Goal: Task Accomplishment & Management: Complete application form

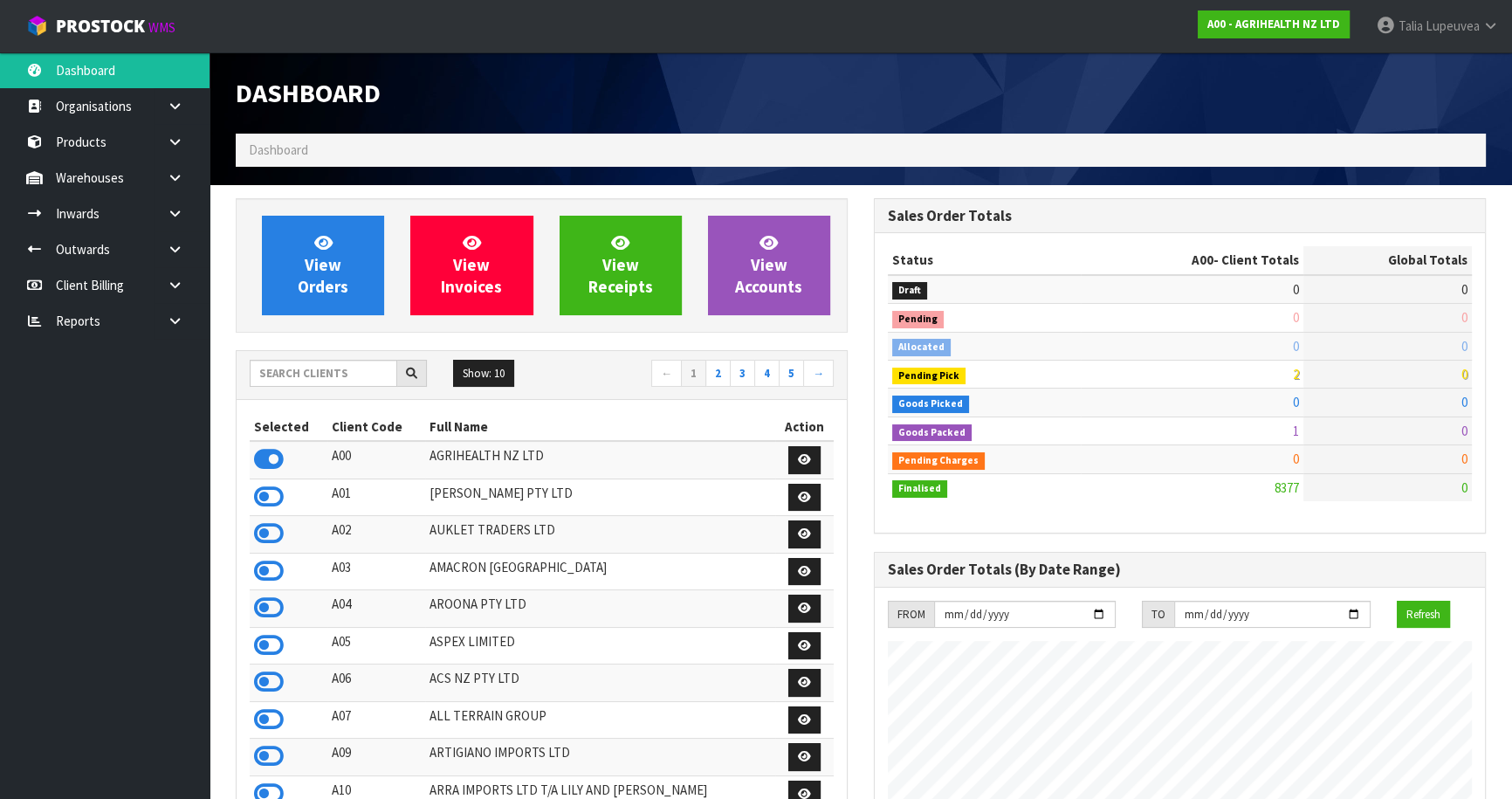
scroll to position [1321, 638]
click at [322, 379] on input "text" at bounding box center [323, 373] width 148 height 27
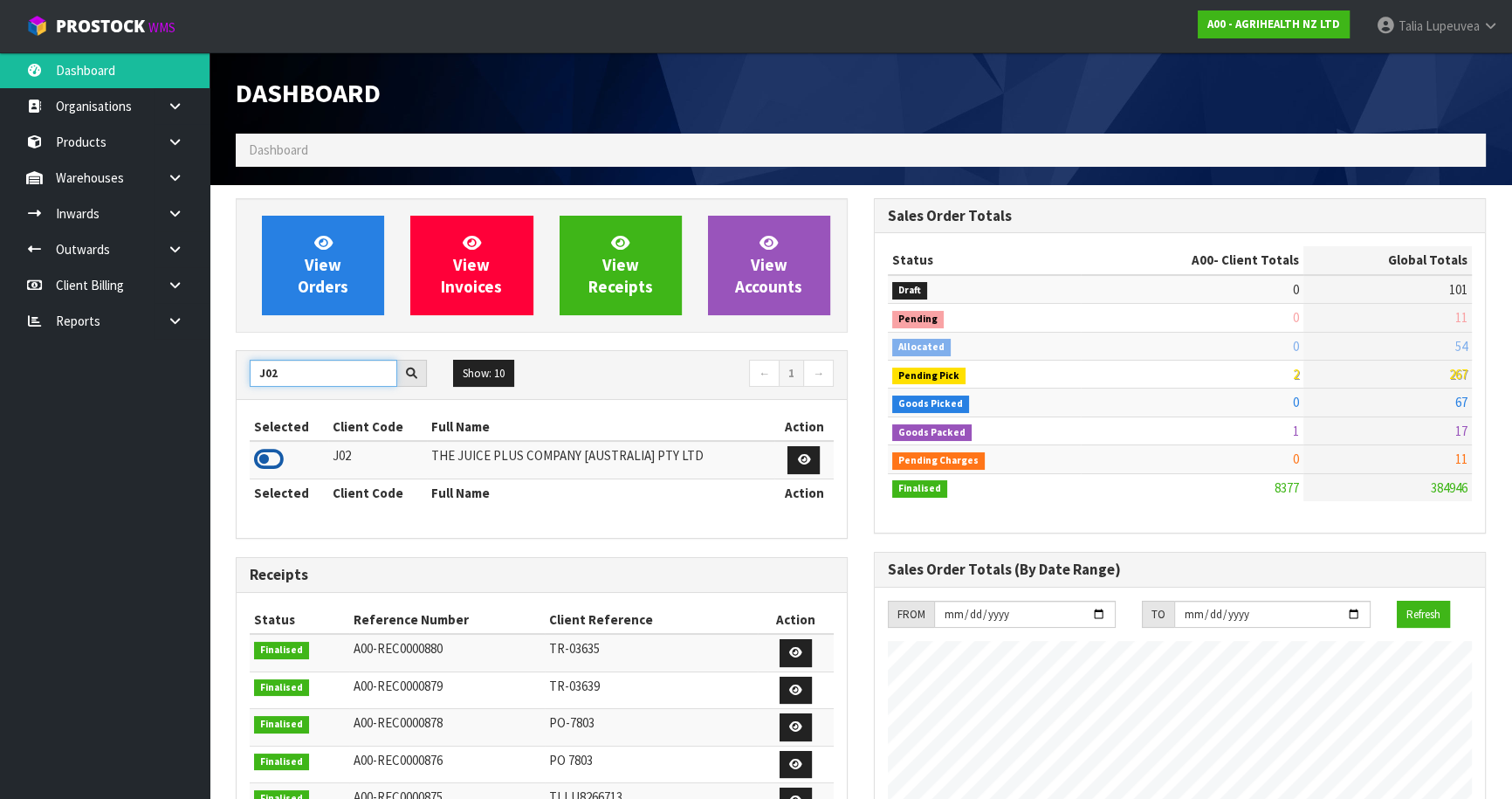
type input "J02"
click at [275, 472] on icon at bounding box center [268, 458] width 30 height 26
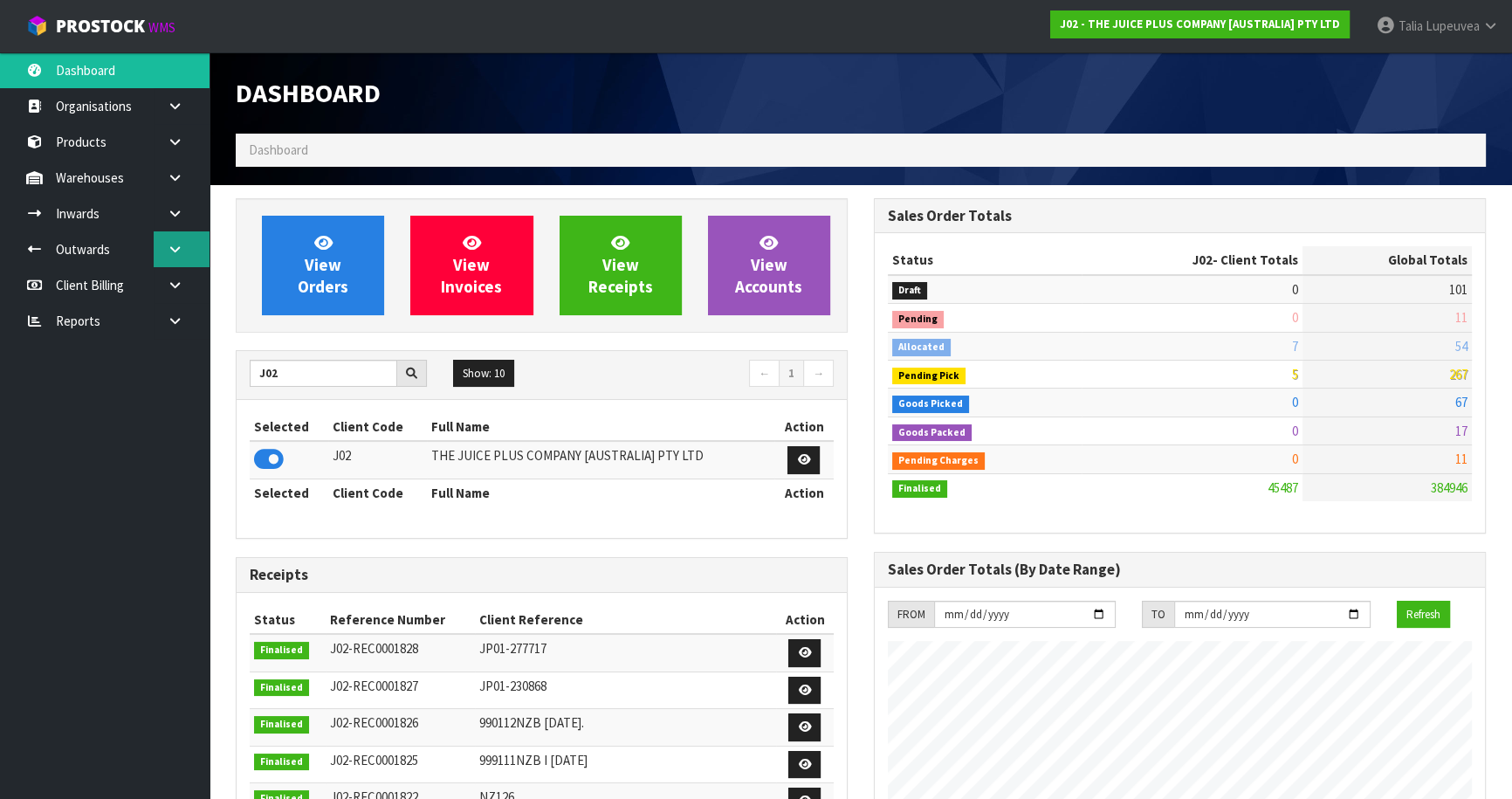
click at [174, 249] on icon at bounding box center [174, 249] width 16 height 13
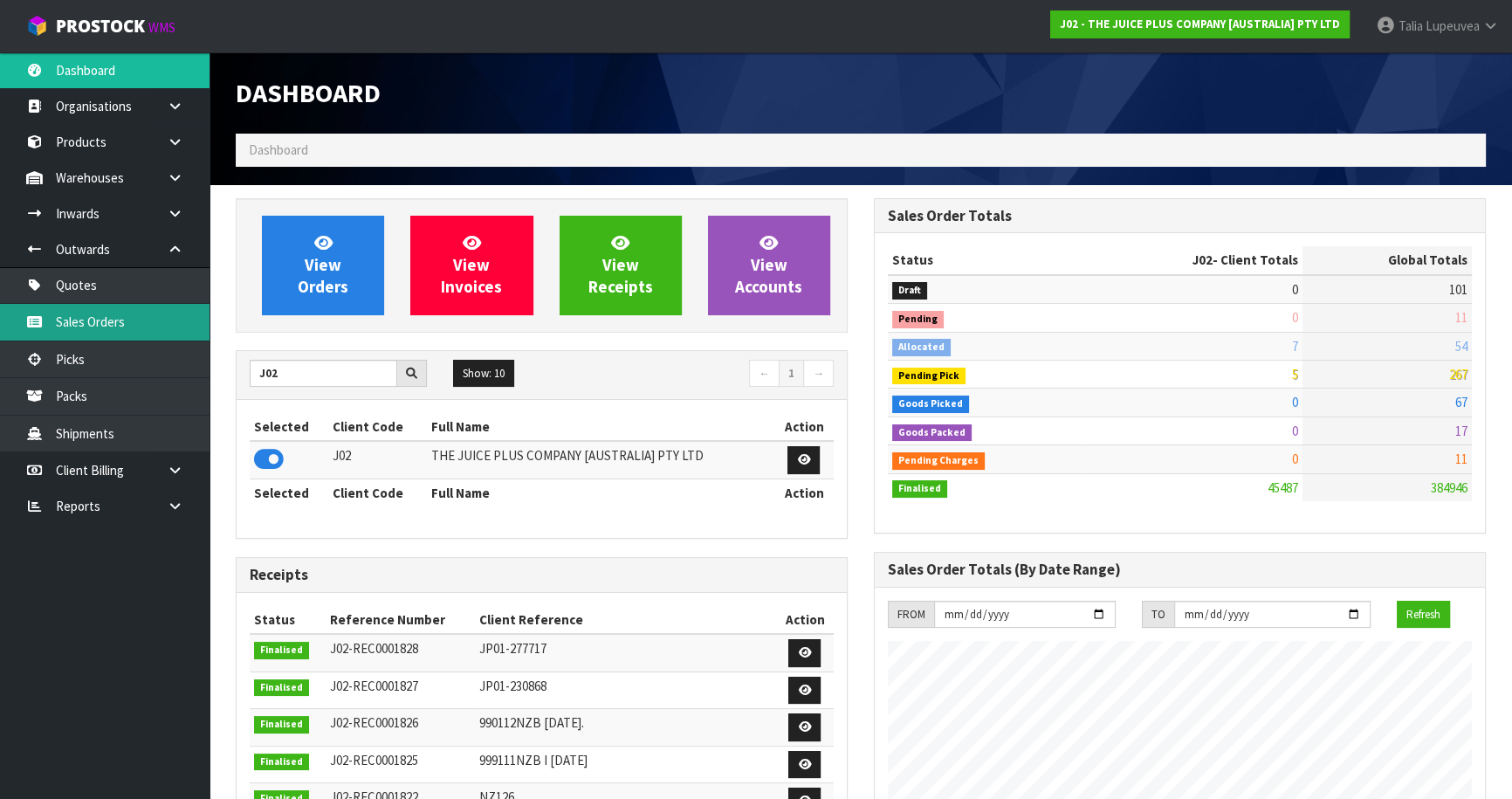
click at [156, 329] on link "Sales Orders" at bounding box center [105, 321] width 210 height 35
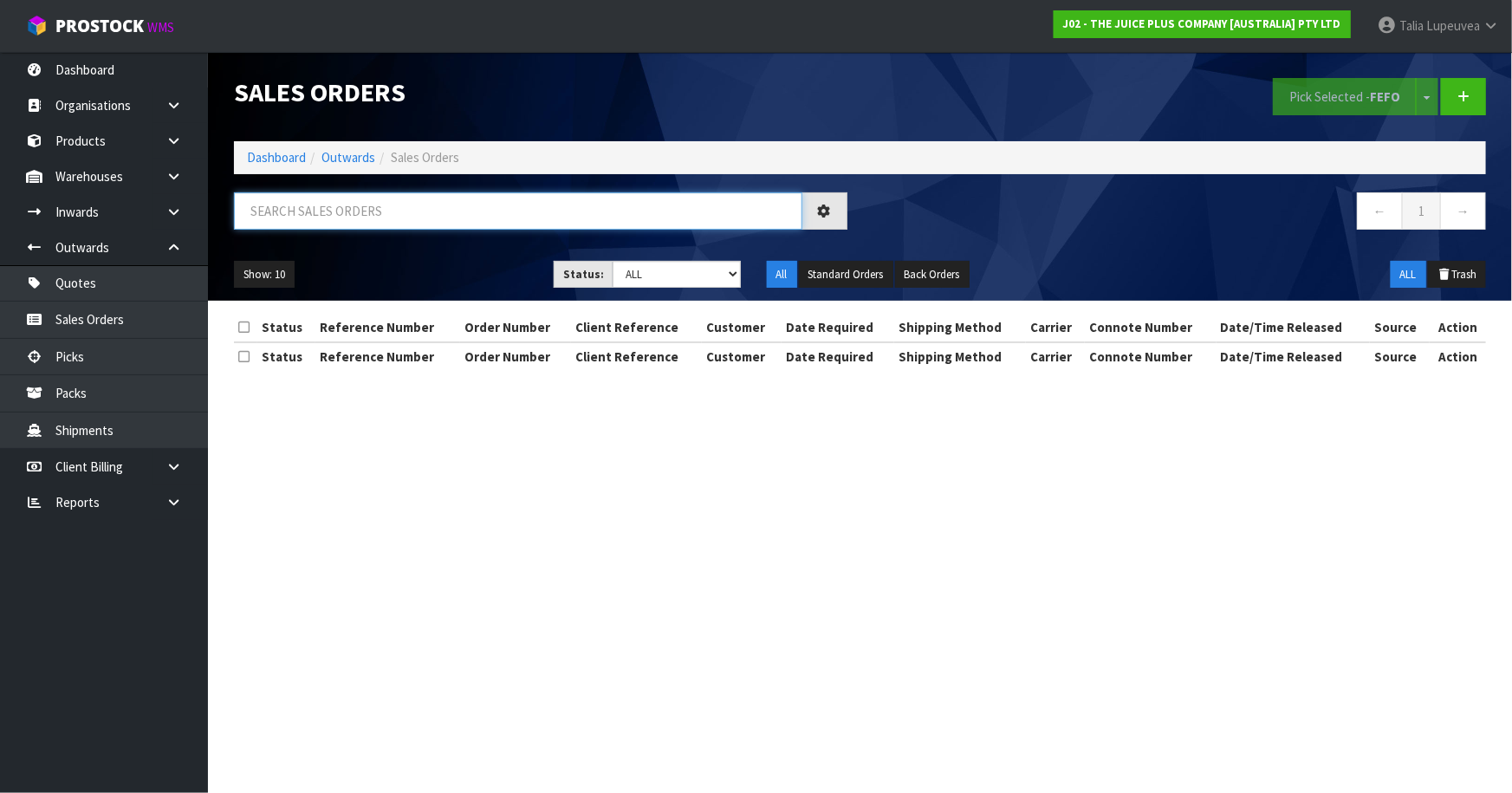
click at [325, 223] on input "text" at bounding box center [518, 210] width 568 height 37
type input "JOB-0416563"
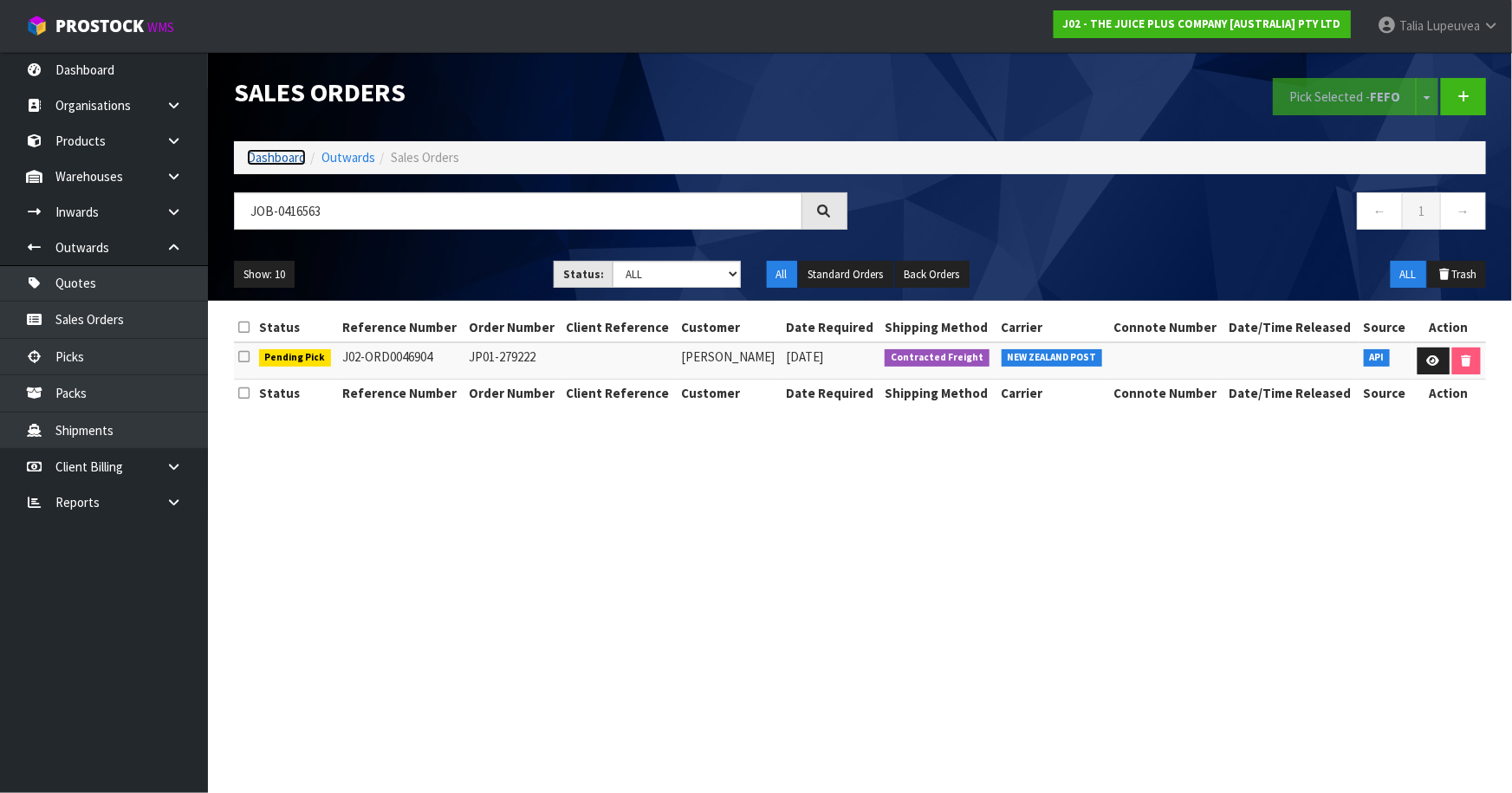
click at [286, 165] on link "Dashboard" at bounding box center [277, 157] width 59 height 16
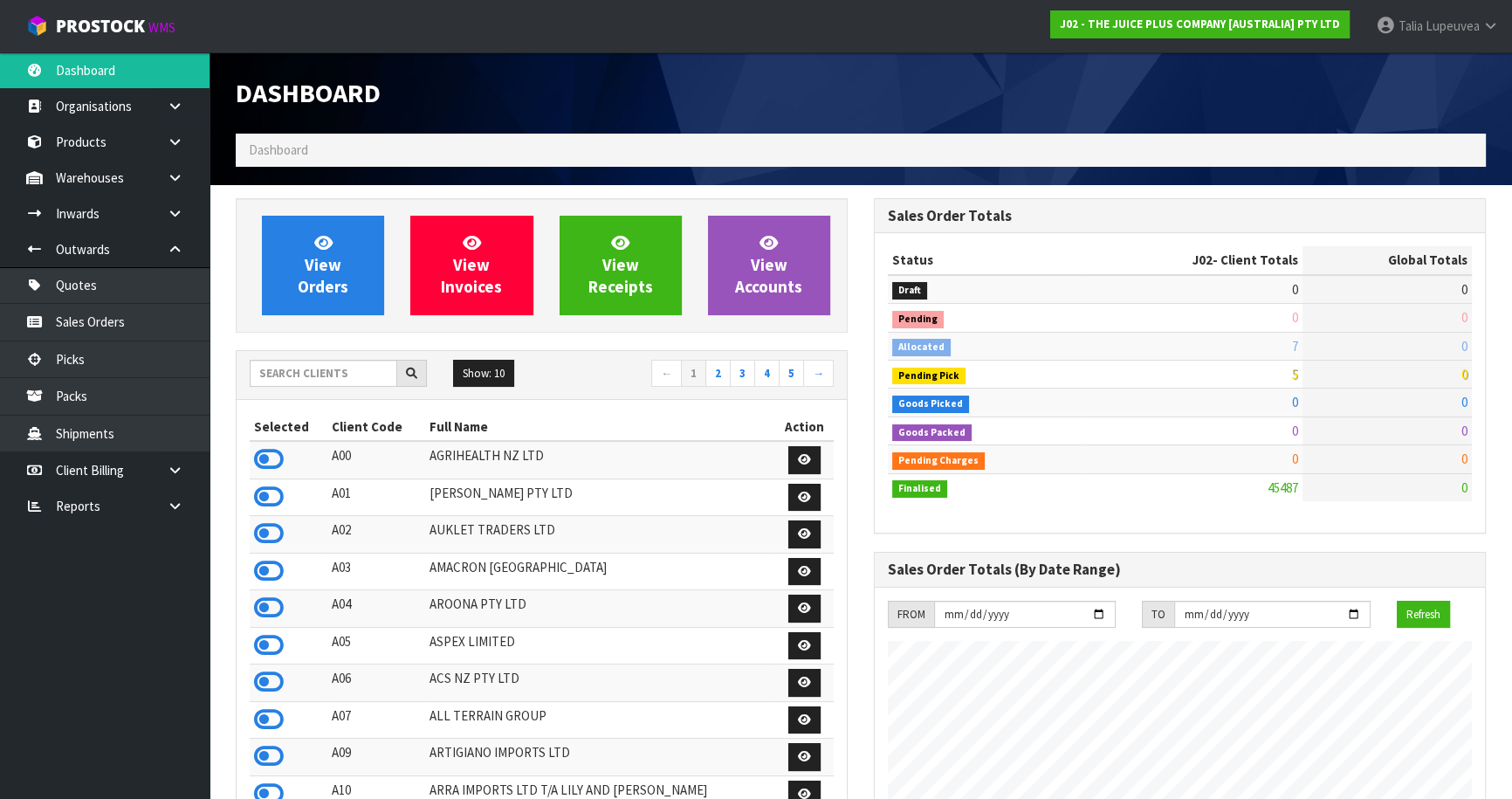
scroll to position [1321, 638]
click at [300, 373] on input "text" at bounding box center [323, 373] width 148 height 27
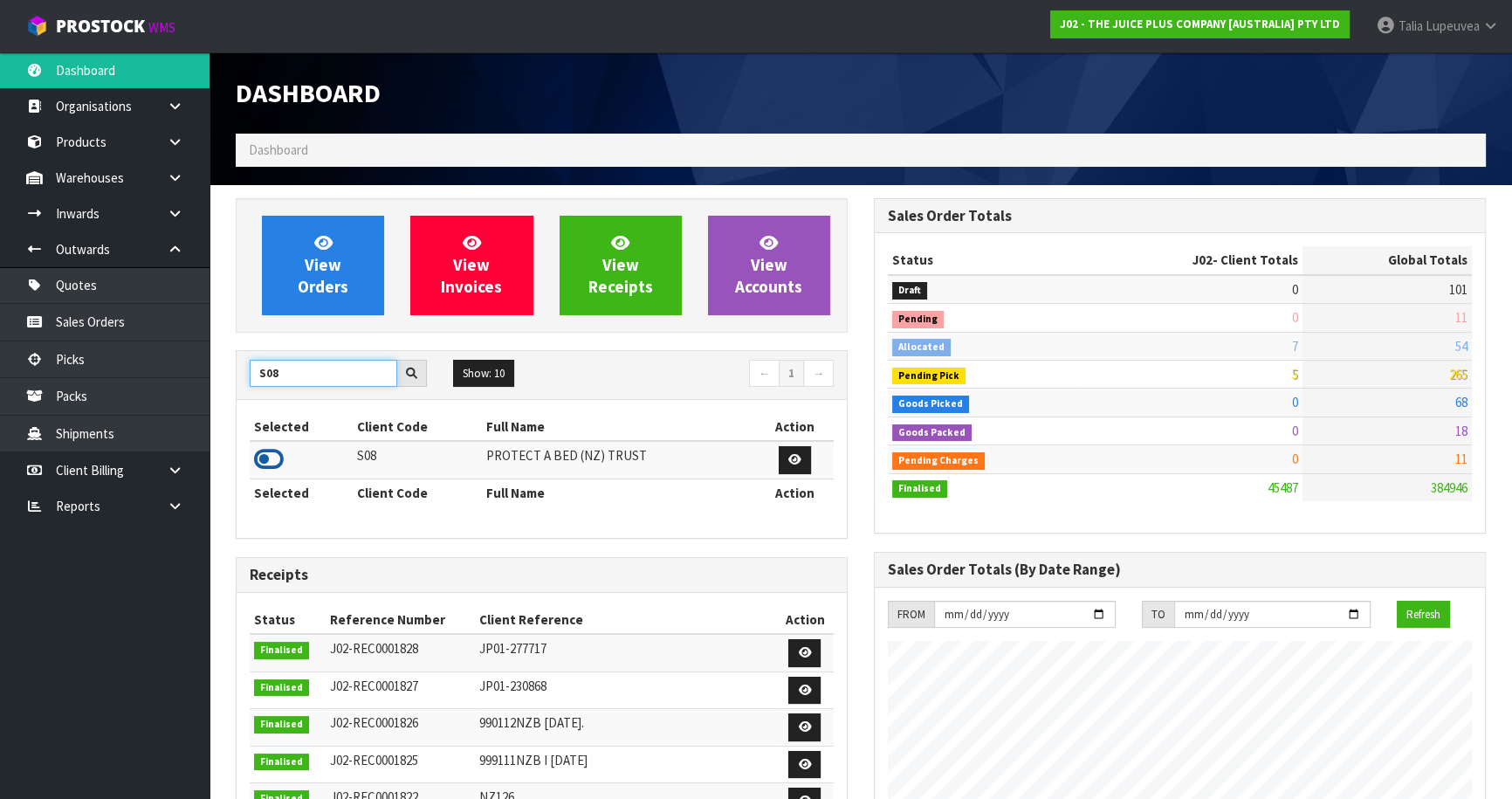
type input "S08"
click at [265, 464] on icon at bounding box center [268, 458] width 30 height 26
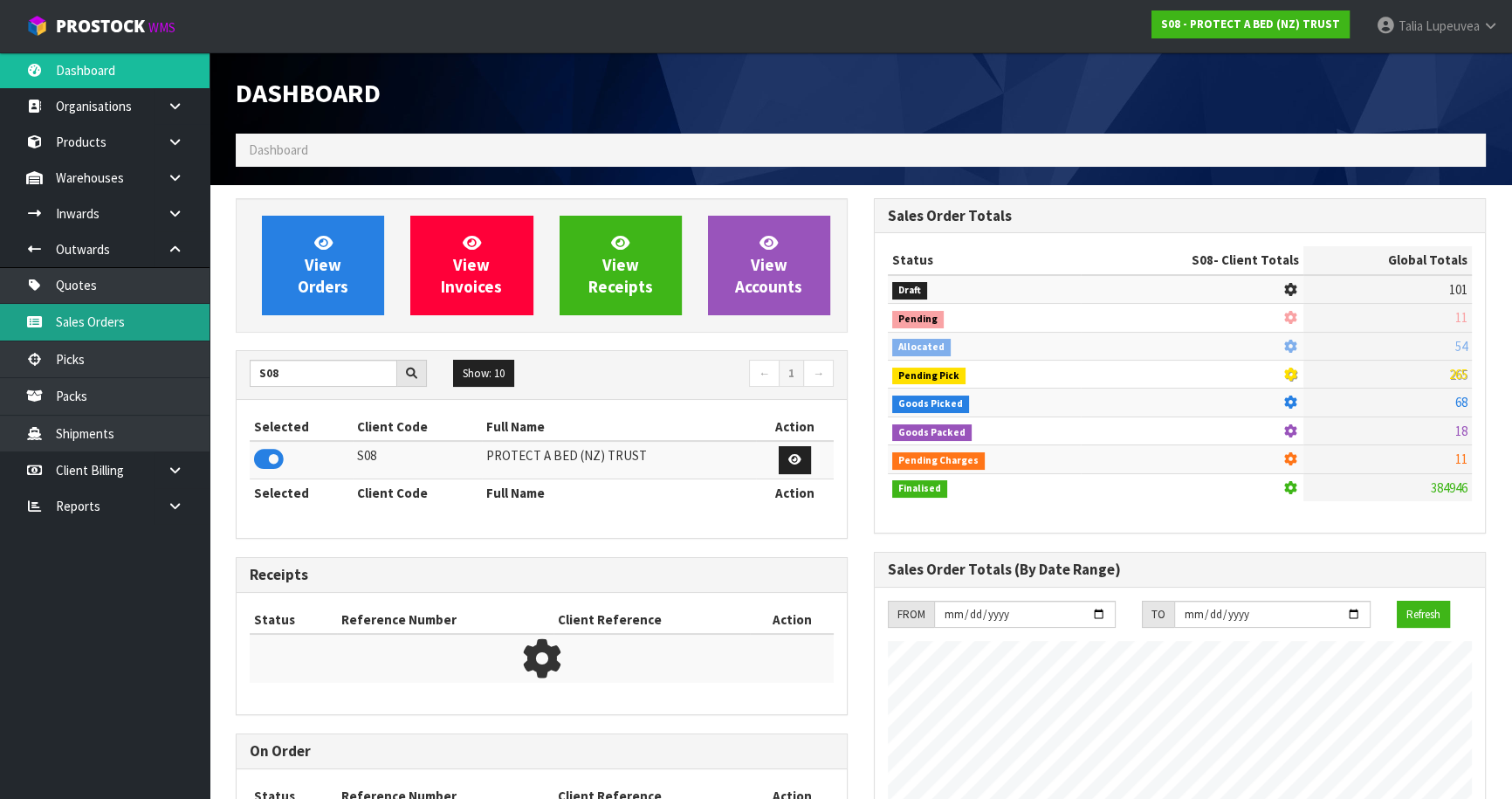
drag, startPoint x: 86, startPoint y: 329, endPoint x: 98, endPoint y: 314, distance: 19.2
click at [87, 329] on link "Sales Orders" at bounding box center [105, 321] width 210 height 35
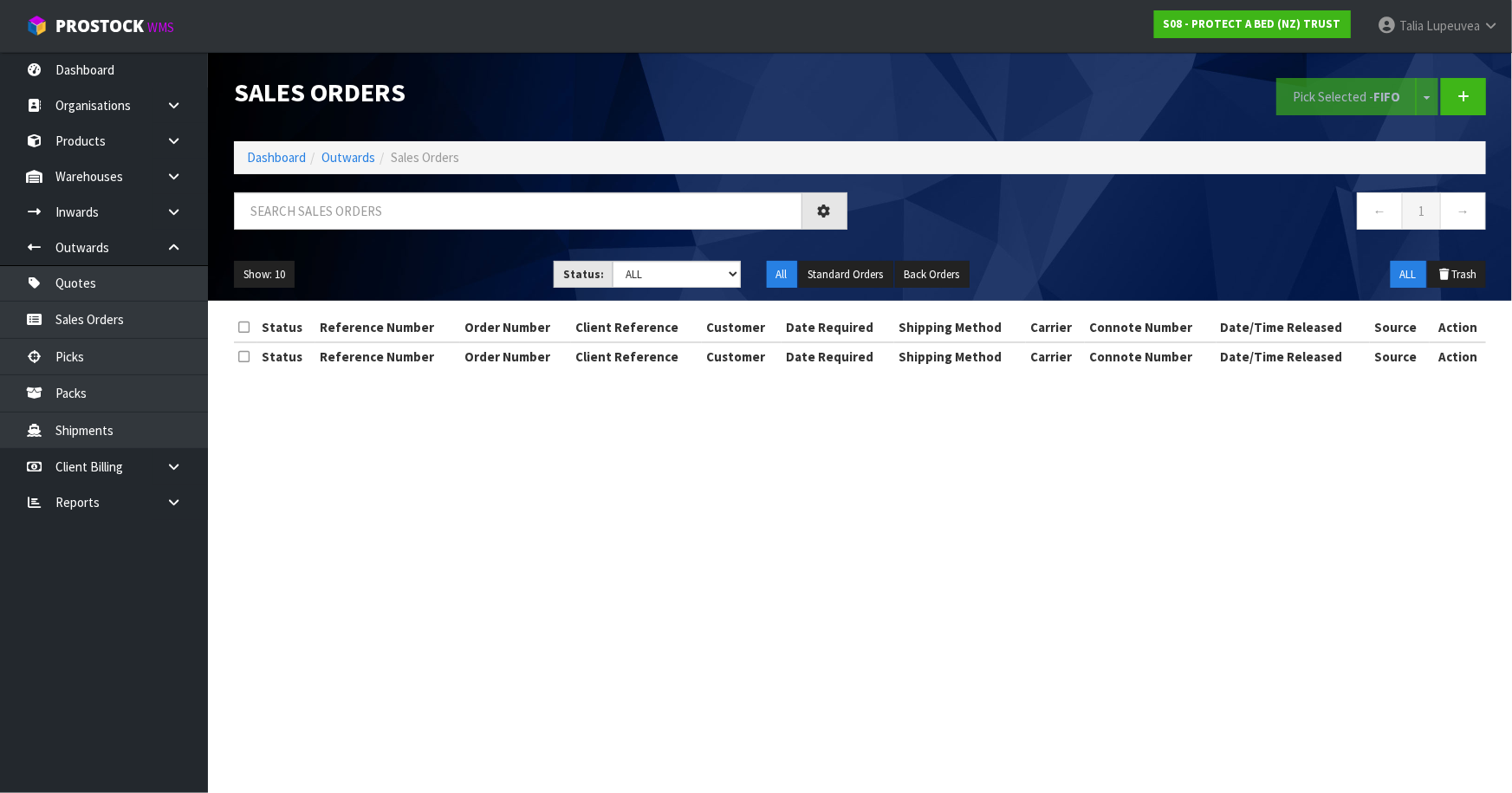
drag, startPoint x: 359, startPoint y: 234, endPoint x: 367, endPoint y: 219, distance: 17.0
click at [363, 231] on div at bounding box center [540, 217] width 639 height 50
click at [367, 219] on input "text" at bounding box center [518, 210] width 568 height 37
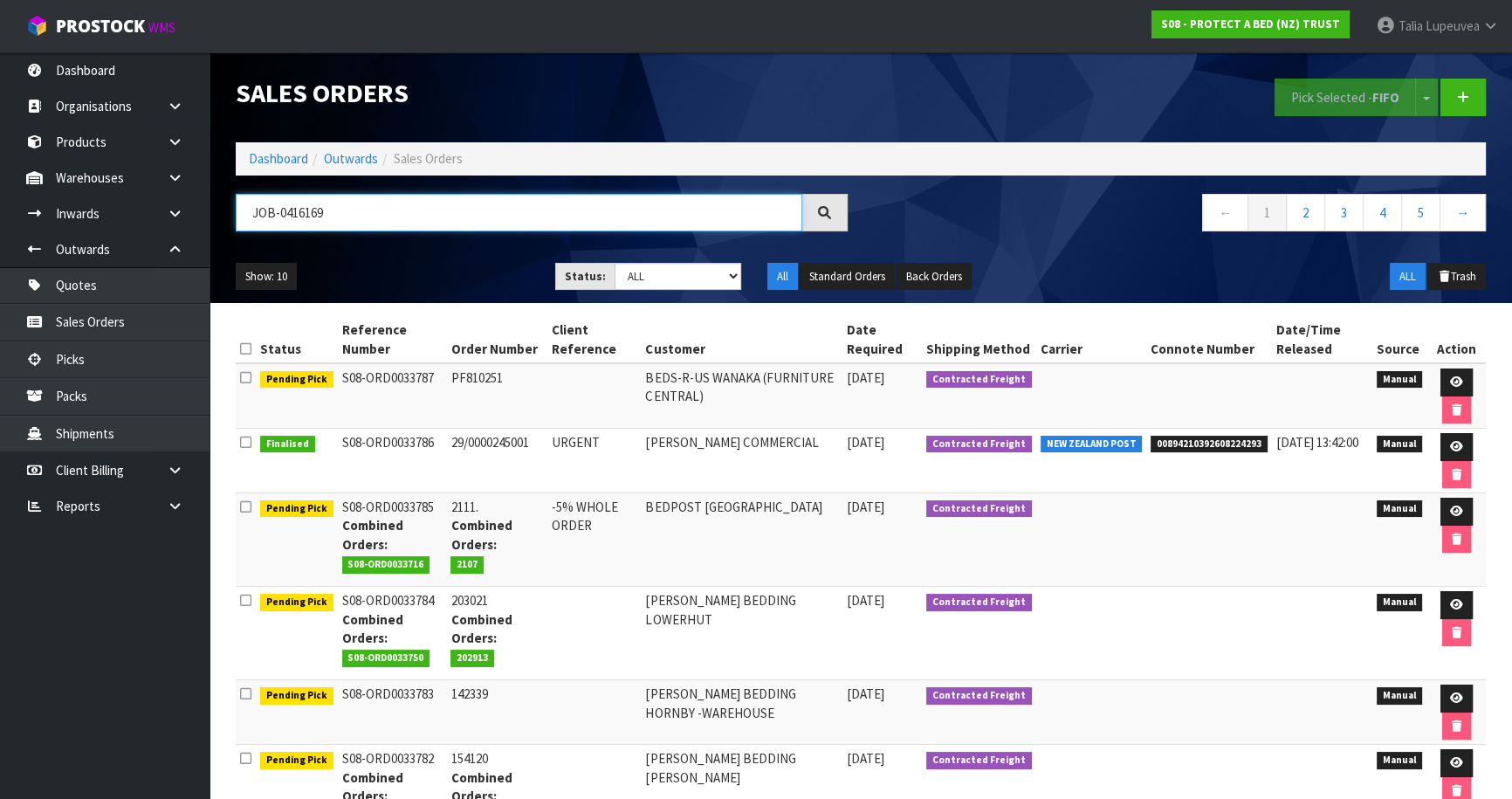
type input "JOB-0416169"
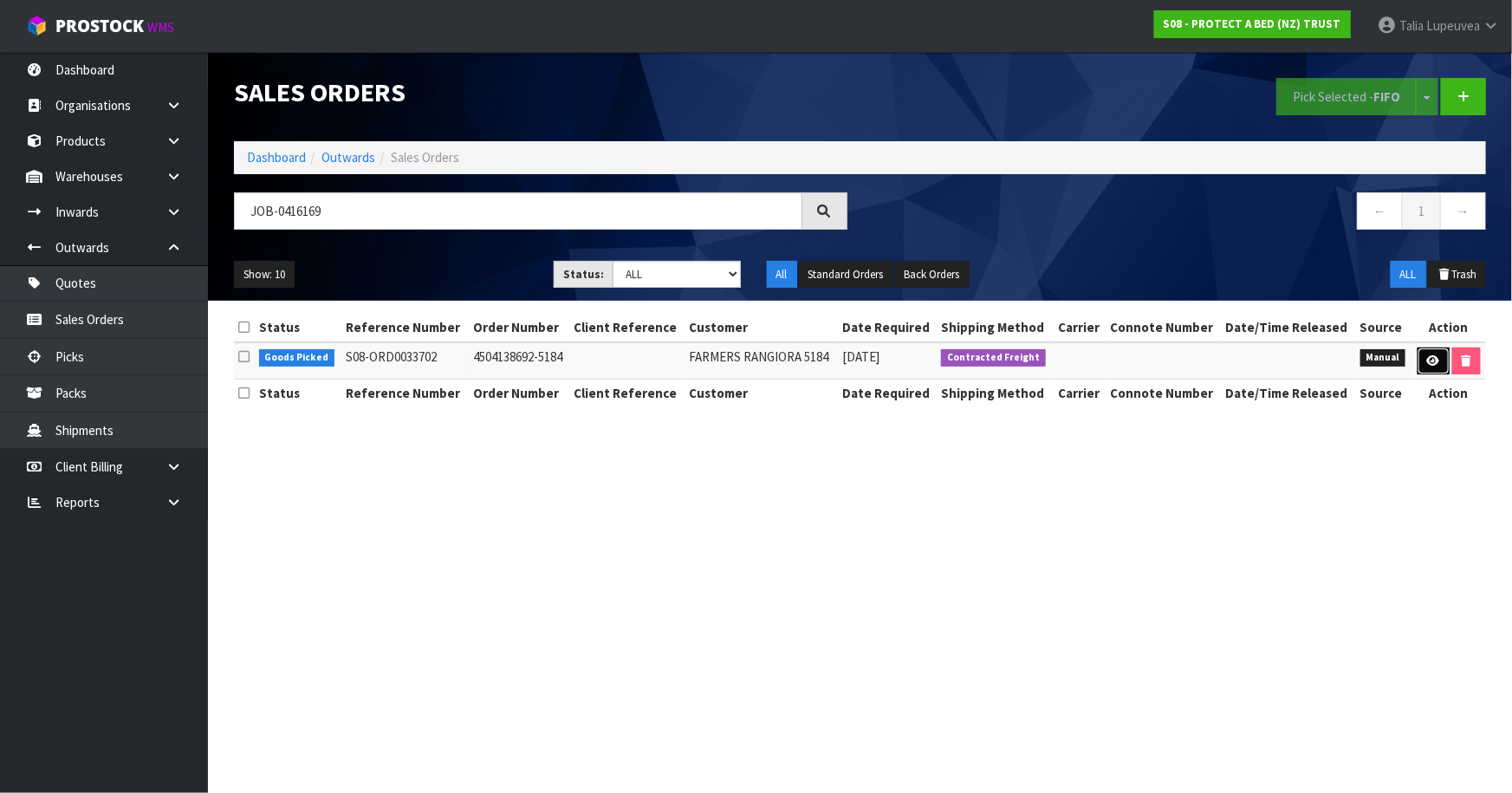
click at [1419, 358] on link at bounding box center [1434, 361] width 32 height 28
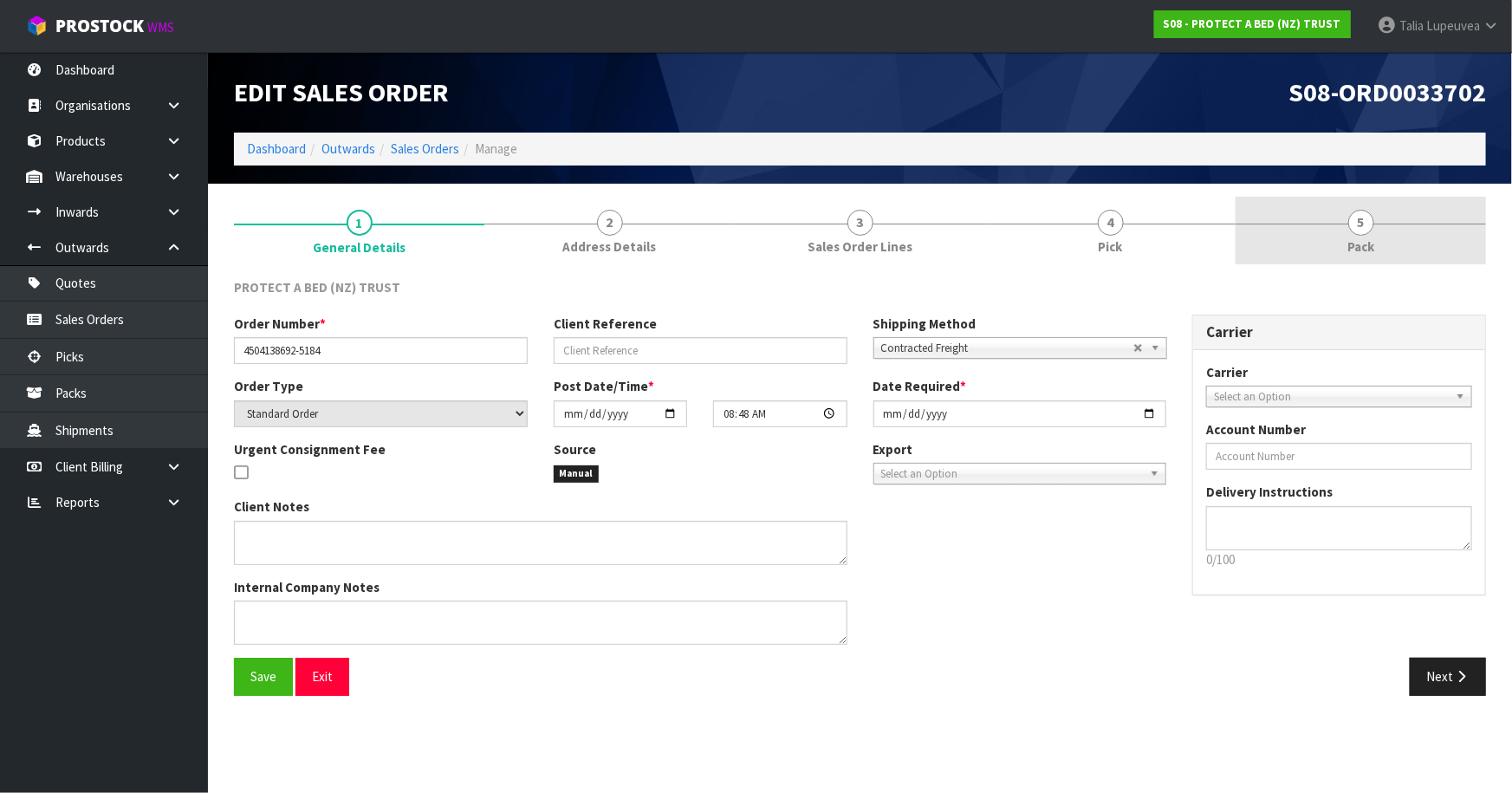
click at [1306, 219] on link "5 Pack" at bounding box center [1361, 231] width 250 height 69
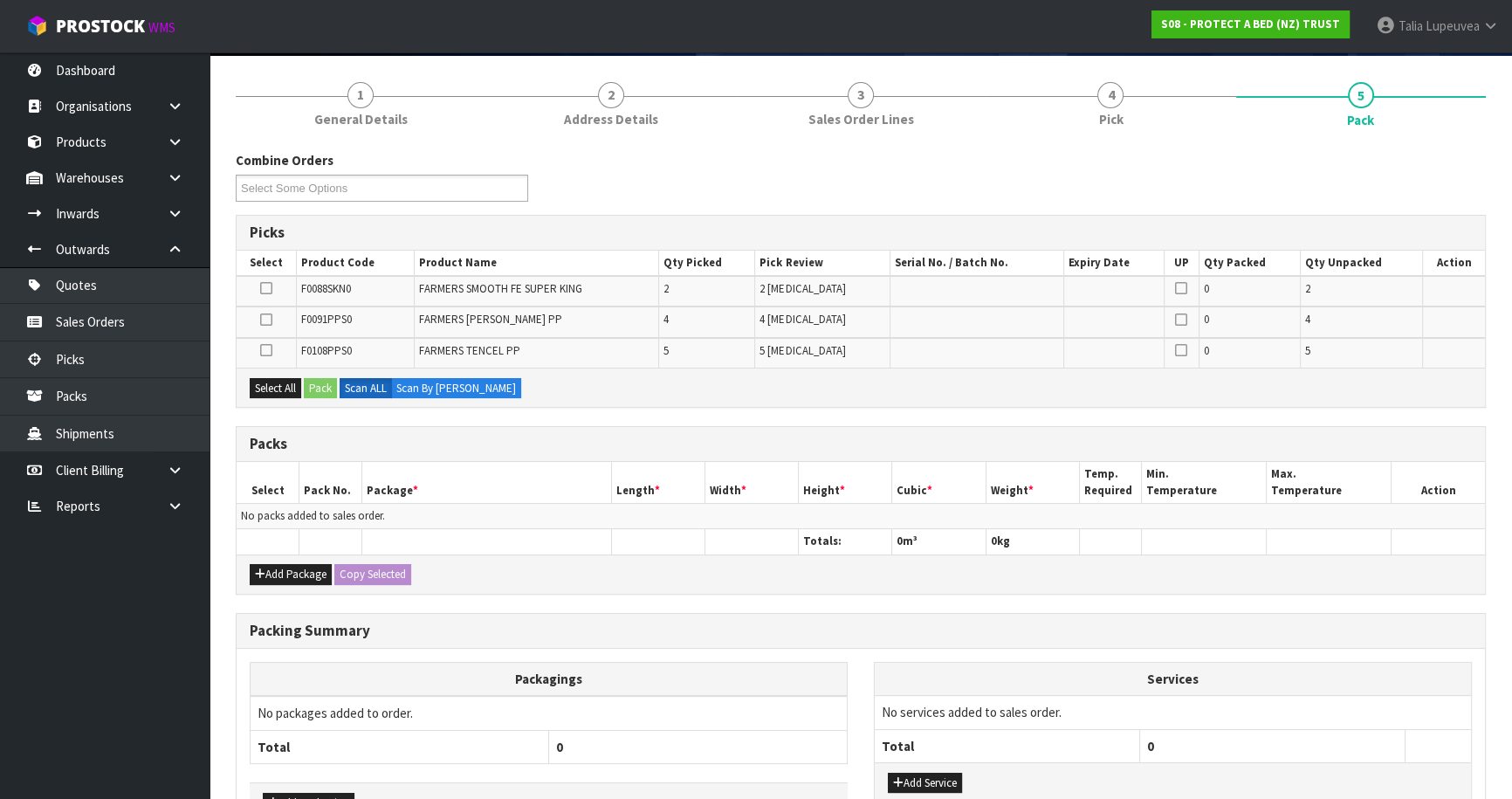
scroll to position [158, 0]
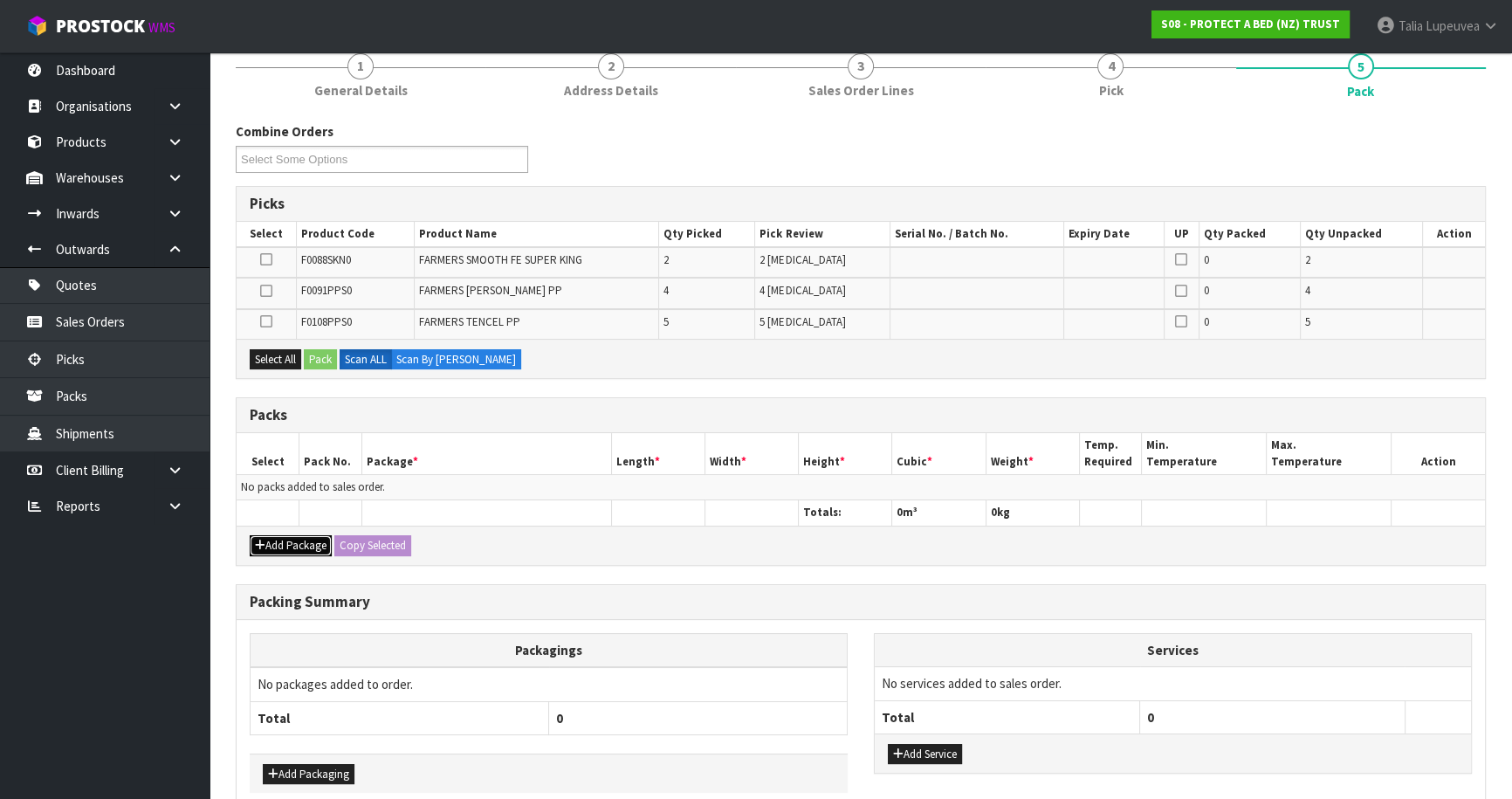
drag, startPoint x: 287, startPoint y: 539, endPoint x: 269, endPoint y: 511, distance: 33.3
click at [286, 537] on button "Add Package" at bounding box center [291, 546] width 82 height 21
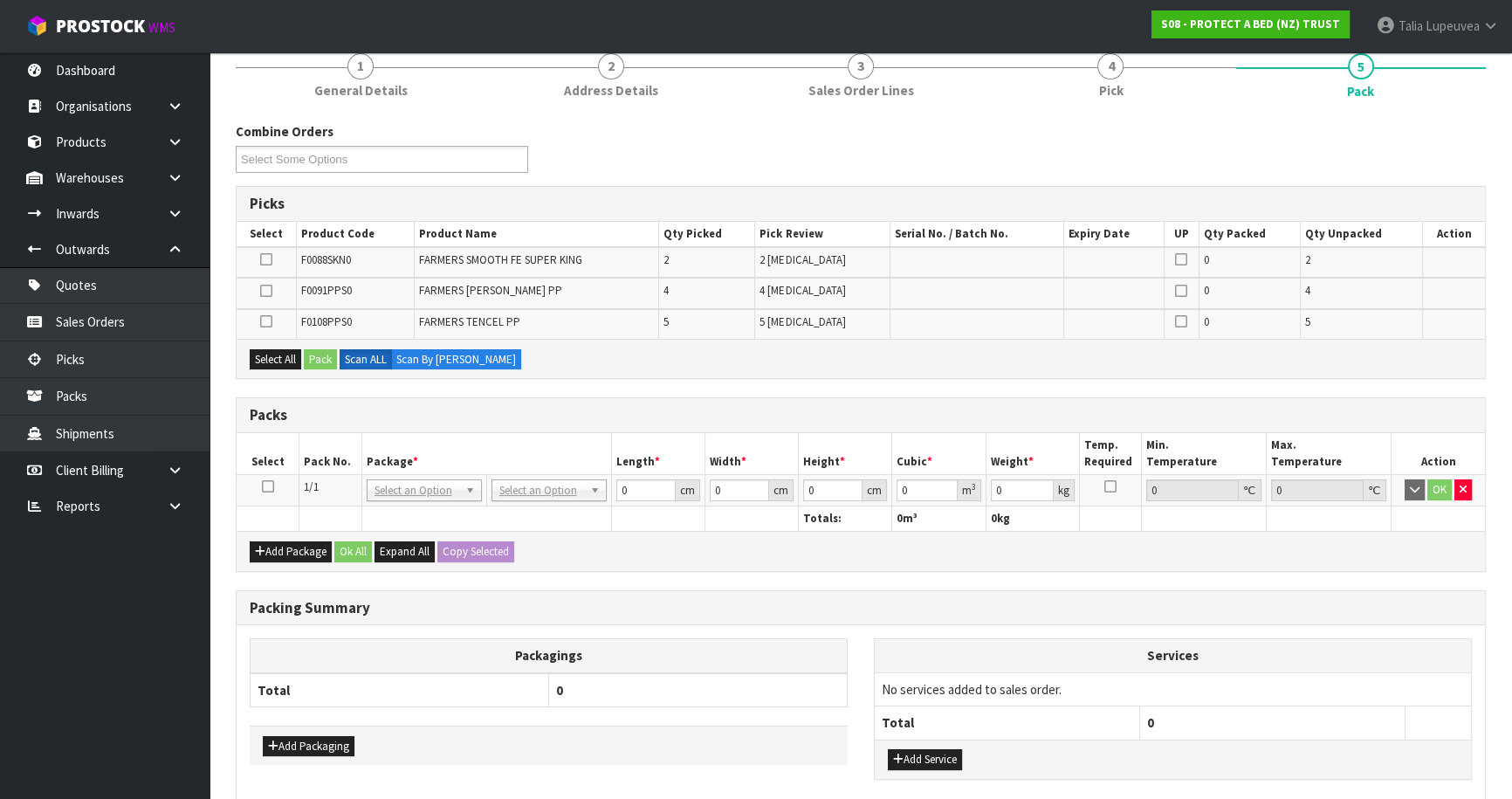
click at [267, 486] on icon at bounding box center [268, 486] width 12 height 1
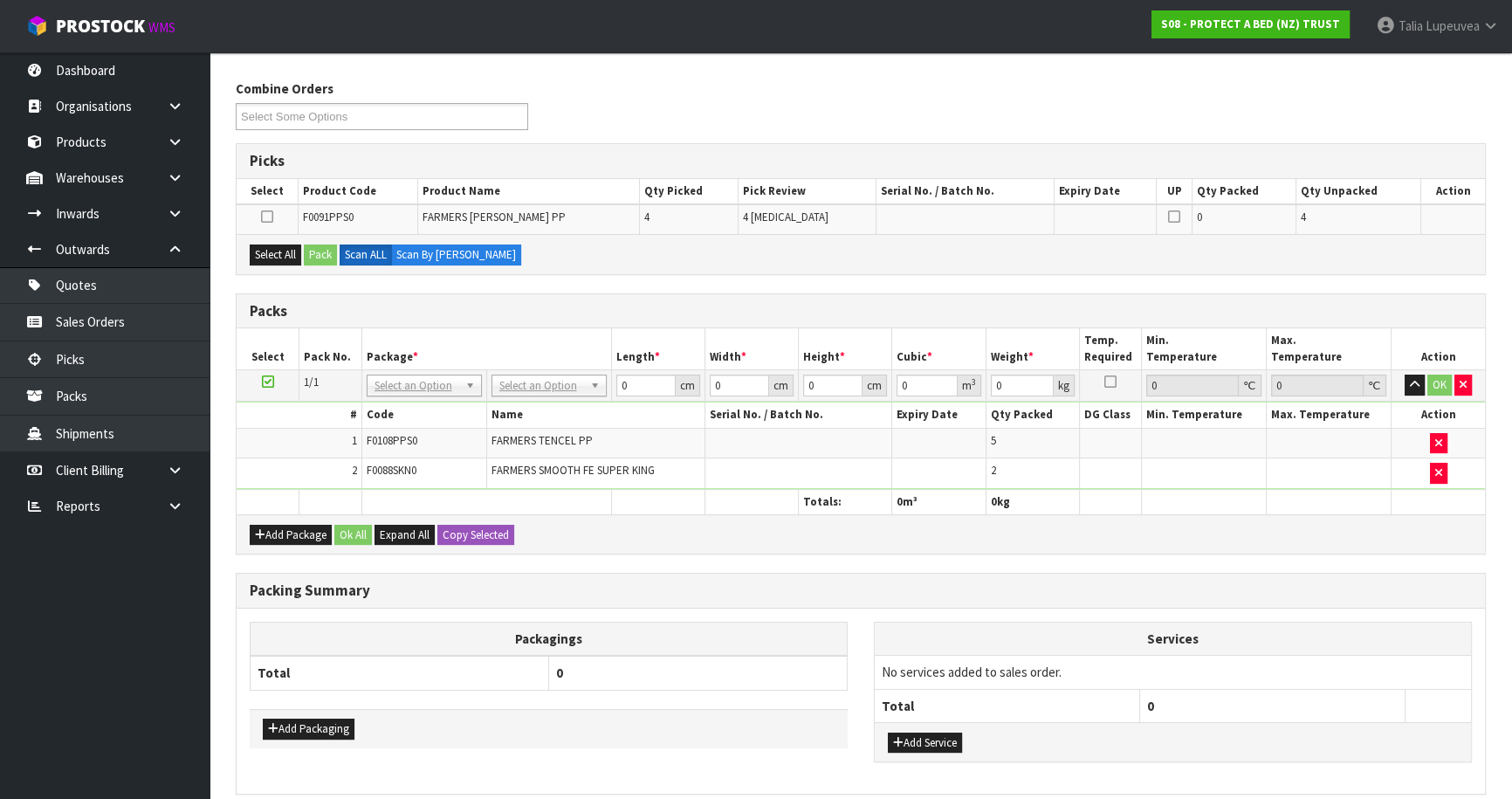
scroll to position [238, 0]
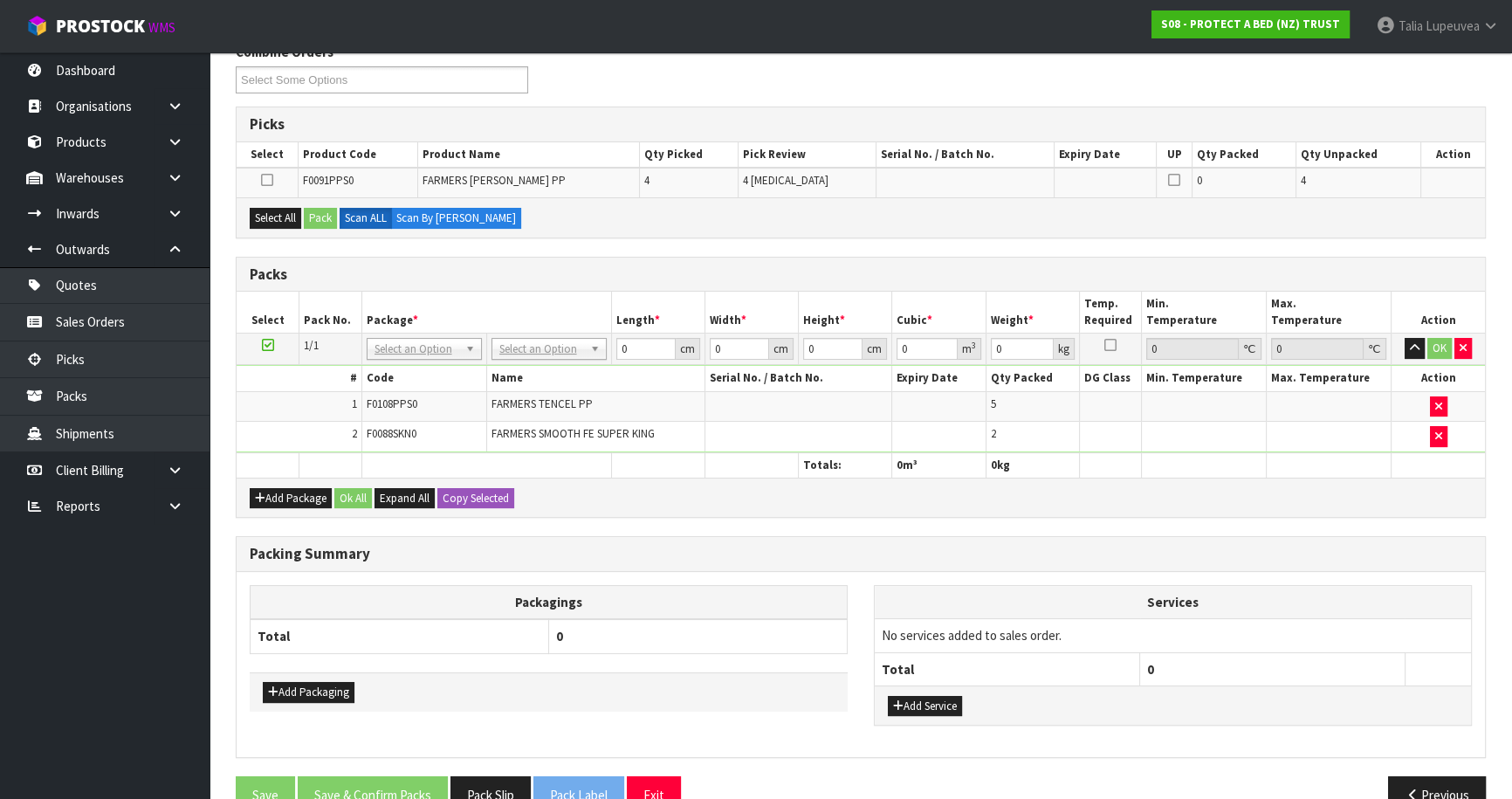
click at [730, 258] on div "Packs" at bounding box center [861, 275] width 1248 height 35
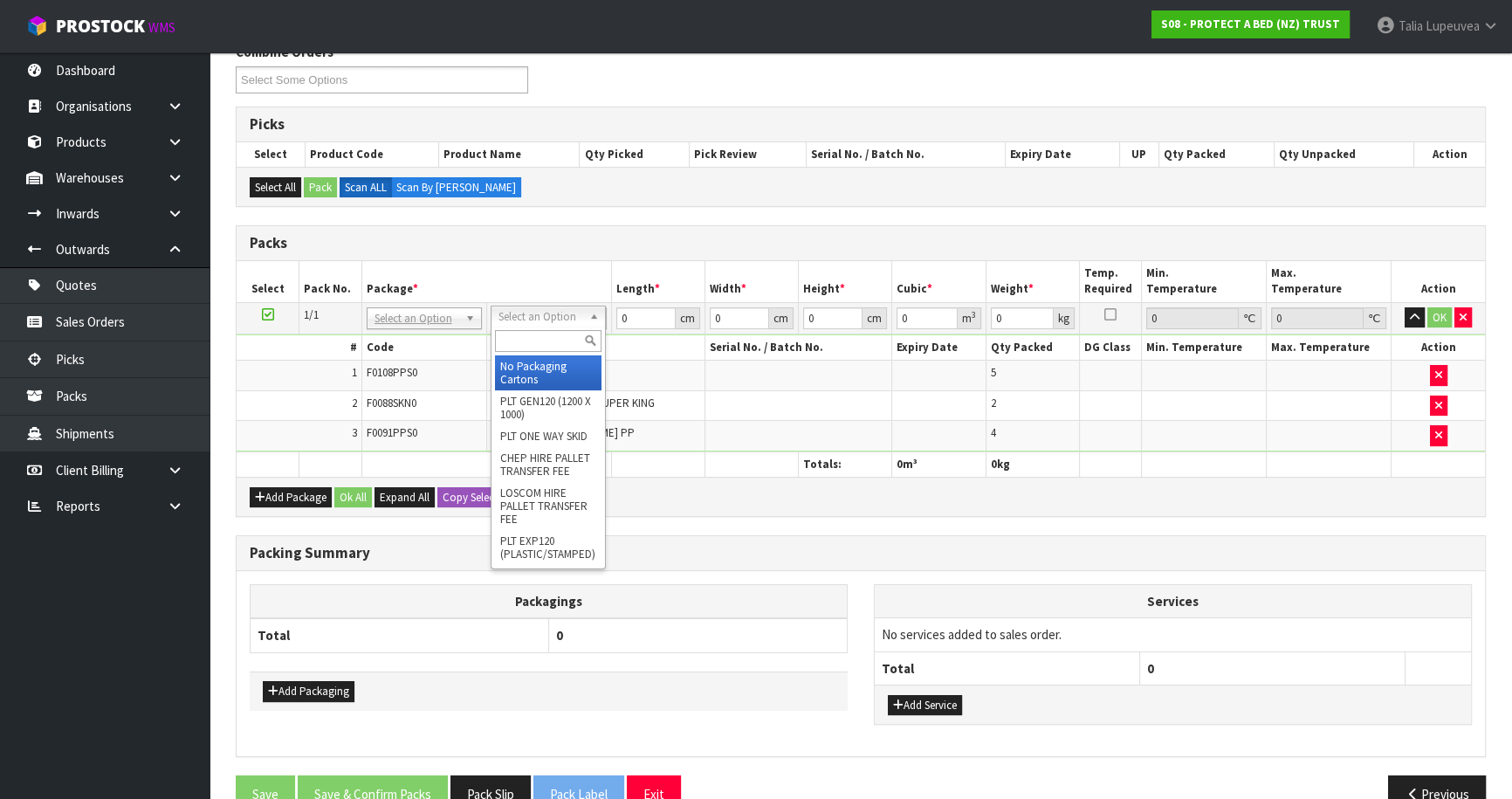
click at [542, 341] on input "text" at bounding box center [547, 341] width 106 height 22
type input "OC"
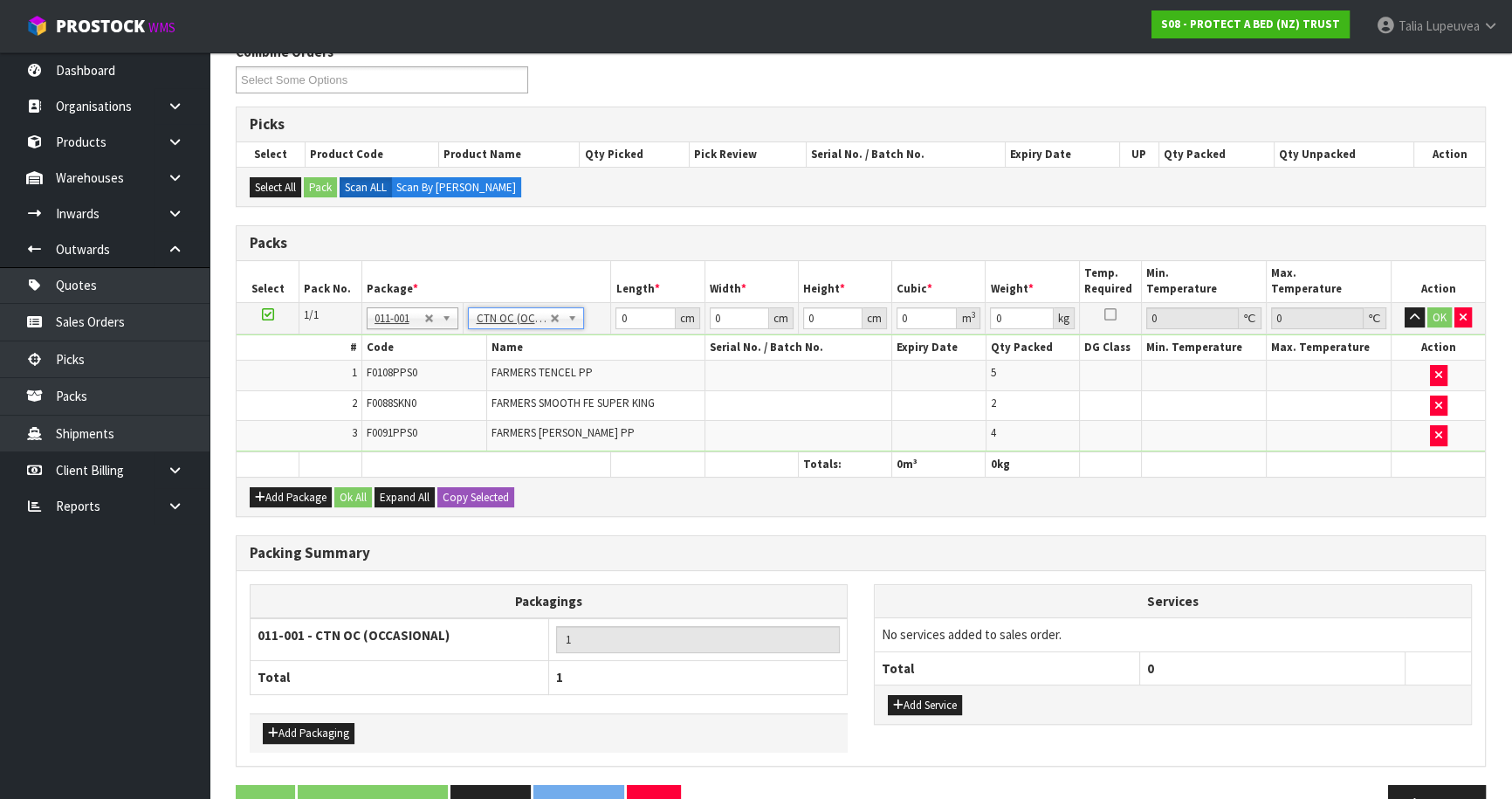
type input "6.127"
drag, startPoint x: 639, startPoint y: 315, endPoint x: 607, endPoint y: 337, distance: 38.8
click at [603, 332] on tbody "1/1 NONE 007-001 007-002 007-004 007-009 007-013 007-014 007-015 007-017 007-01…" at bounding box center [861, 377] width 1248 height 150
type input "48"
type input "27"
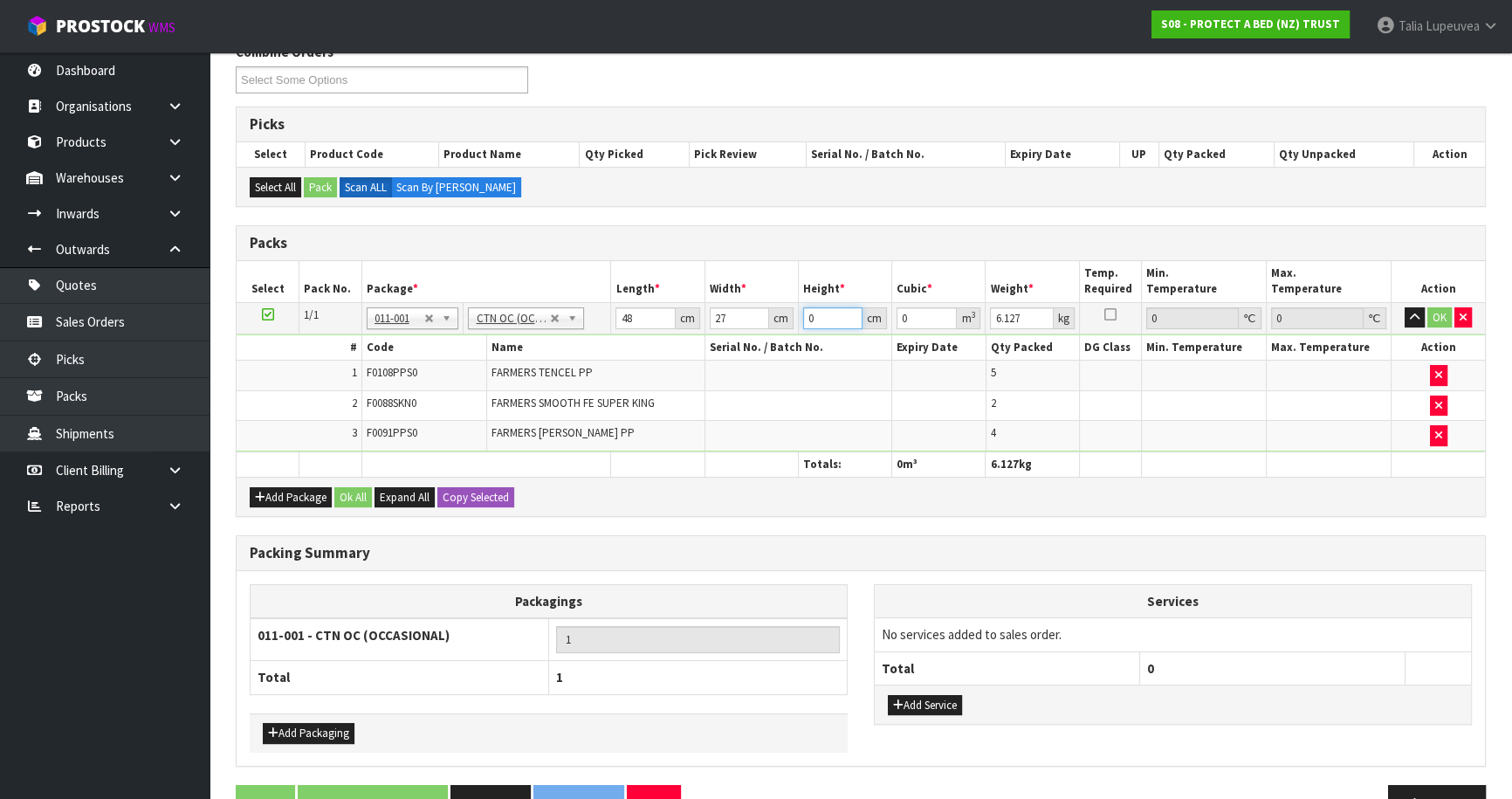
type input "3"
type input "0.003888"
type input "32"
type input "0.041472"
type input "32"
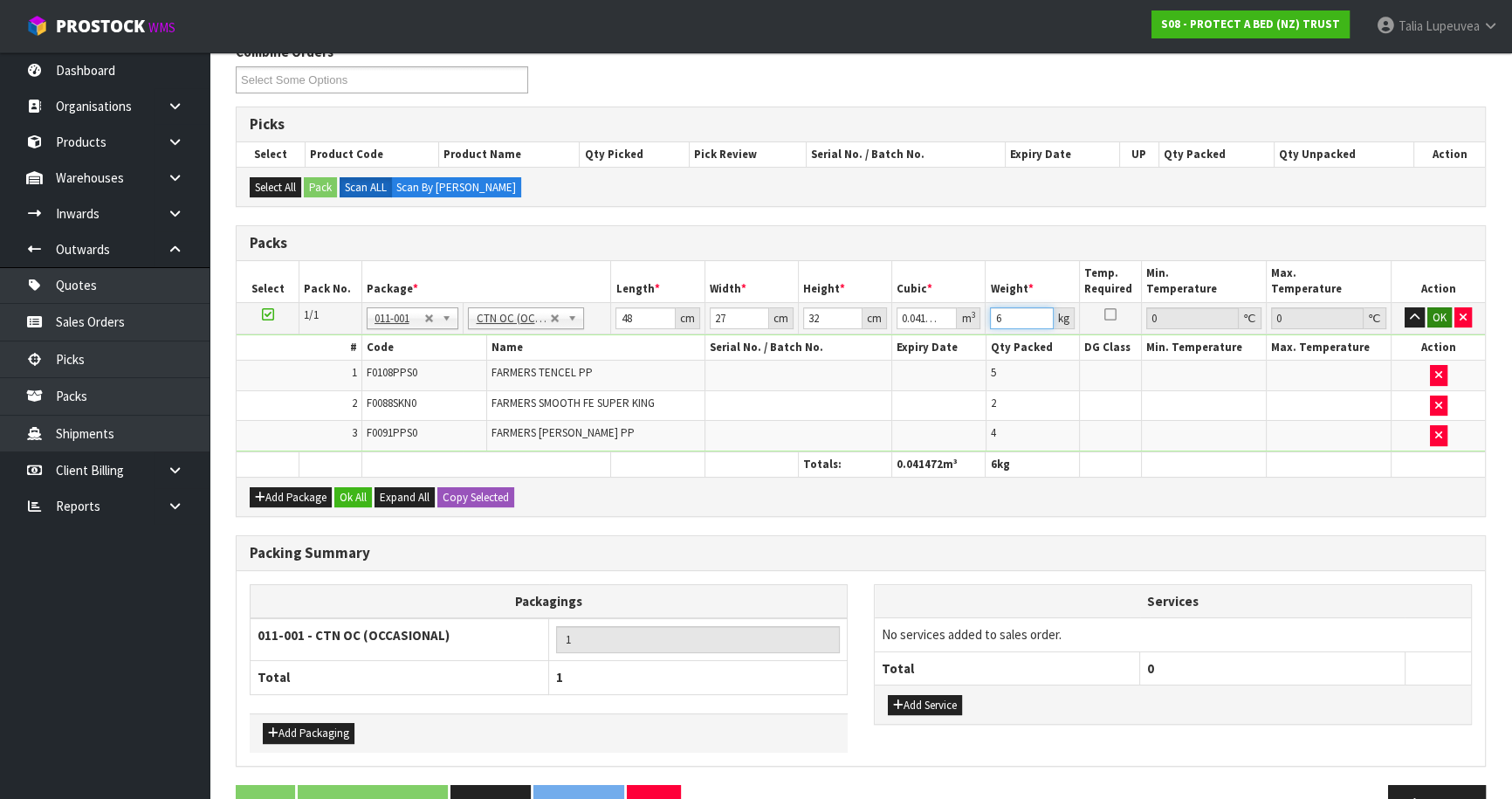
type input "6"
click at [1442, 308] on button "OK" at bounding box center [1440, 318] width 25 height 21
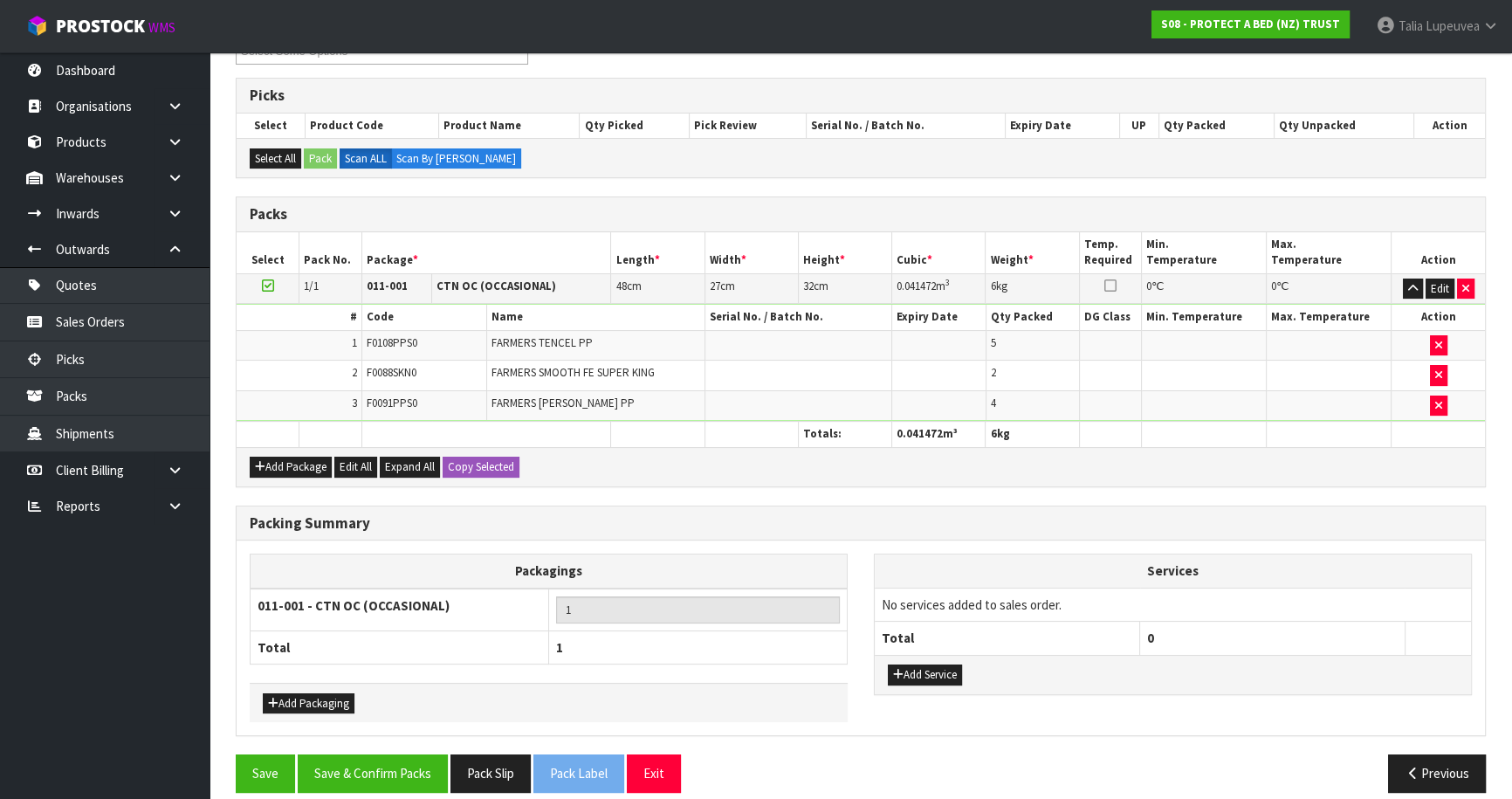
scroll to position [281, 0]
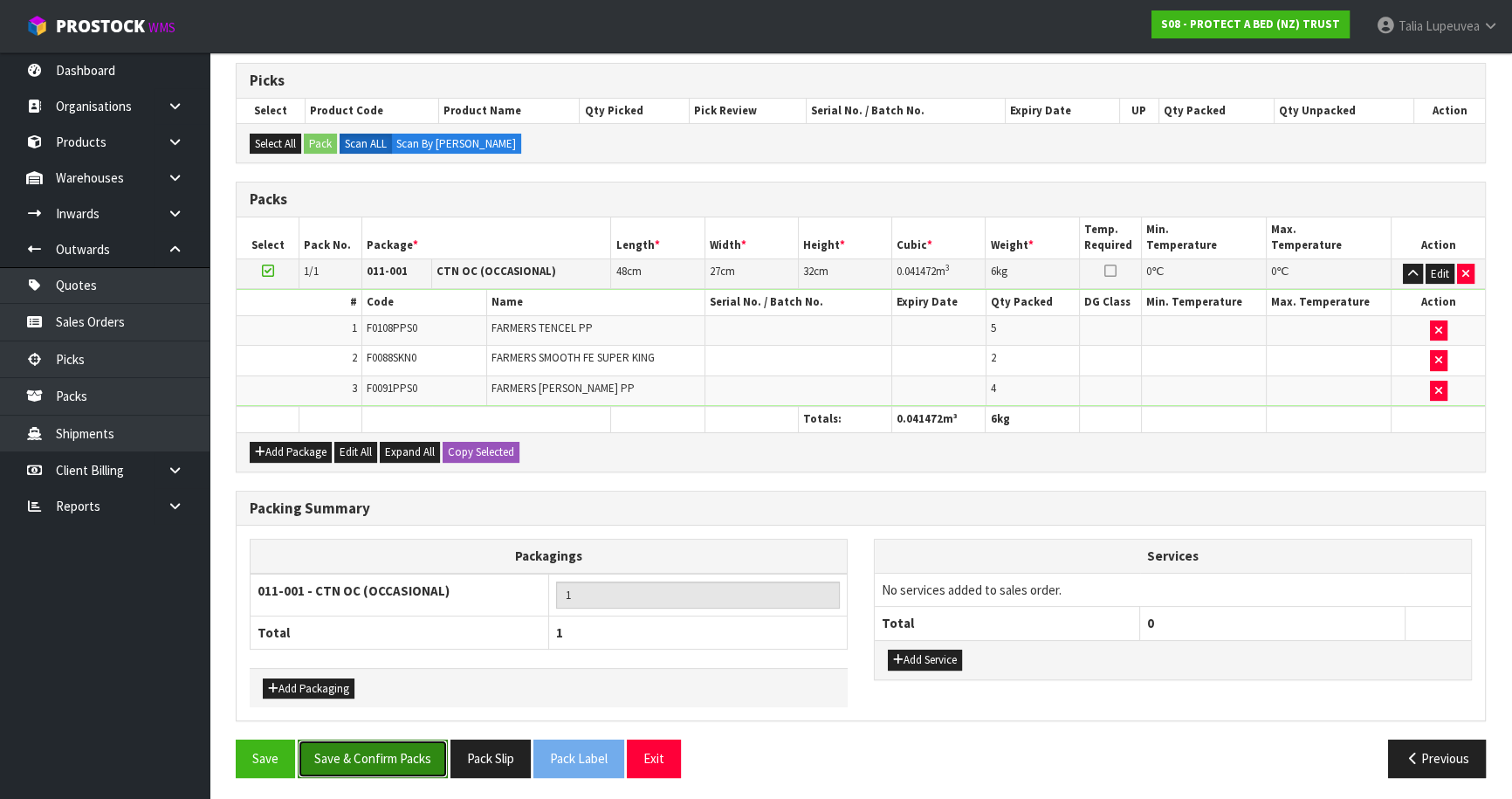
click at [394, 754] on button "Save & Confirm Packs" at bounding box center [373, 758] width 151 height 37
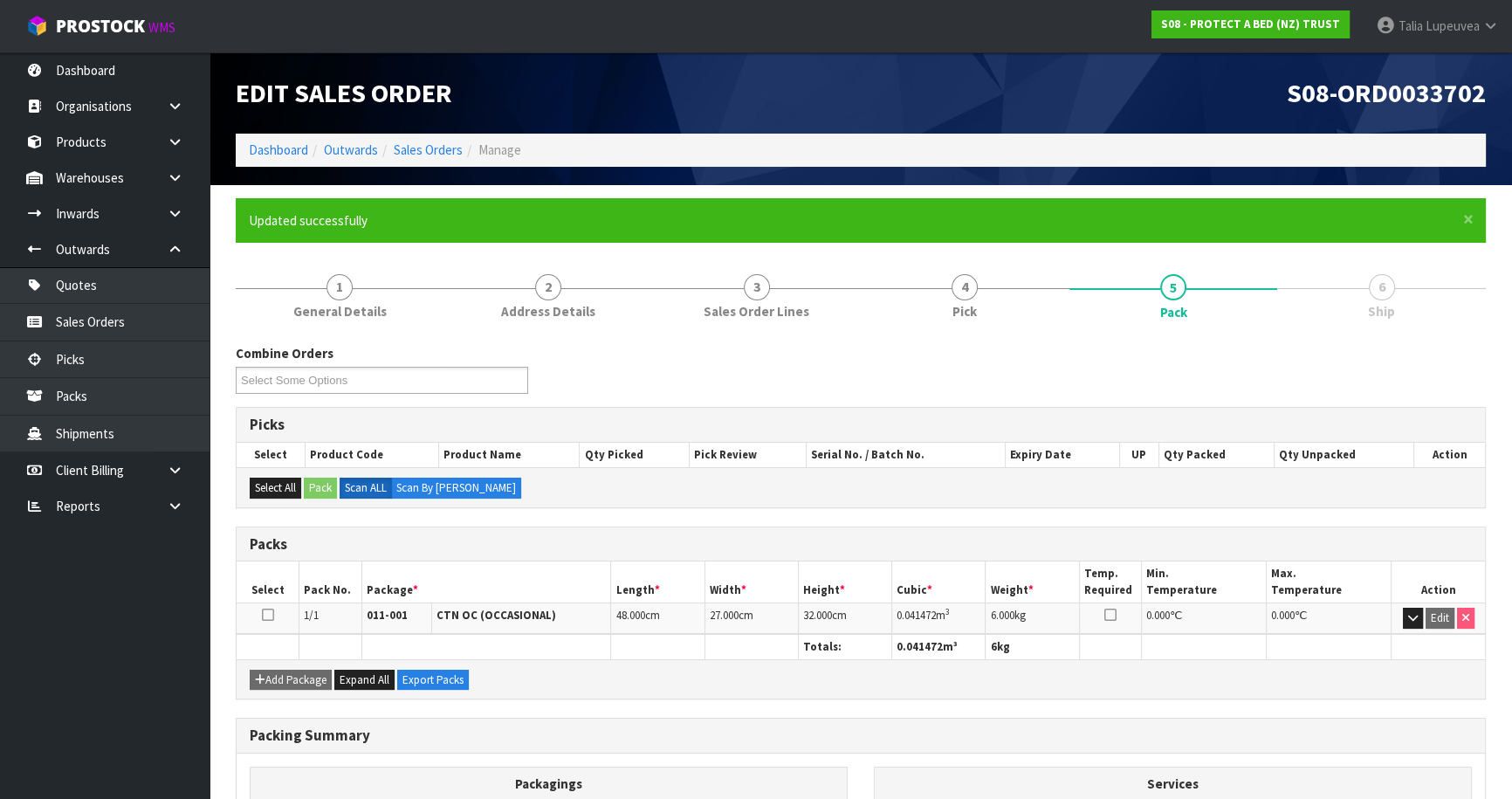
scroll to position [191, 0]
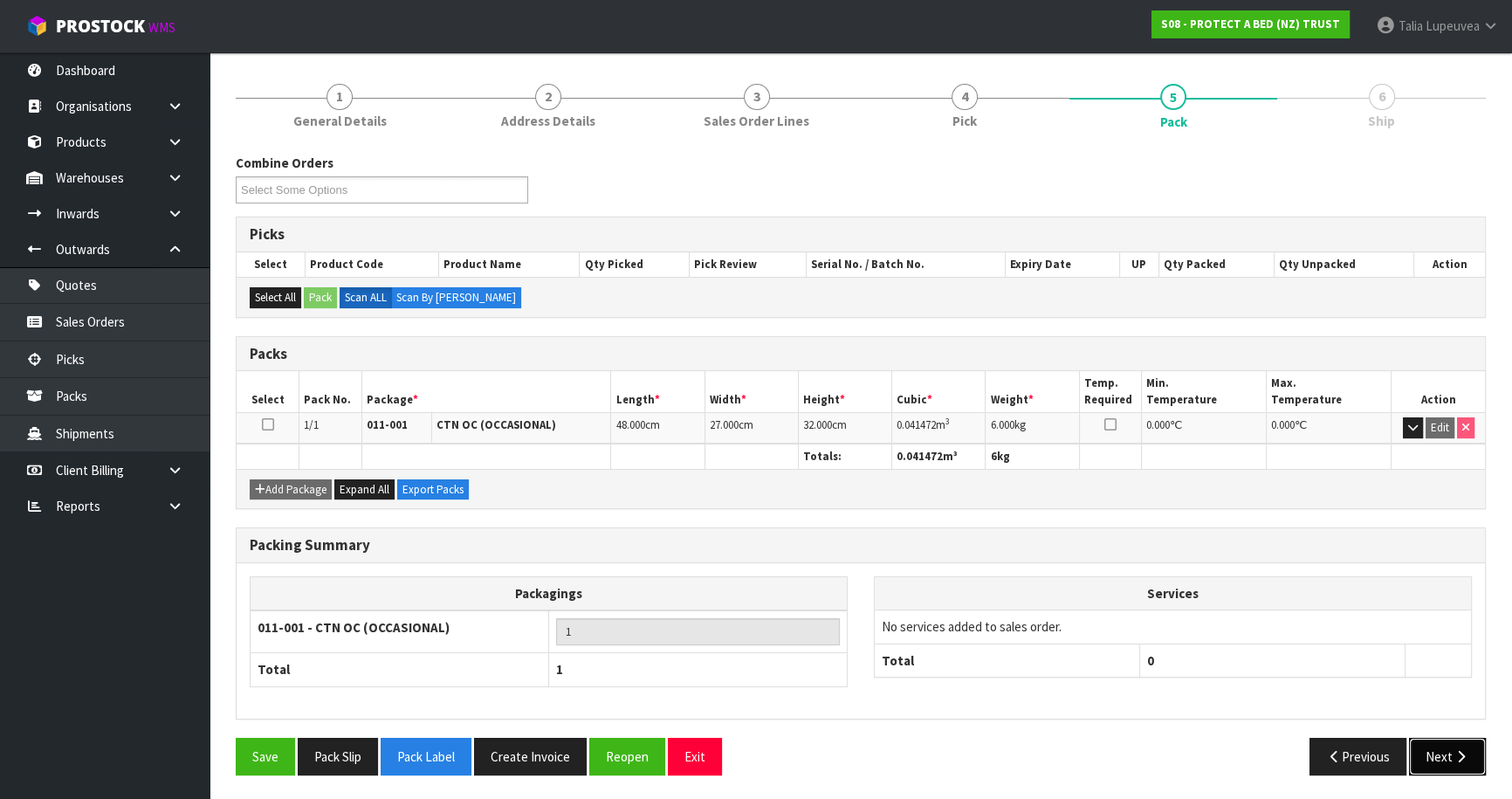
drag, startPoint x: 1433, startPoint y: 759, endPoint x: 1261, endPoint y: 727, distance: 175.0
click at [1425, 757] on button "Next" at bounding box center [1448, 757] width 77 height 37
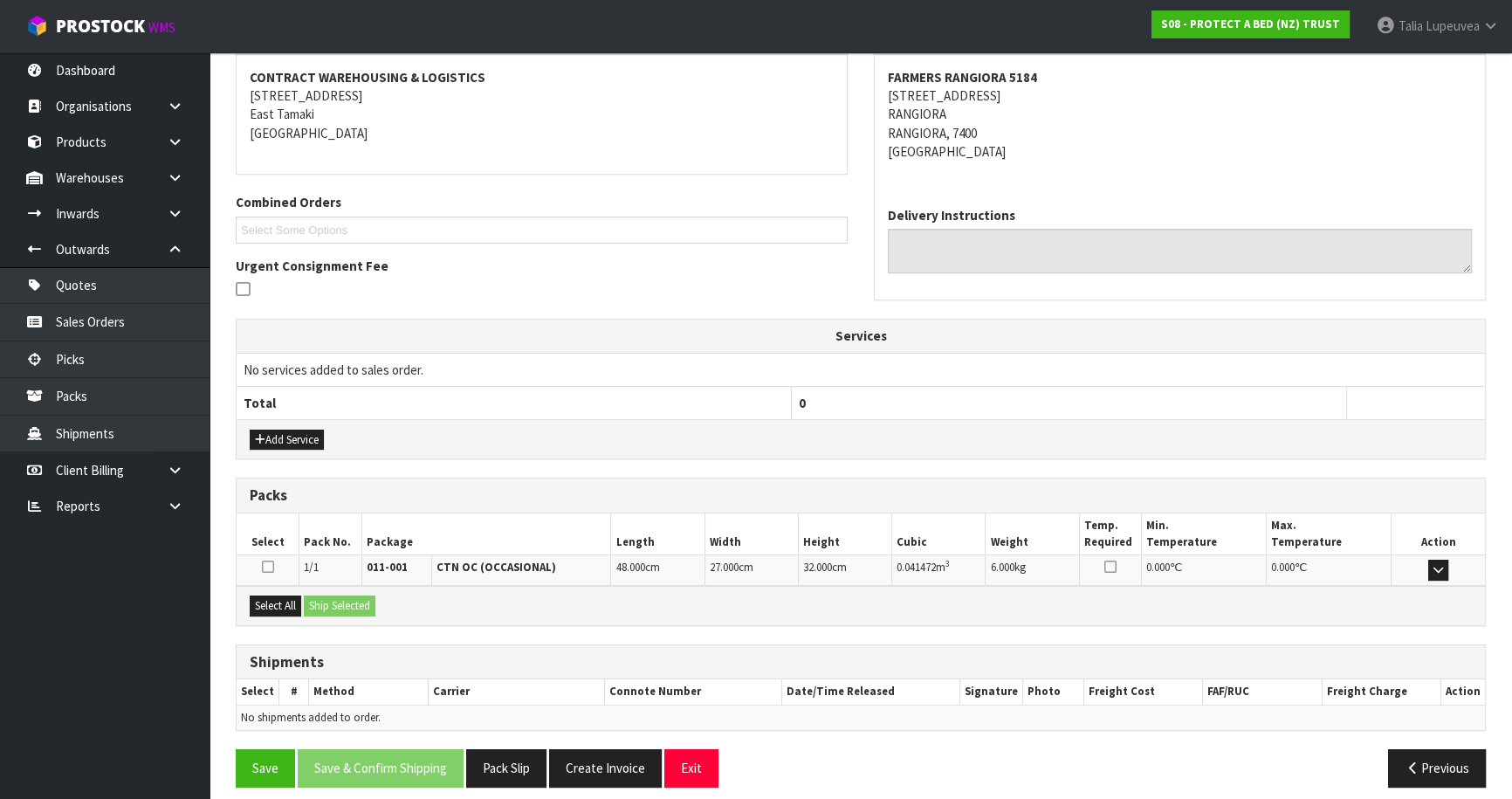
scroll to position [337, 0]
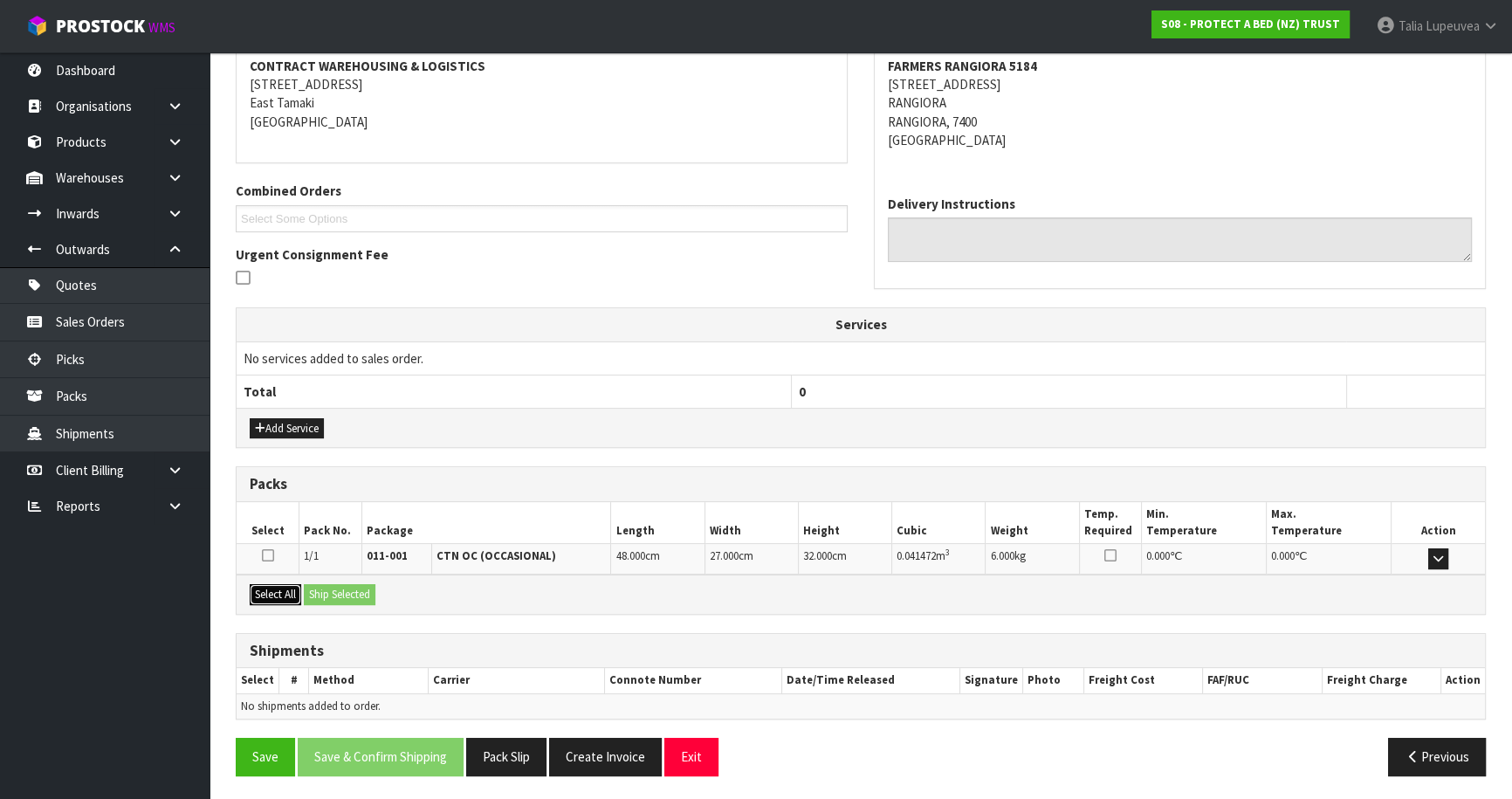
drag, startPoint x: 288, startPoint y: 584, endPoint x: 325, endPoint y: 590, distance: 37.5
click at [289, 584] on button "Select All" at bounding box center [275, 595] width 52 height 21
click at [327, 590] on button "Ship Selected" at bounding box center [339, 595] width 72 height 21
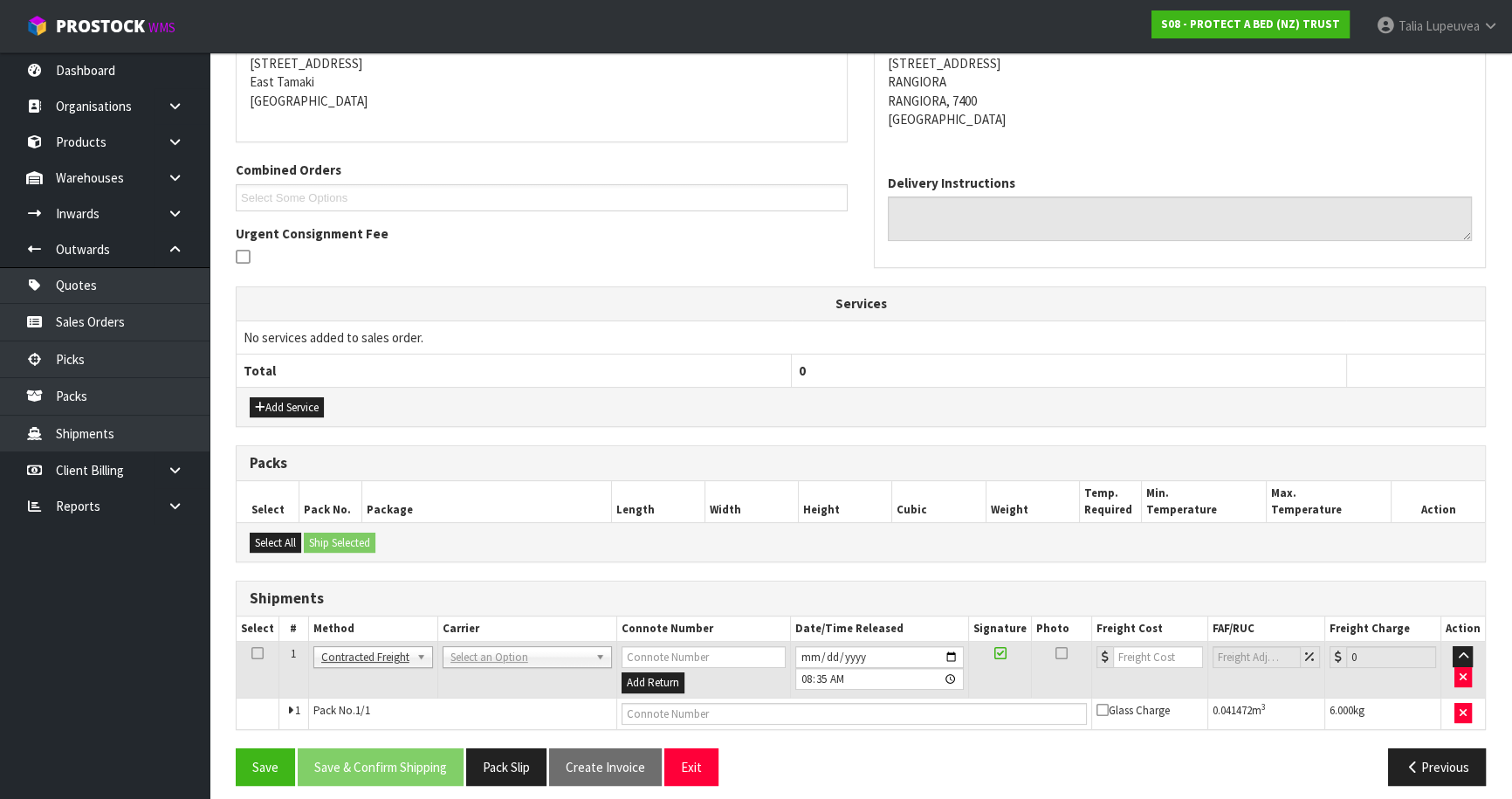
scroll to position [367, 0]
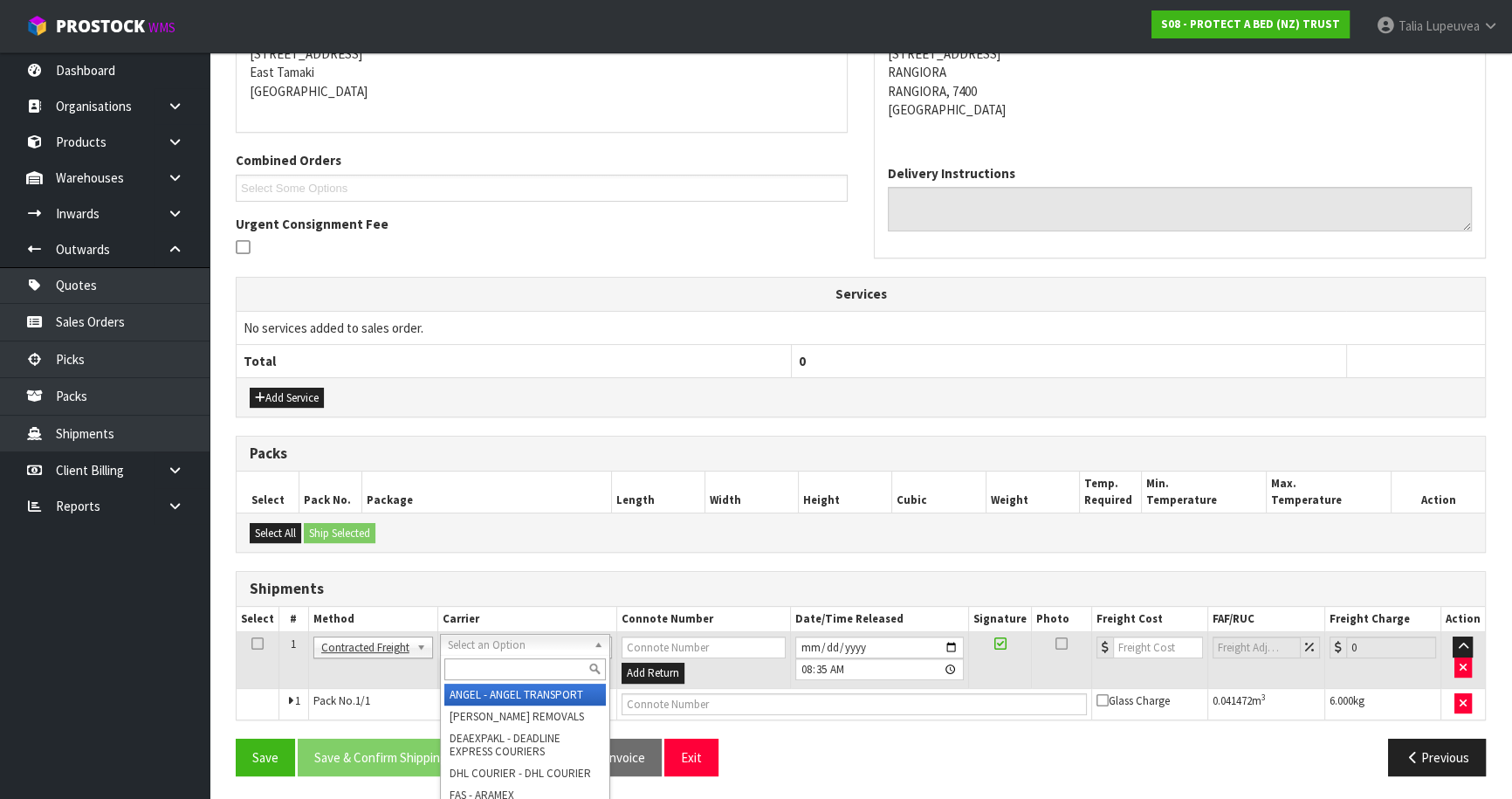
click at [482, 676] on input "text" at bounding box center [525, 670] width 161 height 22
type input "NZP"
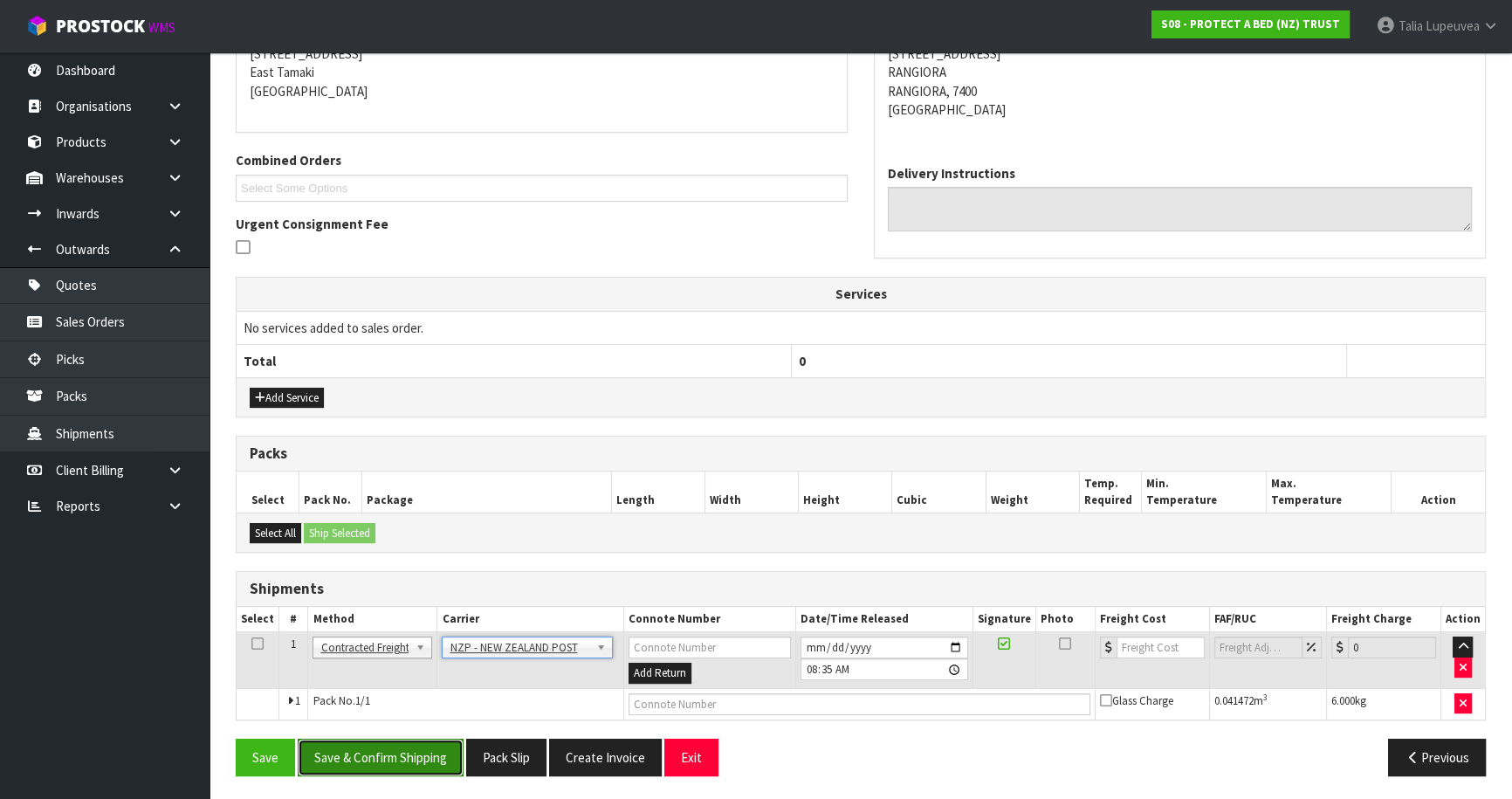
click at [417, 741] on button "Save & Confirm Shipping" at bounding box center [381, 757] width 166 height 37
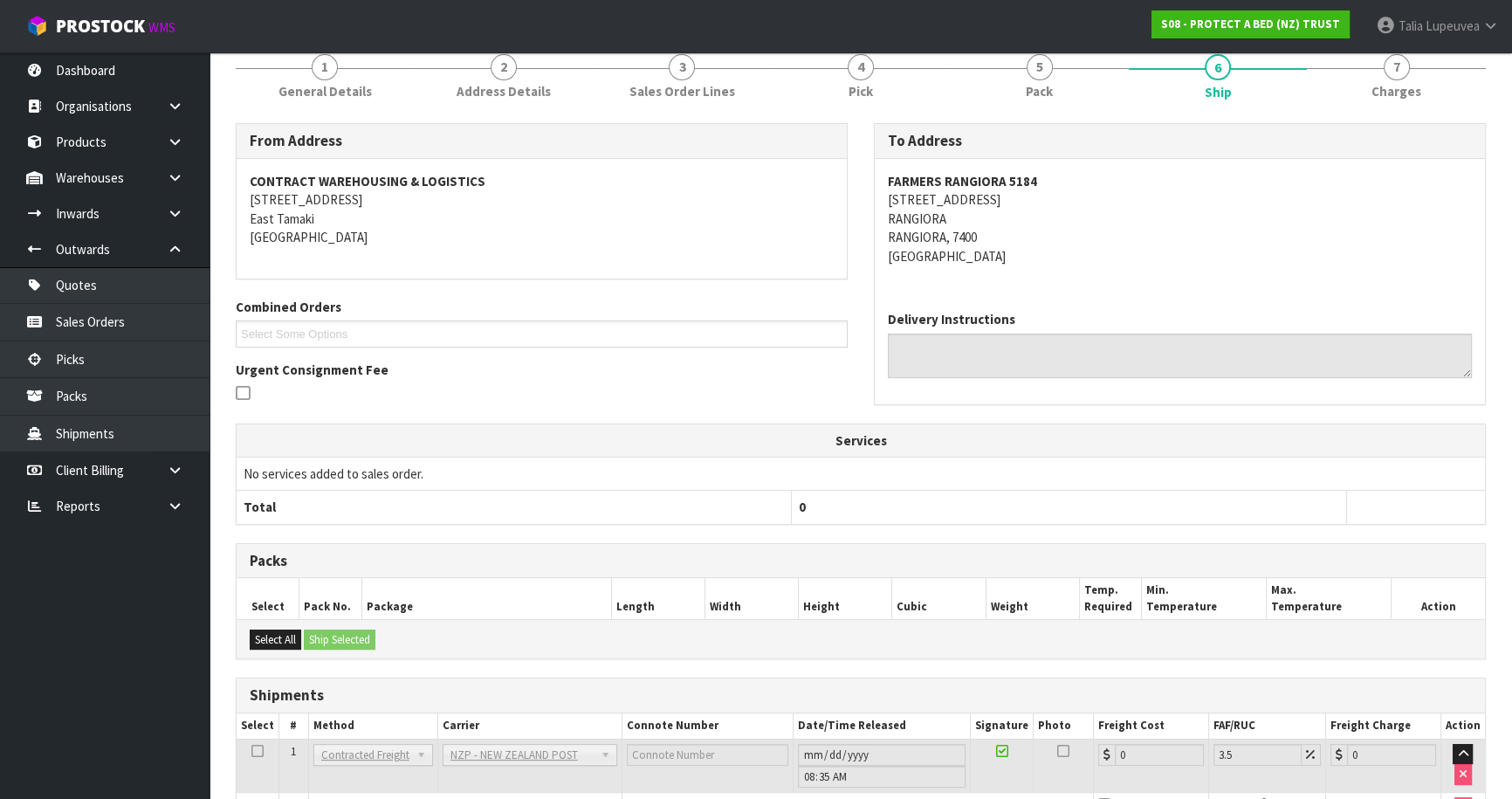
scroll to position [342, 0]
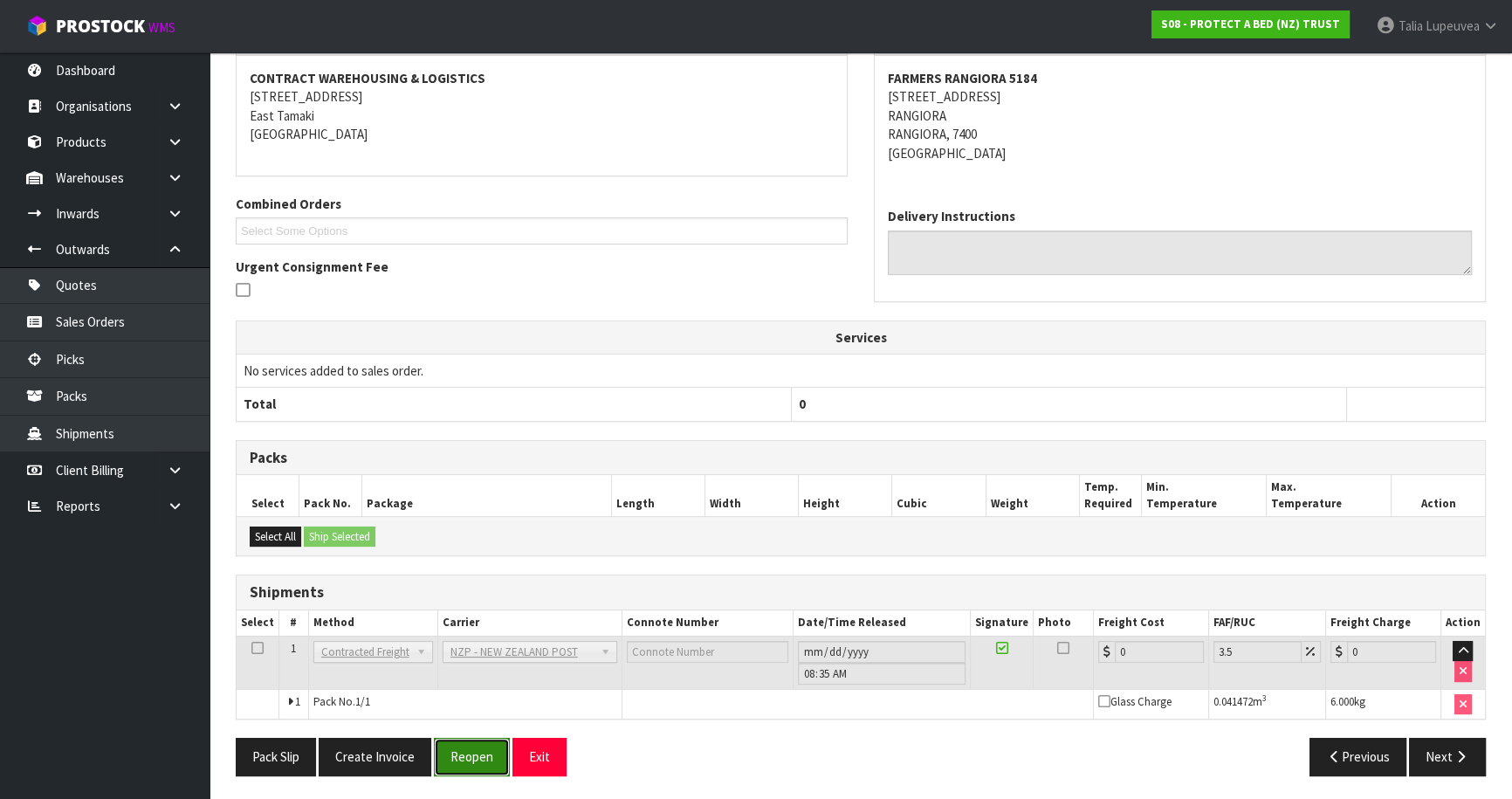
click at [477, 750] on button "Reopen" at bounding box center [472, 757] width 76 height 37
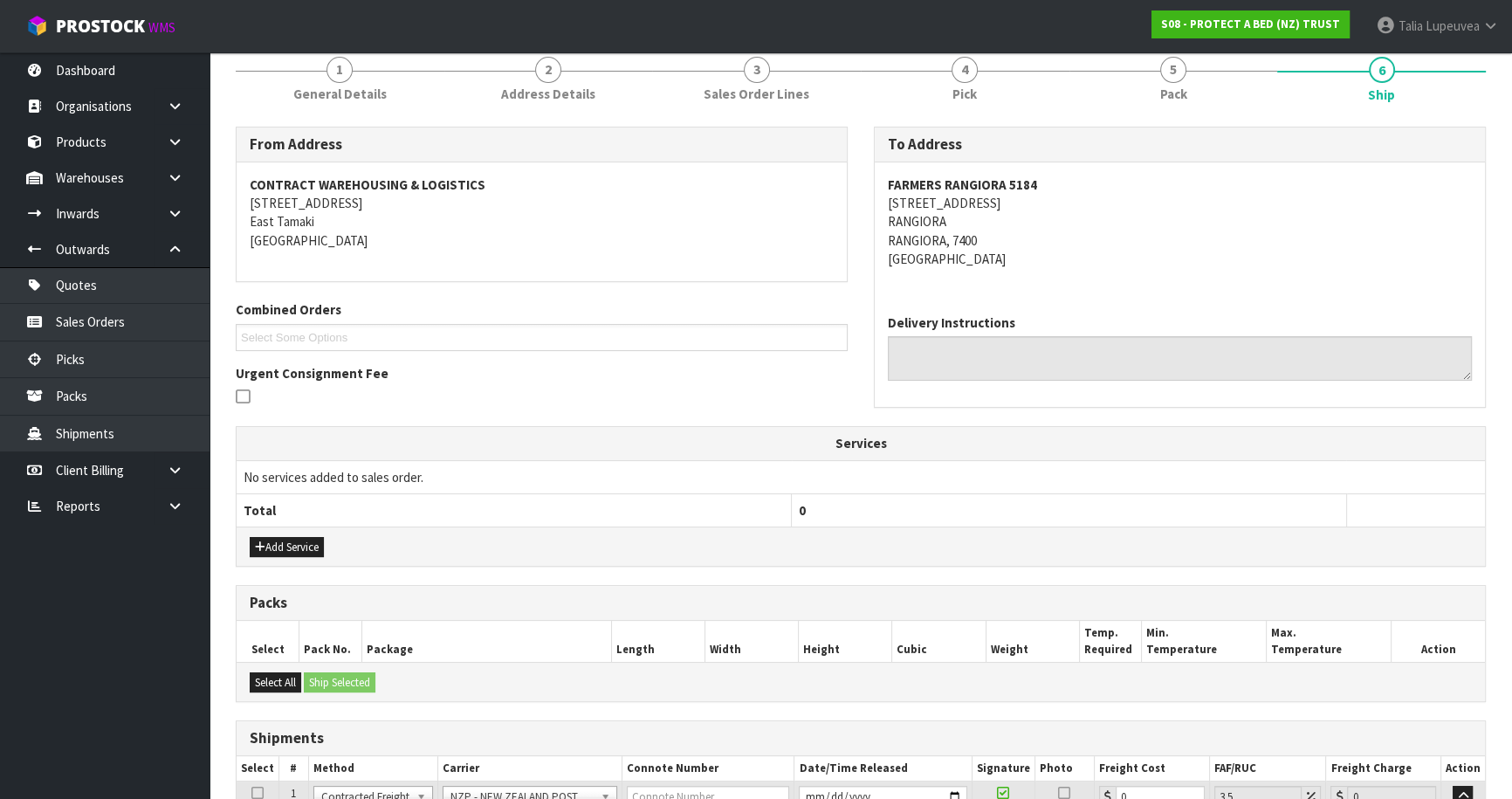
scroll to position [384, 0]
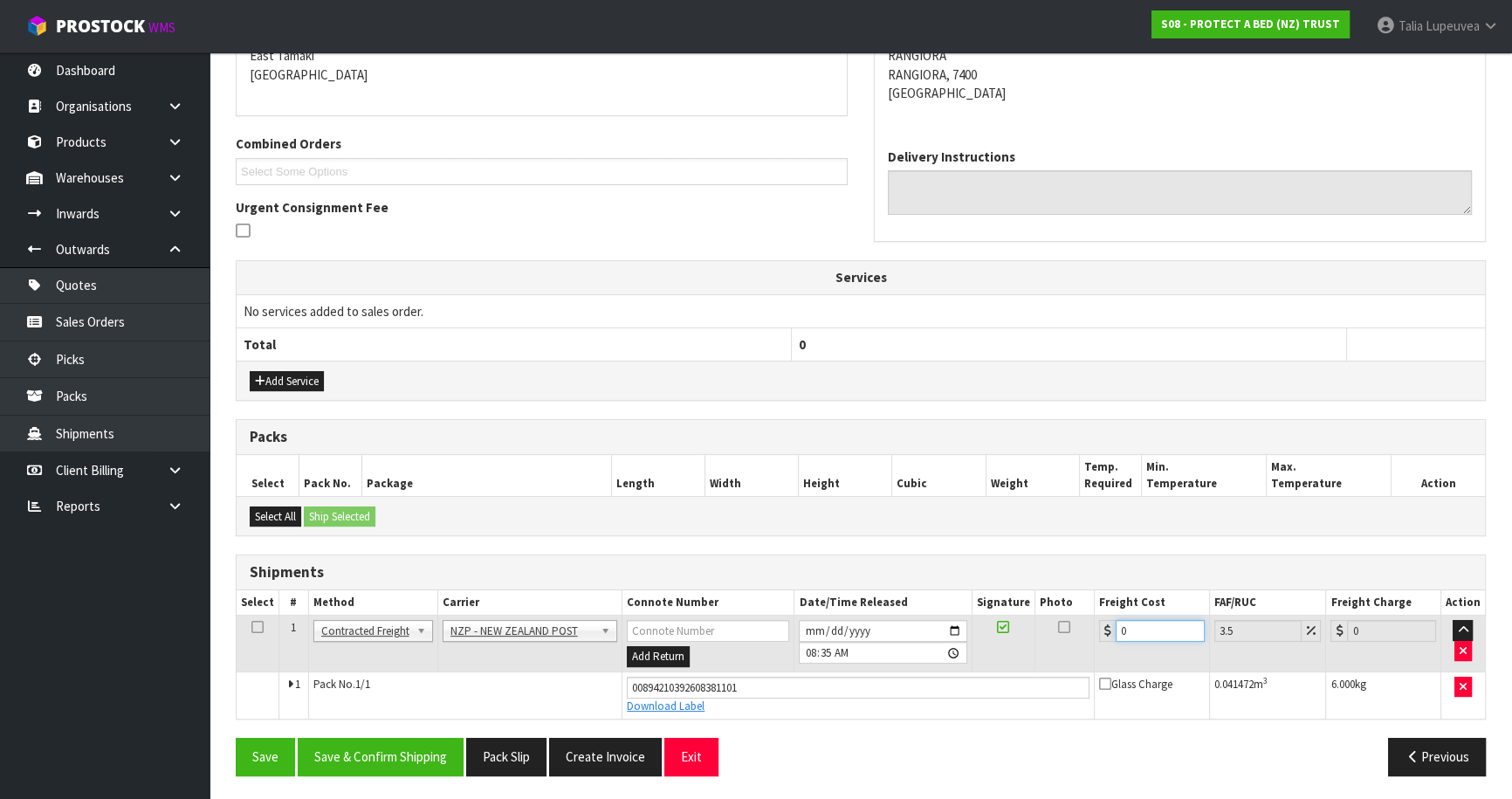
drag, startPoint x: 1119, startPoint y: 624, endPoint x: 1074, endPoint y: 634, distance: 46.1
click at [1074, 634] on tr "1 Client Local Pickup Customer Local Pickup Company Freight Contracted Freight …" at bounding box center [861, 644] width 1248 height 57
type input "1"
type input "1.03"
type input "11"
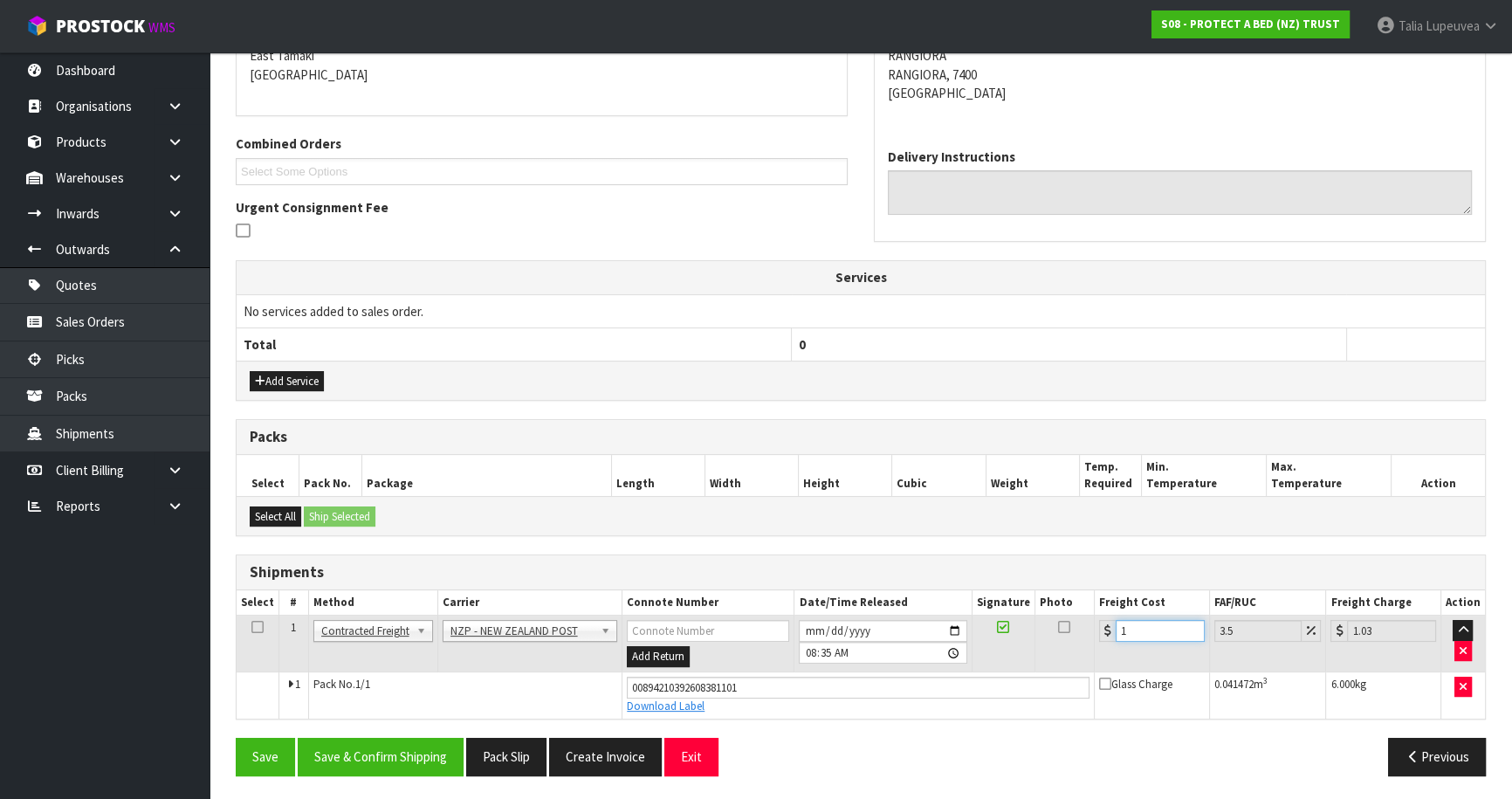
type input "11.38"
type input "11.6"
type input "12.01"
type input "11.61"
type input "12.02"
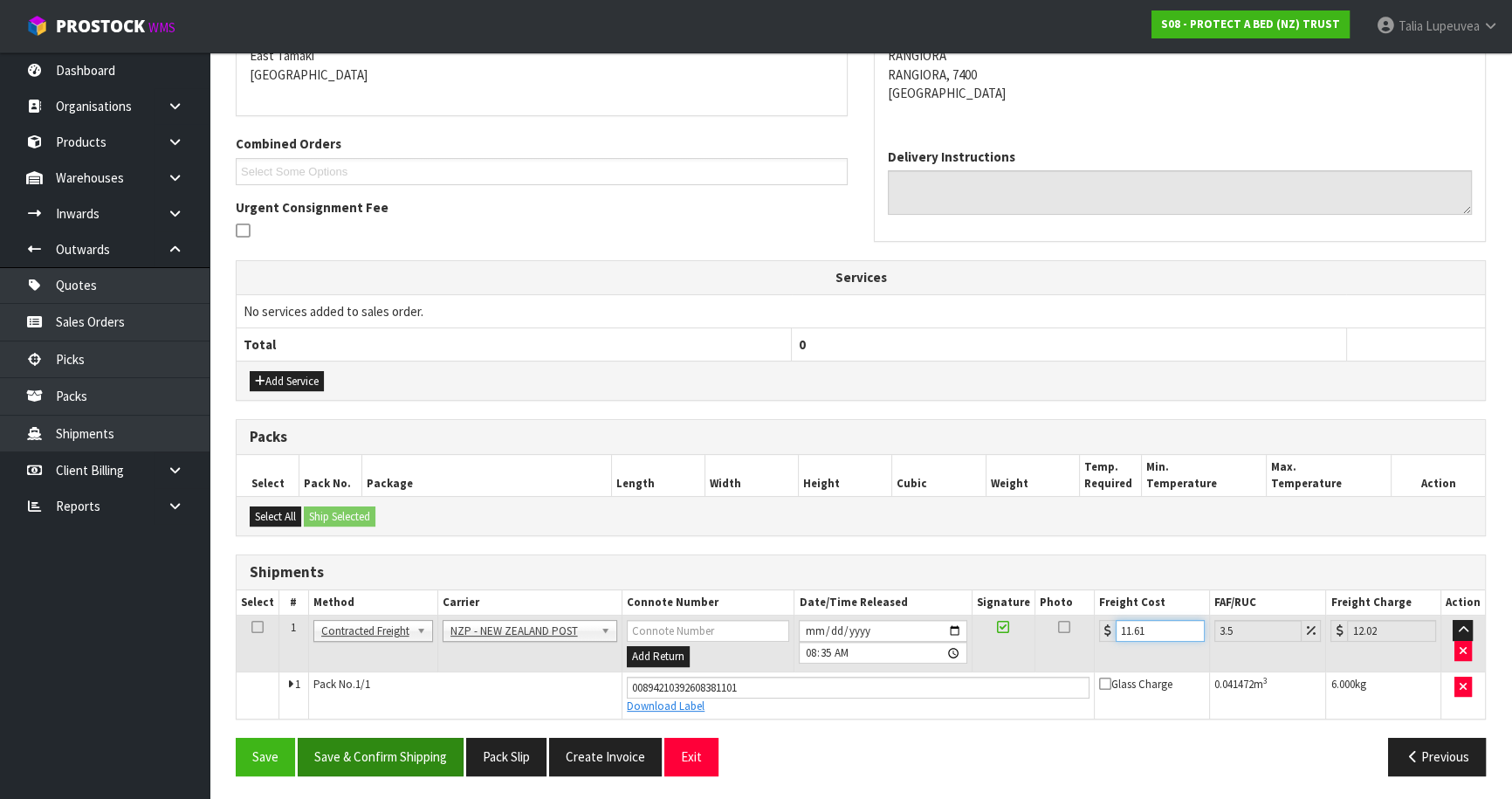
type input "11.61"
click at [398, 759] on button "Save & Confirm Shipping" at bounding box center [381, 757] width 166 height 37
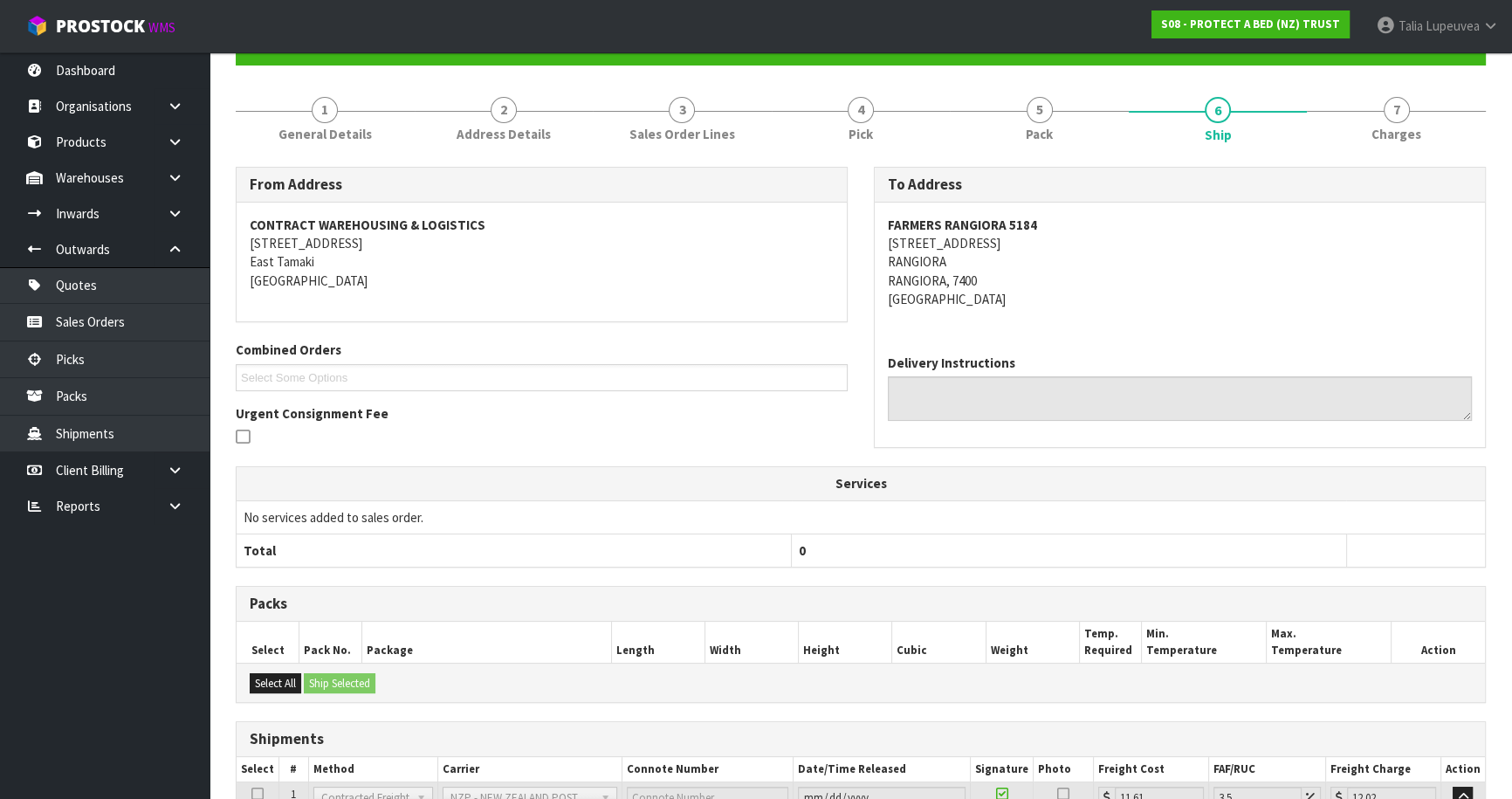
scroll to position [0, 0]
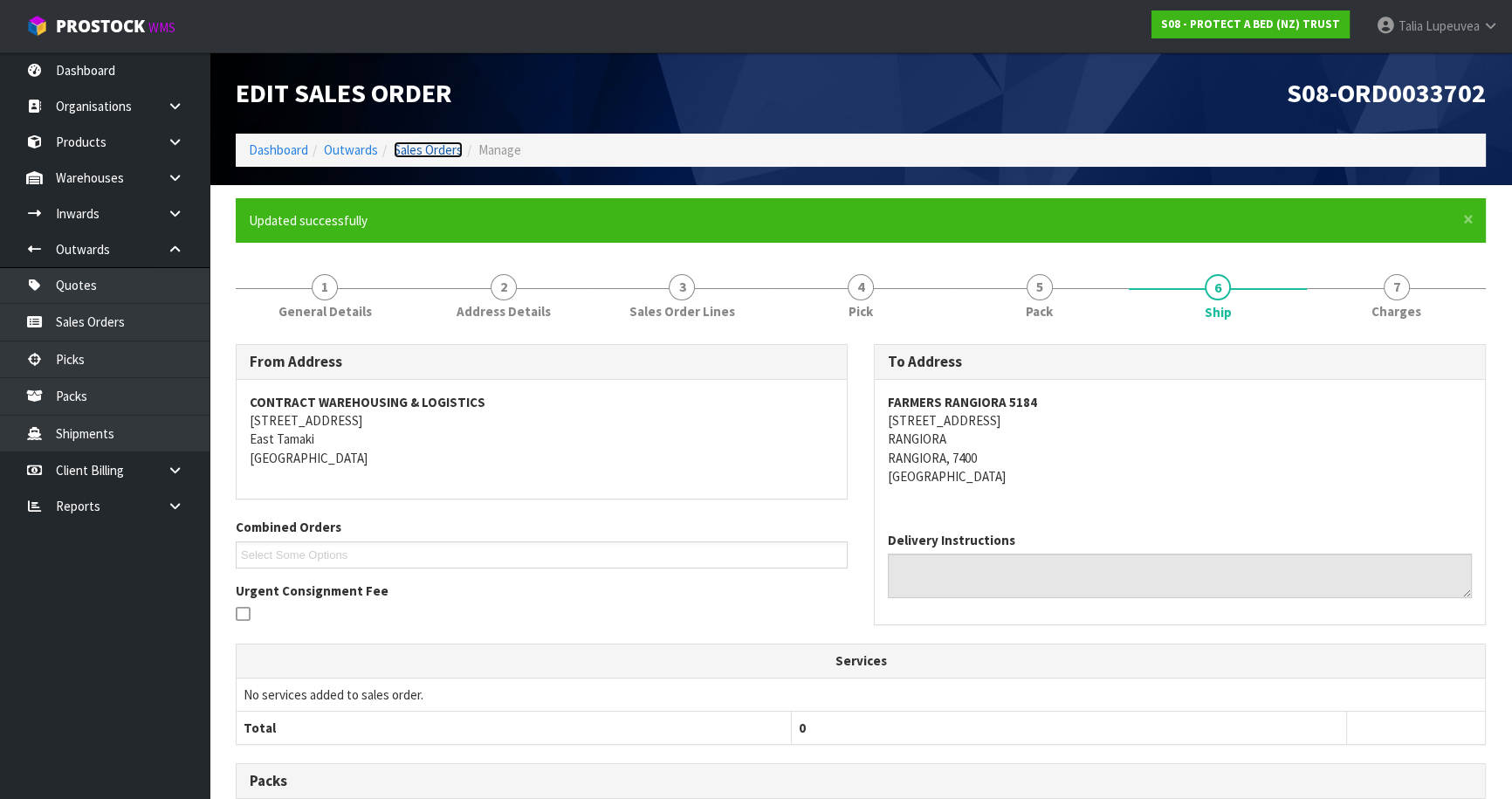
click at [422, 151] on link "Sales Orders" at bounding box center [429, 150] width 69 height 16
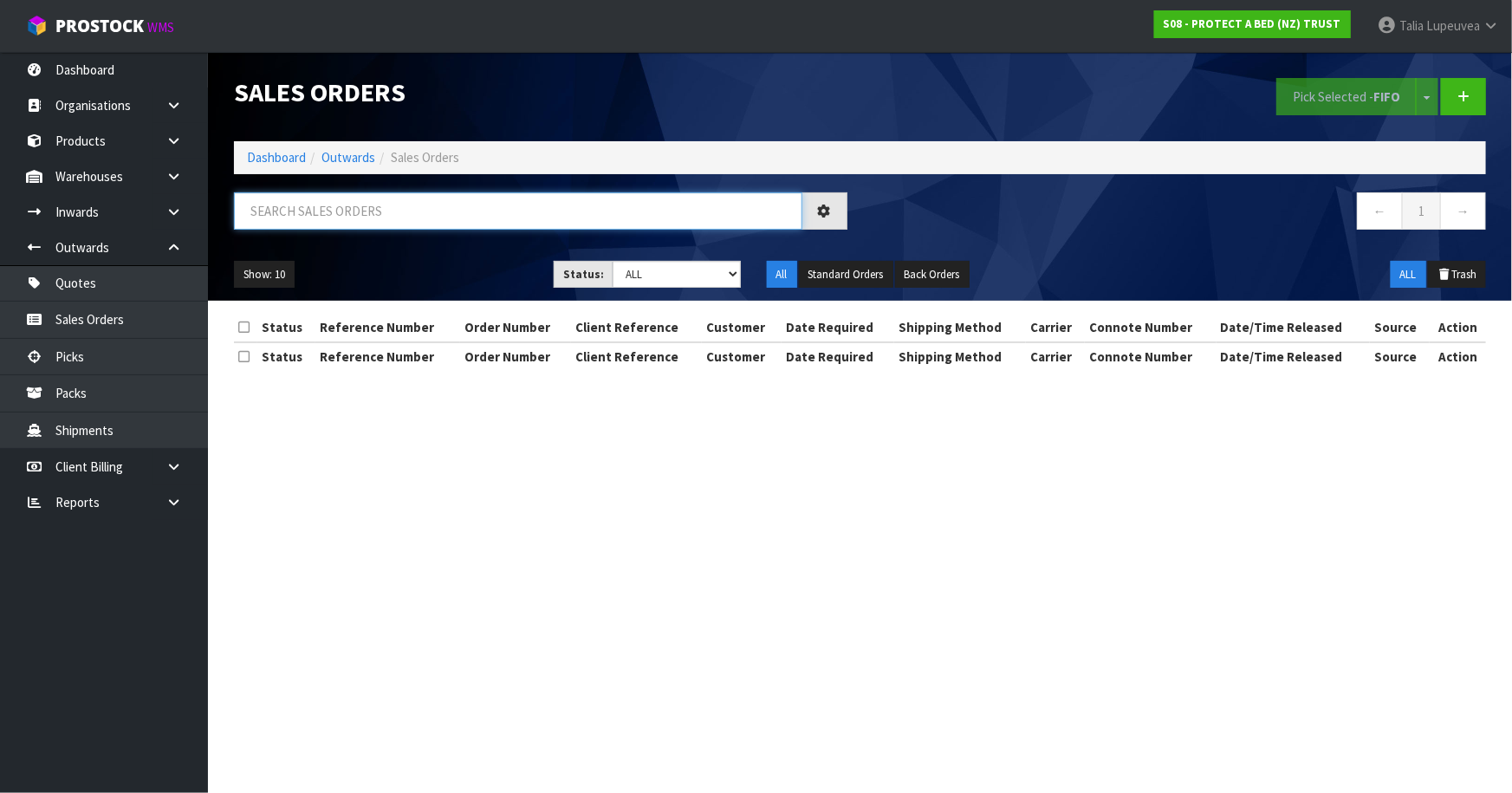
click at [419, 228] on input "text" at bounding box center [518, 210] width 568 height 37
type input "JOB-0415936"
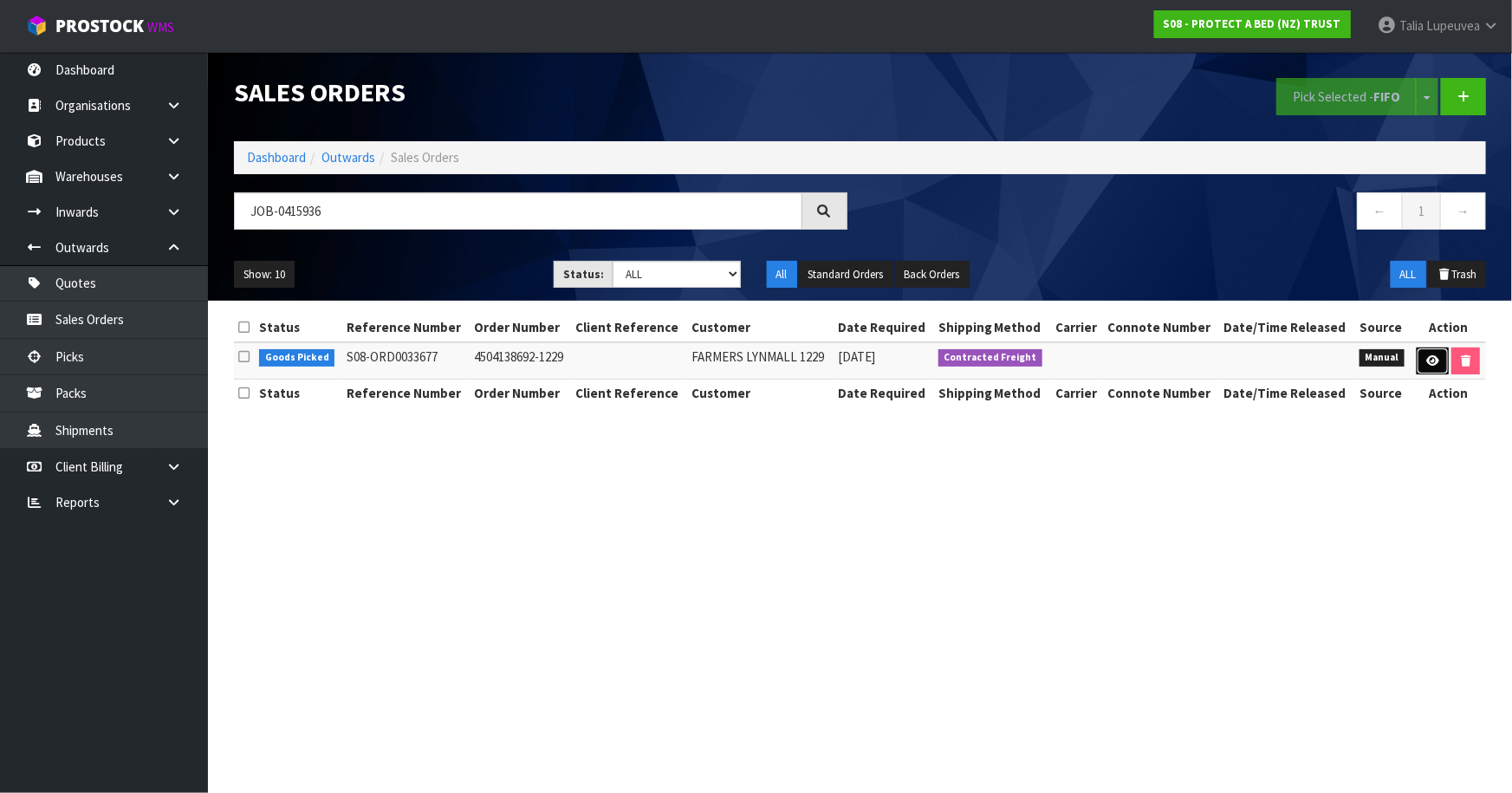
click at [1436, 365] on icon at bounding box center [1433, 361] width 13 height 11
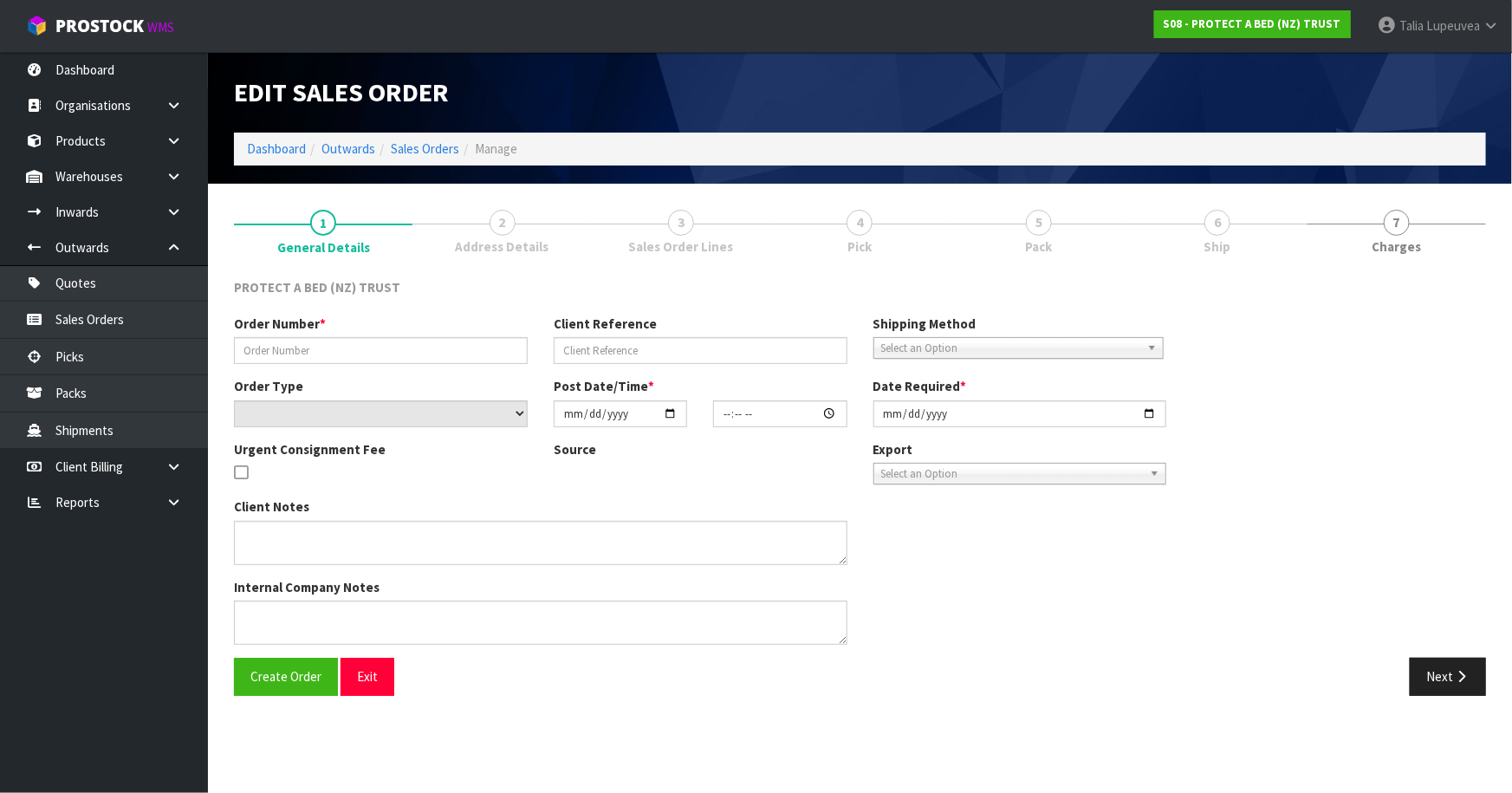
type input "4504138692-1229"
select select "number:0"
type input "[DATE]"
type input "16:16:00.000"
type input "[DATE]"
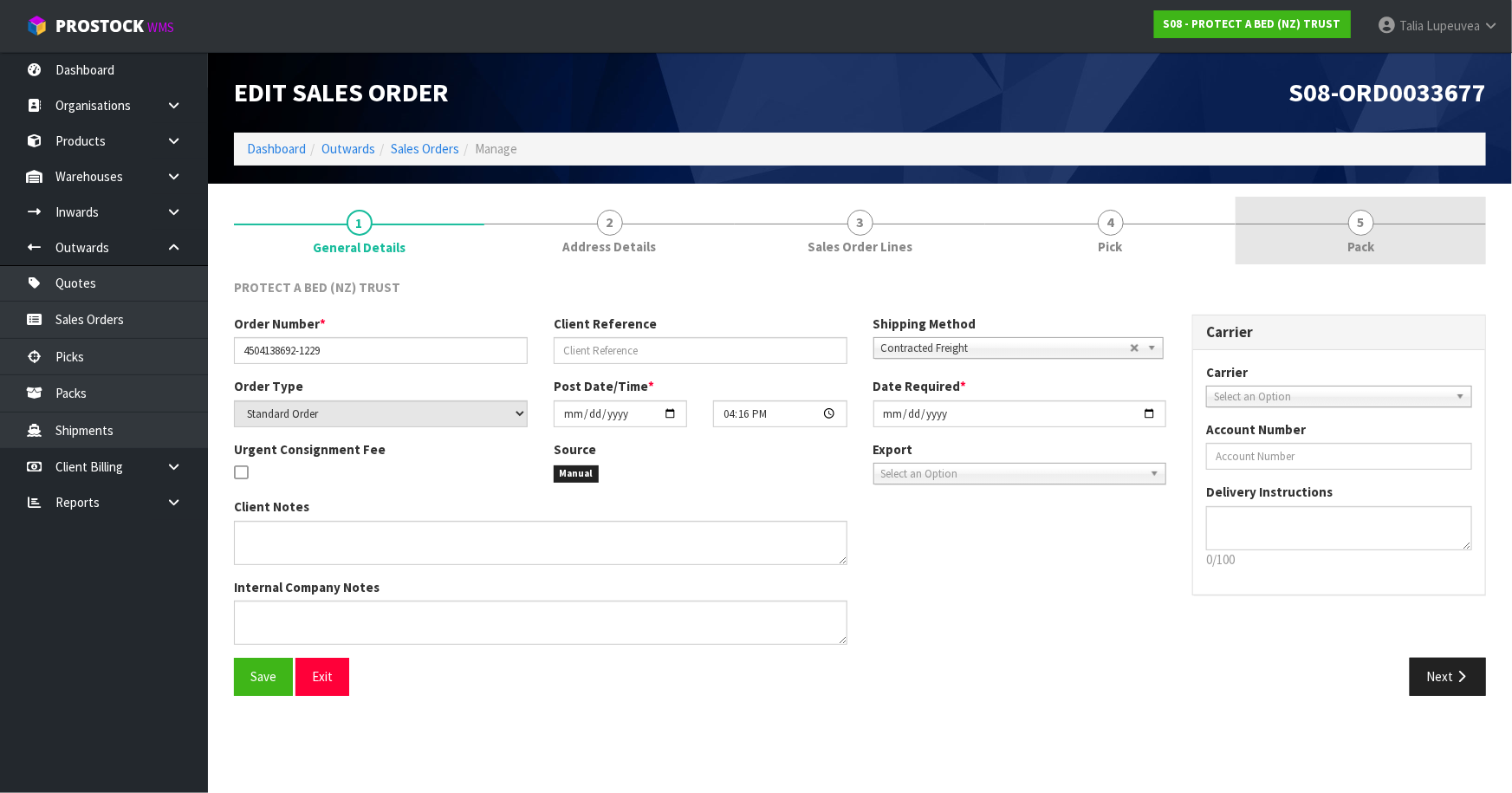
click at [1417, 221] on link "5 Pack" at bounding box center [1361, 231] width 250 height 69
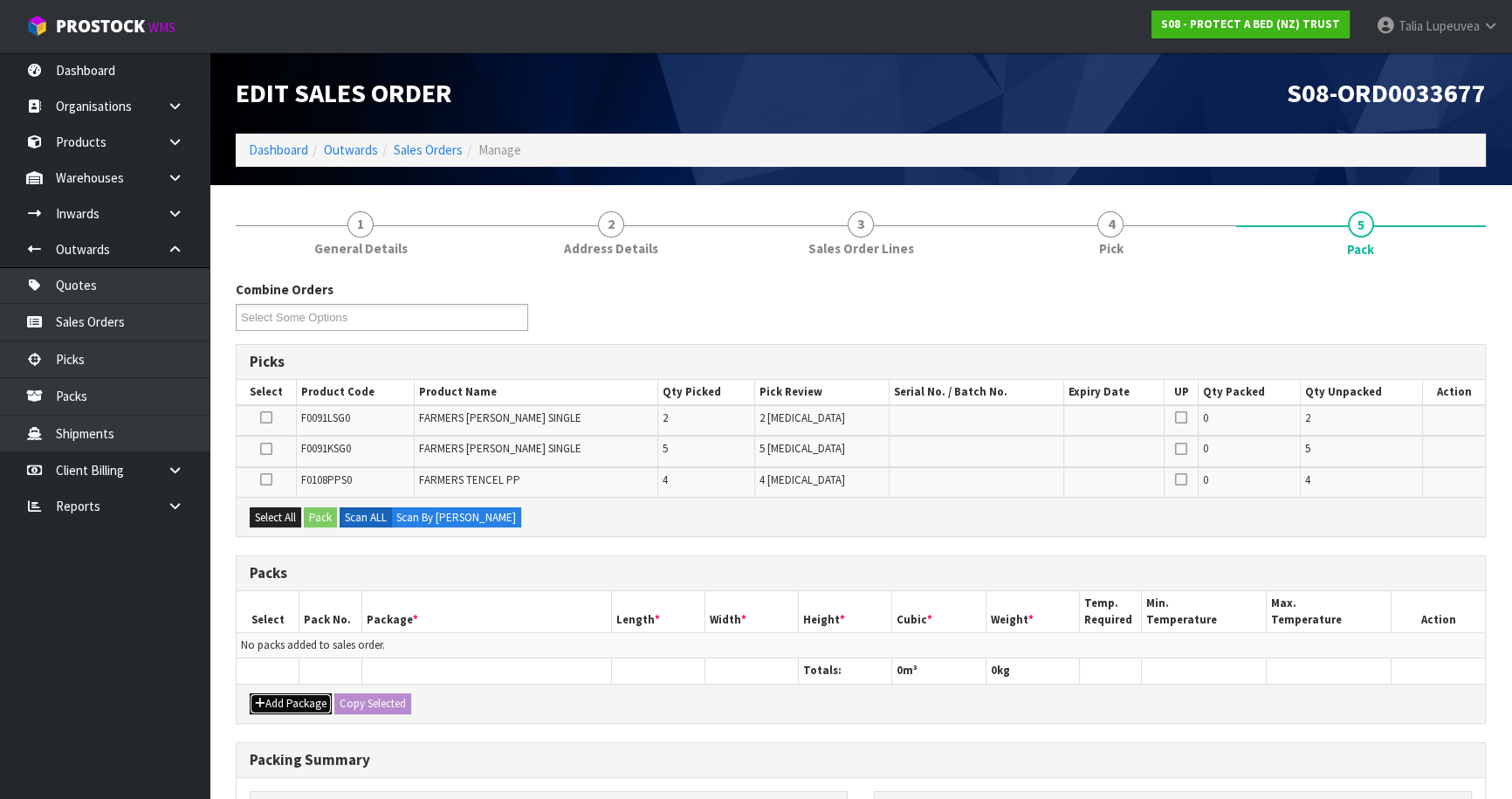
click at [265, 693] on button "Add Package" at bounding box center [291, 704] width 82 height 21
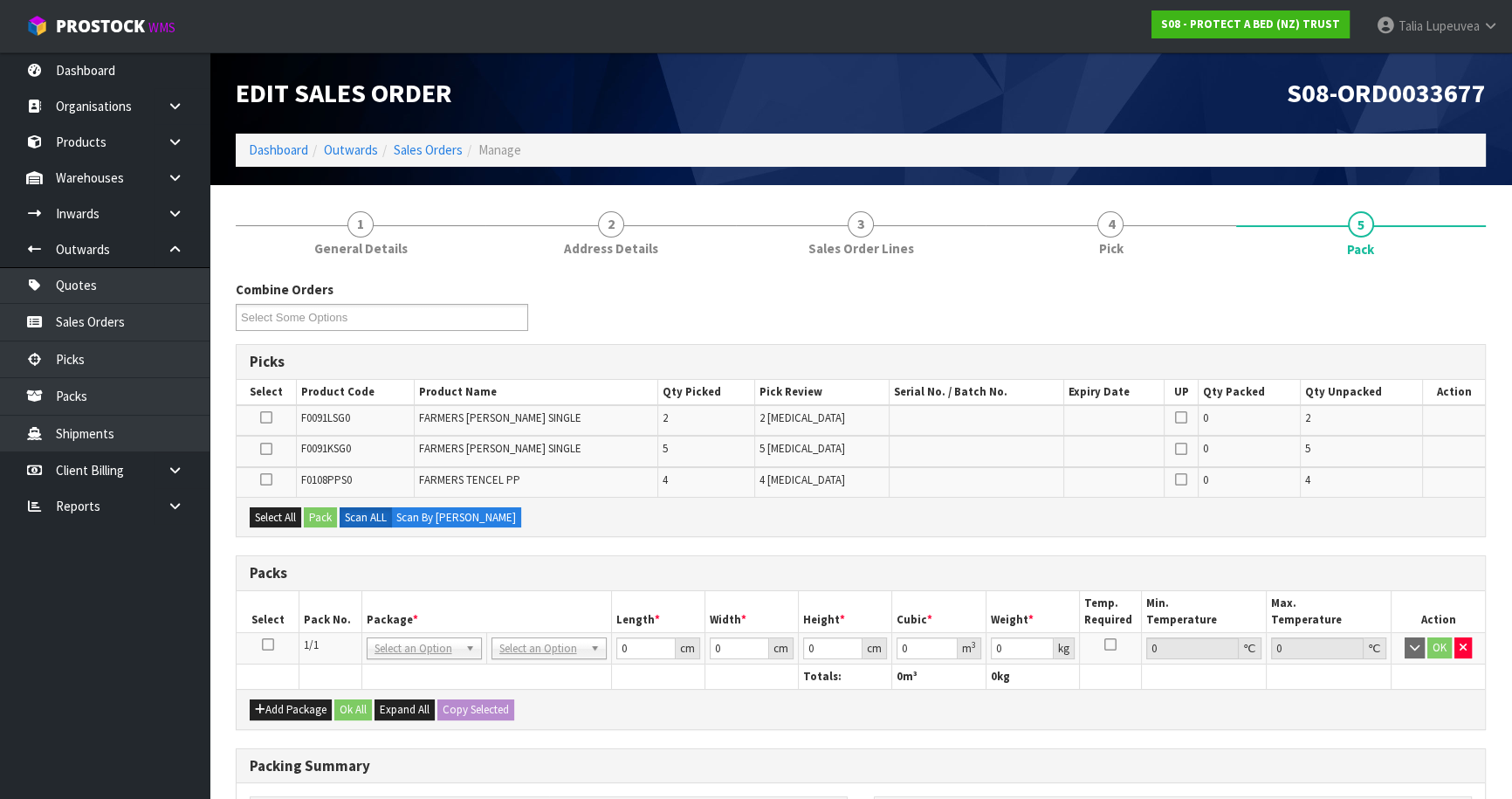
click at [265, 645] on icon at bounding box center [268, 645] width 12 height 1
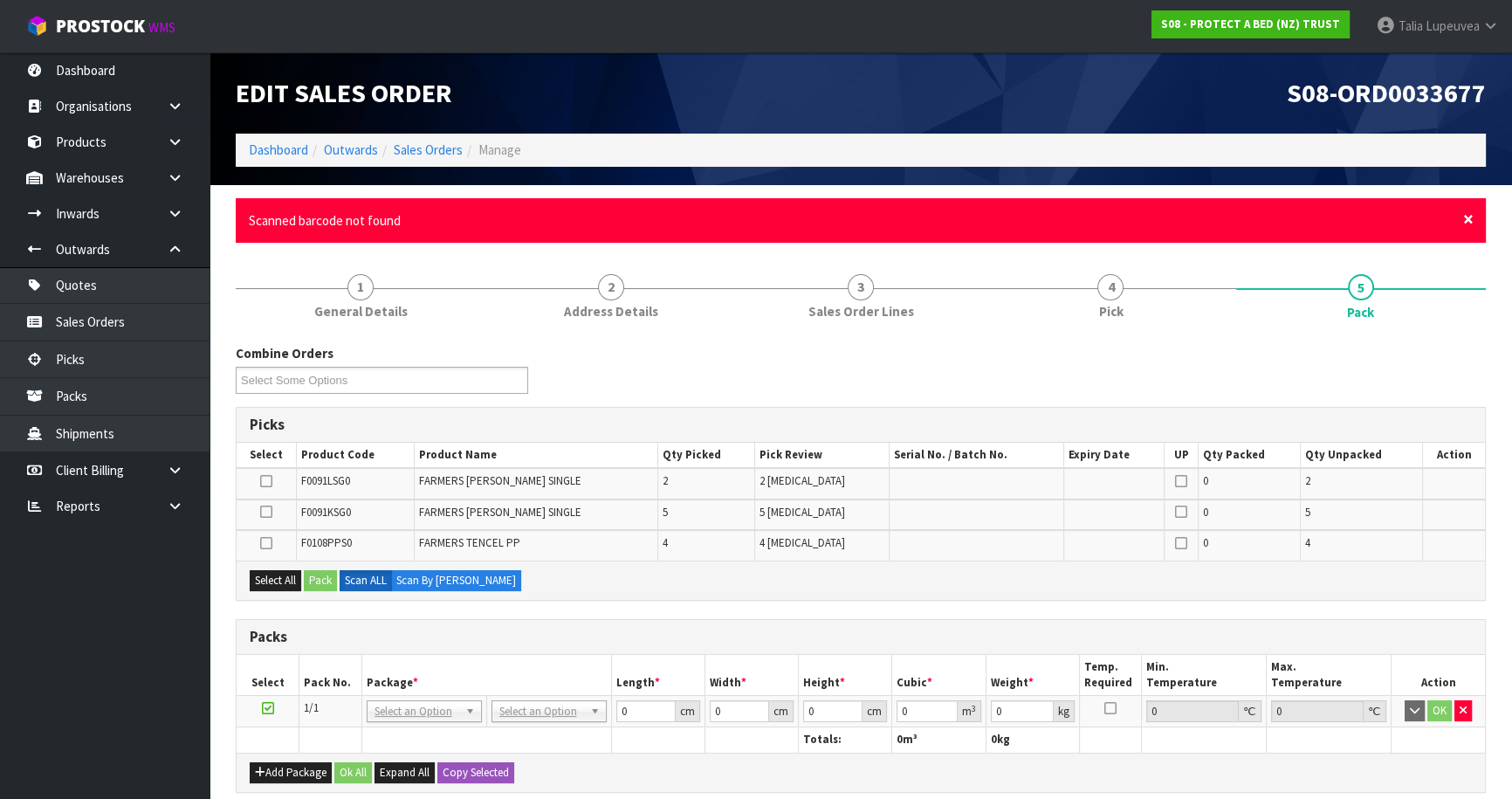
click at [1465, 218] on span "×" at bounding box center [1468, 220] width 11 height 25
click at [1463, 220] on span "×" at bounding box center [1468, 220] width 11 height 25
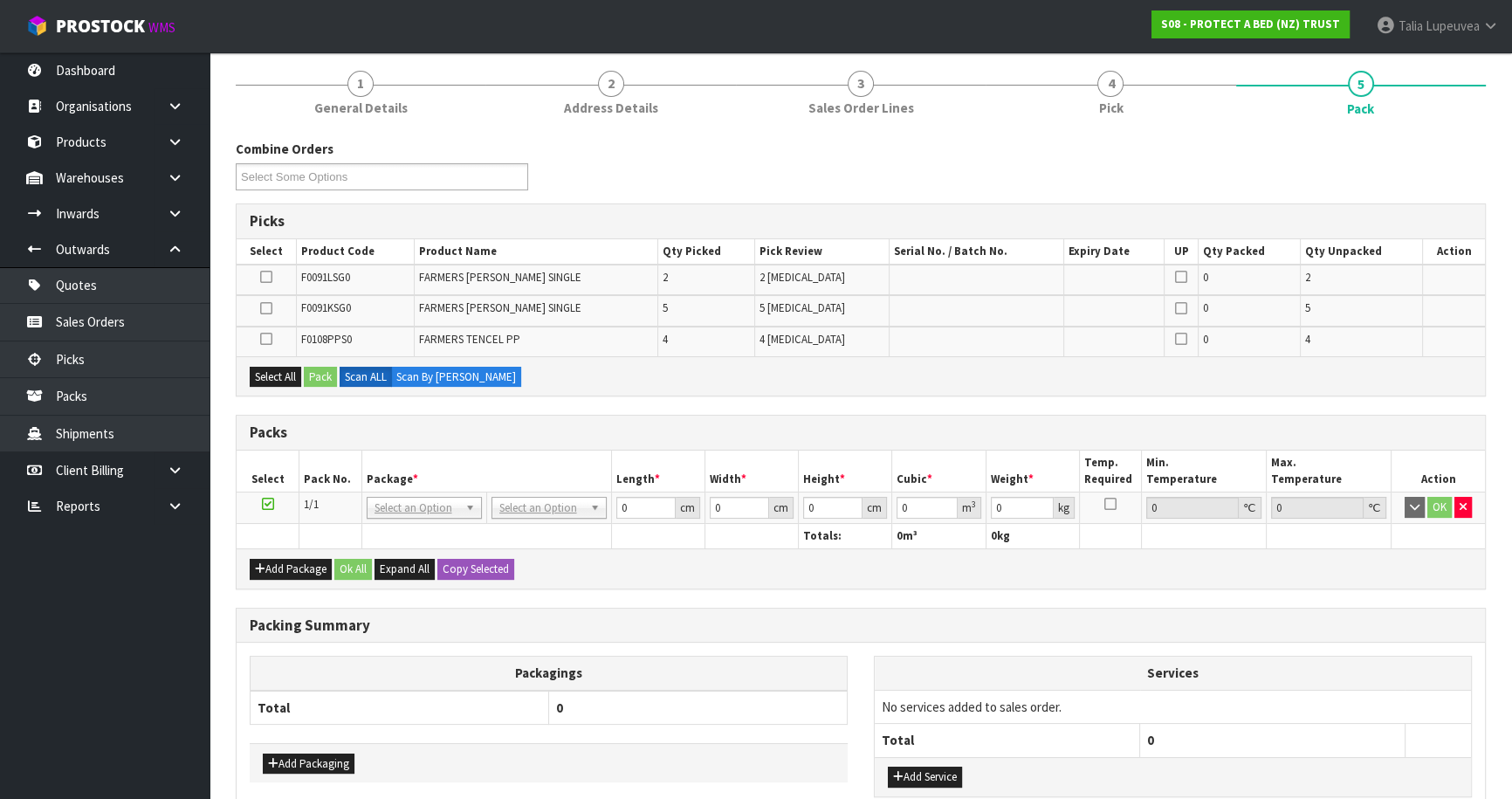
scroll to position [158, 0]
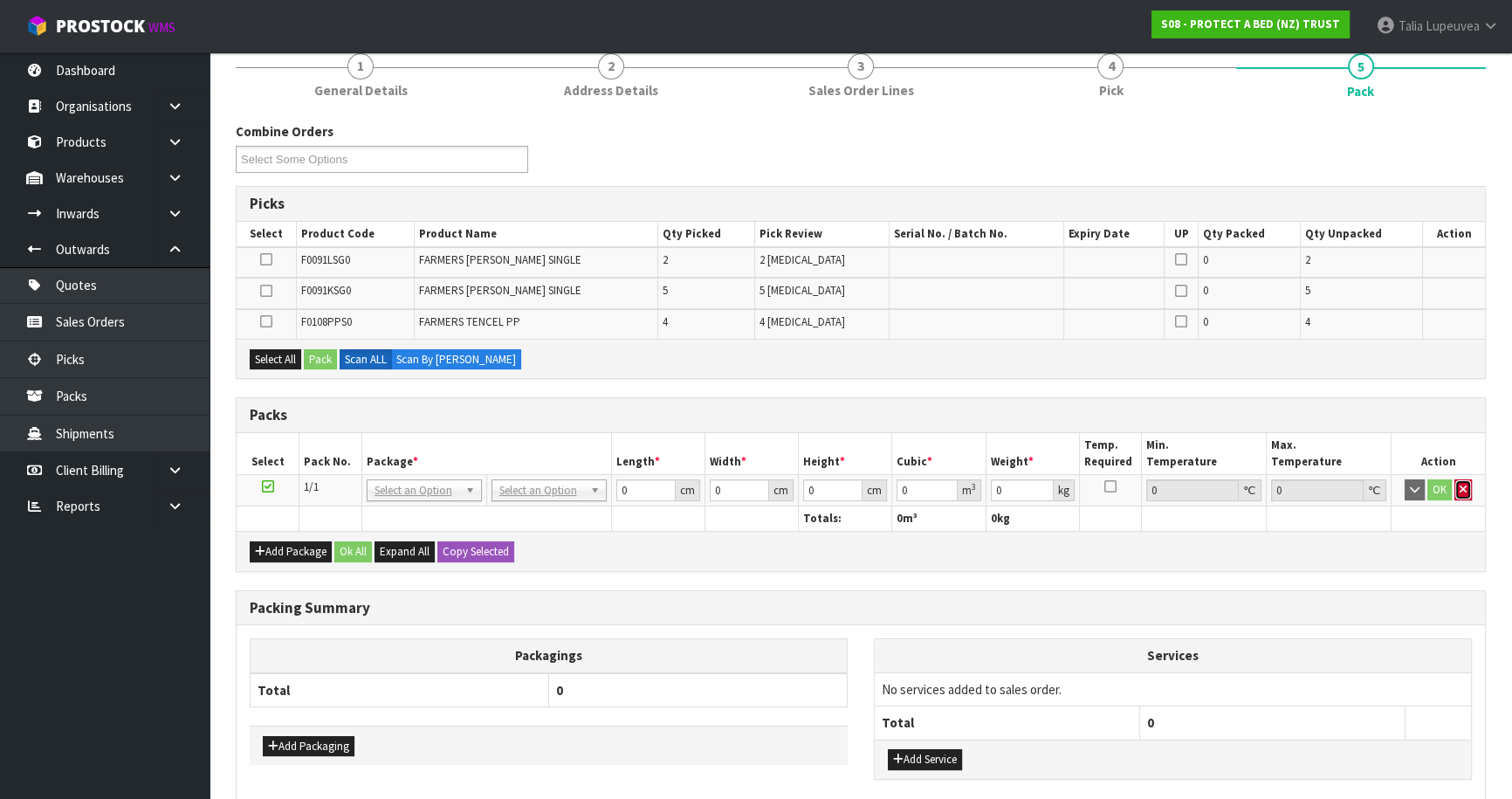
click at [1463, 484] on icon "button" at bounding box center [1463, 490] width 7 height 12
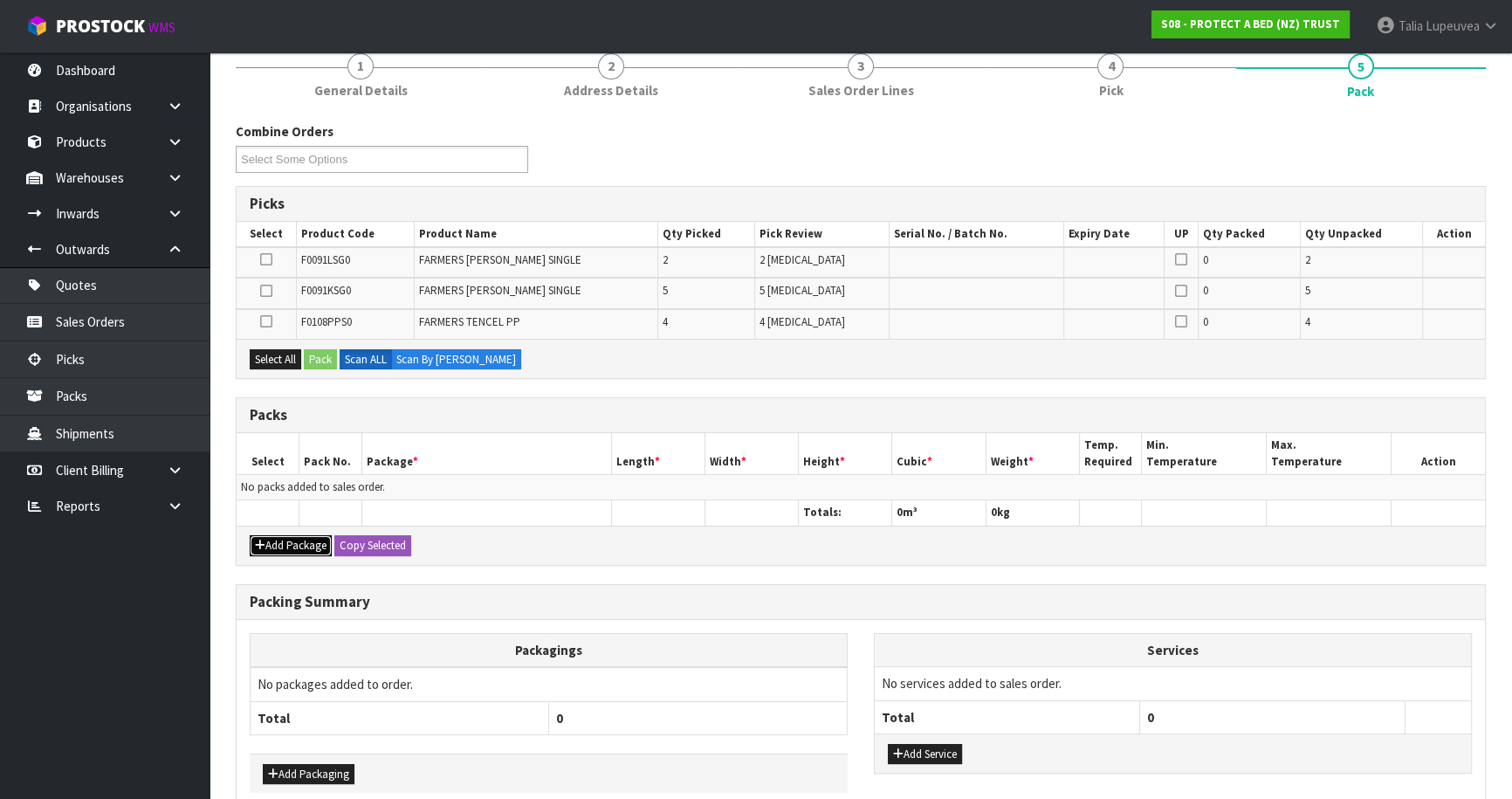
click at [287, 547] on button "Add Package" at bounding box center [291, 546] width 82 height 21
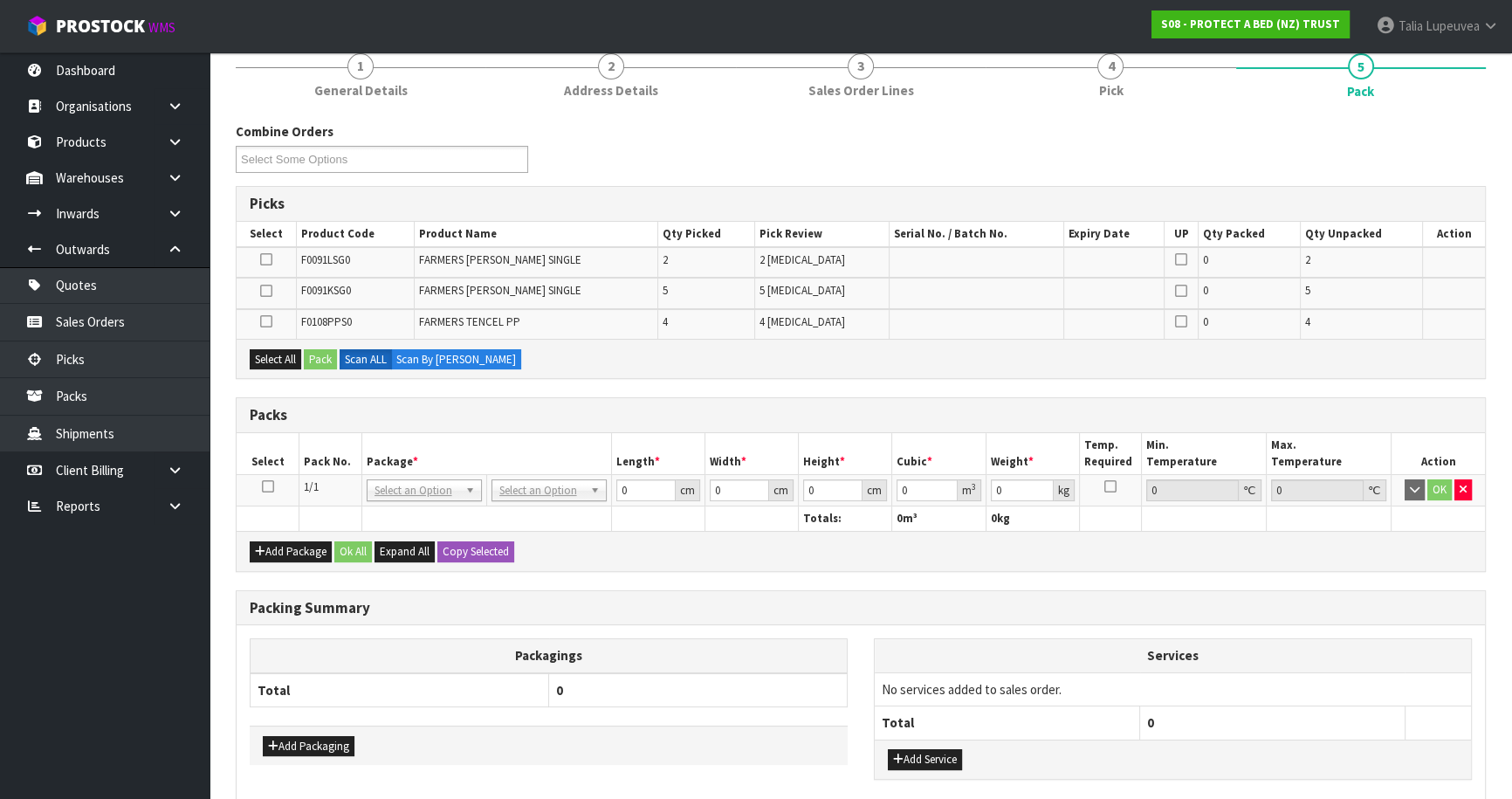
click at [259, 483] on td at bounding box center [268, 490] width 63 height 32
click at [263, 486] on icon at bounding box center [268, 486] width 12 height 1
click at [269, 486] on icon at bounding box center [268, 486] width 12 height 1
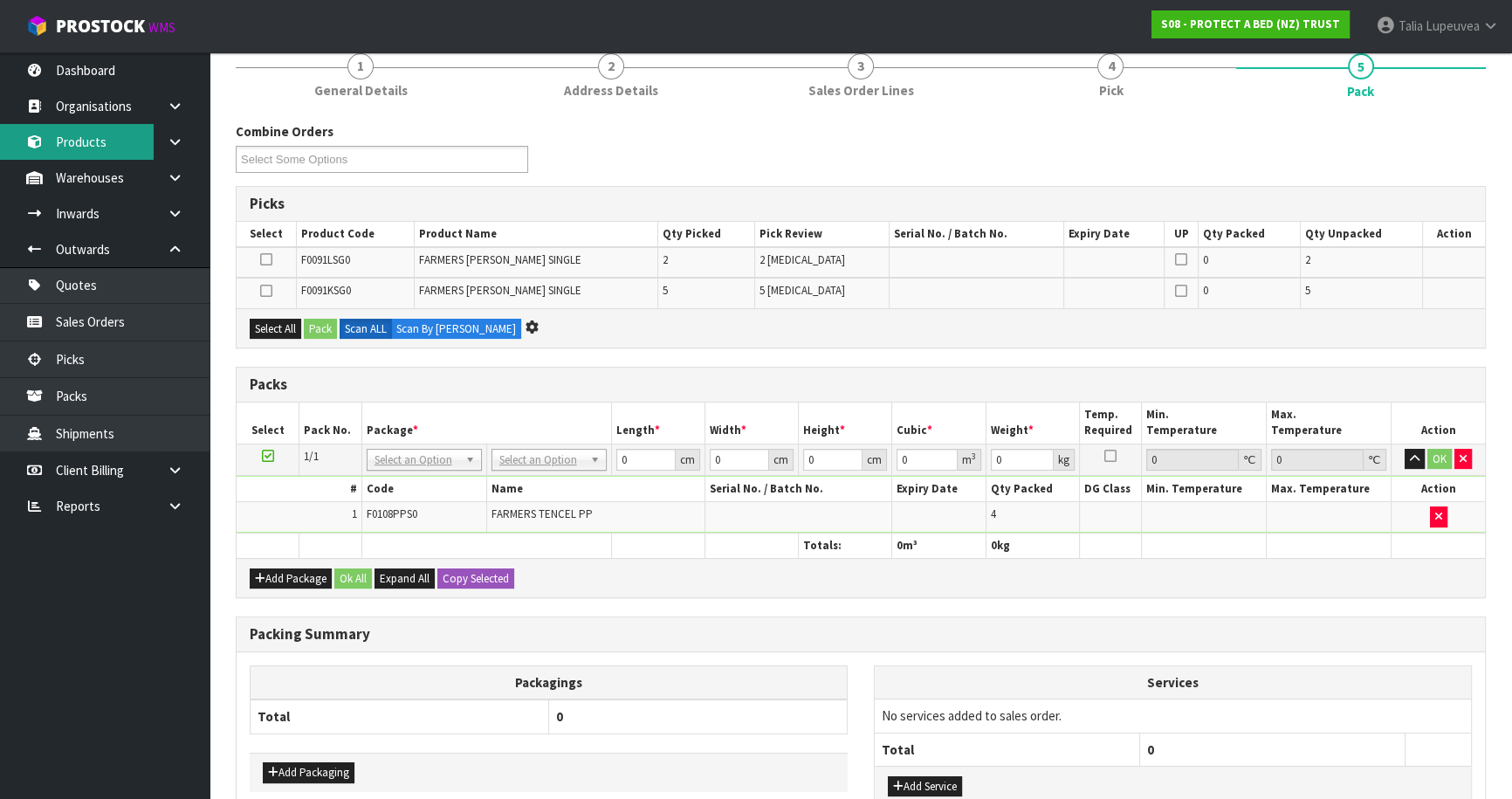
scroll to position [0, 0]
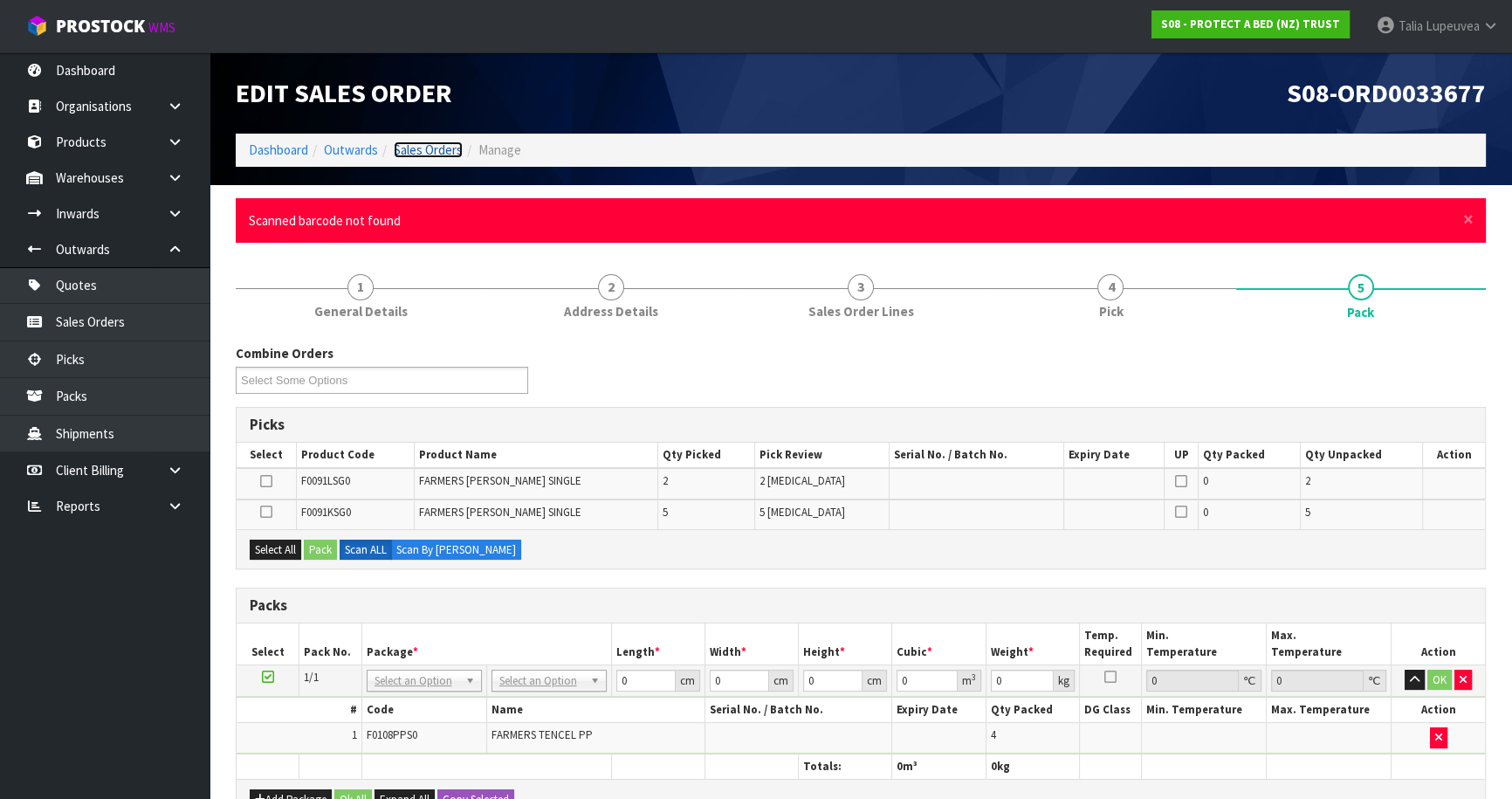
click at [426, 150] on link "Sales Orders" at bounding box center [429, 150] width 69 height 16
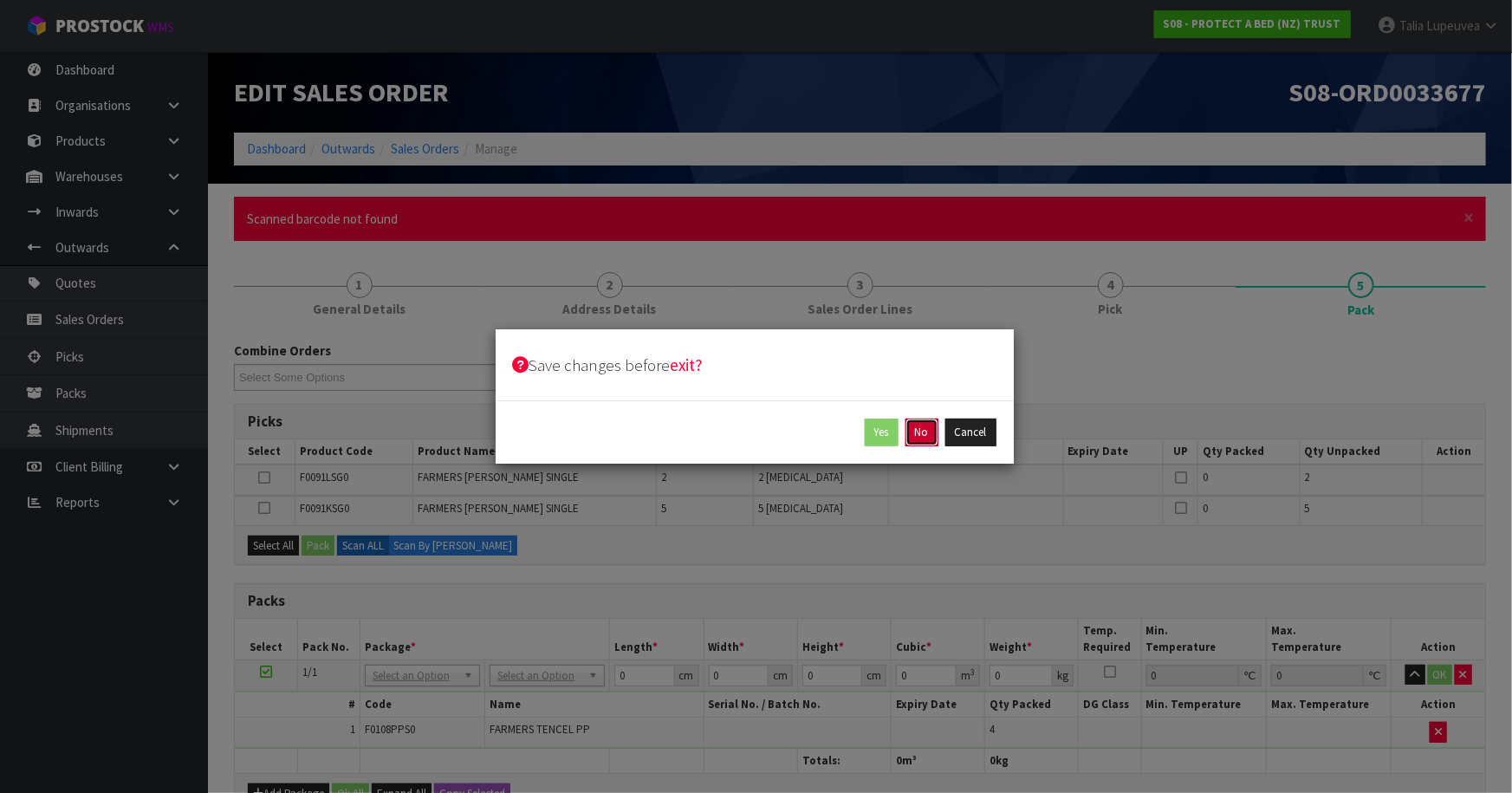
click at [919, 431] on button "No" at bounding box center [922, 432] width 33 height 28
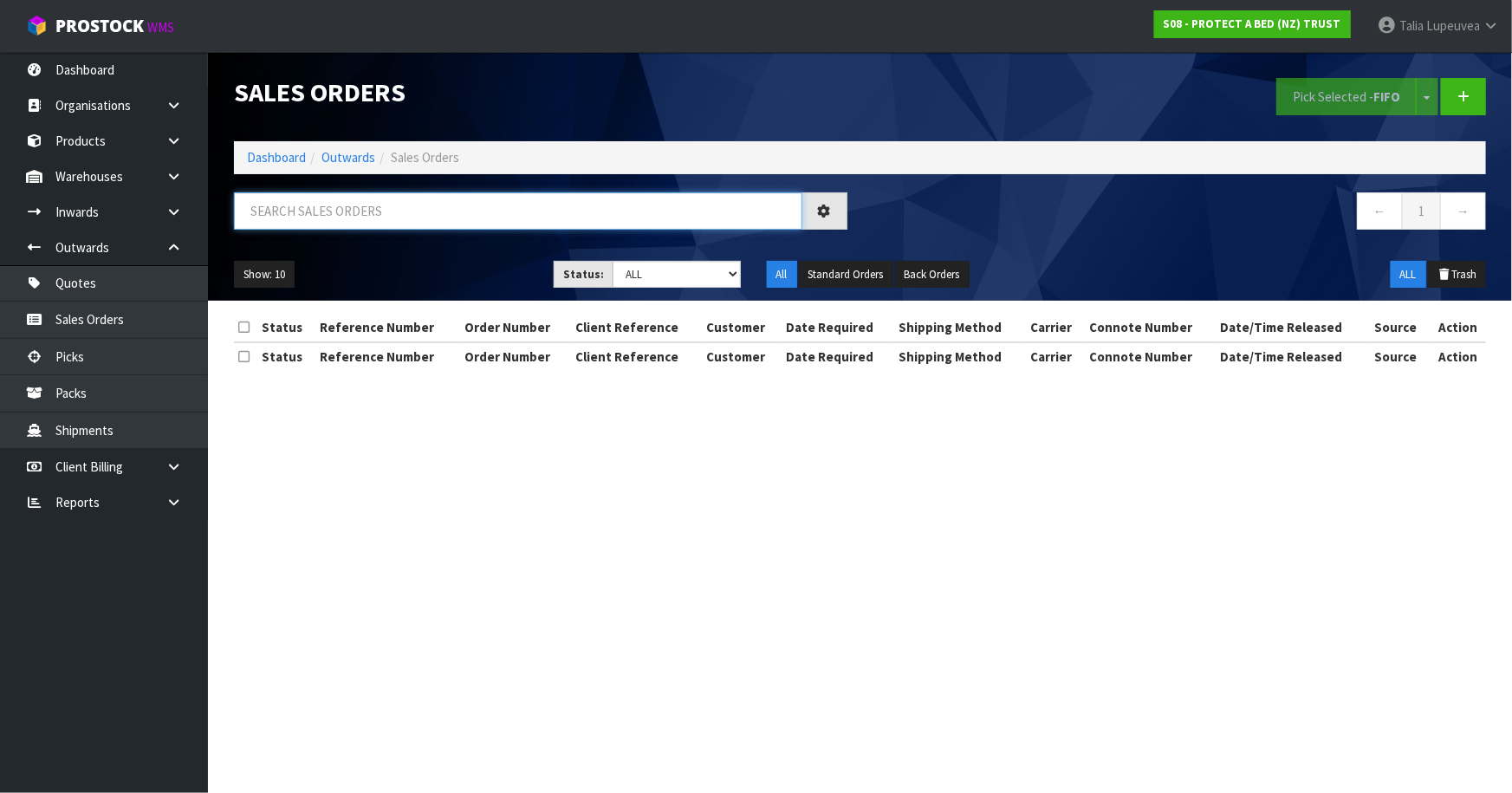
click at [457, 199] on input "text" at bounding box center [518, 210] width 568 height 37
type input "JOB-0416156"
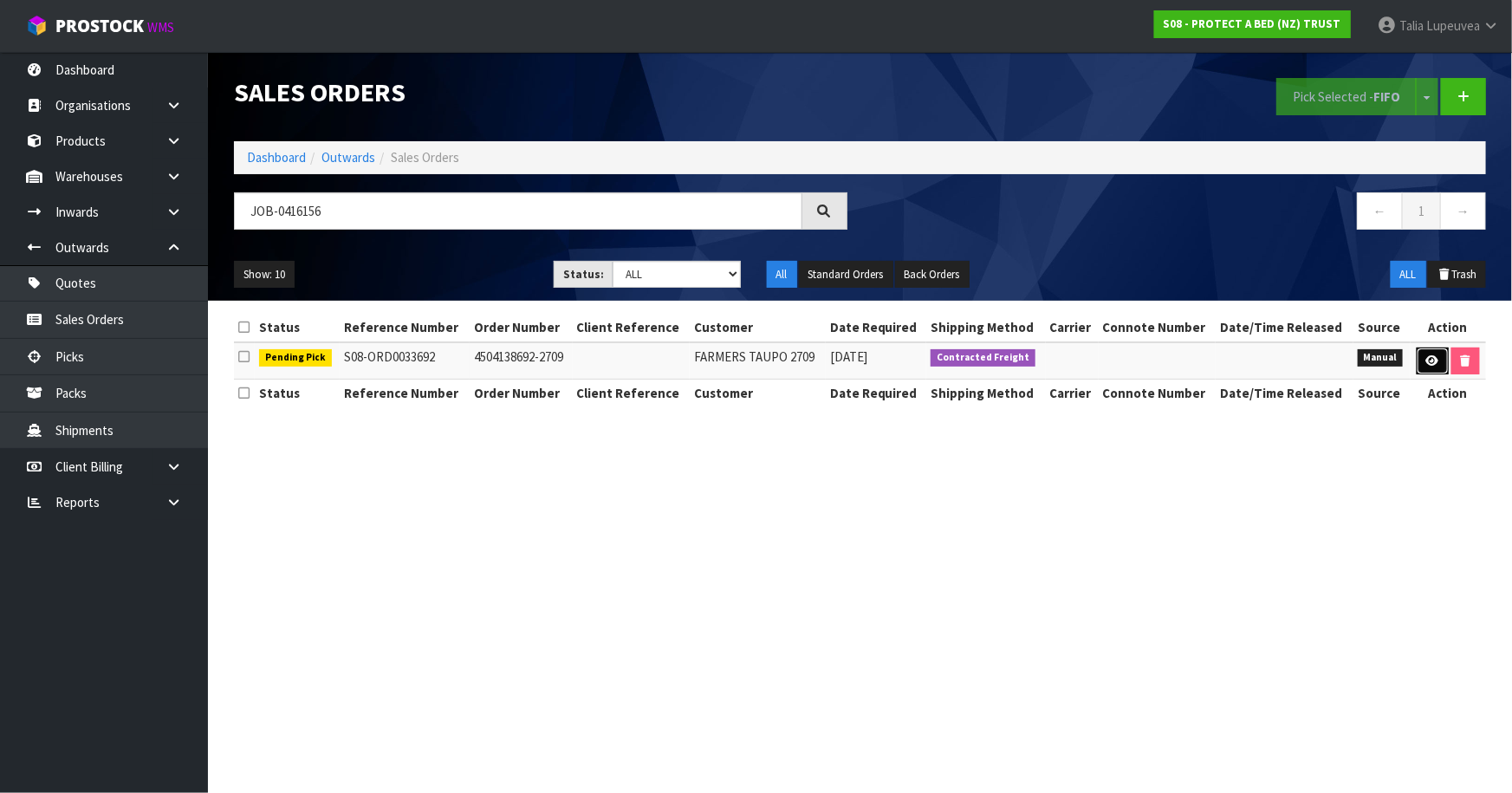
click at [1427, 352] on link at bounding box center [1433, 361] width 32 height 28
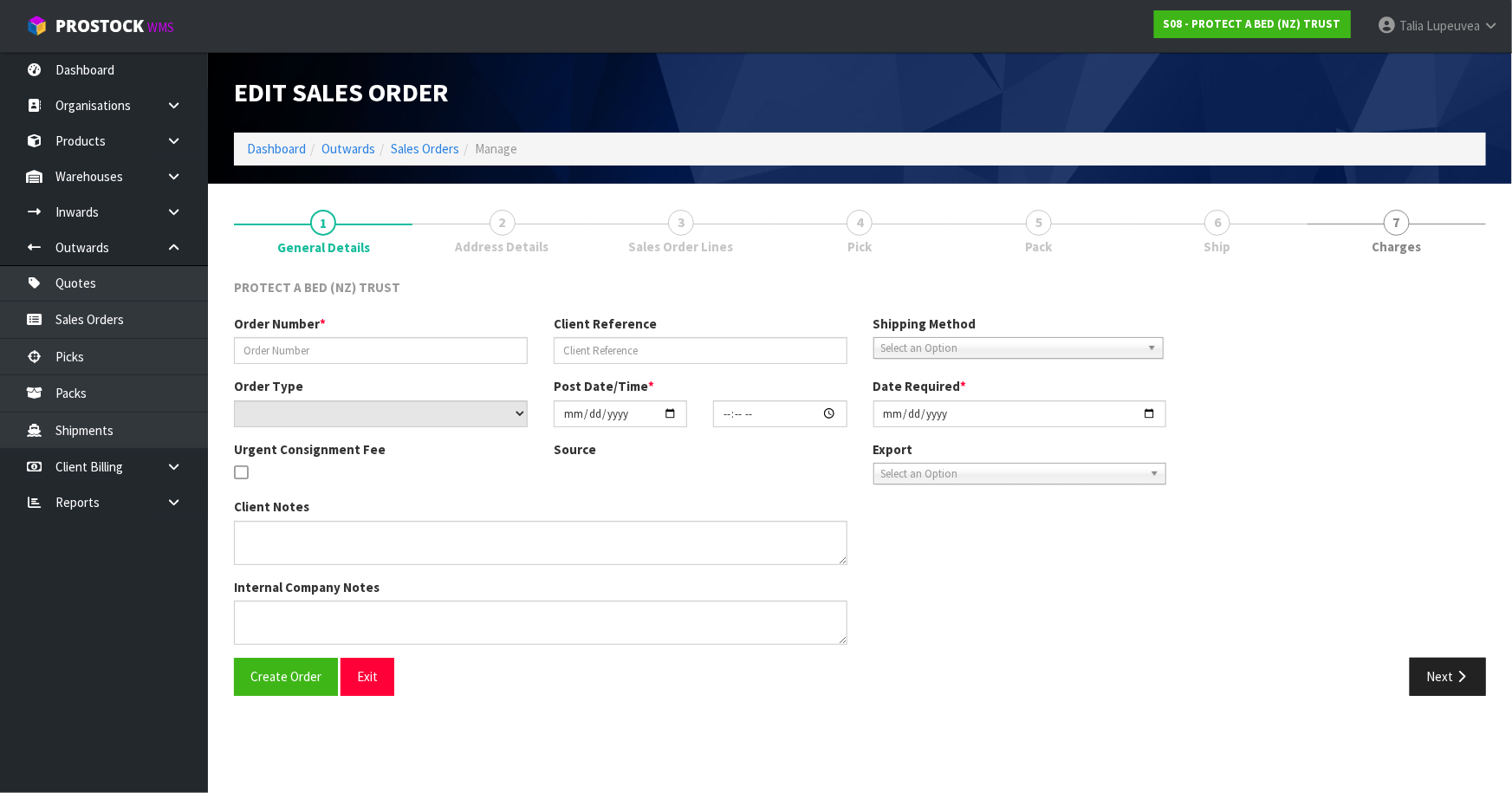
type input "4504138692-2709"
select select "number:0"
type input "[DATE]"
type input "08:38:00.000"
type input "[DATE]"
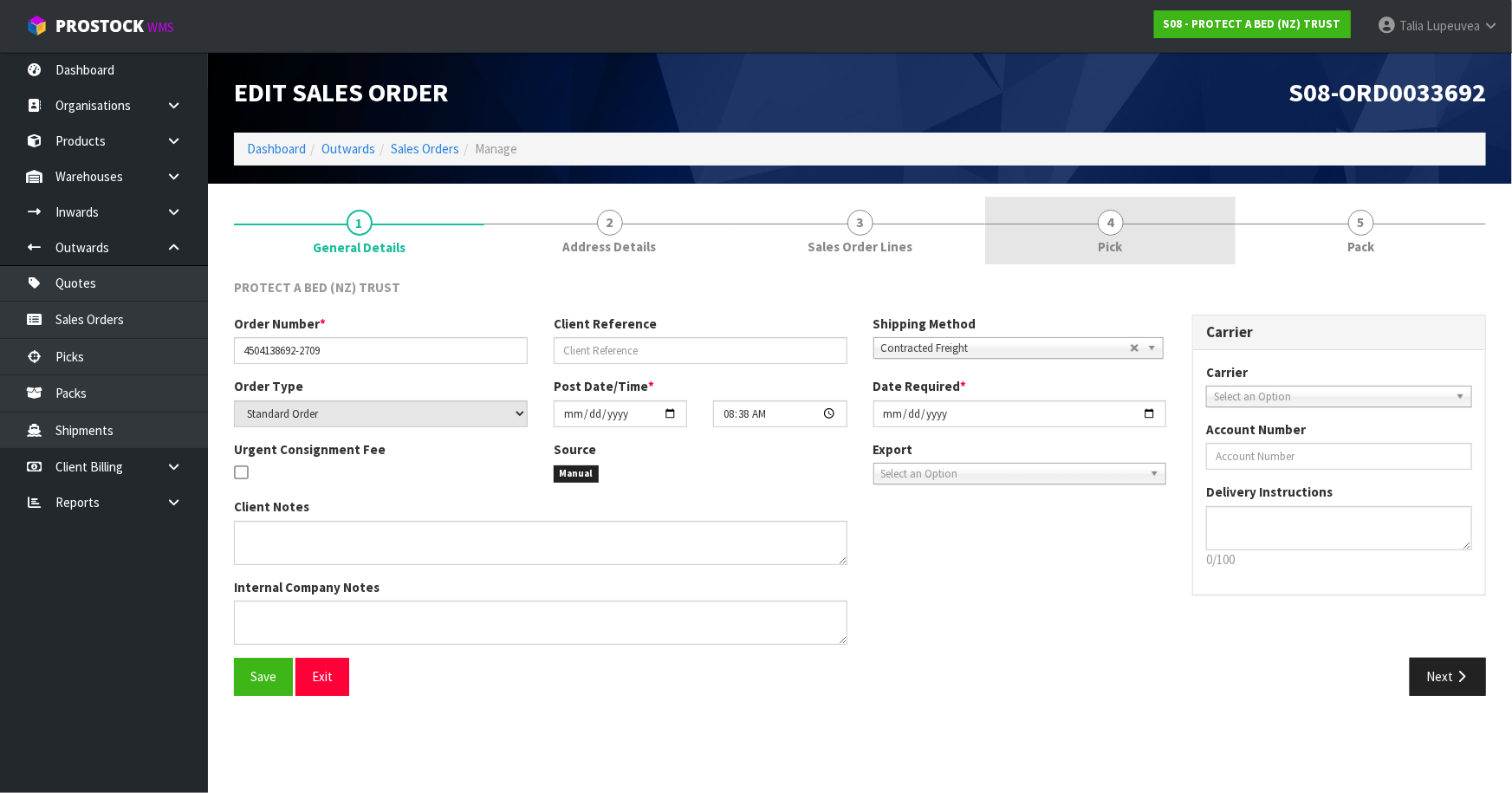
drag, startPoint x: 1430, startPoint y: 334, endPoint x: 1191, endPoint y: 259, distance: 250.5
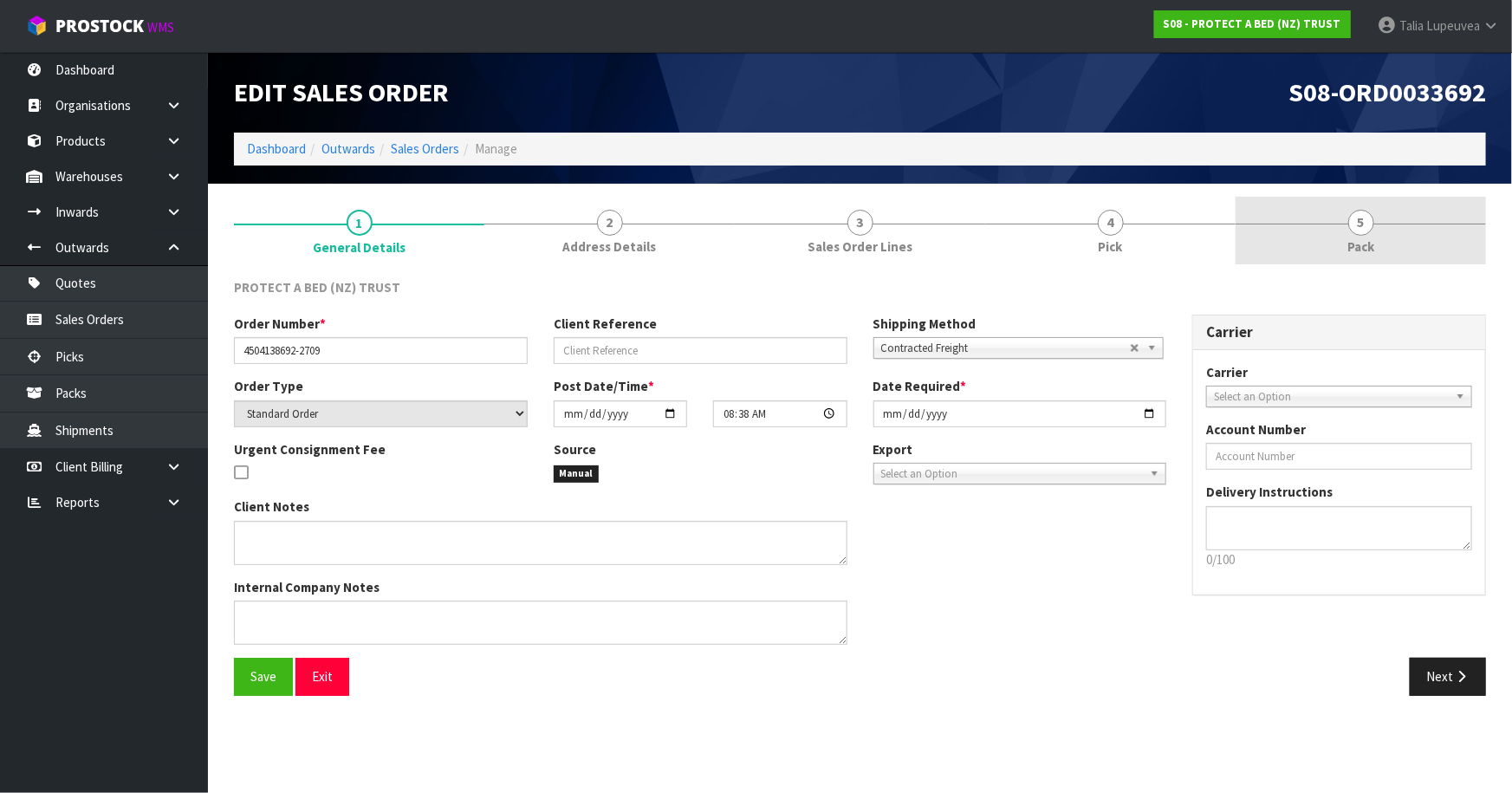
drag, startPoint x: 1191, startPoint y: 259, endPoint x: 1381, endPoint y: 215, distance: 195.0
click at [1381, 216] on link "5 Pack" at bounding box center [1361, 231] width 250 height 69
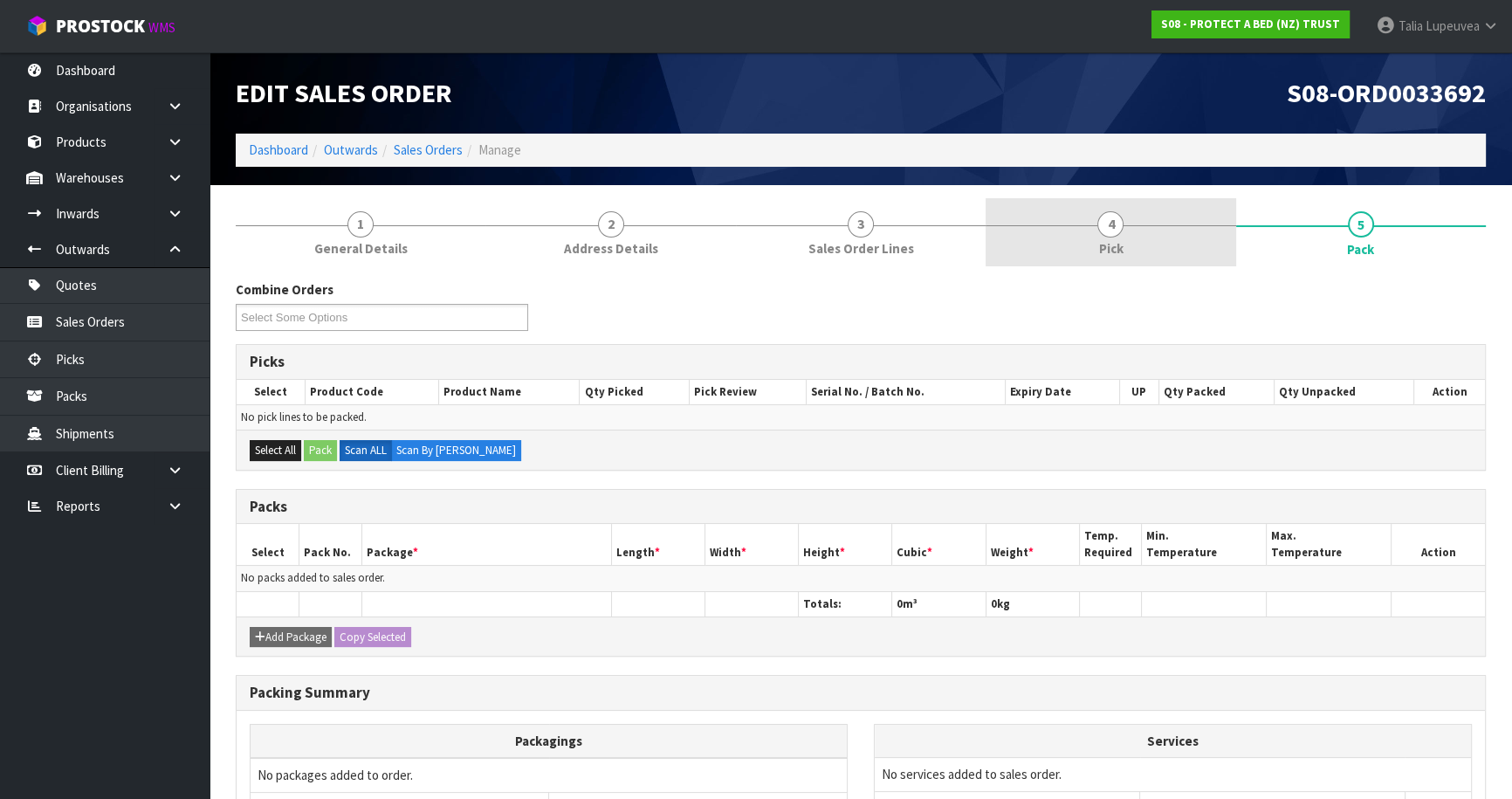
click at [1167, 246] on link "4 Pick" at bounding box center [1110, 233] width 249 height 69
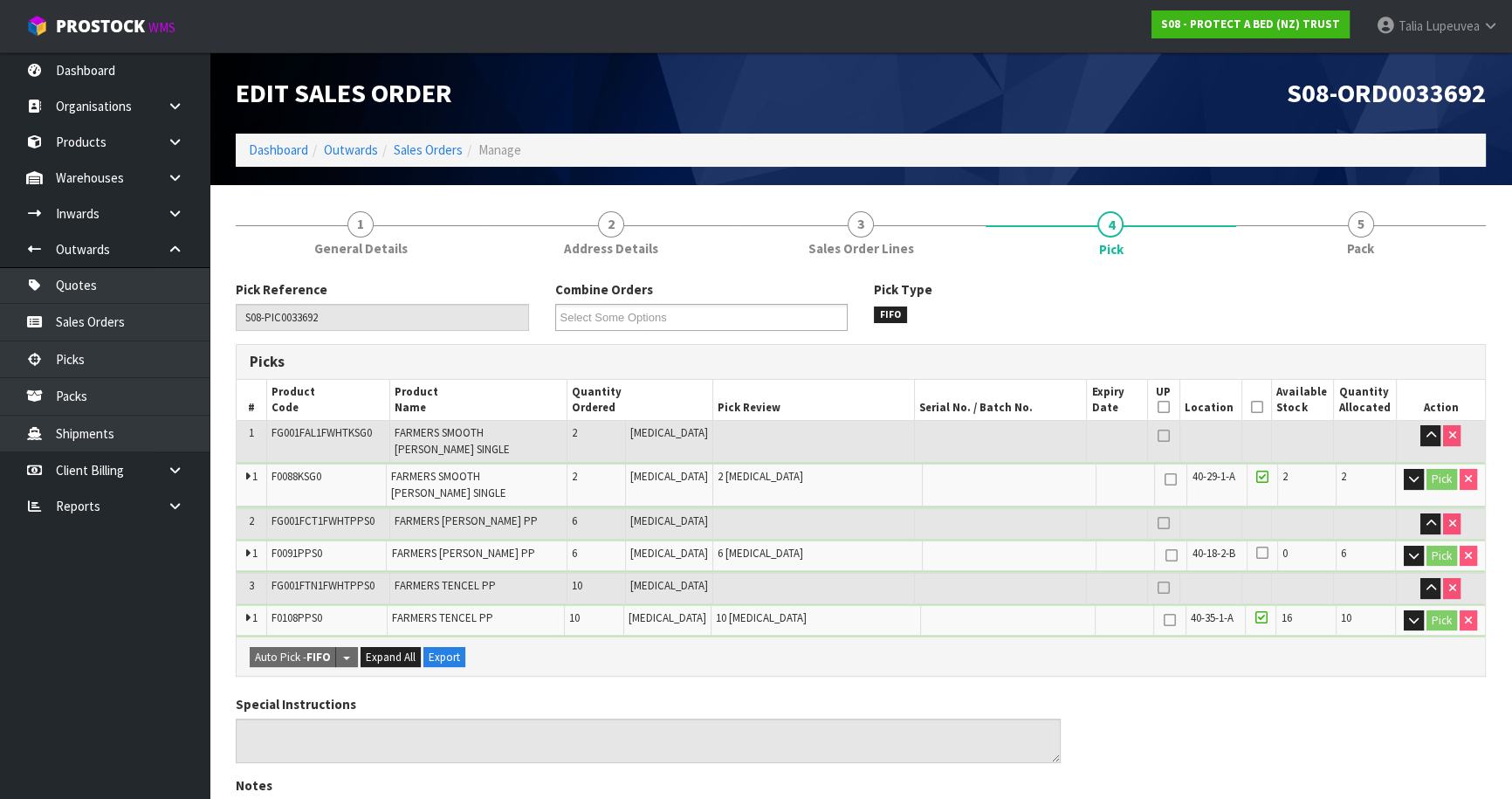
click at [1251, 407] on icon at bounding box center [1257, 407] width 12 height 1
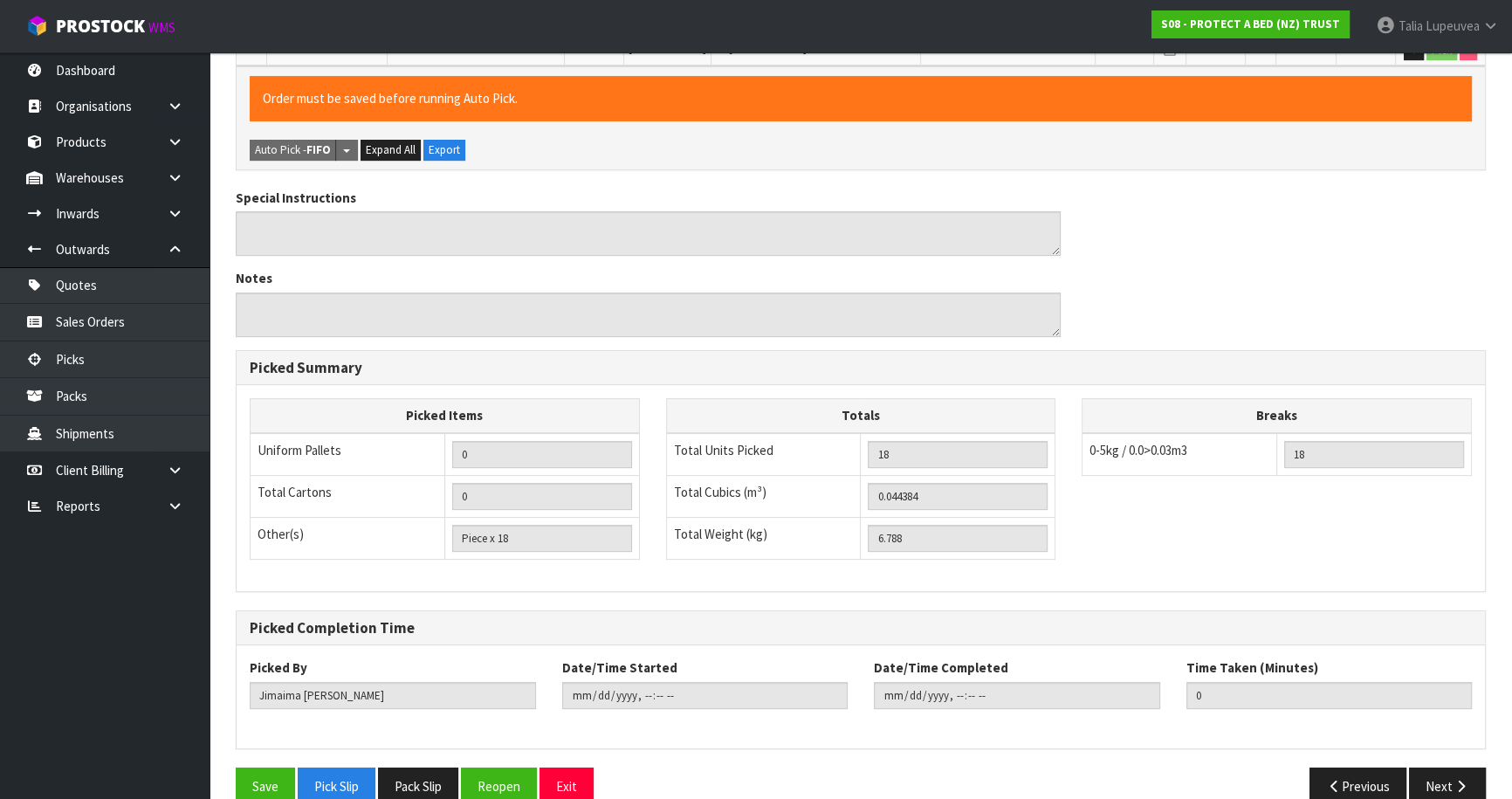
scroll to position [575, 0]
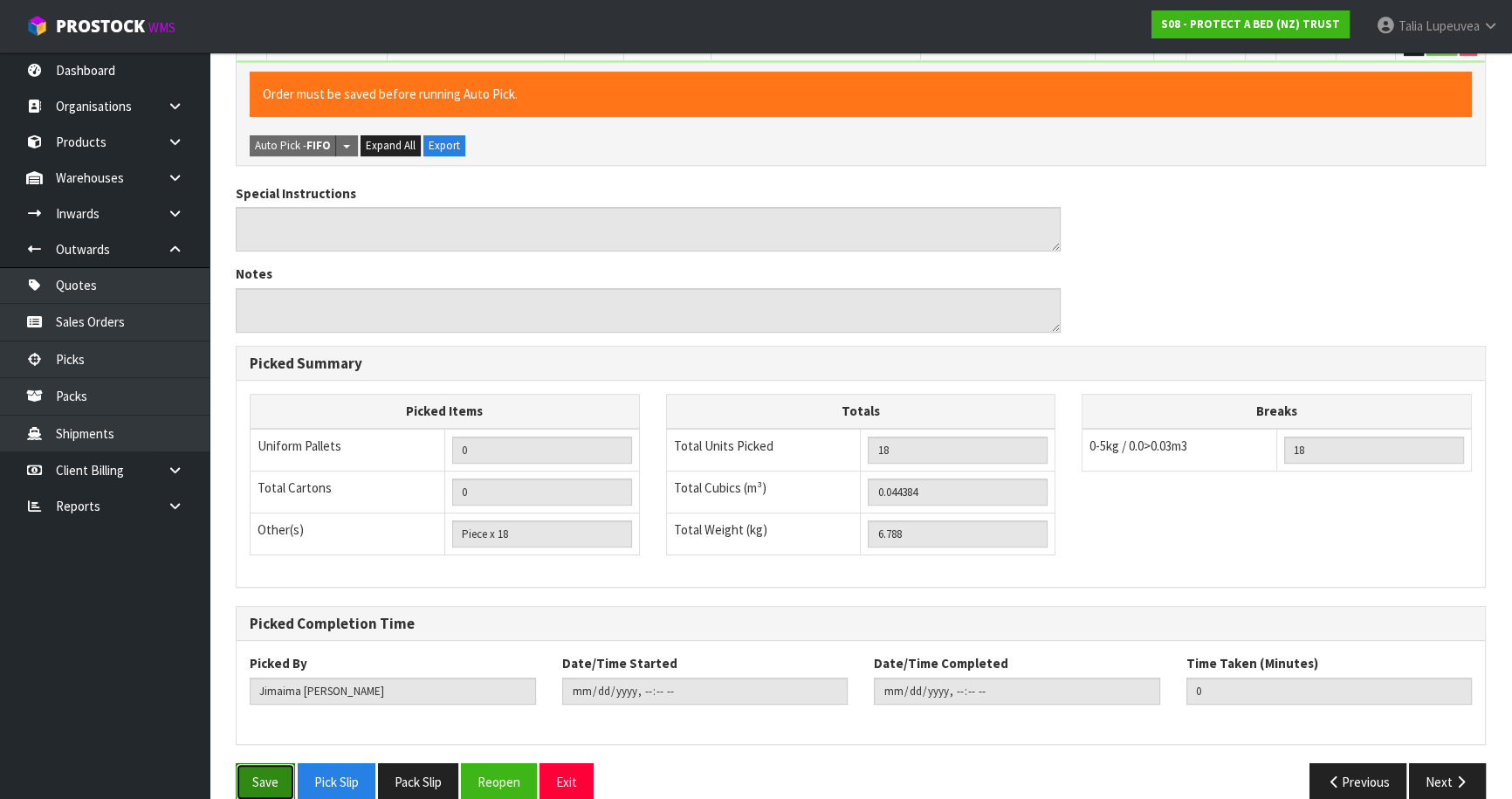
click at [253, 764] on button "Save" at bounding box center [266, 782] width 59 height 37
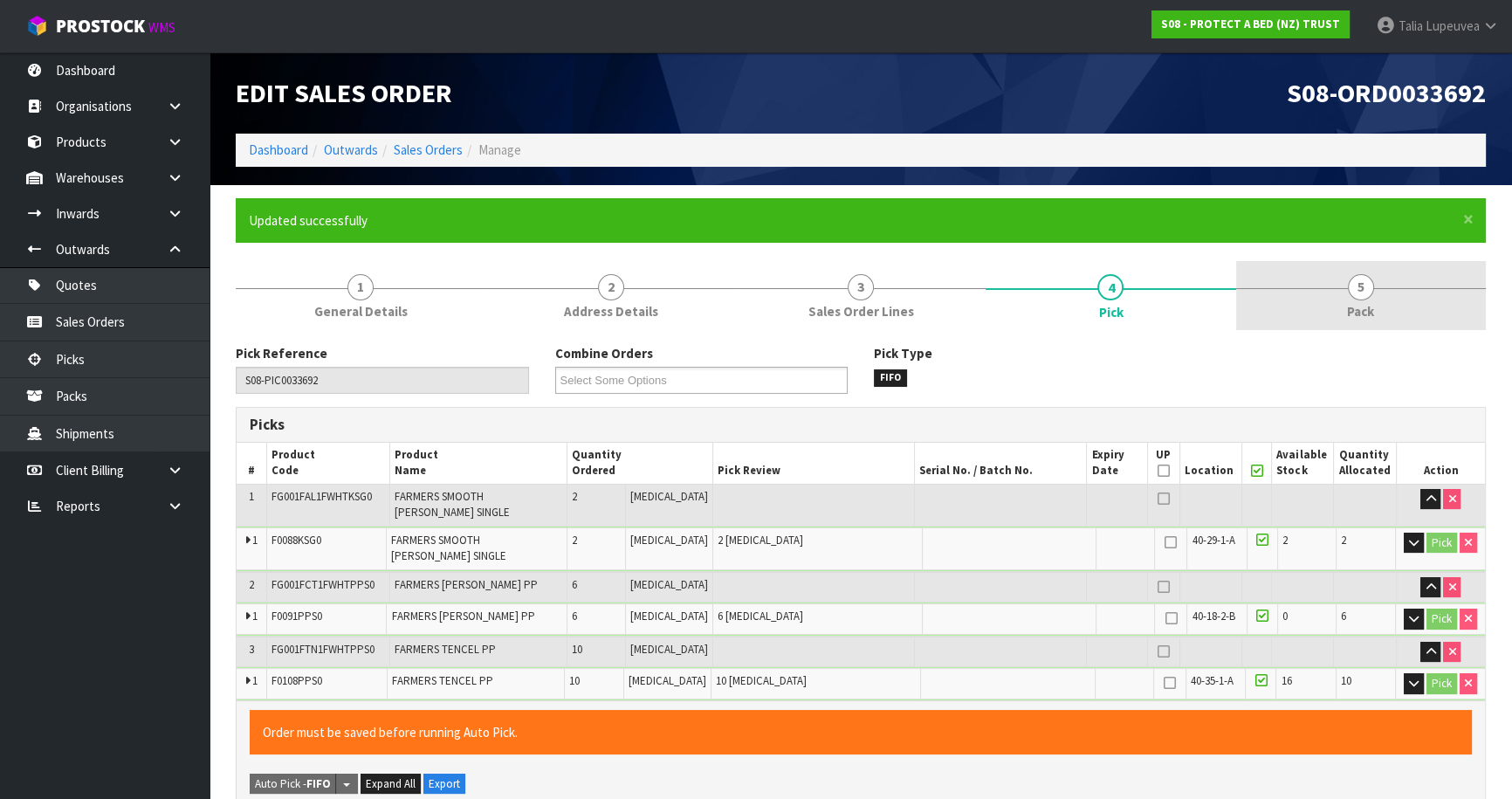
type input "[PERSON_NAME]"
type input "[DATE]T08:44:28"
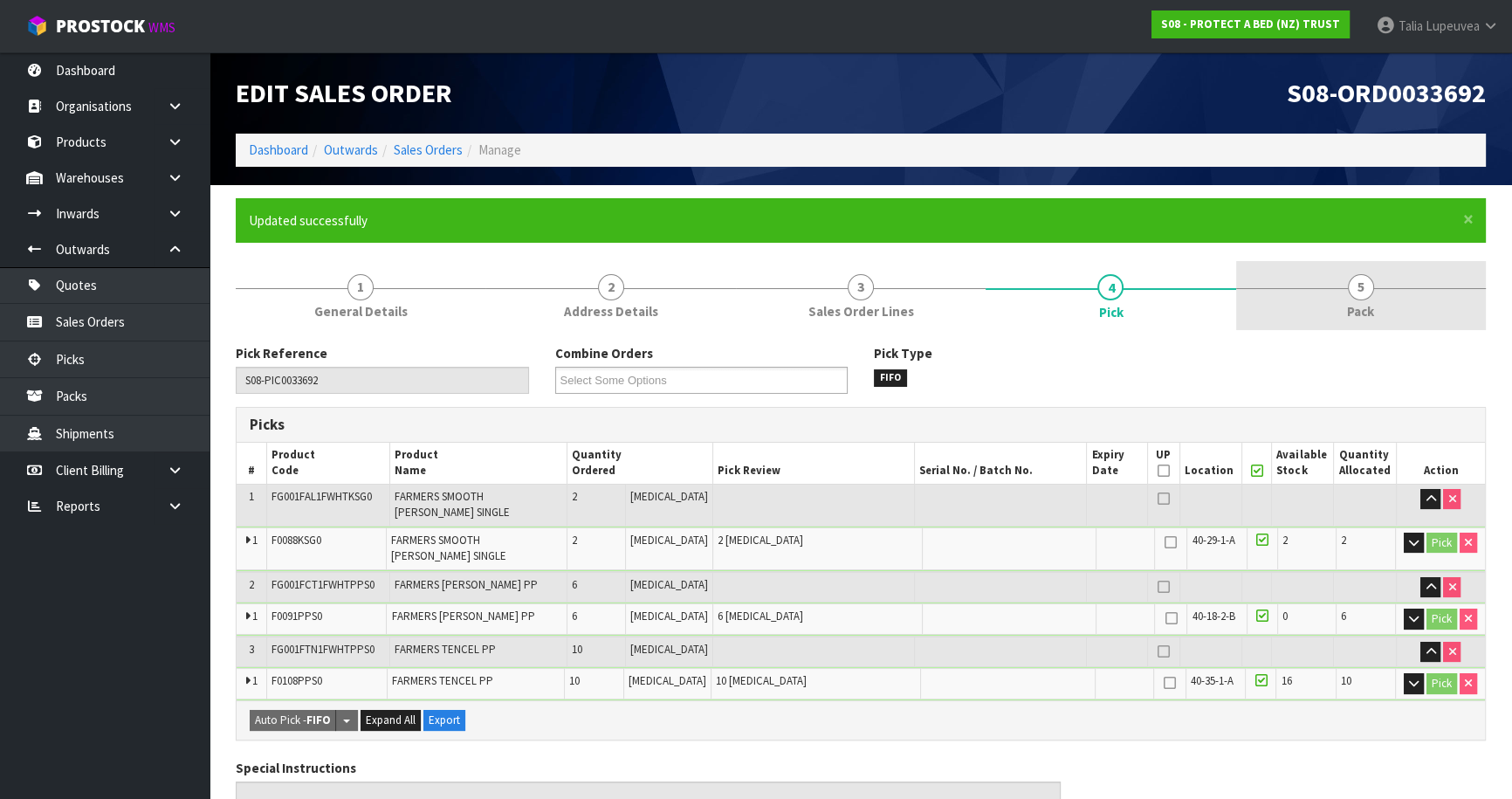
click at [1328, 288] on link "5 Pack" at bounding box center [1361, 295] width 249 height 69
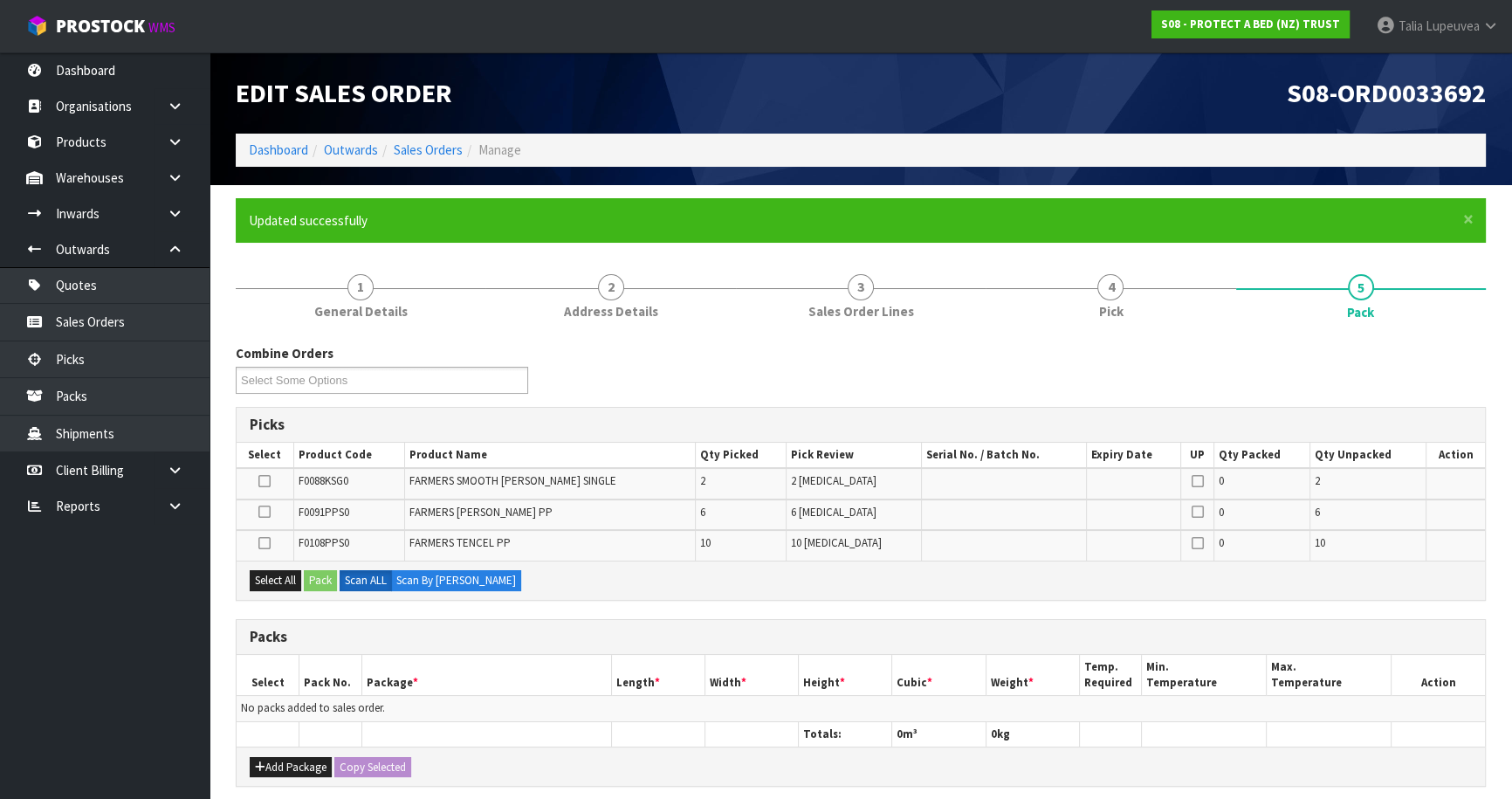
scroll to position [79, 0]
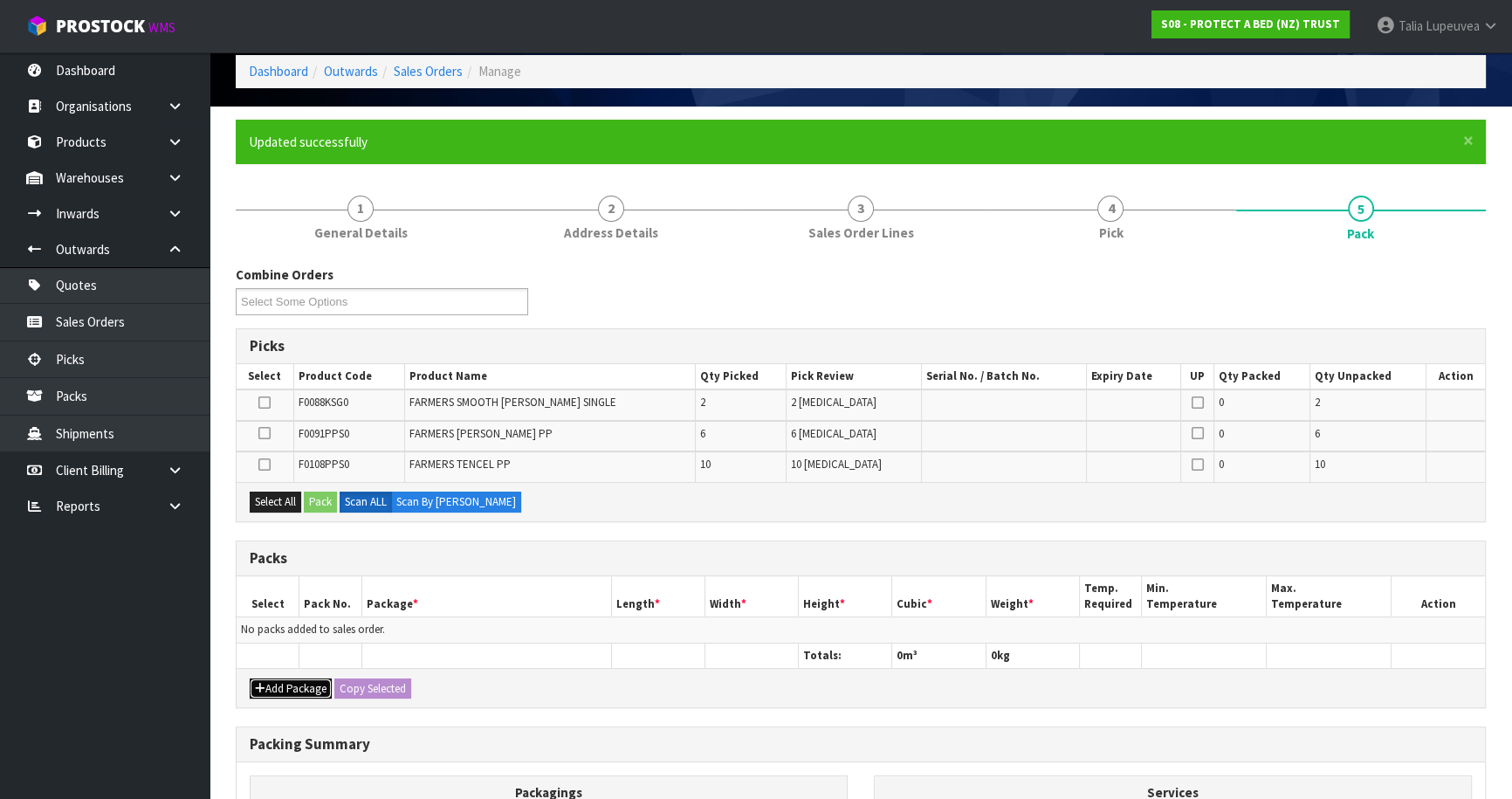
click at [264, 683] on icon "button" at bounding box center [260, 689] width 11 height 12
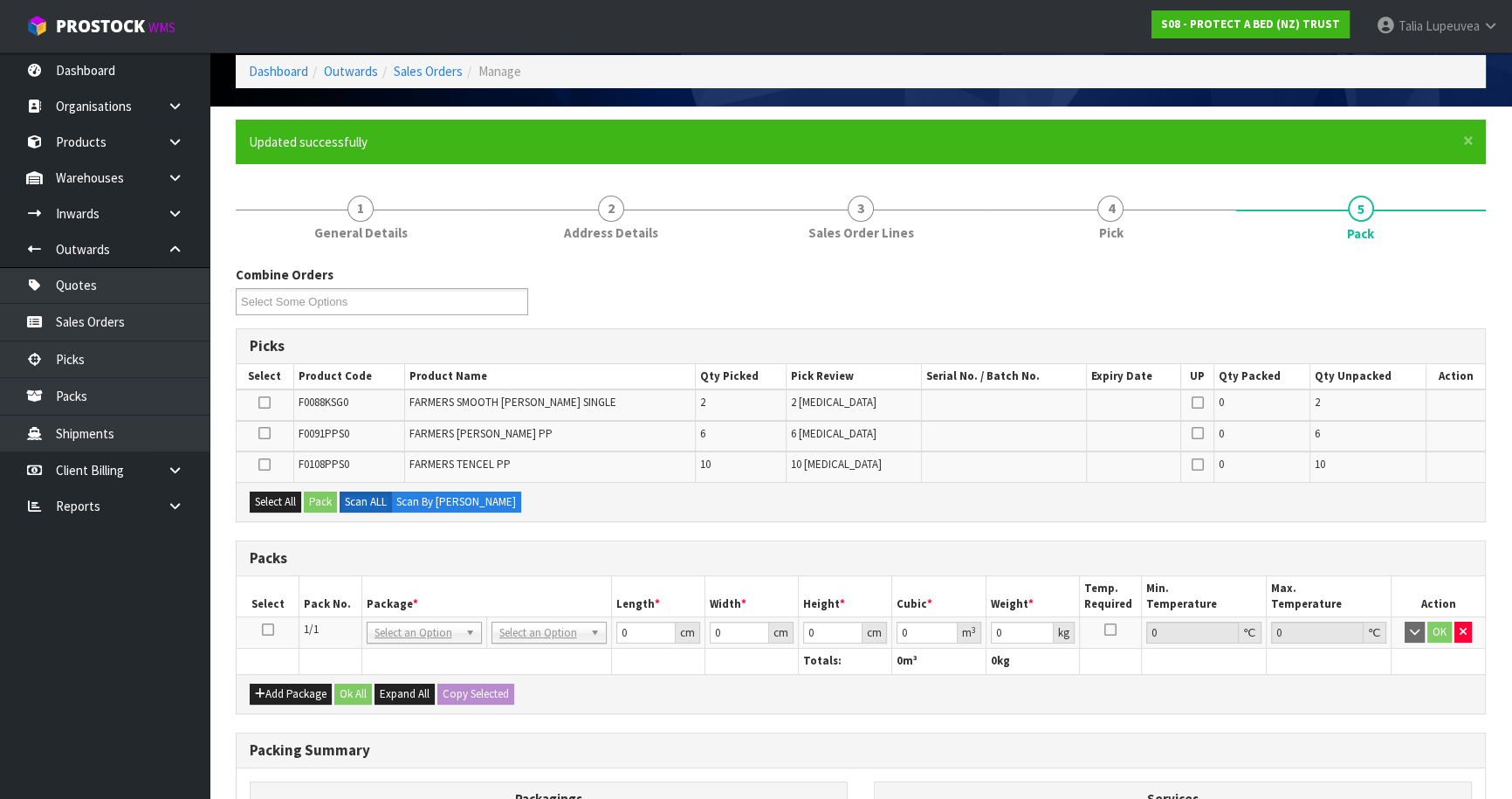
click at [267, 630] on icon at bounding box center [268, 630] width 12 height 1
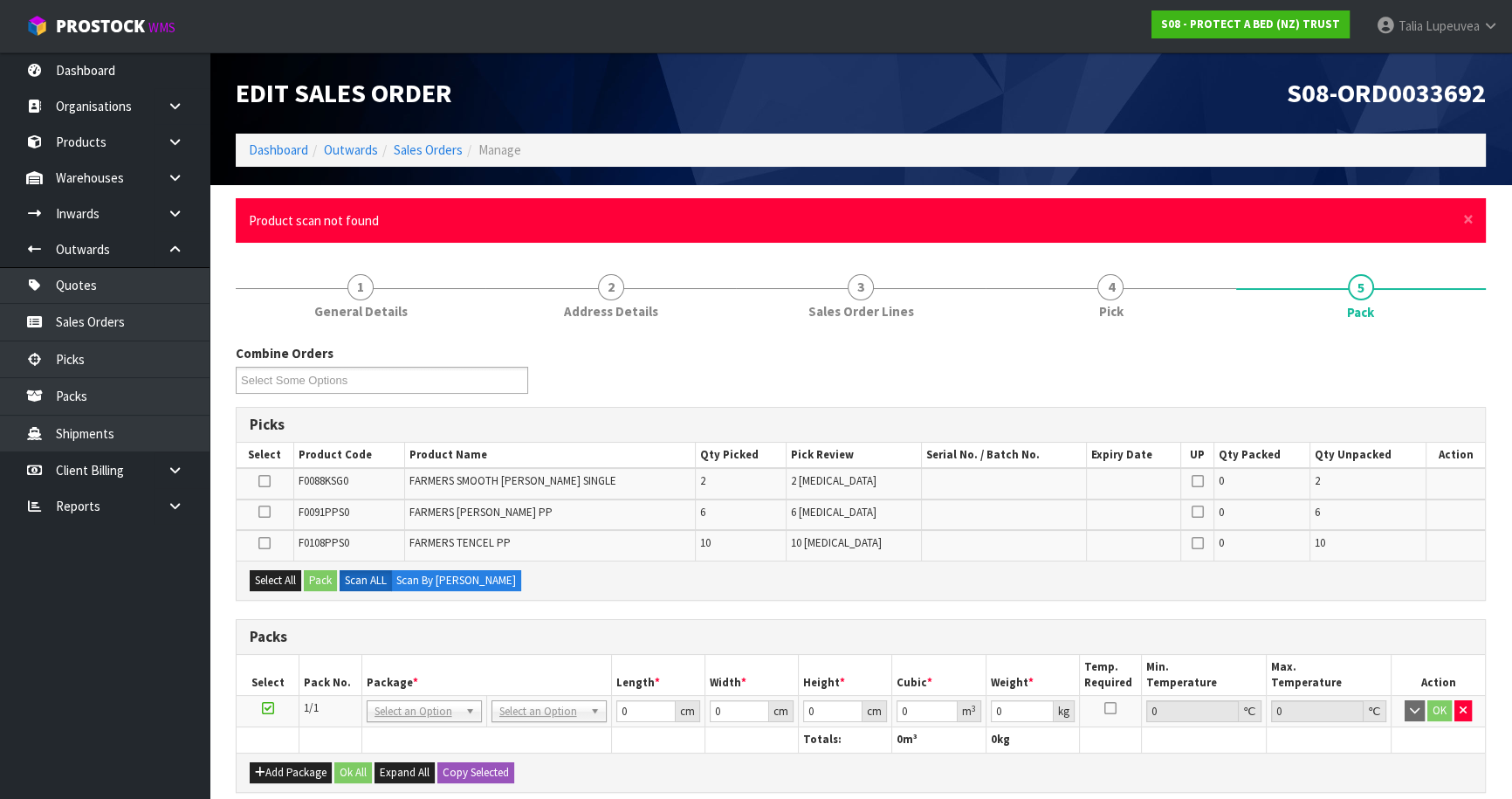
click at [1460, 220] on div "× Close Product scan not found" at bounding box center [861, 221] width 1250 height 44
click at [1467, 220] on span "×" at bounding box center [1468, 220] width 11 height 25
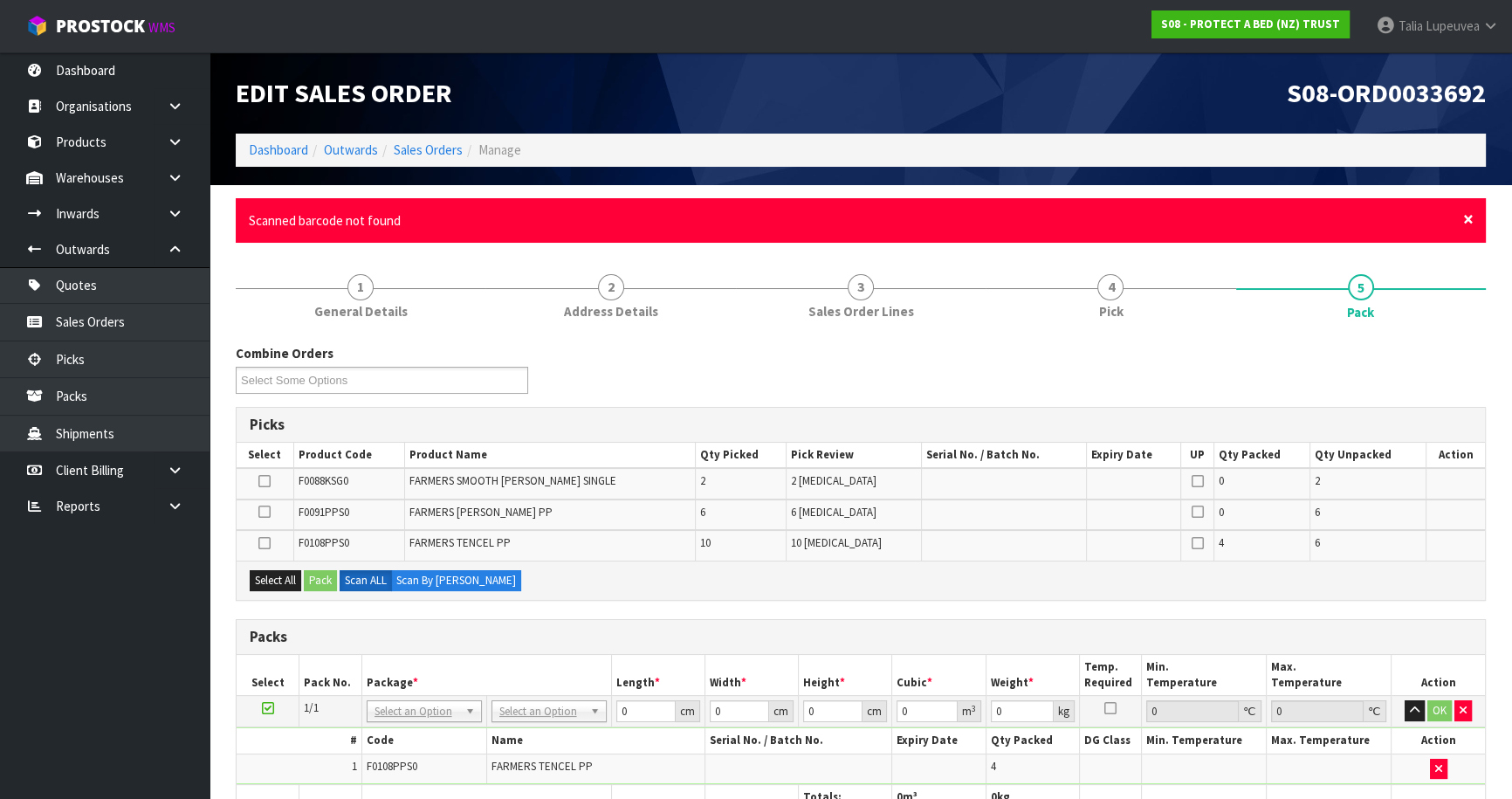
click at [1467, 213] on span "×" at bounding box center [1468, 220] width 11 height 25
click at [1471, 221] on span "×" at bounding box center [1468, 220] width 11 height 25
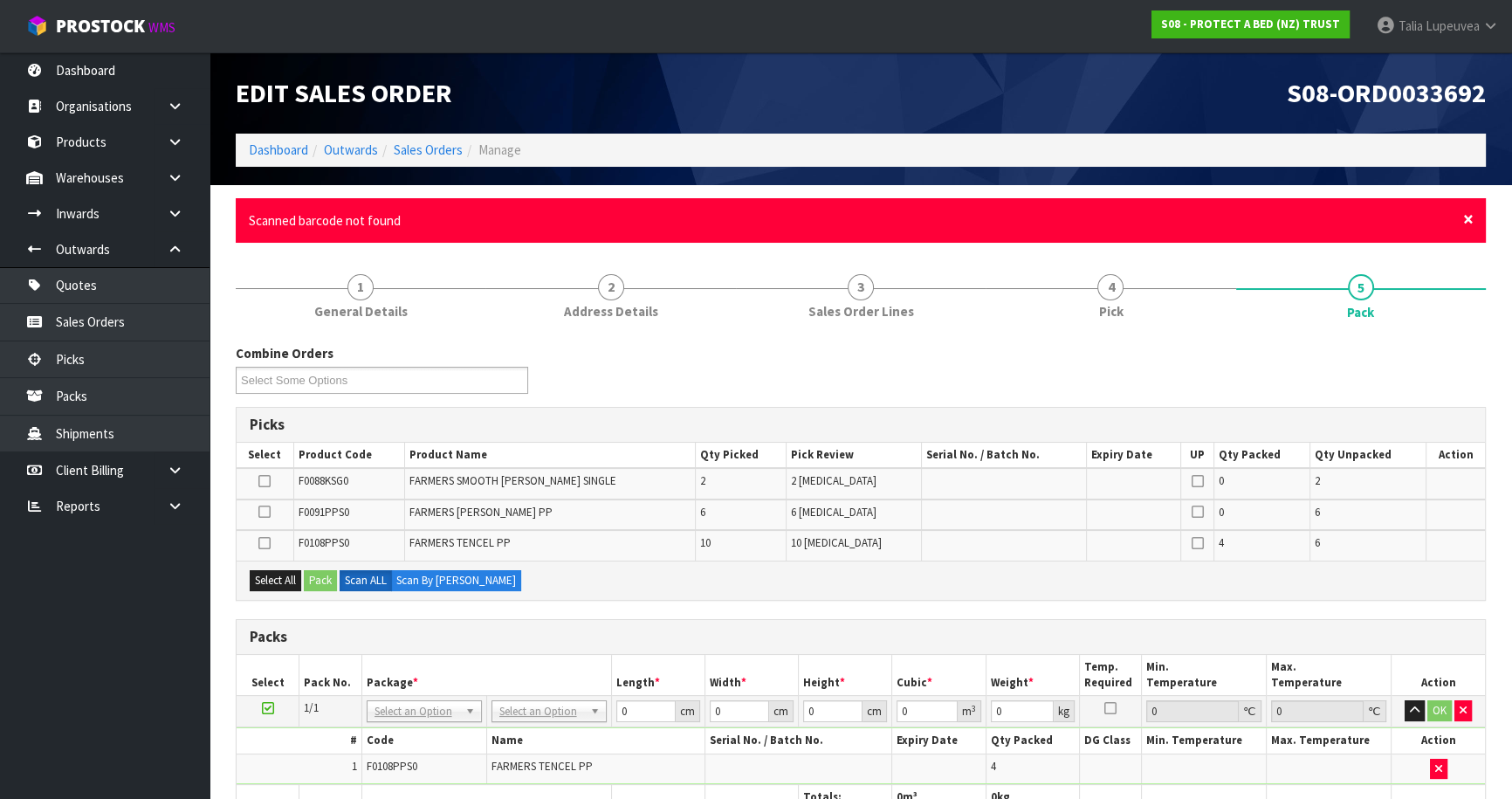
click at [1471, 221] on span "×" at bounding box center [1468, 220] width 11 height 25
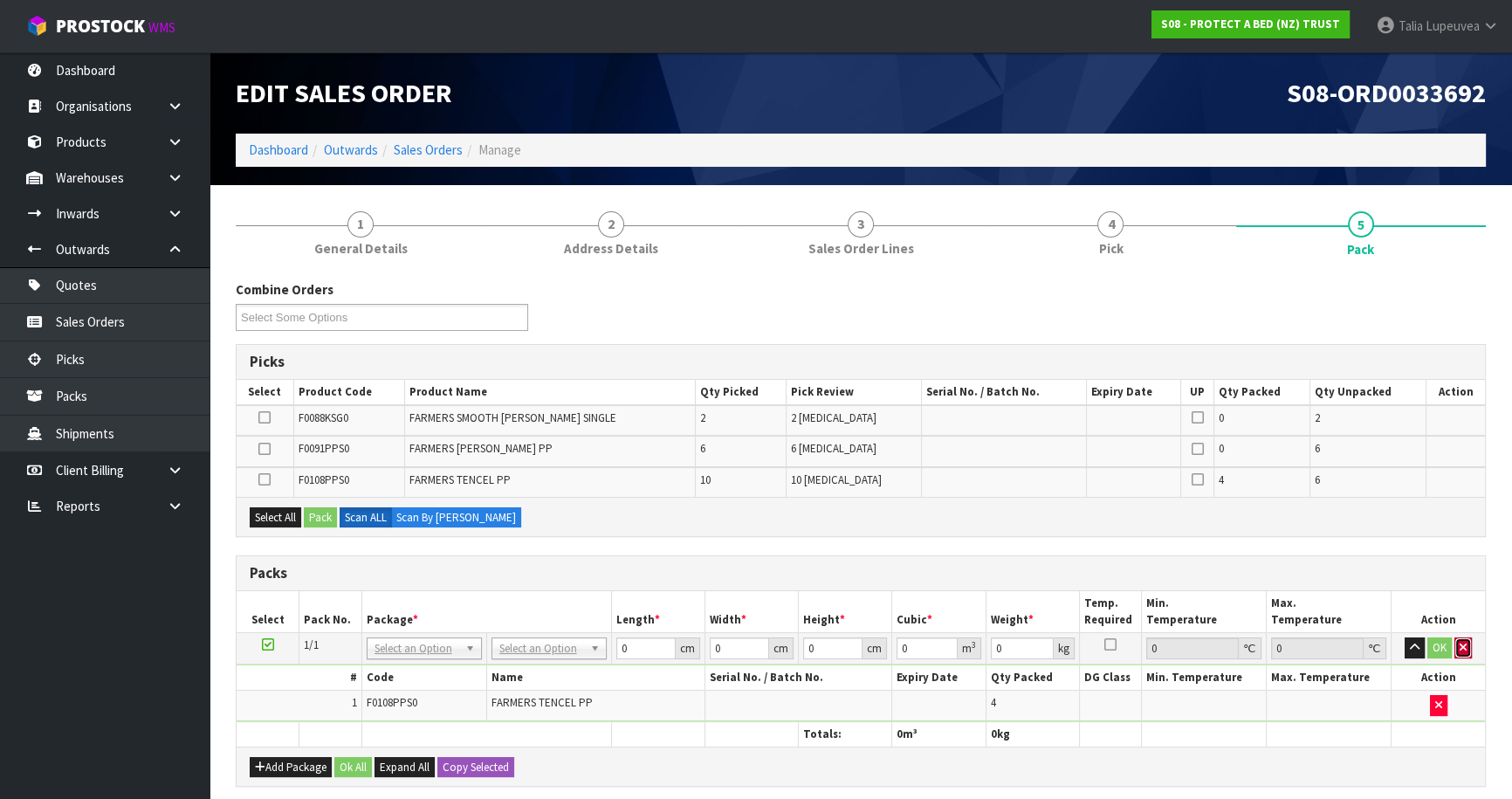
click at [1462, 648] on icon "button" at bounding box center [1463, 647] width 7 height 12
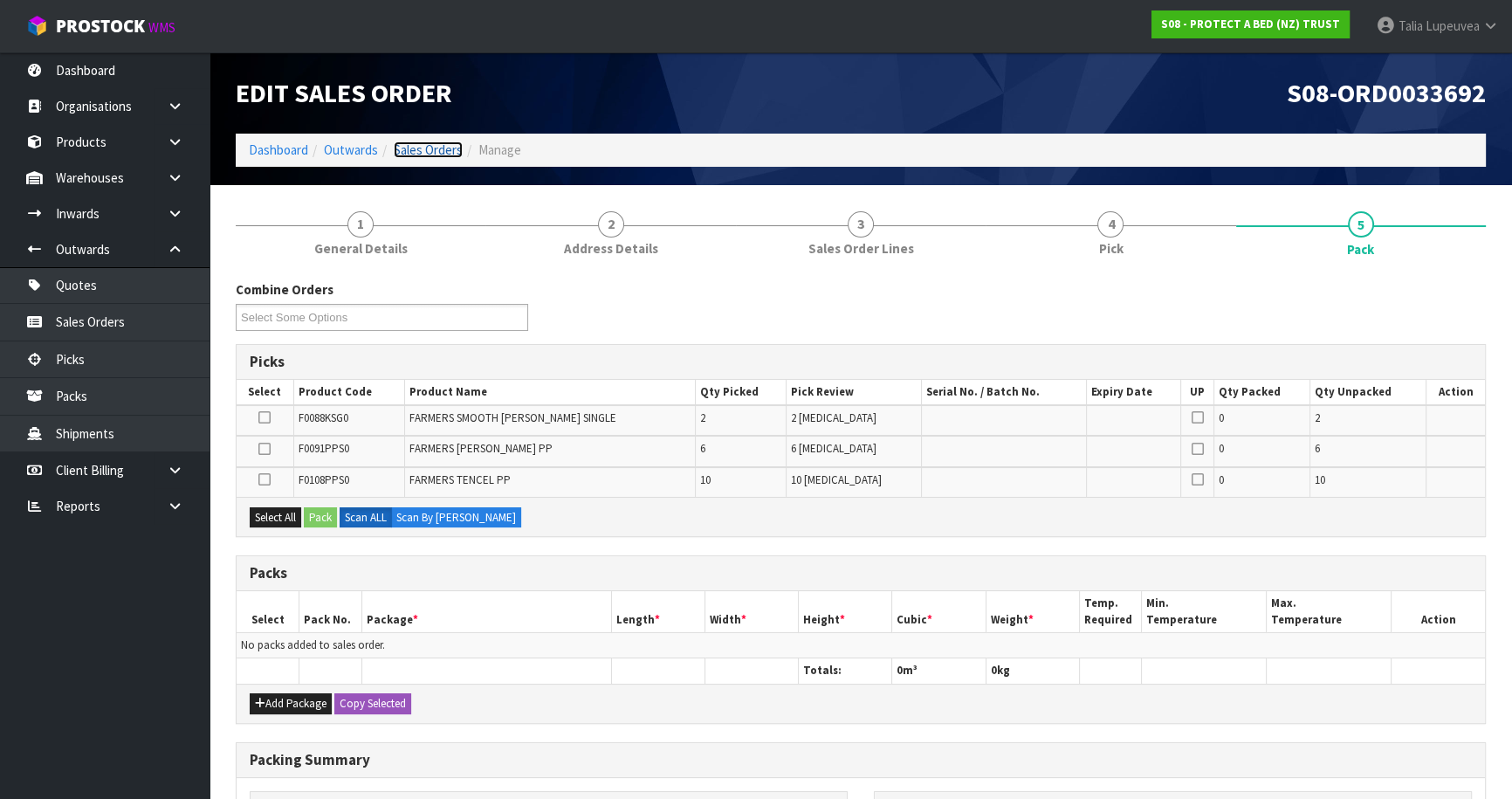
click at [423, 152] on link "Sales Orders" at bounding box center [429, 150] width 69 height 16
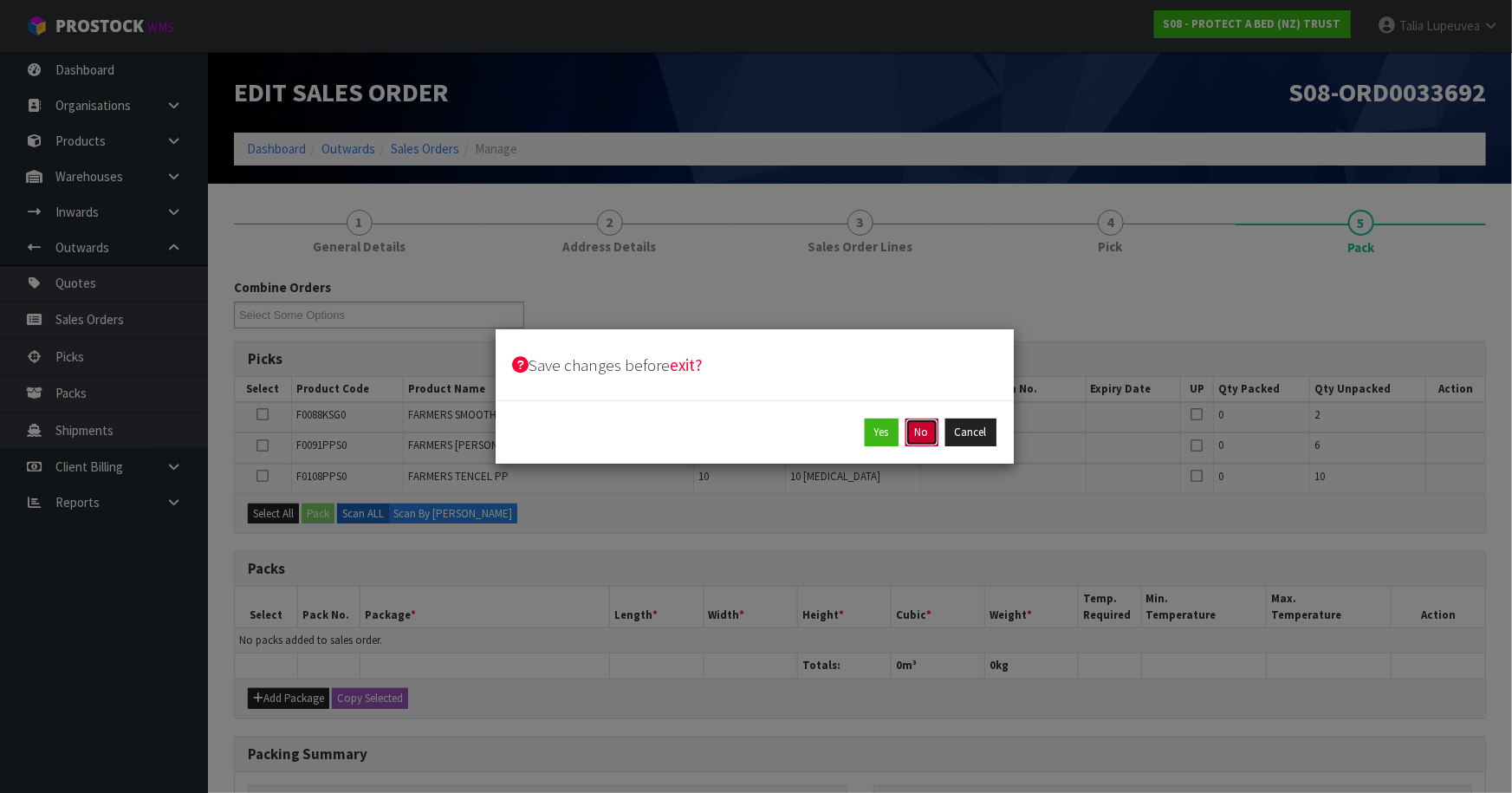
click at [927, 432] on button "No" at bounding box center [922, 432] width 33 height 28
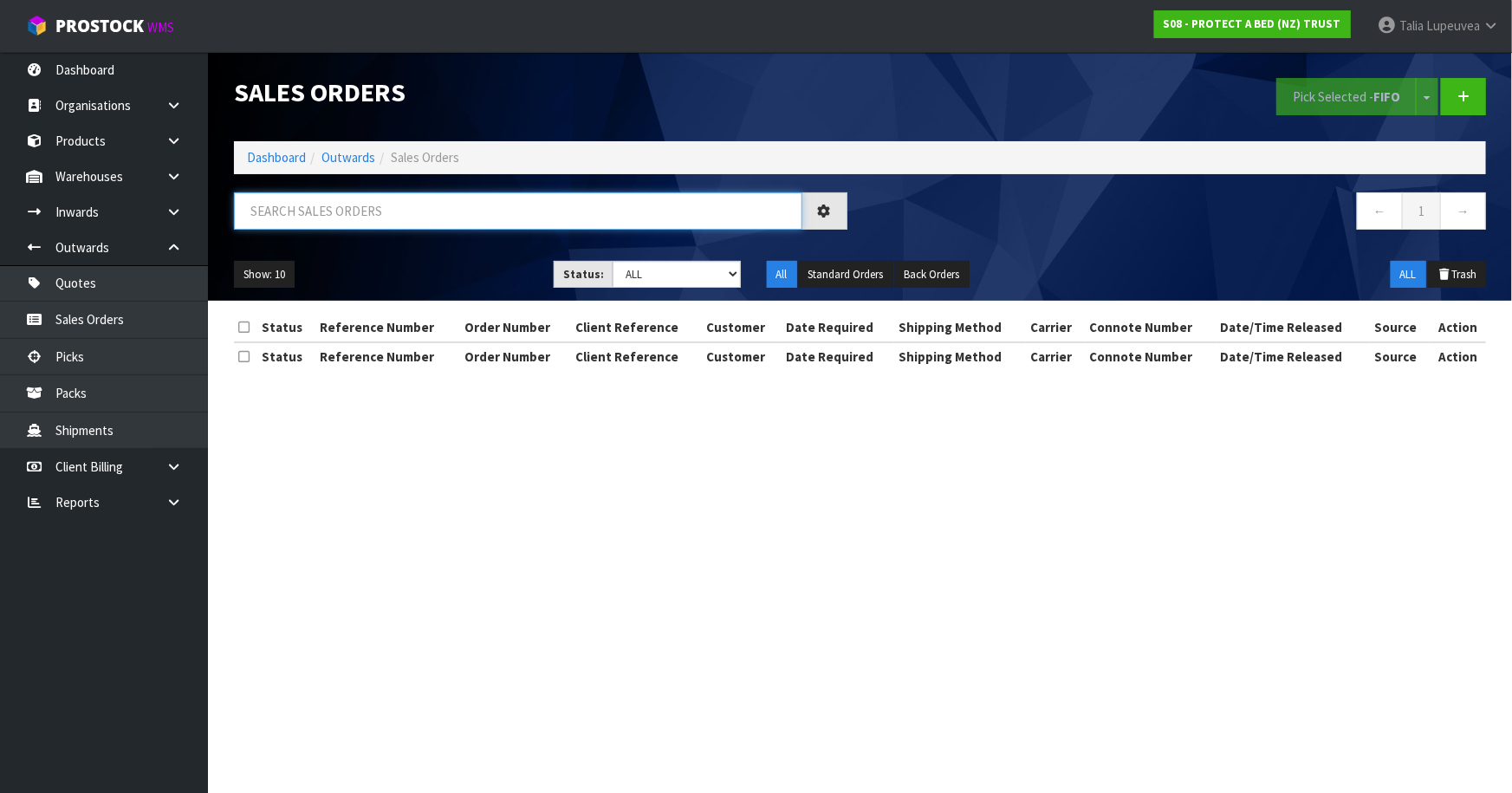
click at [559, 212] on input "text" at bounding box center [518, 210] width 568 height 37
type input "JOB-0416155"
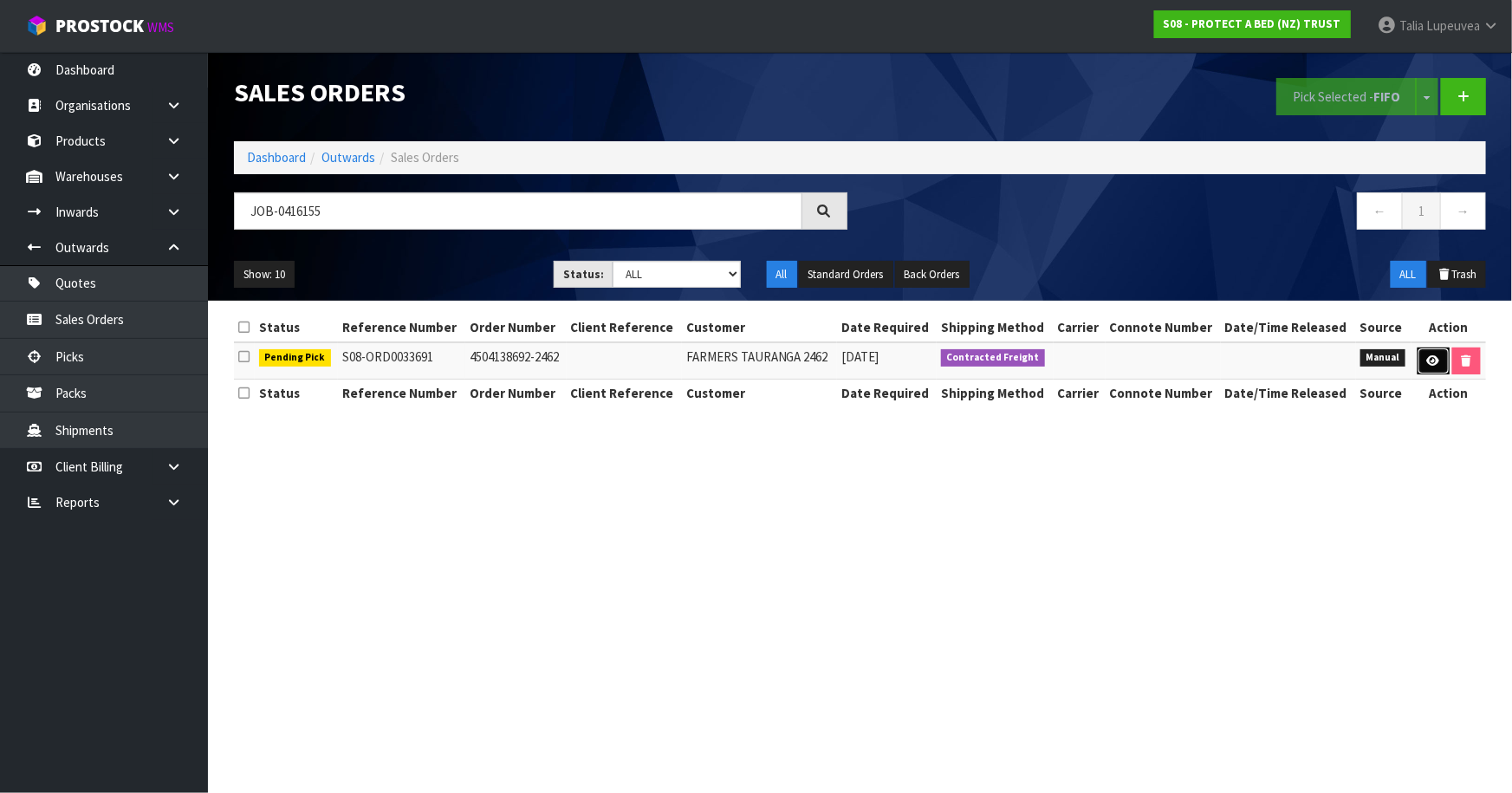
click at [1433, 358] on icon at bounding box center [1434, 361] width 13 height 11
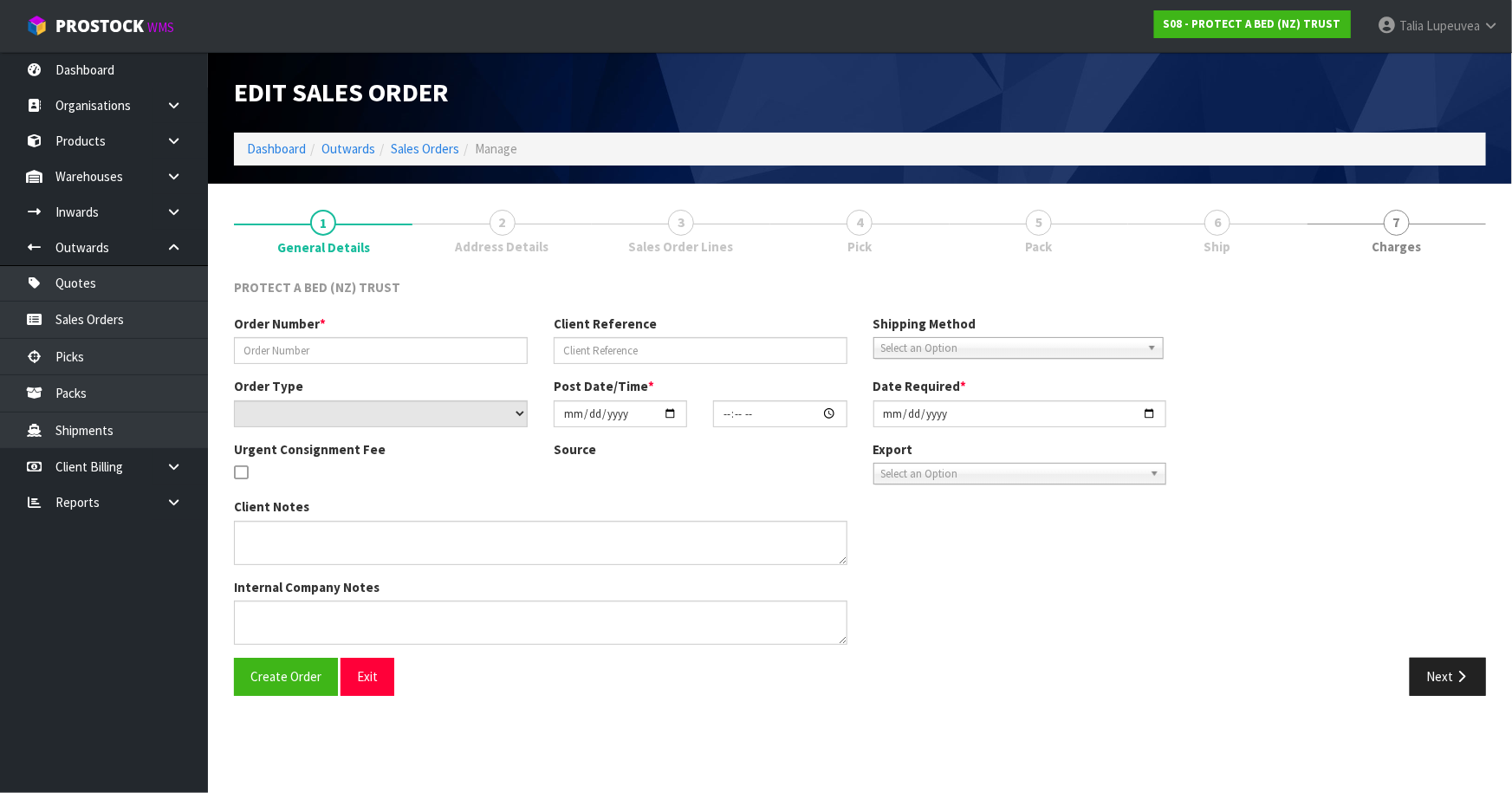
type input "4504138692-2462"
select select "number:0"
type input "[DATE]"
type input "08:37:00.000"
type input "[DATE]"
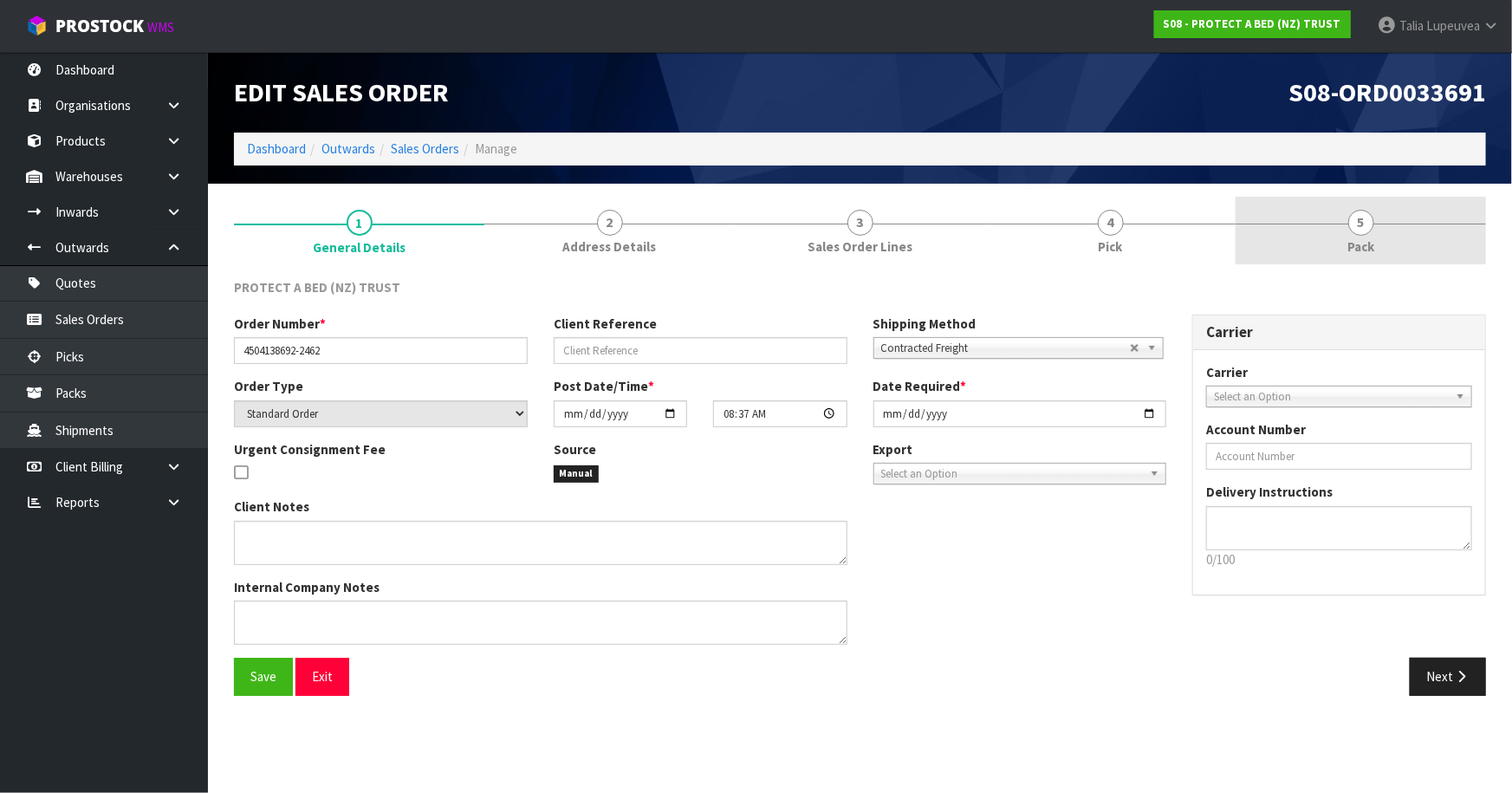
click at [1354, 248] on span "Pack" at bounding box center [1361, 247] width 27 height 18
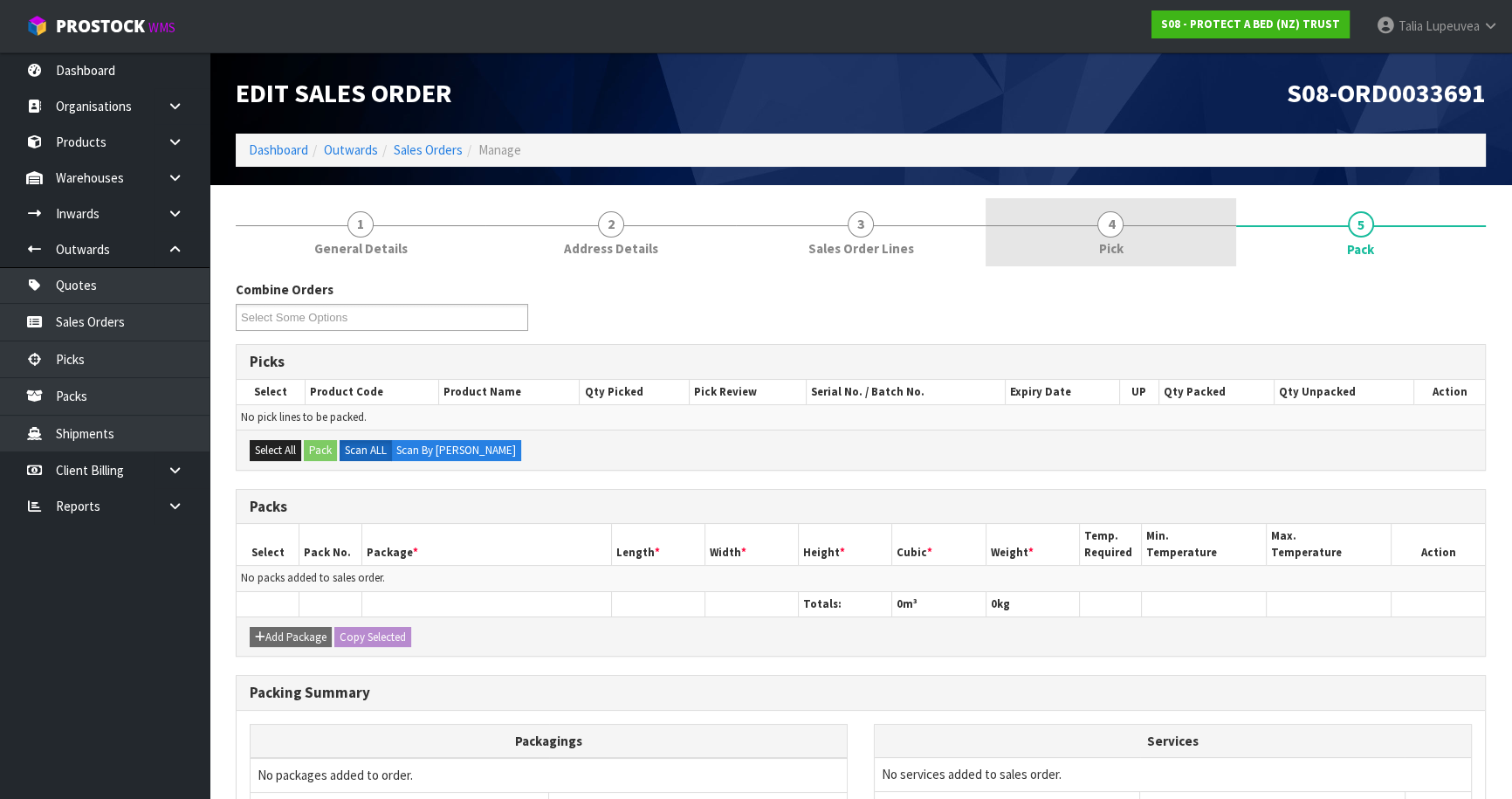
click at [1227, 210] on link "4 Pick" at bounding box center [1110, 233] width 249 height 69
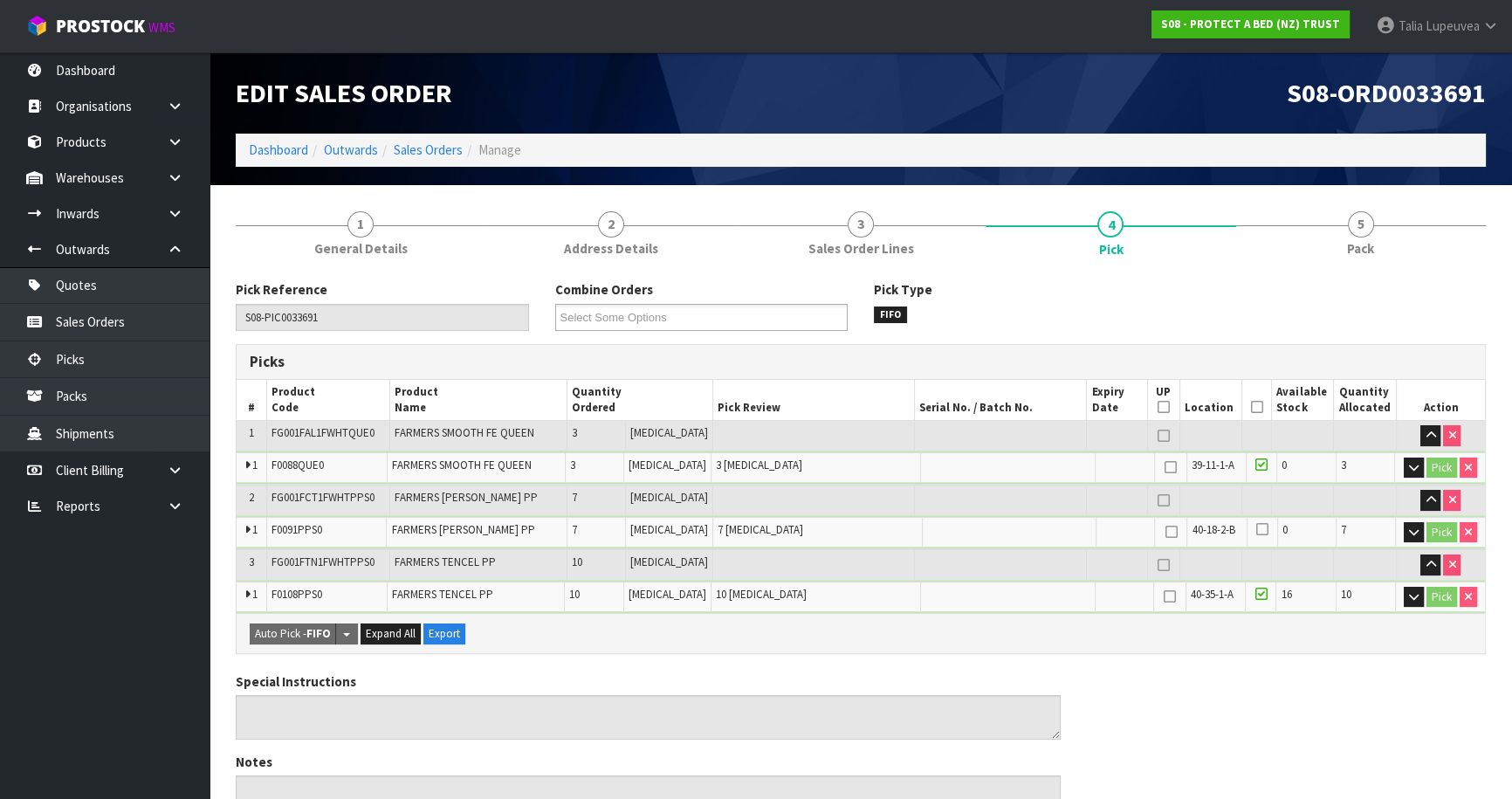
click at [1252, 407] on icon at bounding box center [1257, 407] width 12 height 1
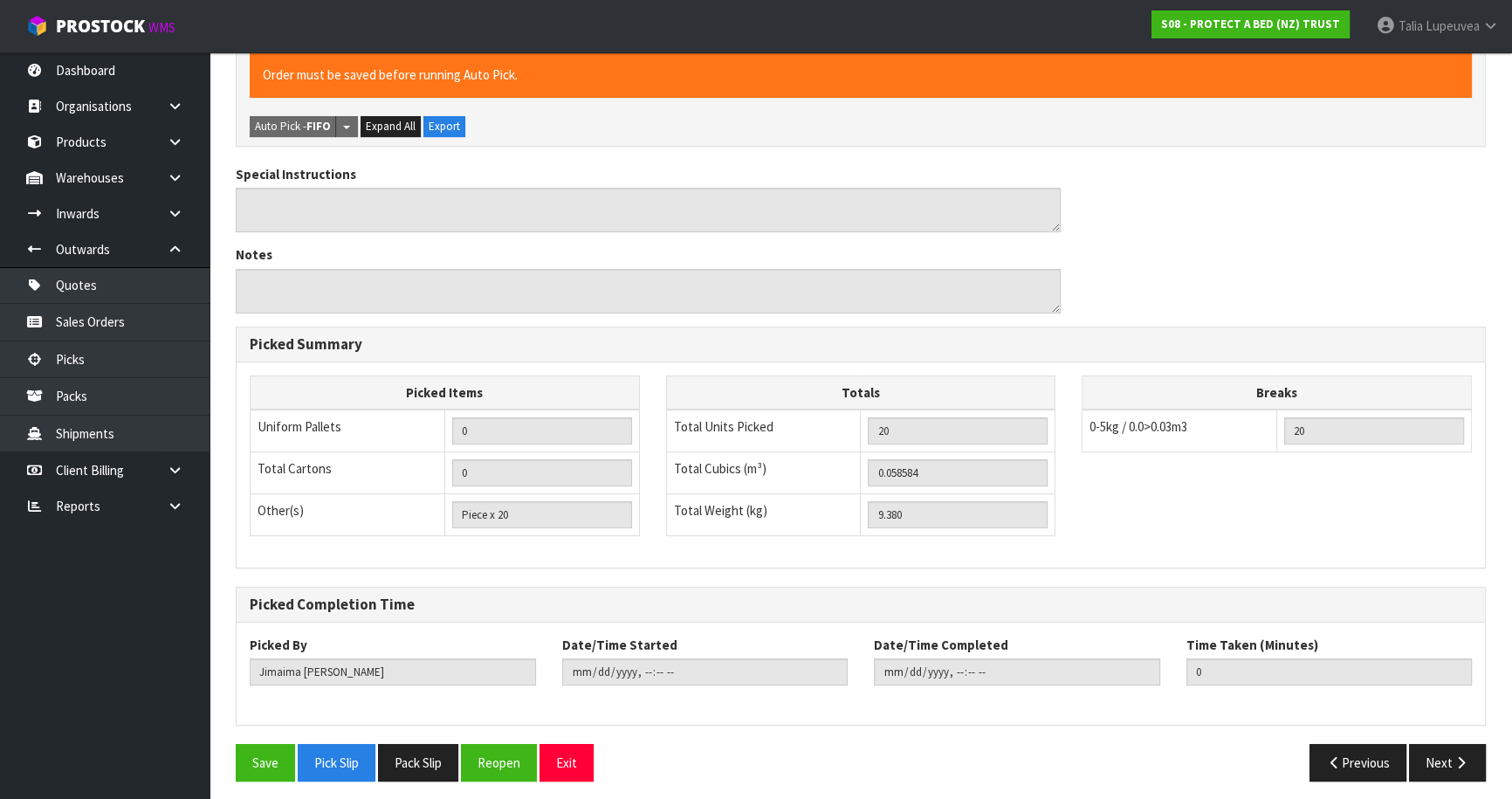
scroll to position [575, 0]
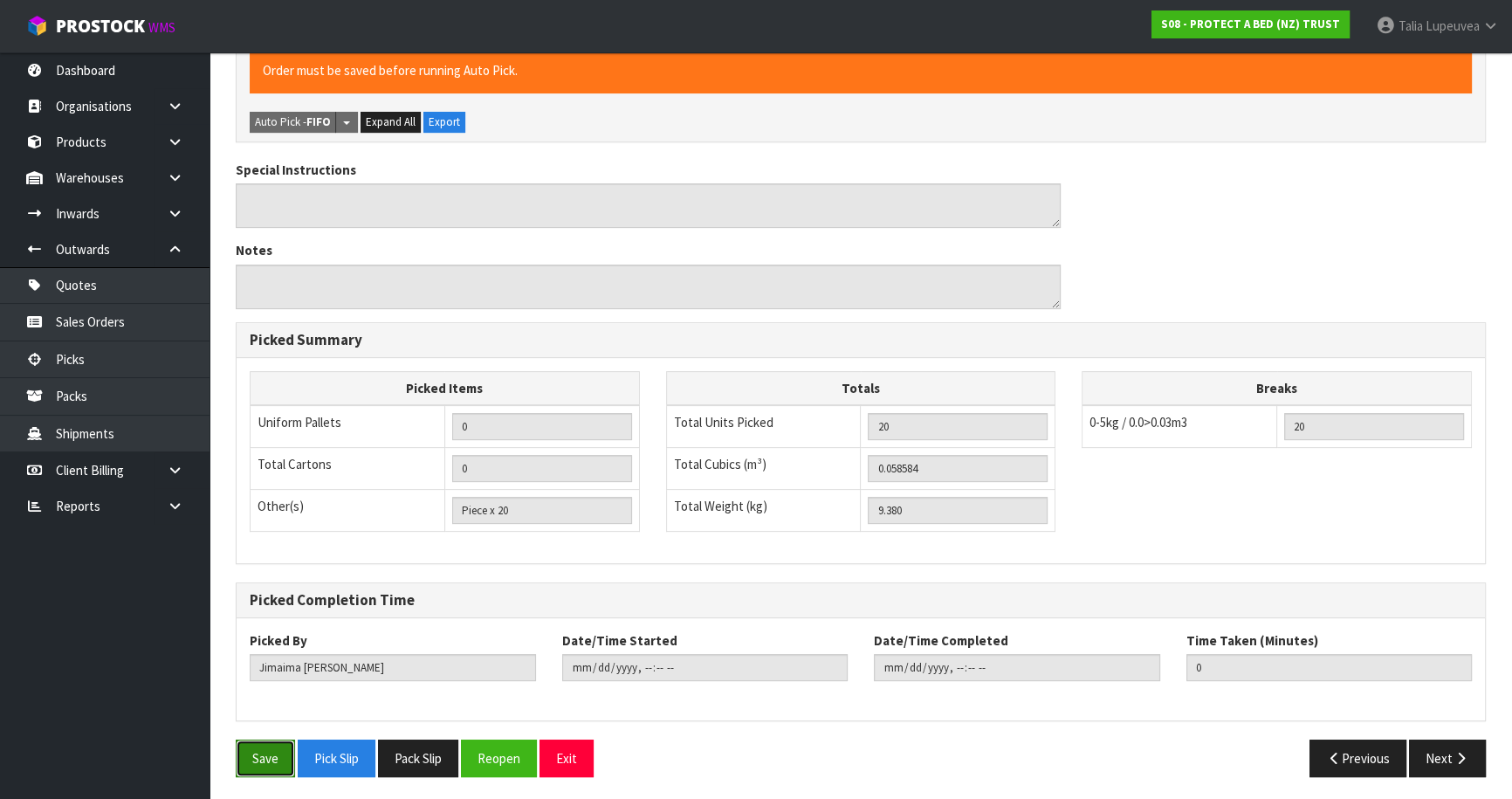
click at [278, 751] on button "Save" at bounding box center [266, 758] width 59 height 37
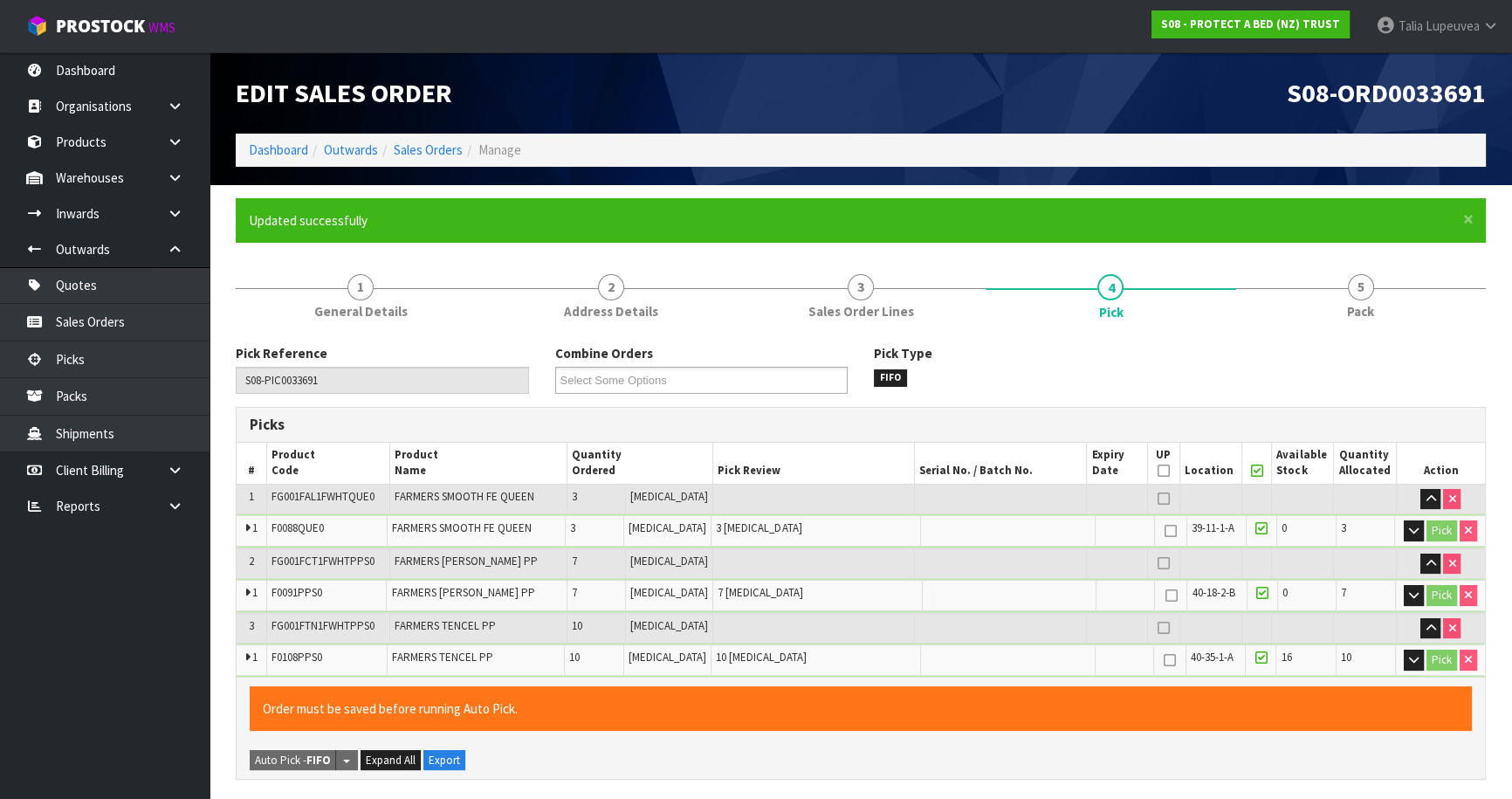
type input "[PERSON_NAME]"
type input "[DATE]T08:52:50"
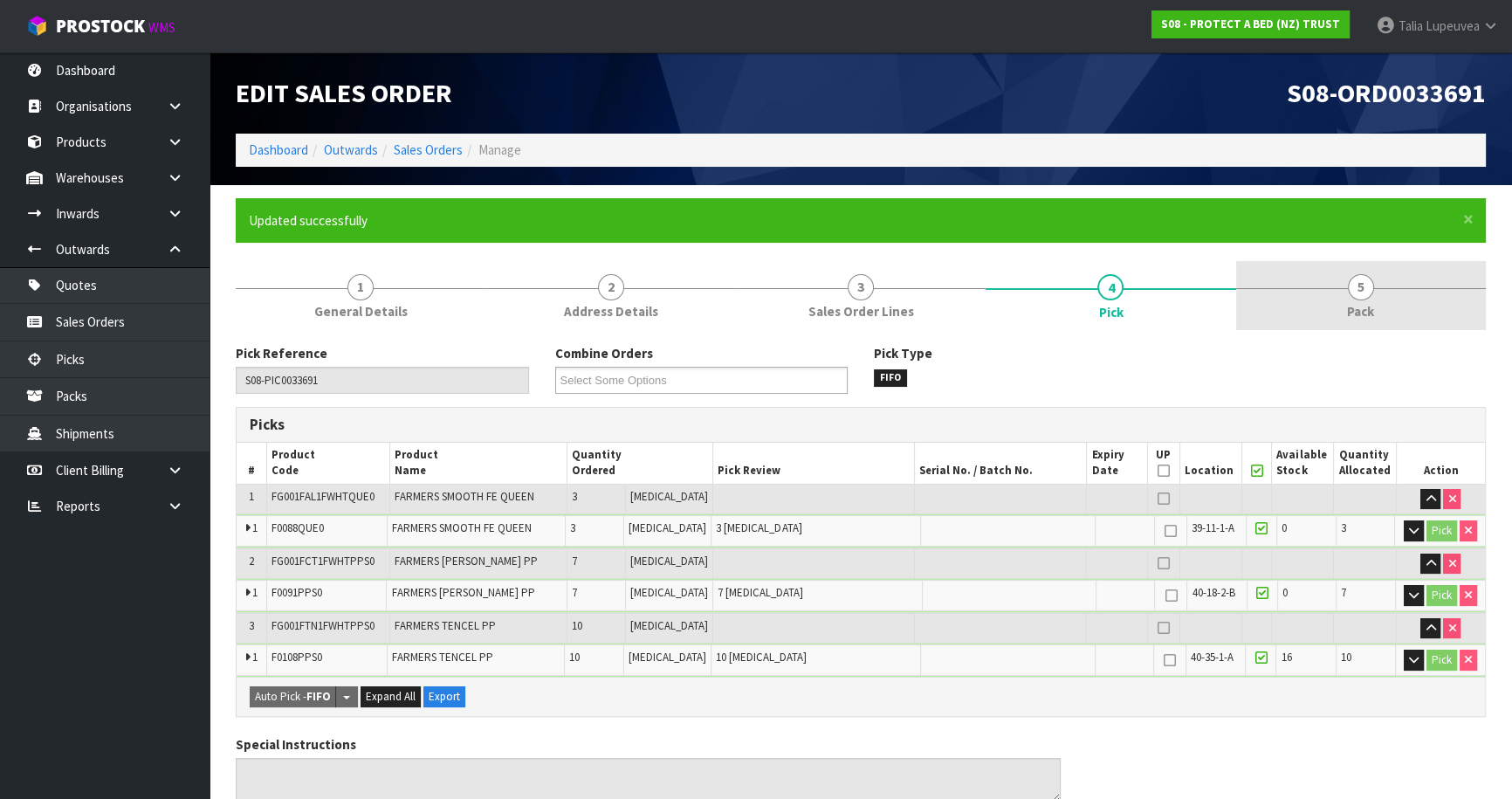
click at [1365, 289] on span "5" at bounding box center [1361, 287] width 26 height 26
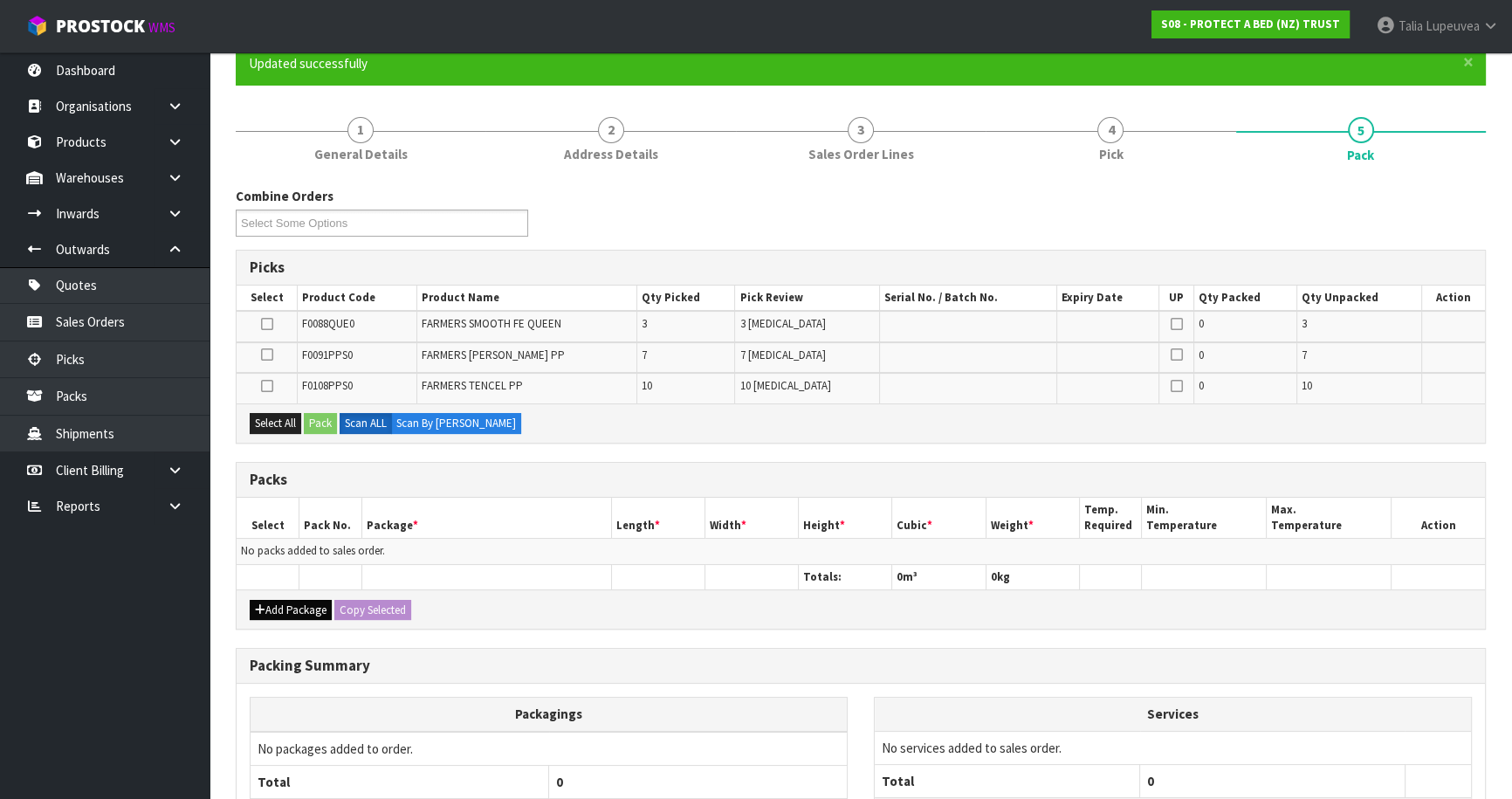
scroll to position [158, 0]
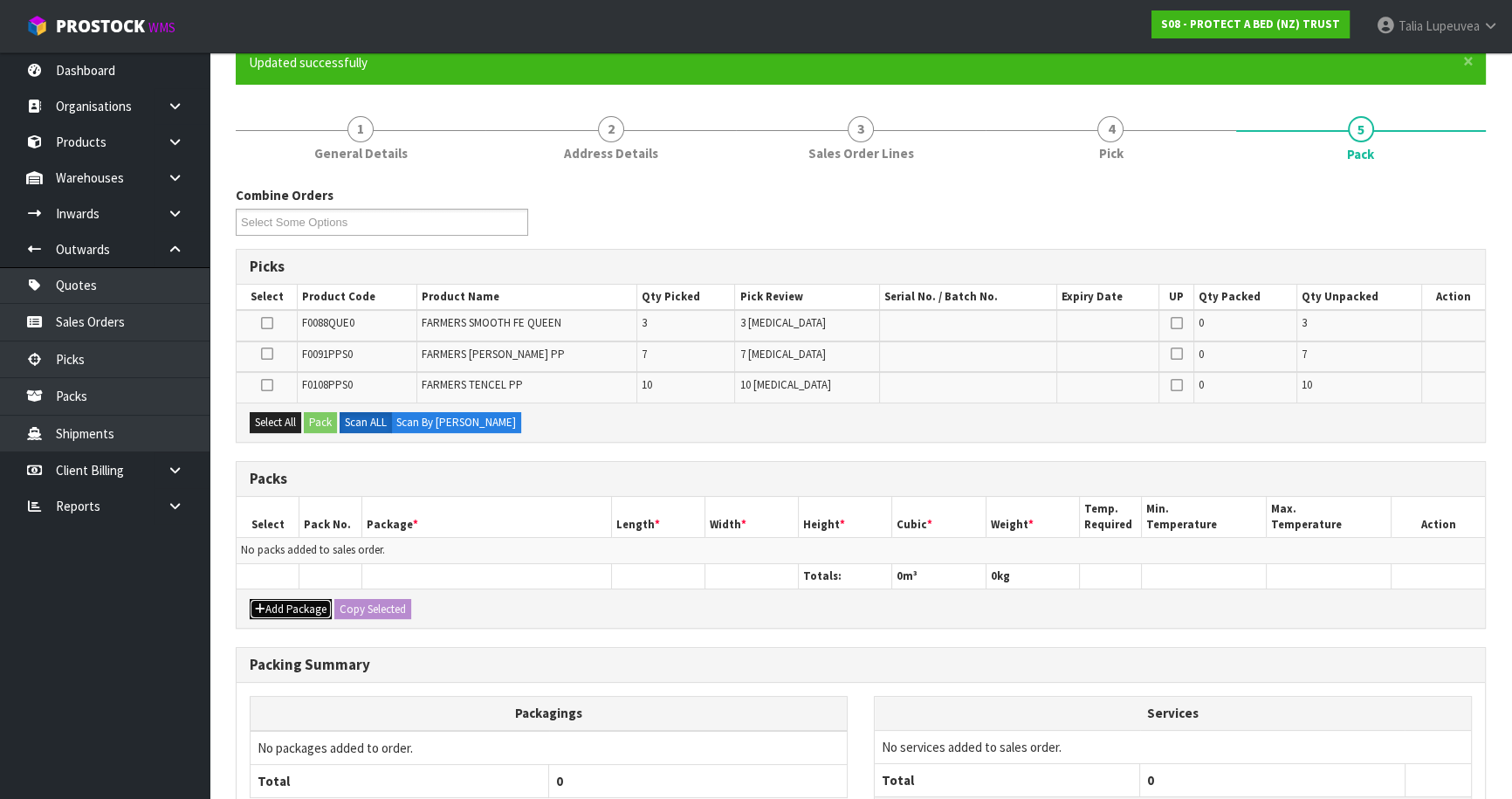
drag, startPoint x: 286, startPoint y: 605, endPoint x: 261, endPoint y: 580, distance: 35.4
click at [285, 605] on button "Add Package" at bounding box center [291, 610] width 82 height 21
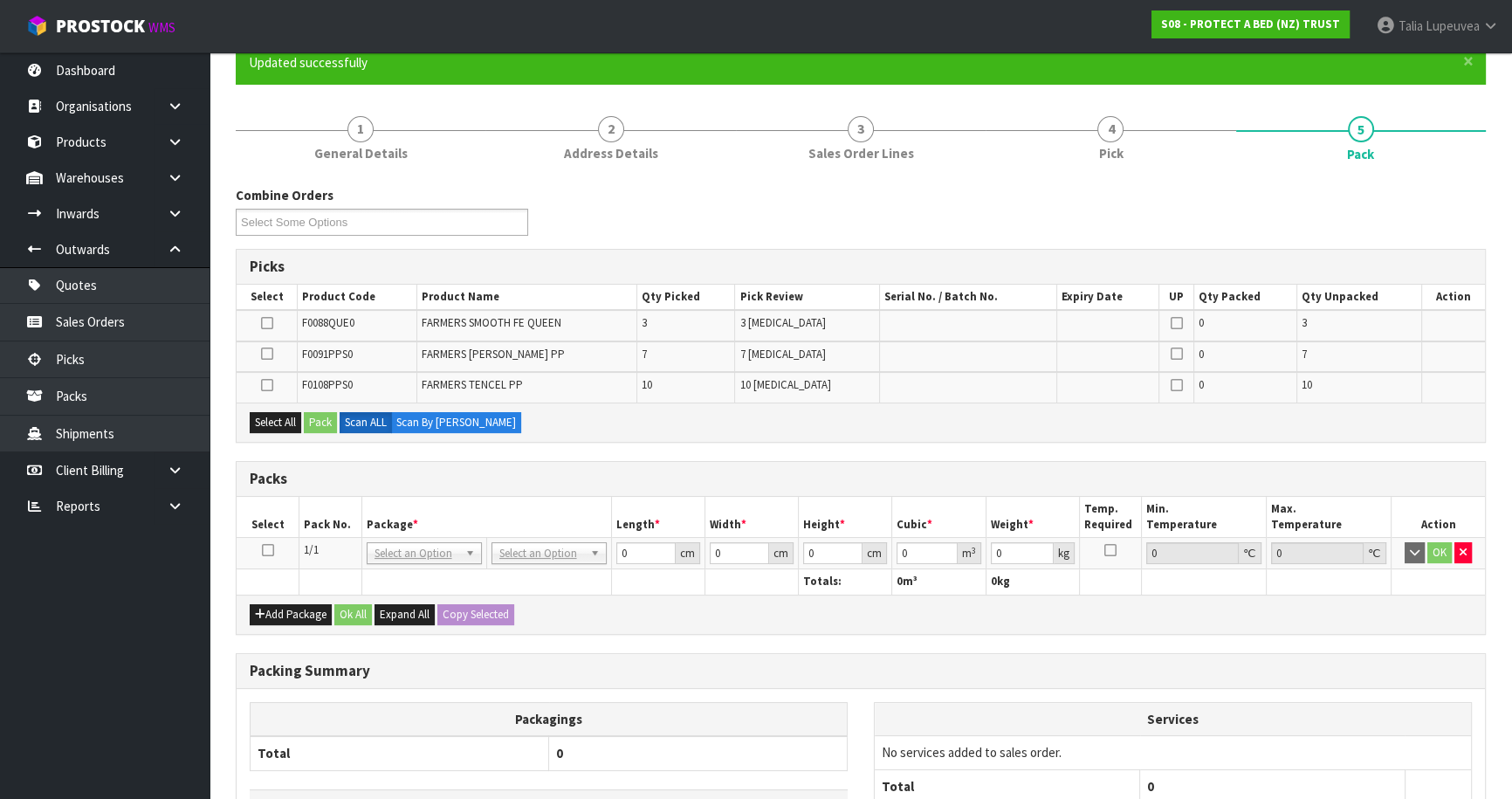
click at [267, 551] on icon at bounding box center [268, 551] width 12 height 1
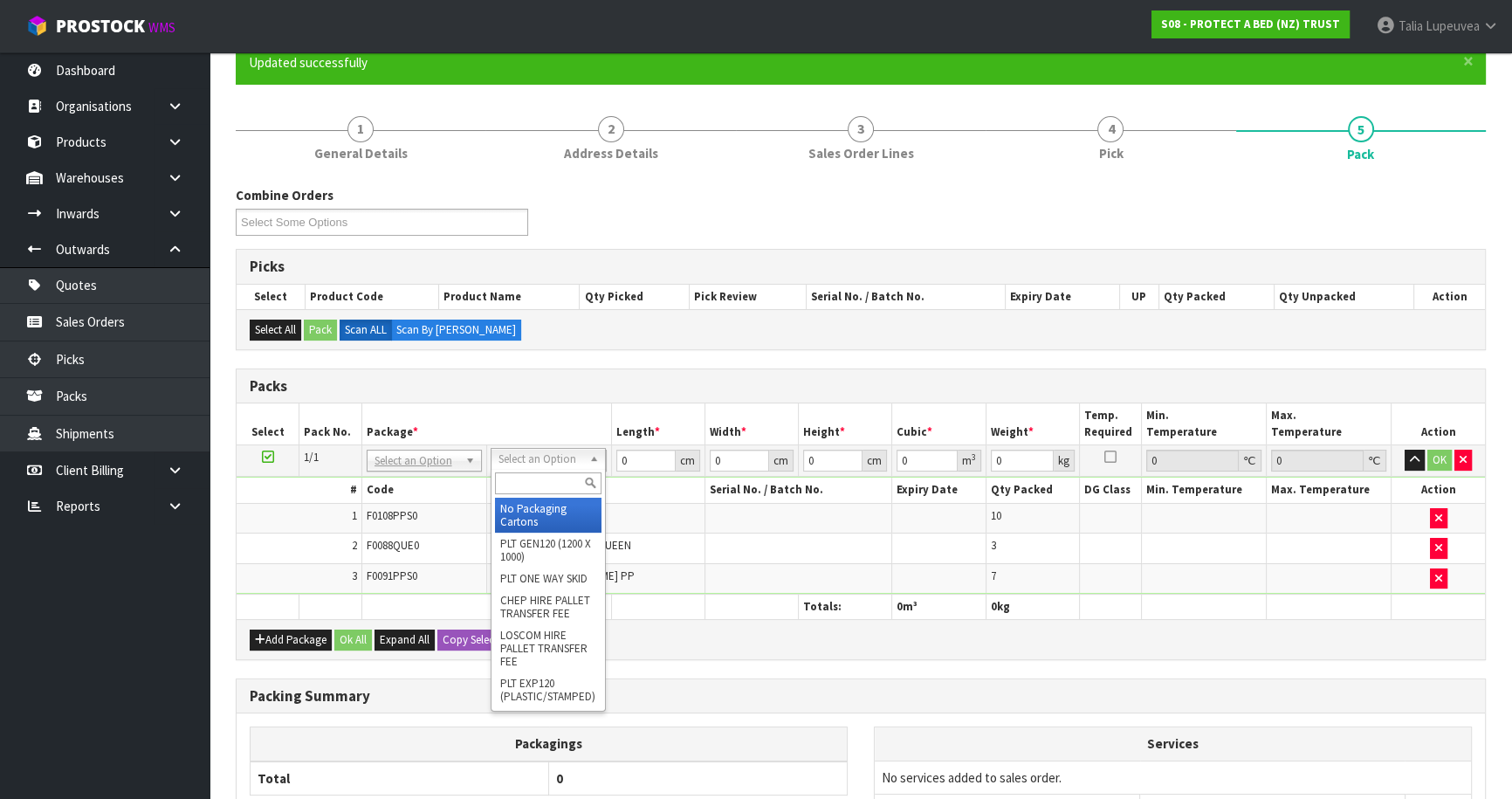
drag, startPoint x: 572, startPoint y: 477, endPoint x: 573, endPoint y: 465, distance: 12.0
click at [572, 473] on input "text" at bounding box center [547, 483] width 106 height 22
type input "OC"
drag, startPoint x: 554, startPoint y: 509, endPoint x: 583, endPoint y: 477, distance: 43.2
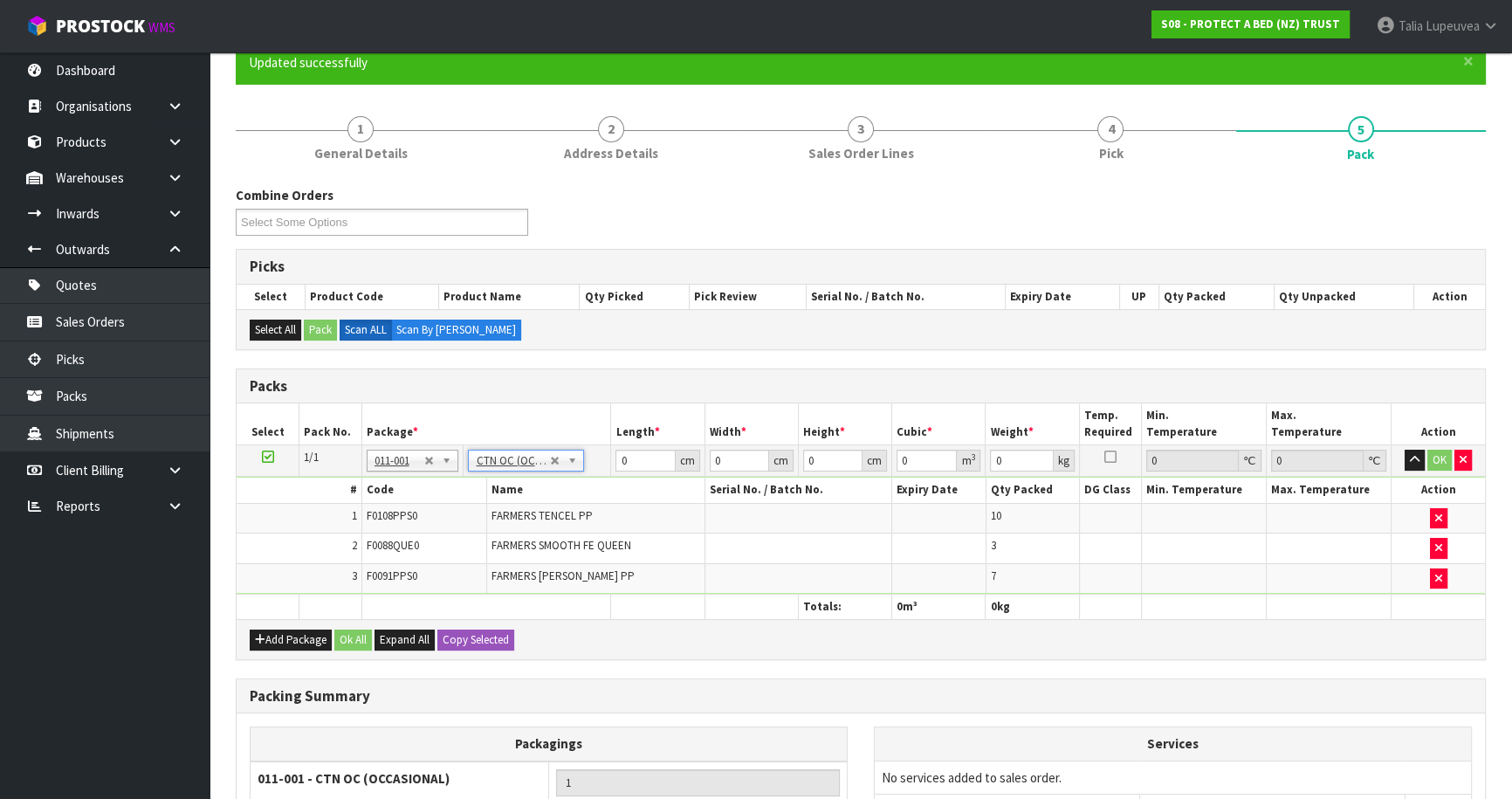
type input "9.38"
drag, startPoint x: 639, startPoint y: 460, endPoint x: 557, endPoint y: 467, distance: 82.3
click at [535, 460] on tr "1/1 NONE 007-001 007-002 007-004 007-009 007-013 007-014 007-015 007-017 007-01…" at bounding box center [861, 460] width 1248 height 32
type input "58"
type input "40"
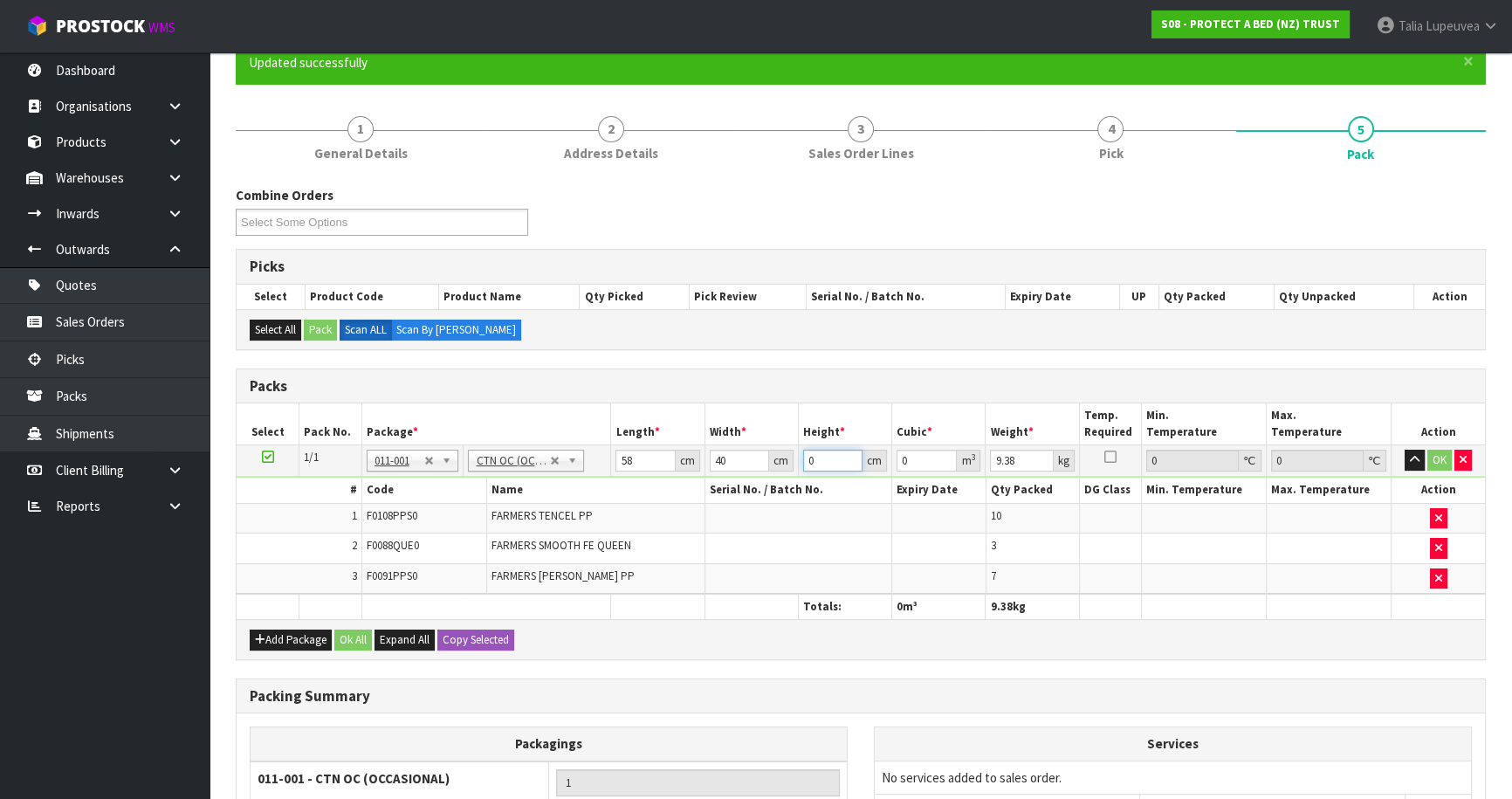
type input "3"
type input "0.00696"
type input "32"
type input "0.07424"
type input "32"
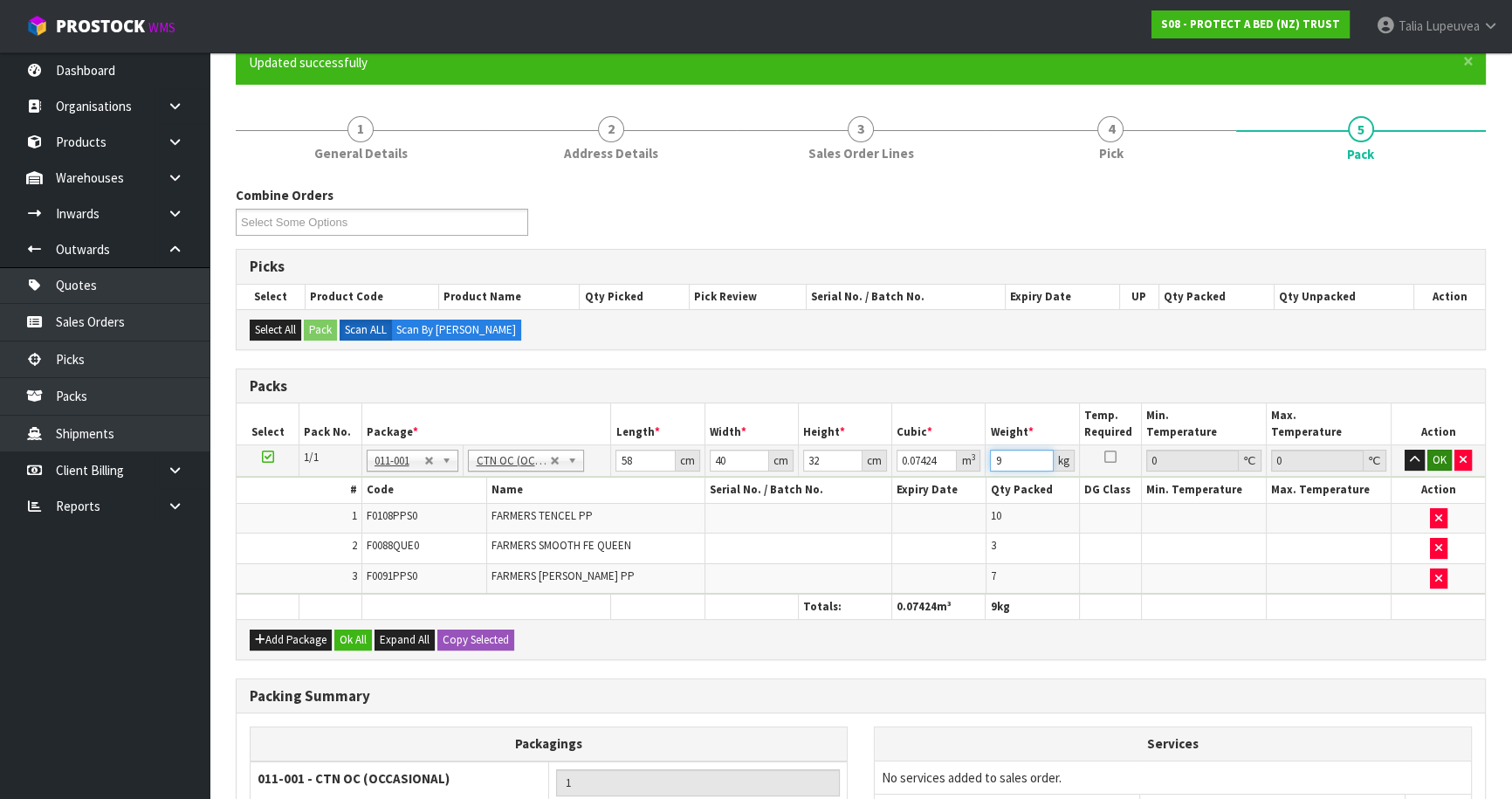
type input "9"
click at [1443, 453] on button "OK" at bounding box center [1440, 460] width 25 height 21
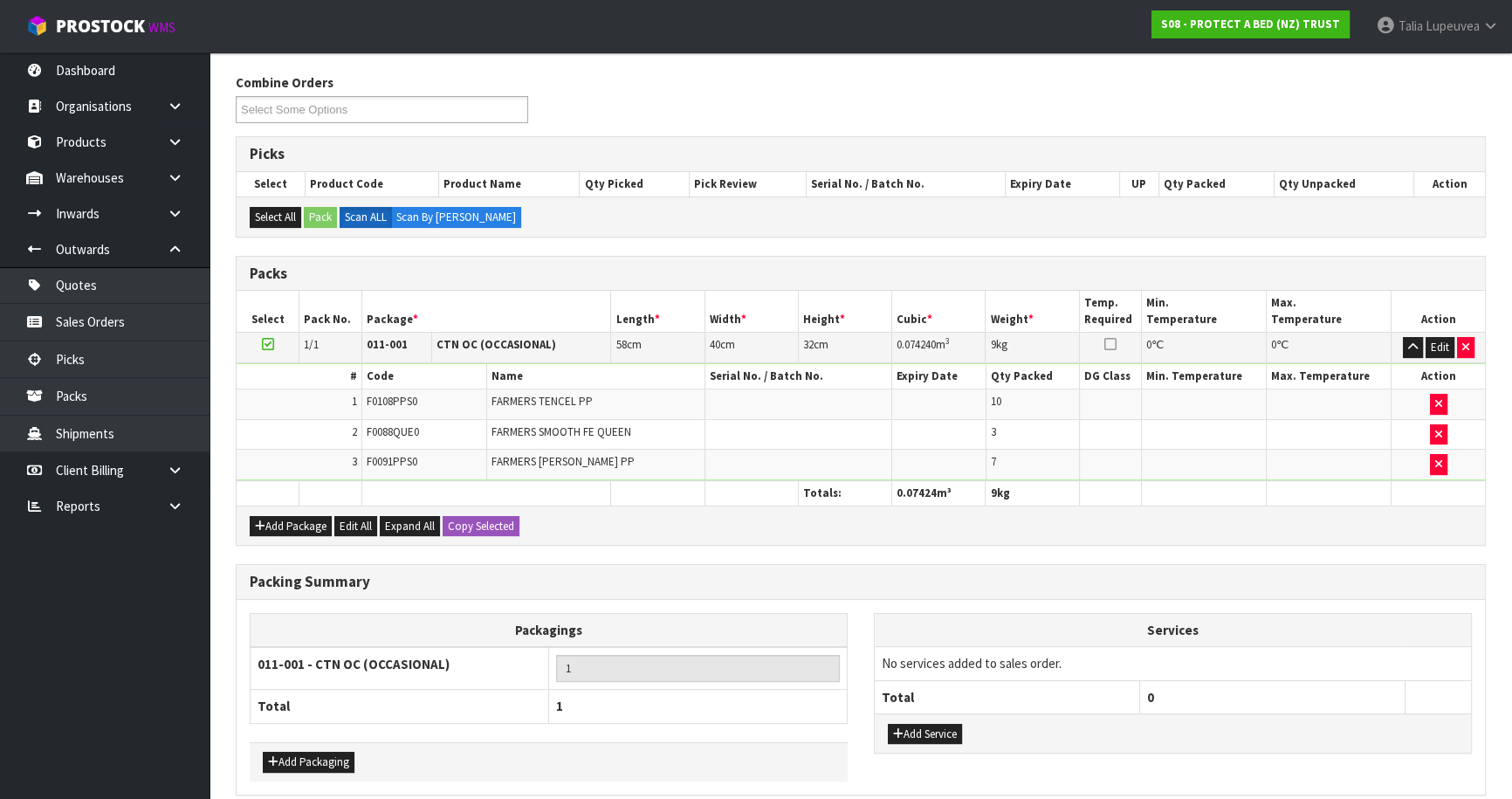
scroll to position [344, 0]
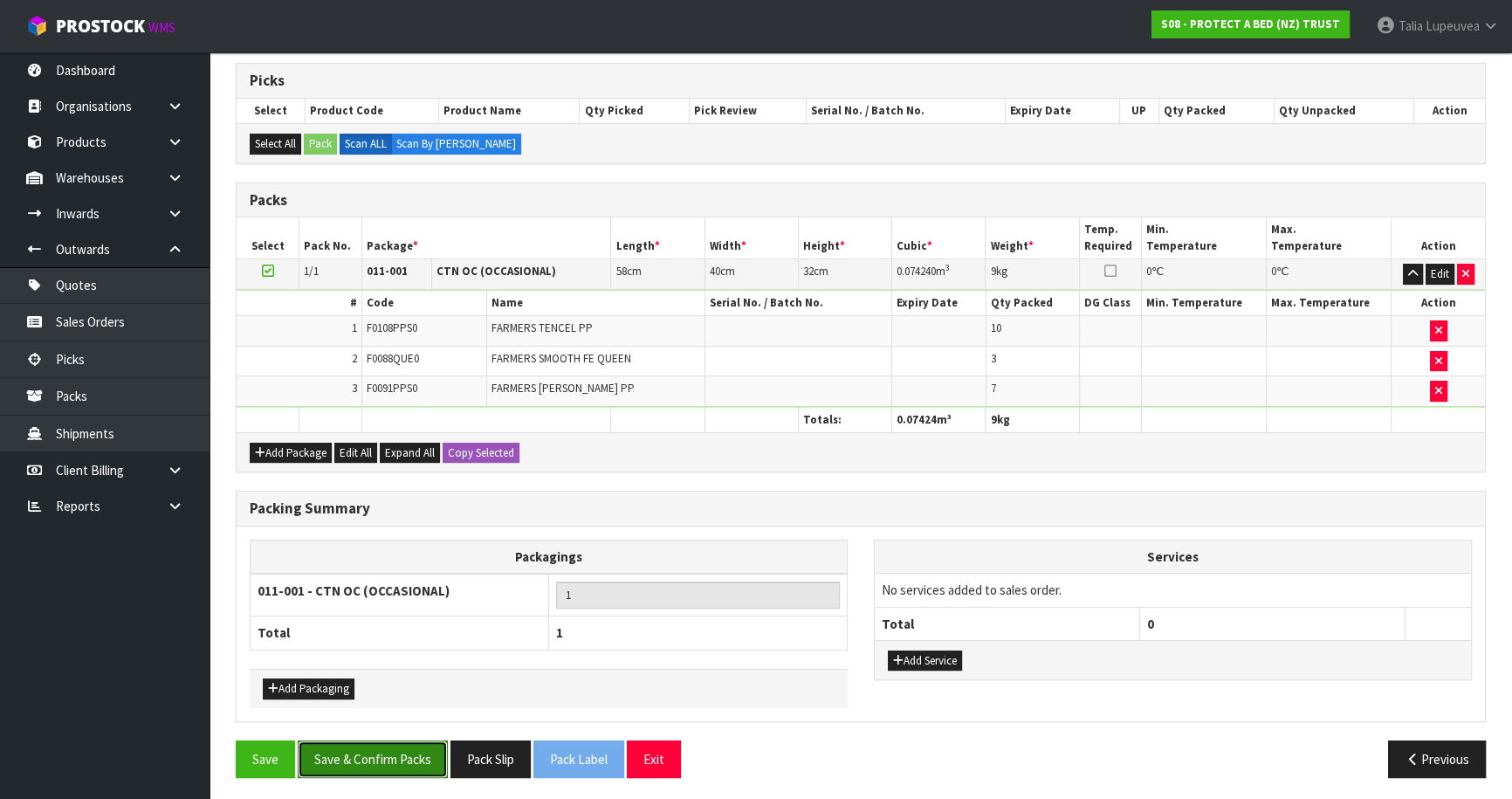
click at [397, 753] on button "Save & Confirm Packs" at bounding box center [373, 759] width 151 height 37
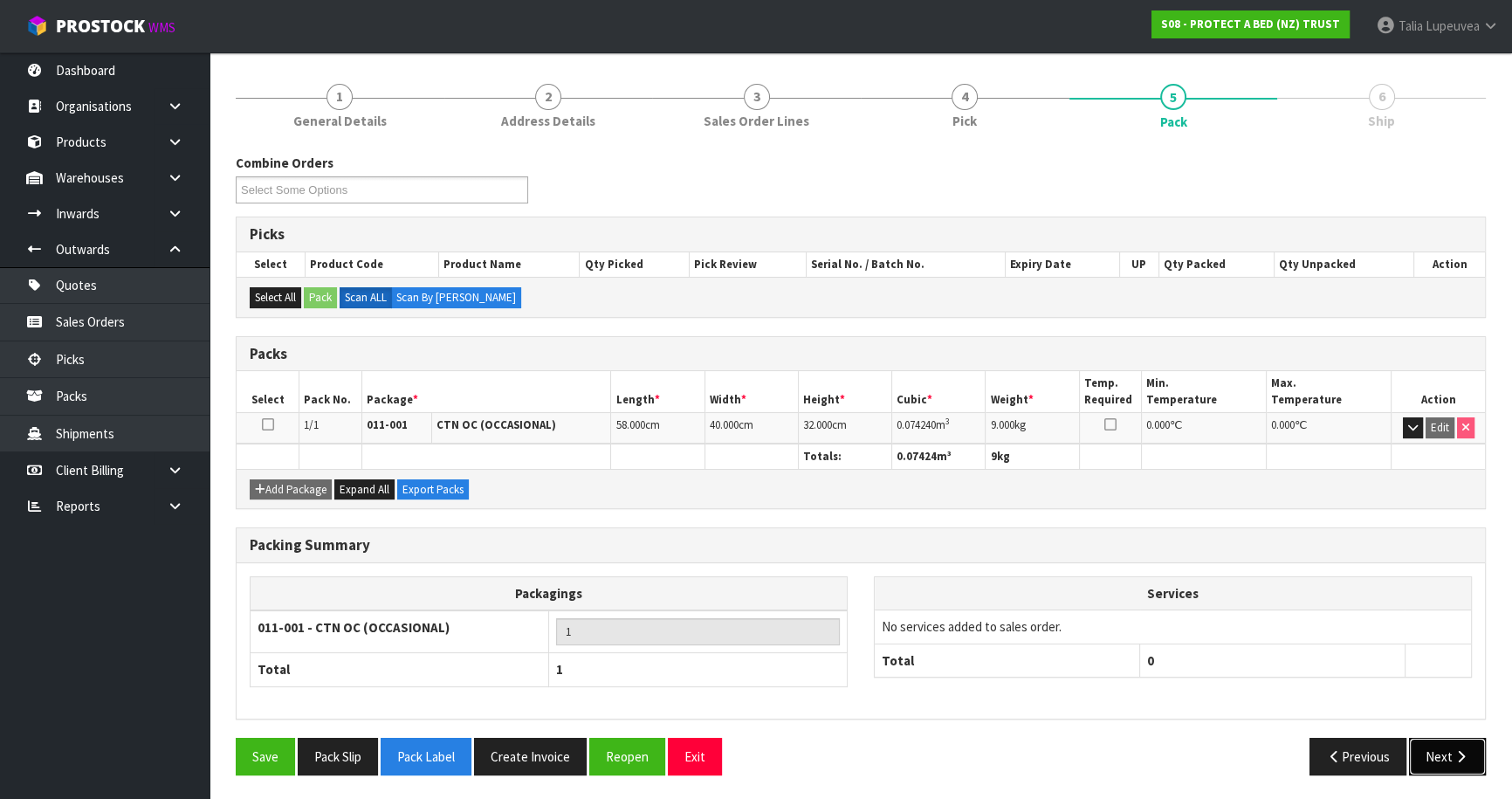
drag, startPoint x: 1452, startPoint y: 746, endPoint x: 1443, endPoint y: 748, distance: 9.2
click at [1443, 748] on button "Next" at bounding box center [1448, 757] width 77 height 37
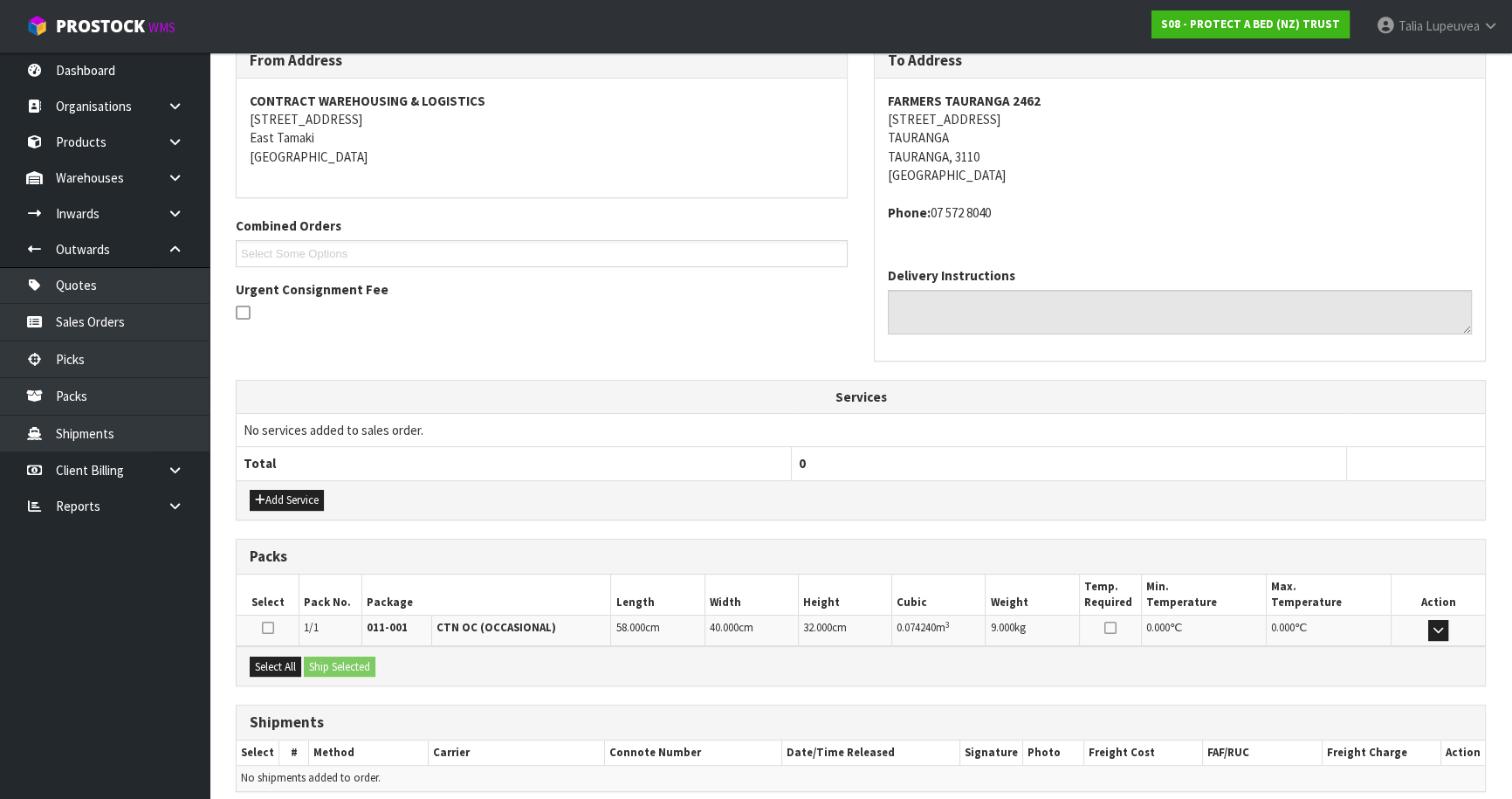
scroll to position [374, 0]
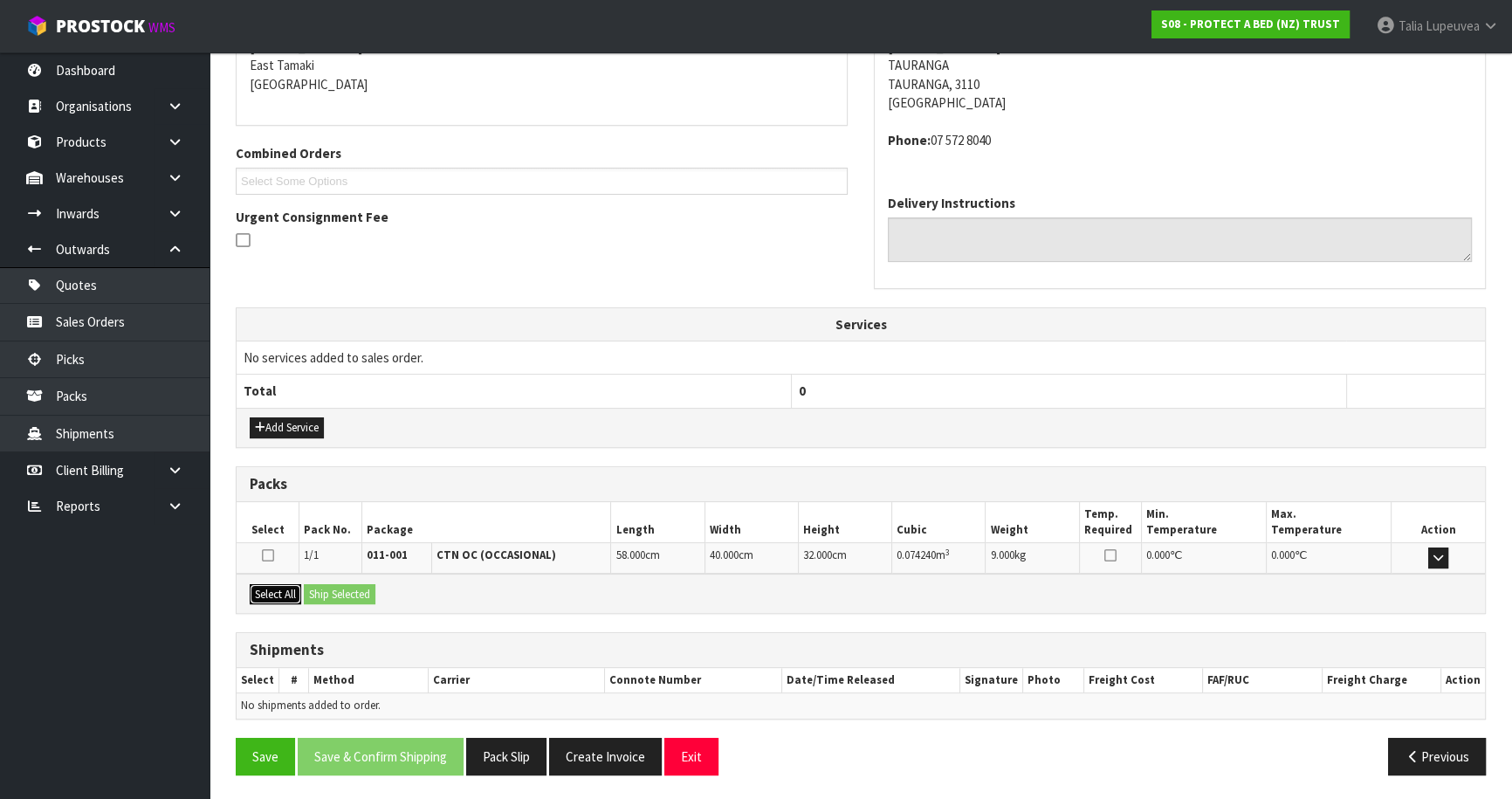
drag, startPoint x: 291, startPoint y: 592, endPoint x: 323, endPoint y: 589, distance: 32.1
click at [293, 592] on button "Select All" at bounding box center [275, 595] width 52 height 21
click at [328, 588] on button "Ship Selected" at bounding box center [339, 595] width 72 height 21
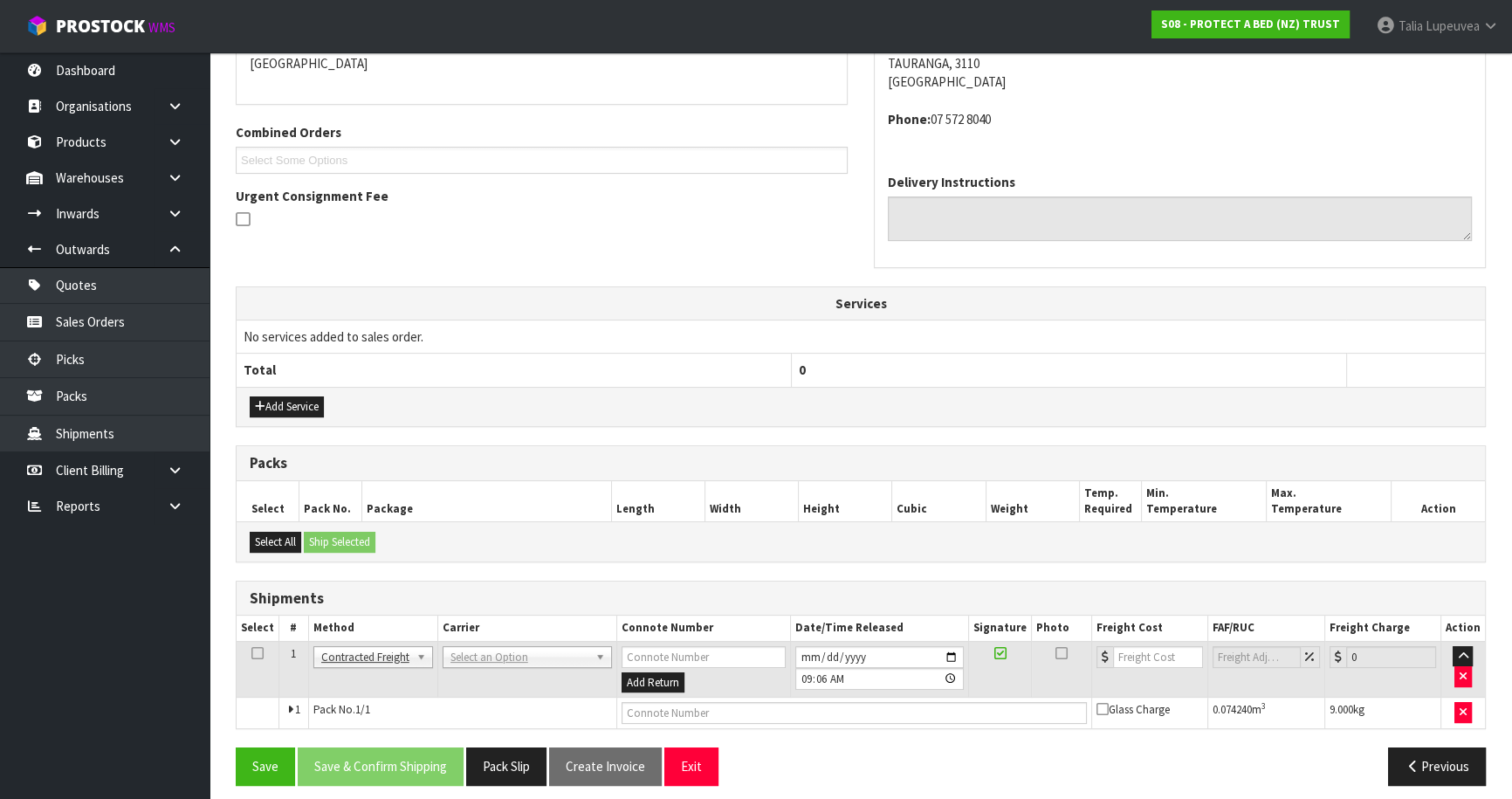
scroll to position [405, 0]
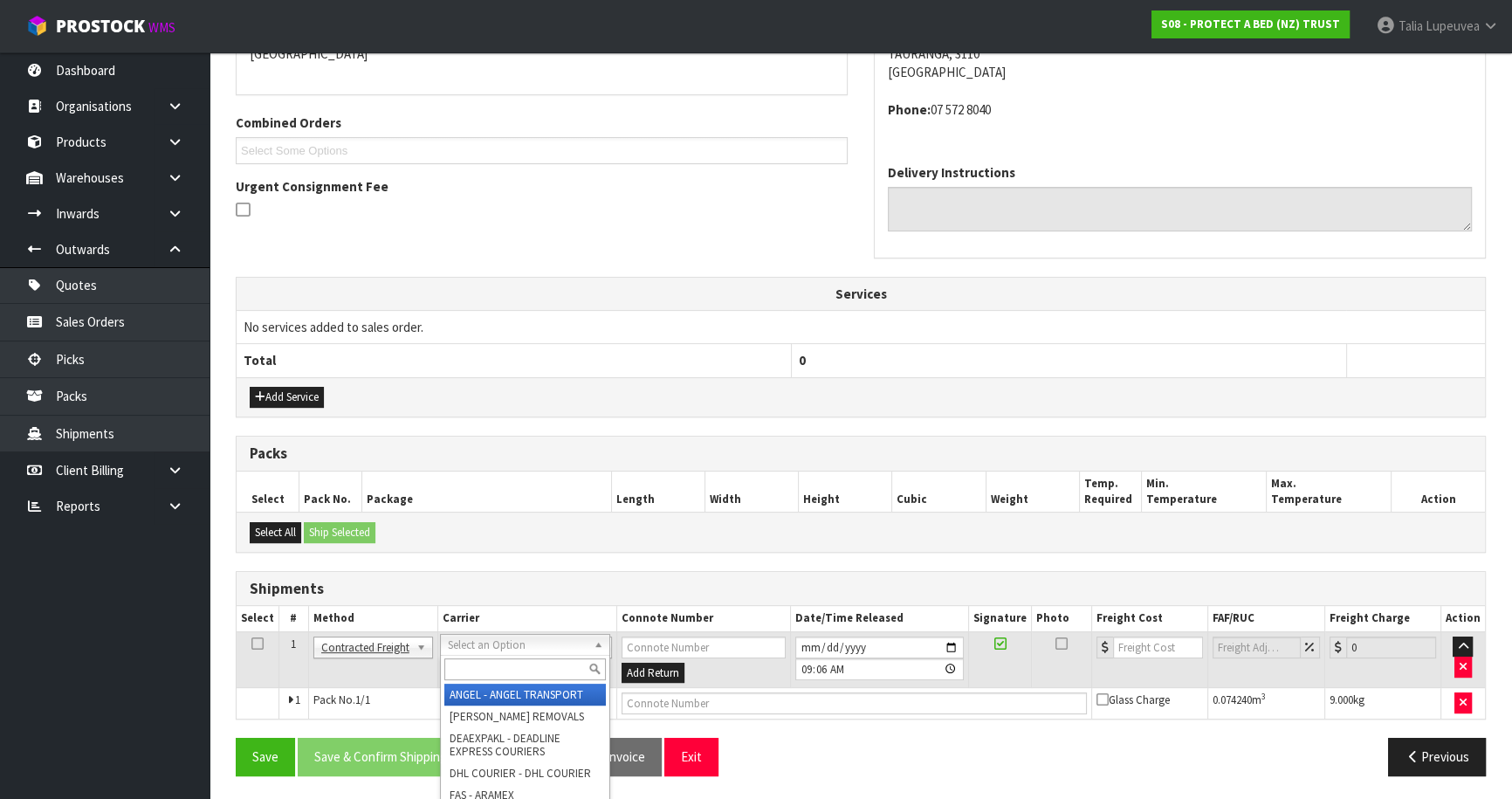
click at [492, 664] on input "text" at bounding box center [525, 670] width 161 height 22
type input "NZP"
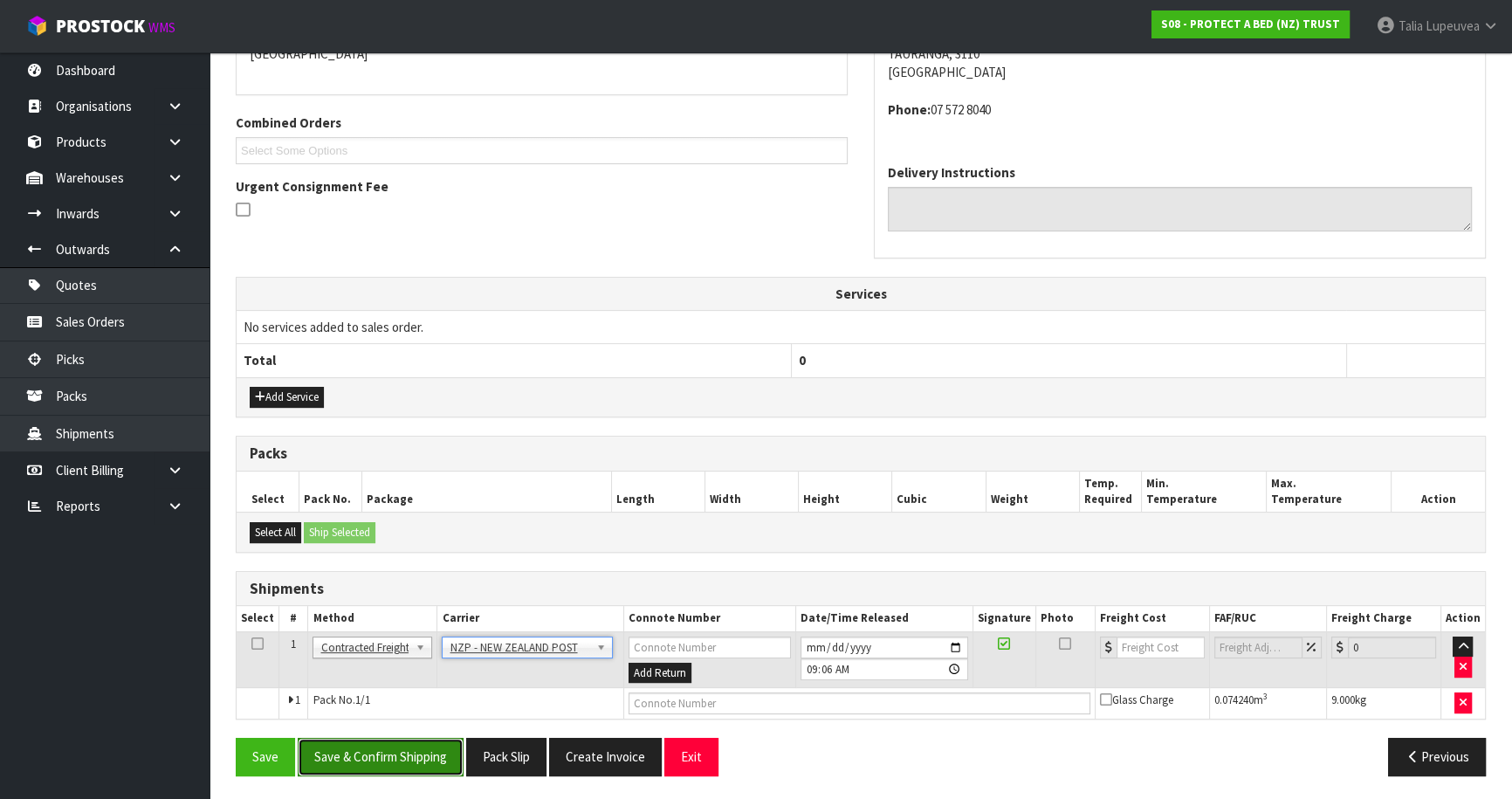
click at [426, 759] on button "Save & Confirm Shipping" at bounding box center [381, 757] width 166 height 37
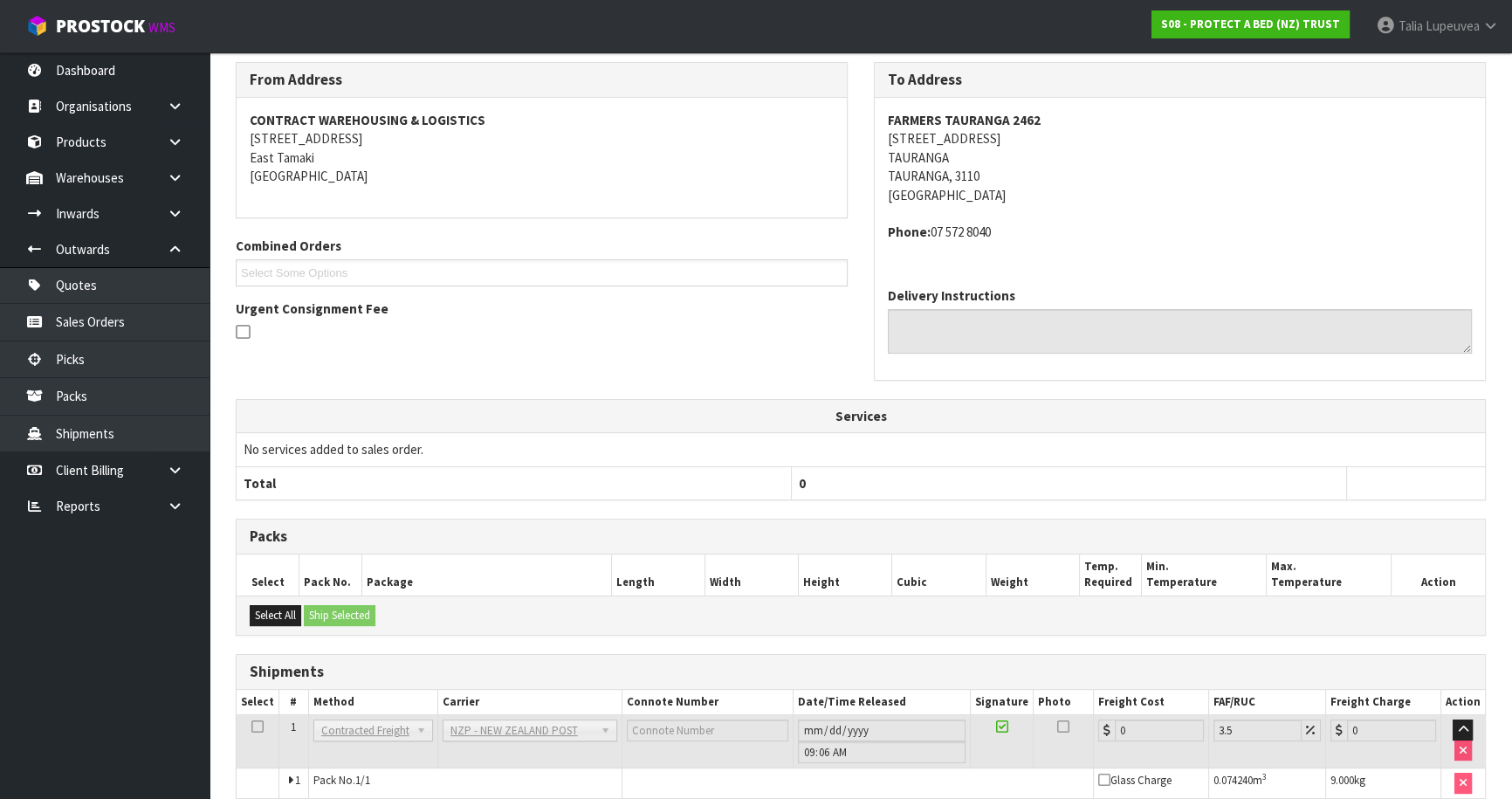
scroll to position [380, 0]
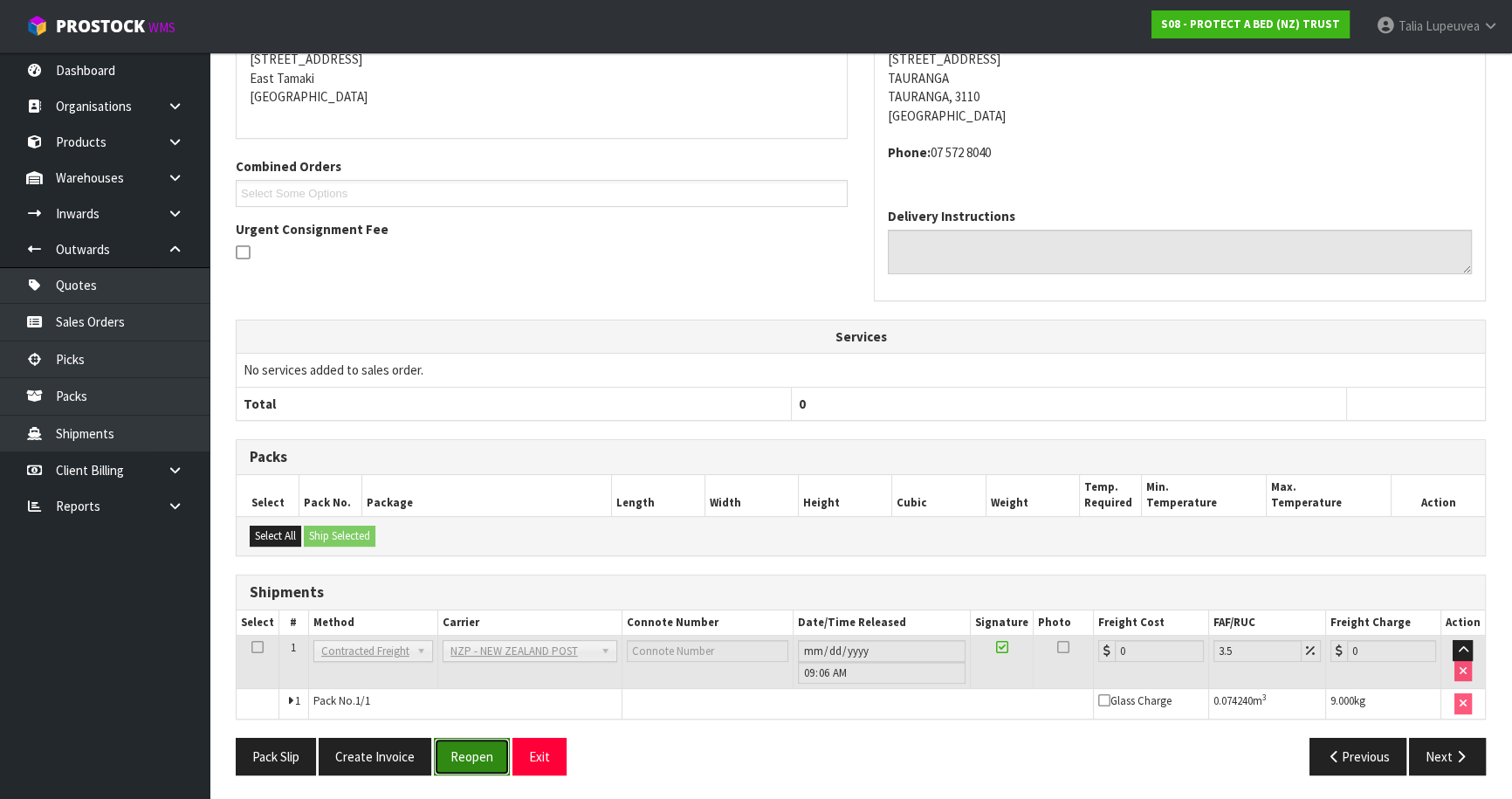
click at [452, 759] on button "Reopen" at bounding box center [472, 757] width 76 height 37
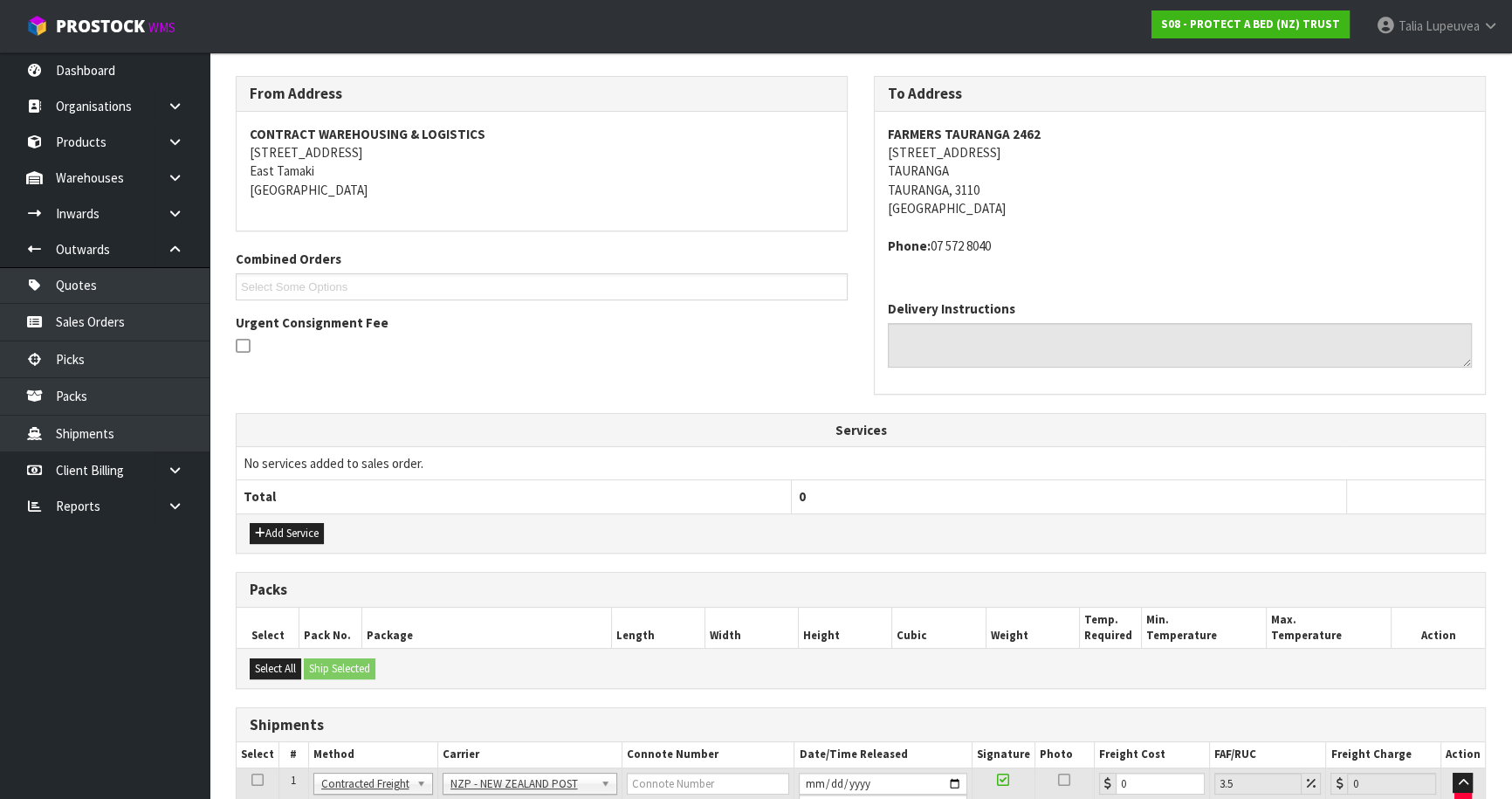
scroll to position [361, 0]
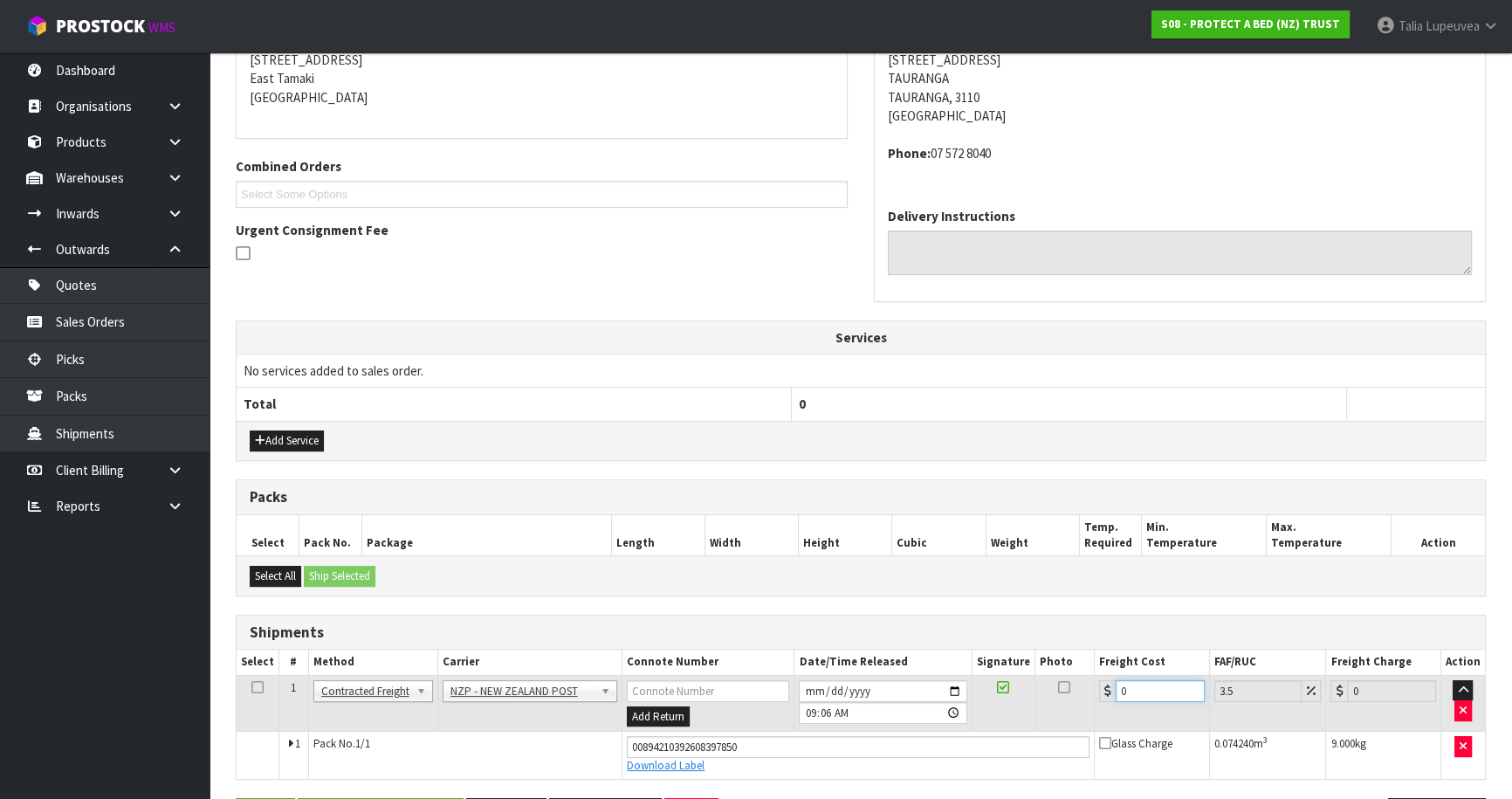
click at [1084, 714] on tr "1 Client Local Pickup Customer Local Pickup Company Freight Contracted Freight …" at bounding box center [861, 703] width 1248 height 57
type input "1"
type input "1.03"
type input "12"
type input "12.42"
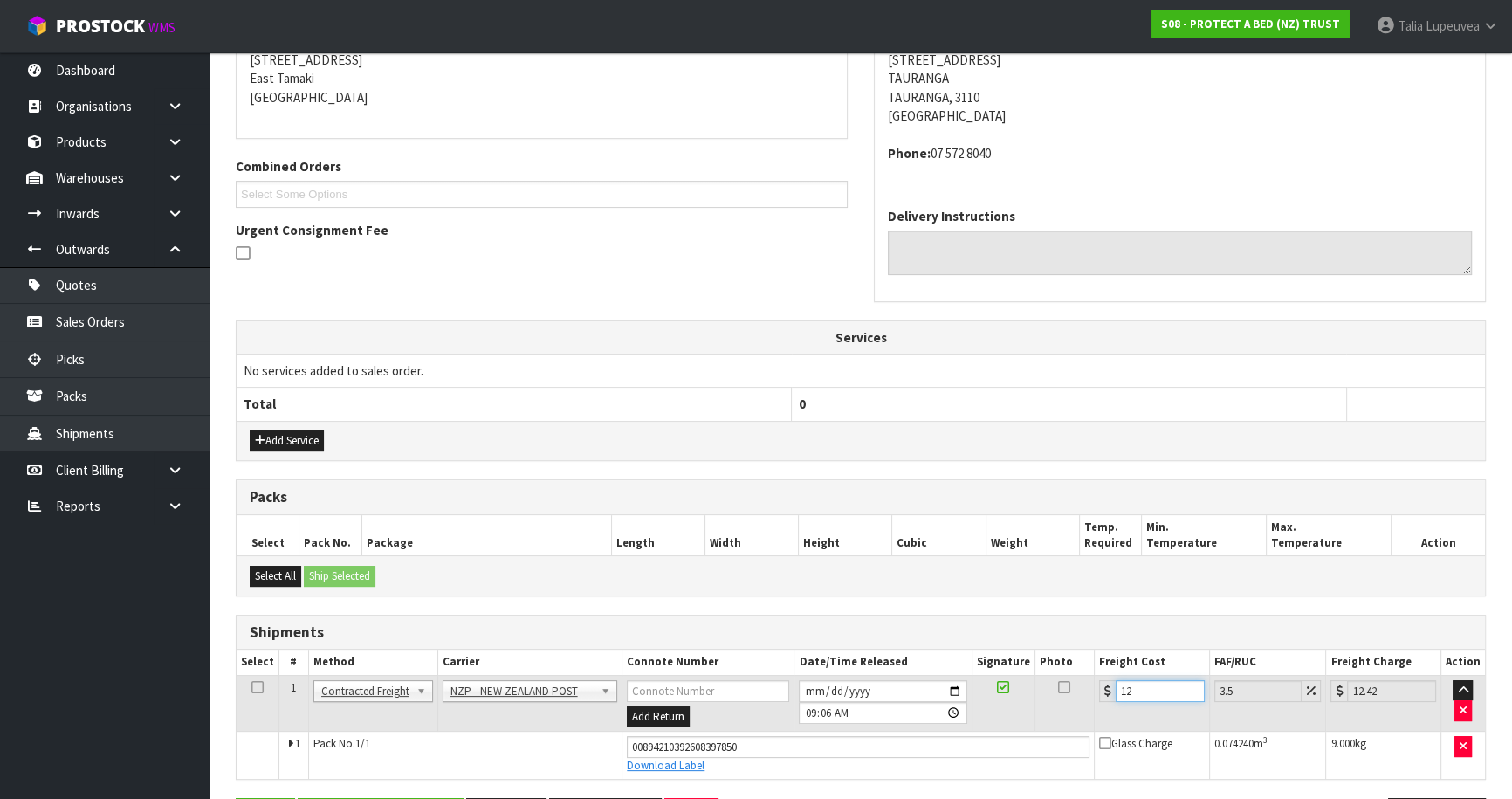
type input "12.5"
type input "12.94"
type input "12.51"
type input "12.95"
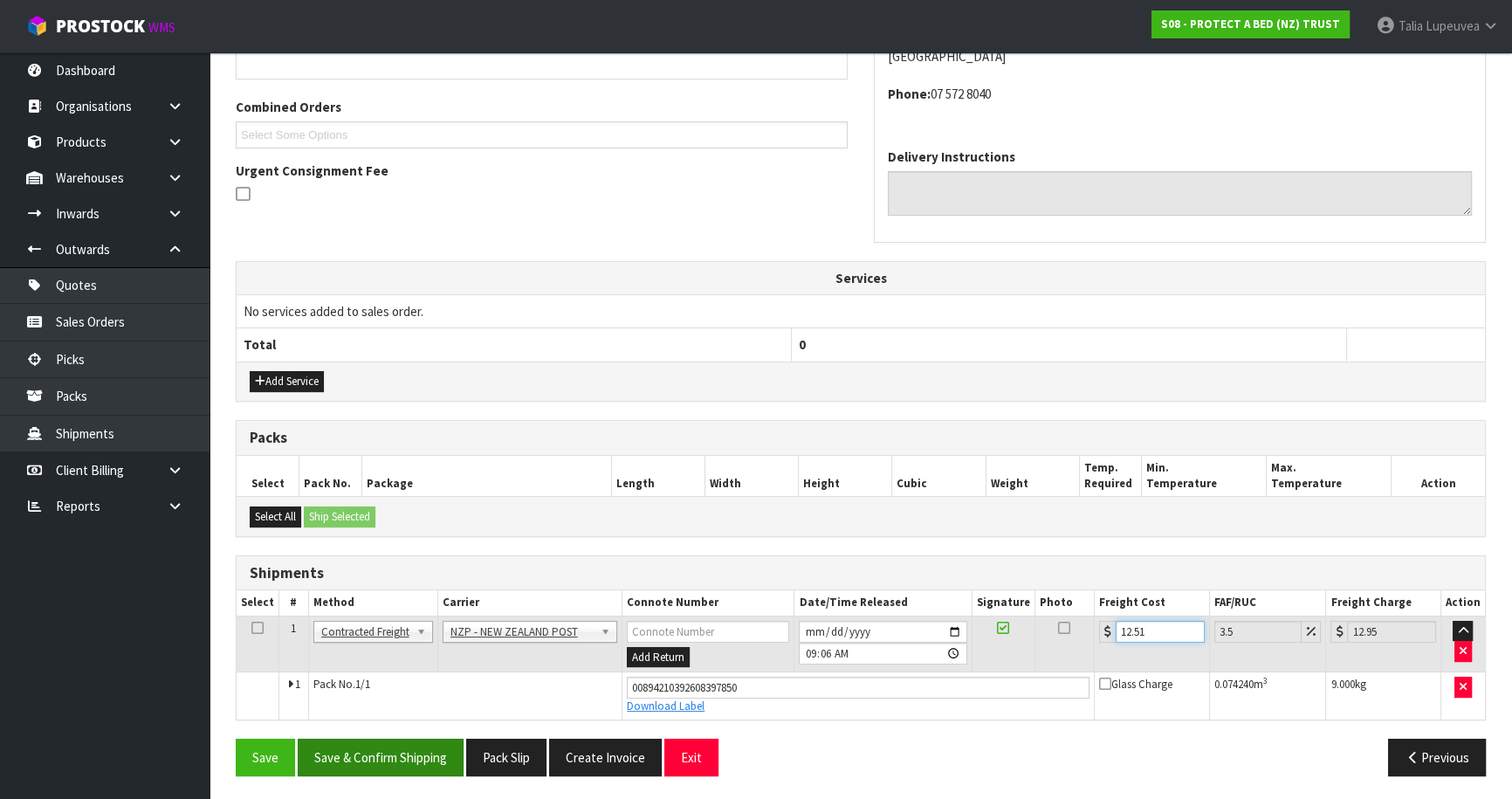
type input "12.51"
click at [427, 741] on button "Save & Confirm Shipping" at bounding box center [381, 757] width 166 height 37
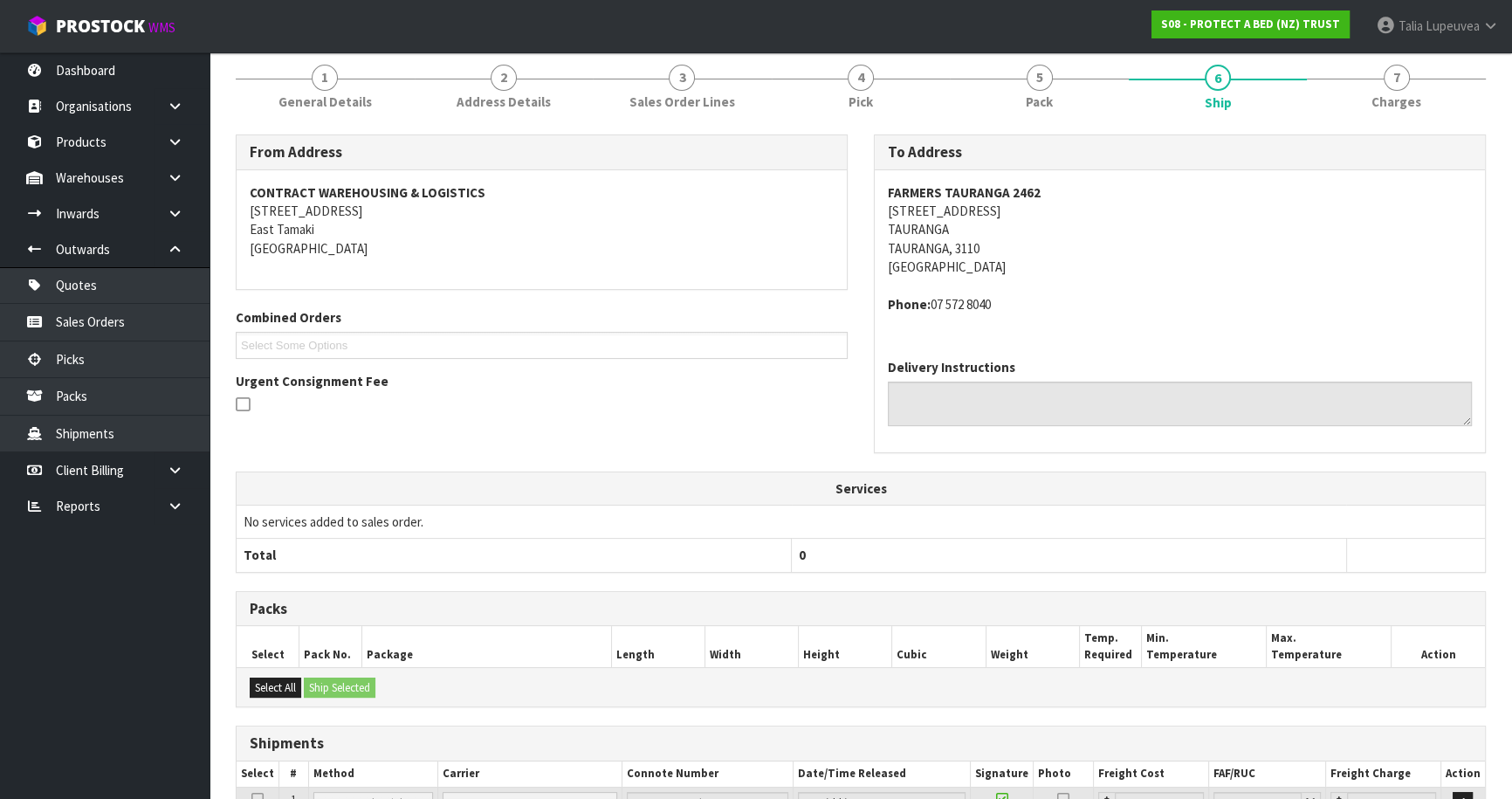
scroll to position [0, 0]
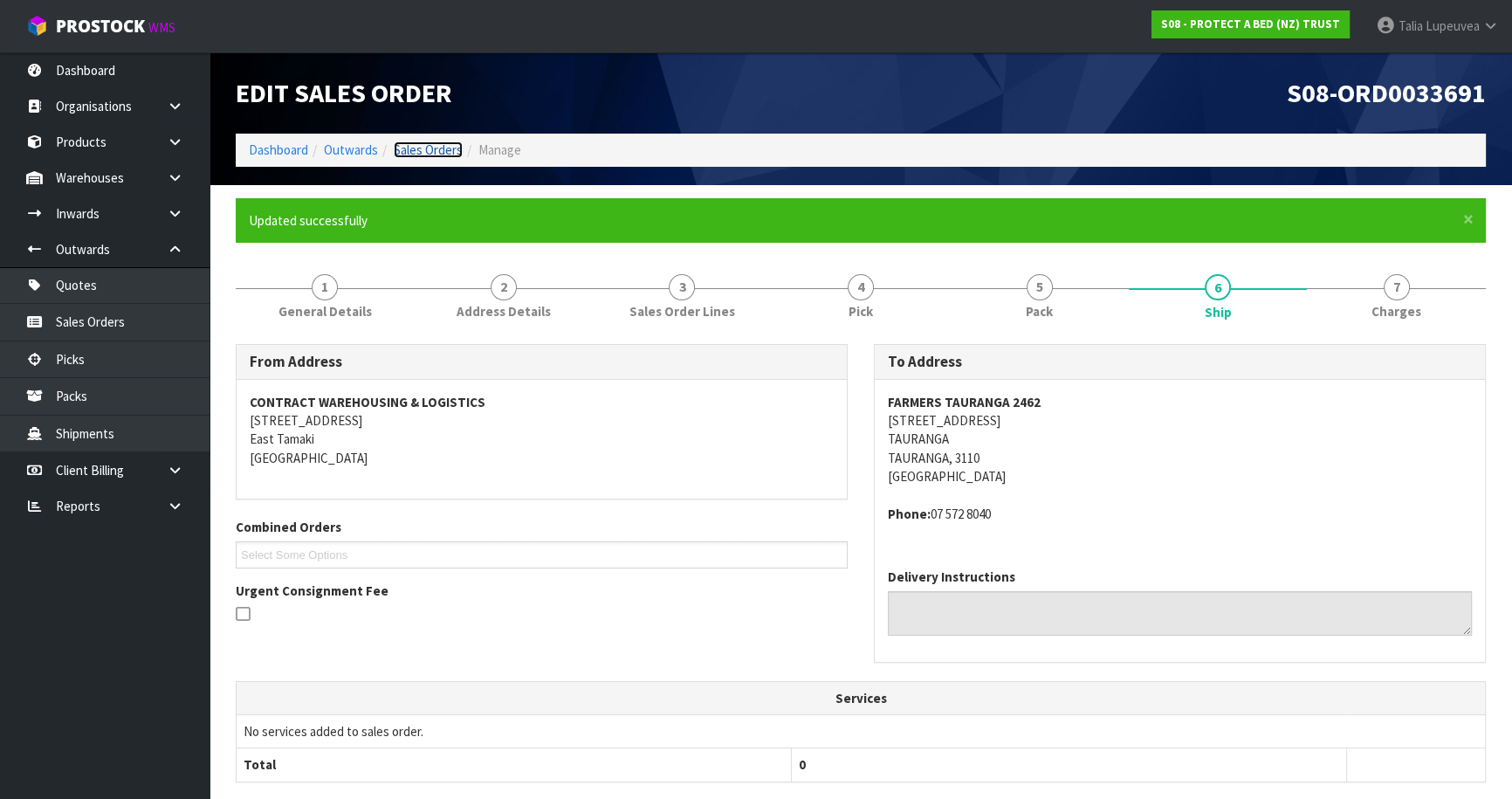
click at [409, 149] on link "Sales Orders" at bounding box center [429, 150] width 69 height 16
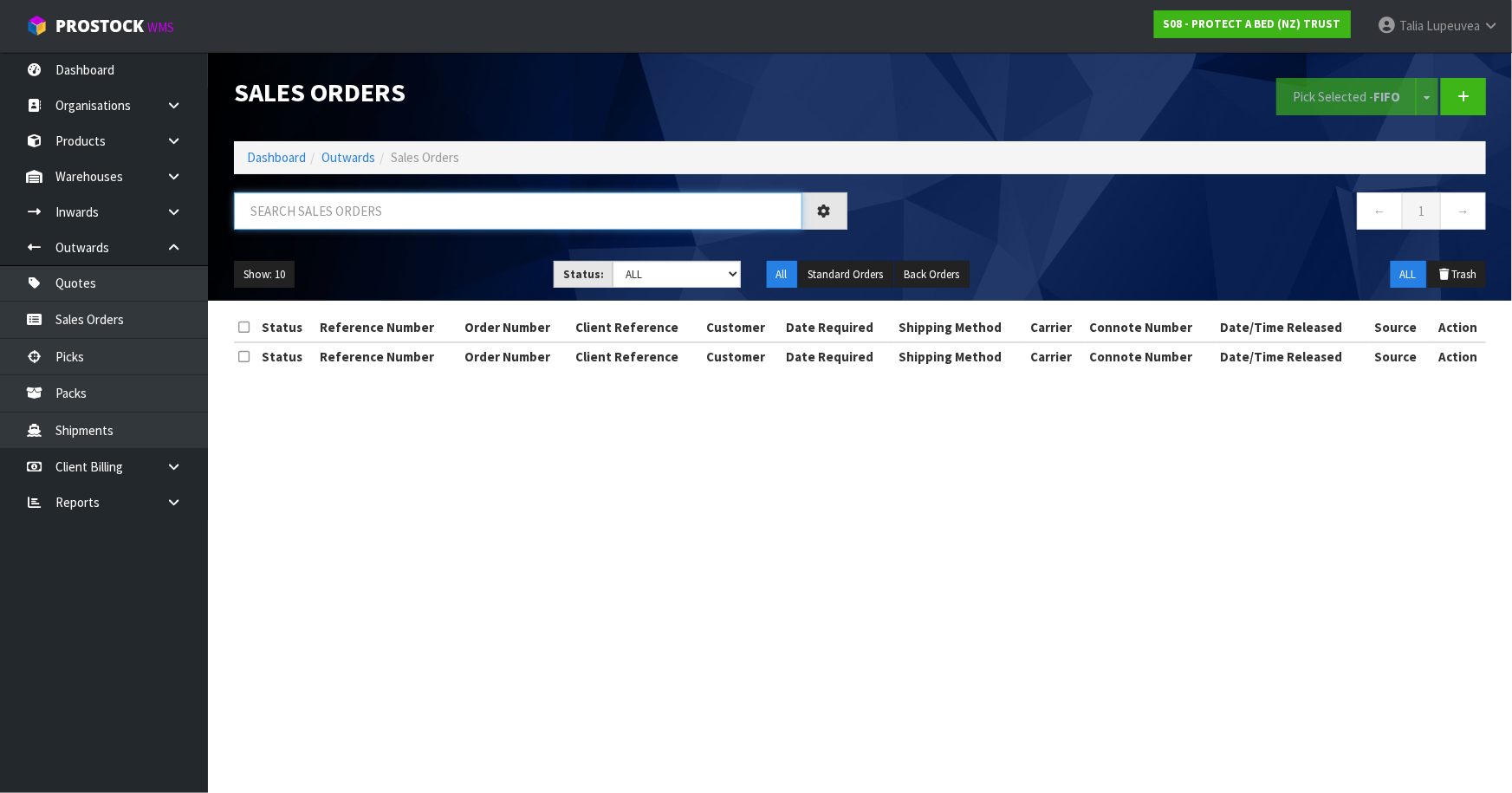
click at [331, 197] on input "text" at bounding box center [518, 210] width 568 height 37
type input "JOB-0416150"
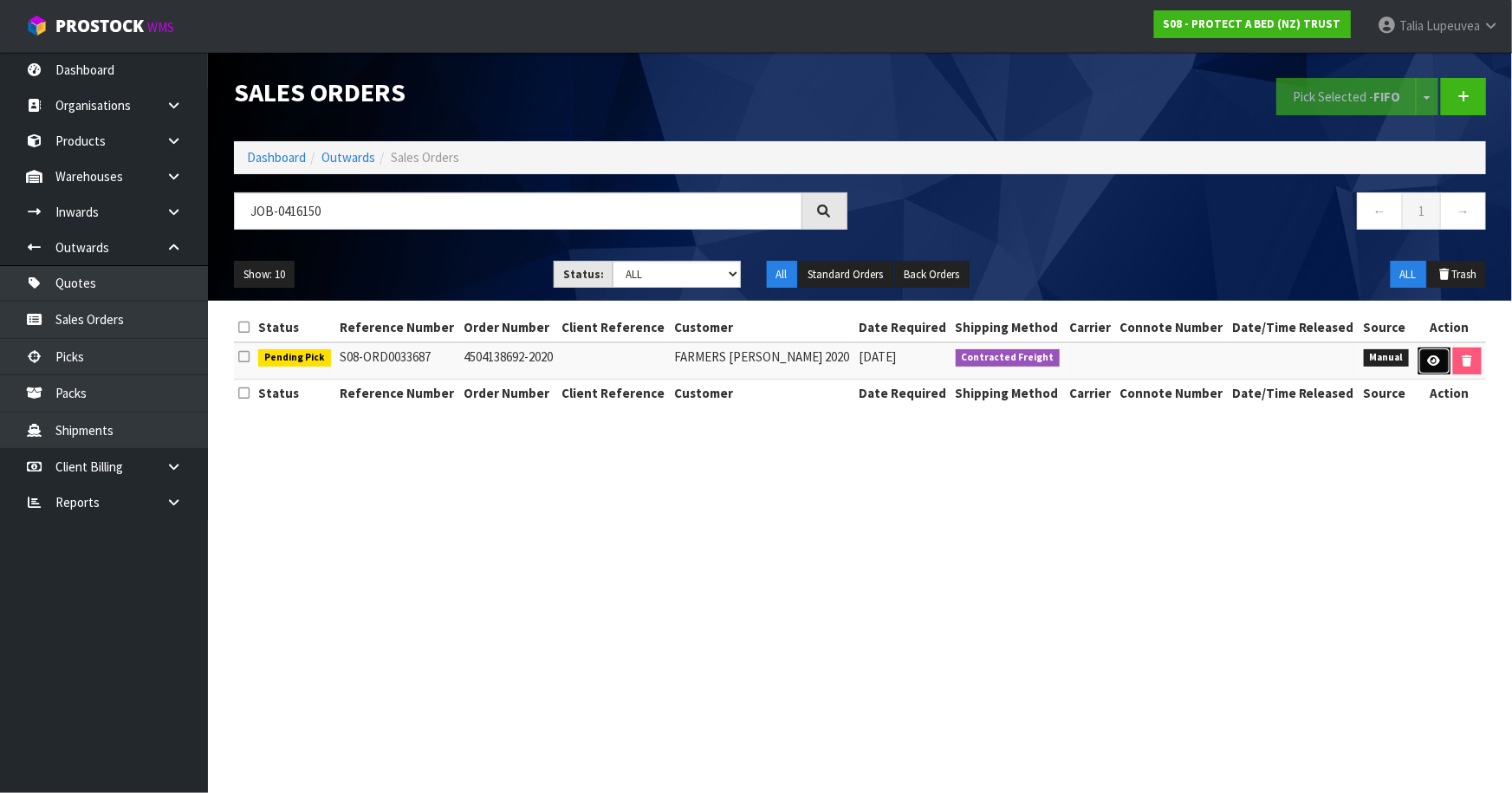
click at [1430, 362] on icon at bounding box center [1435, 361] width 13 height 11
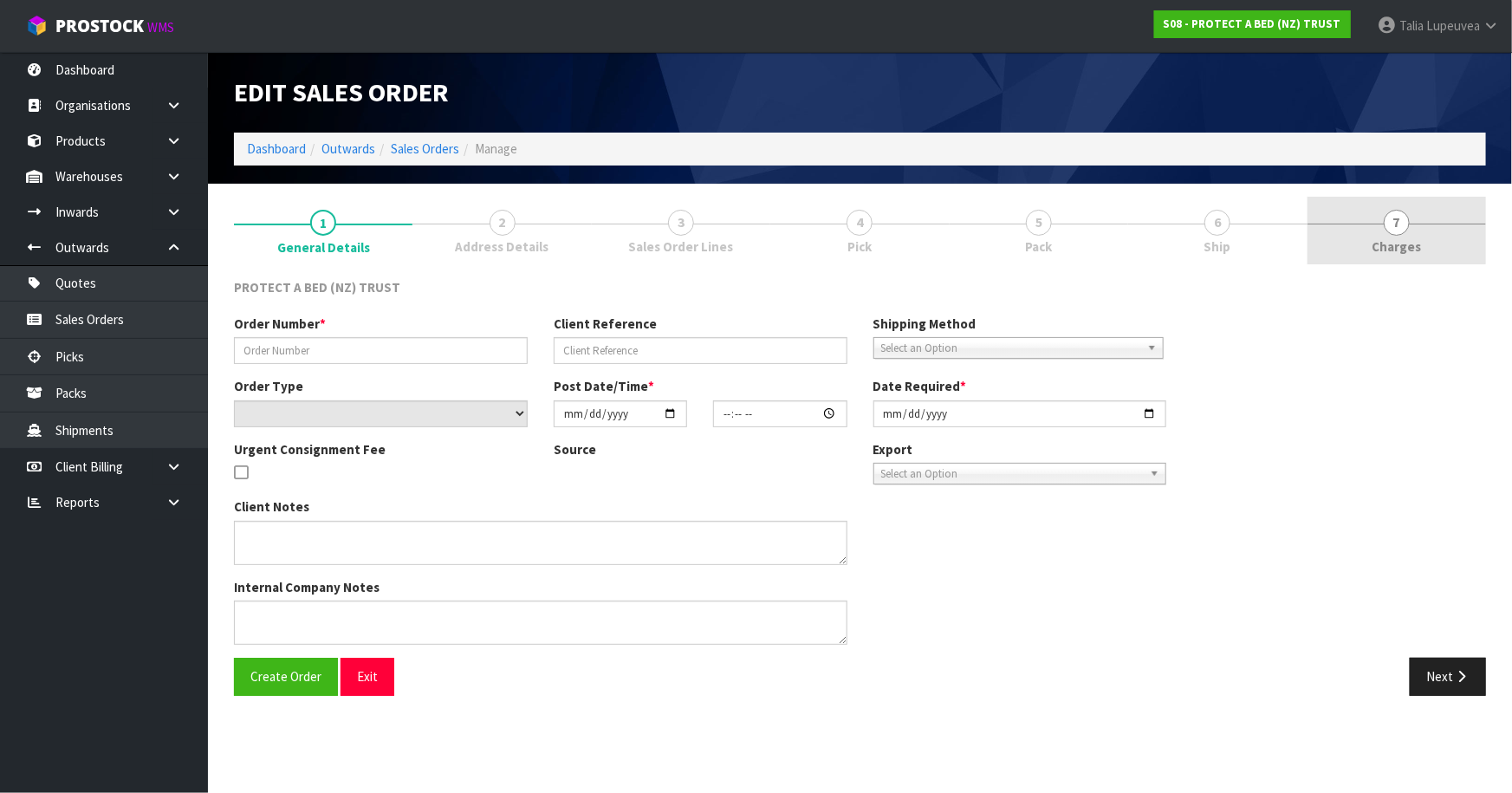
type input "4504138692-2020"
select select "number:0"
type input "[DATE]"
type input "08:35:00.000"
type input "[DATE]"
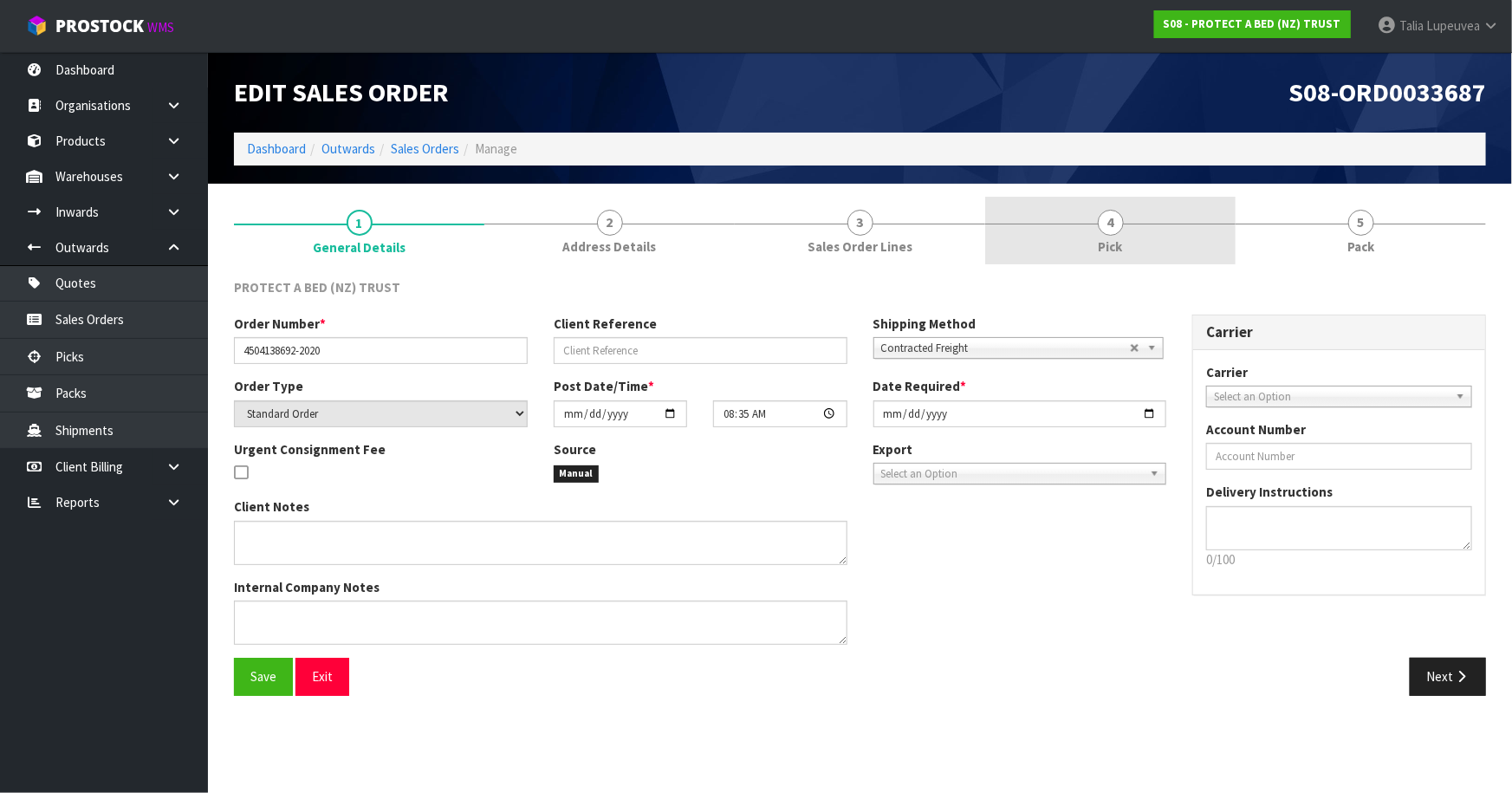
click at [1148, 220] on link "4 Pick" at bounding box center [1110, 231] width 250 height 69
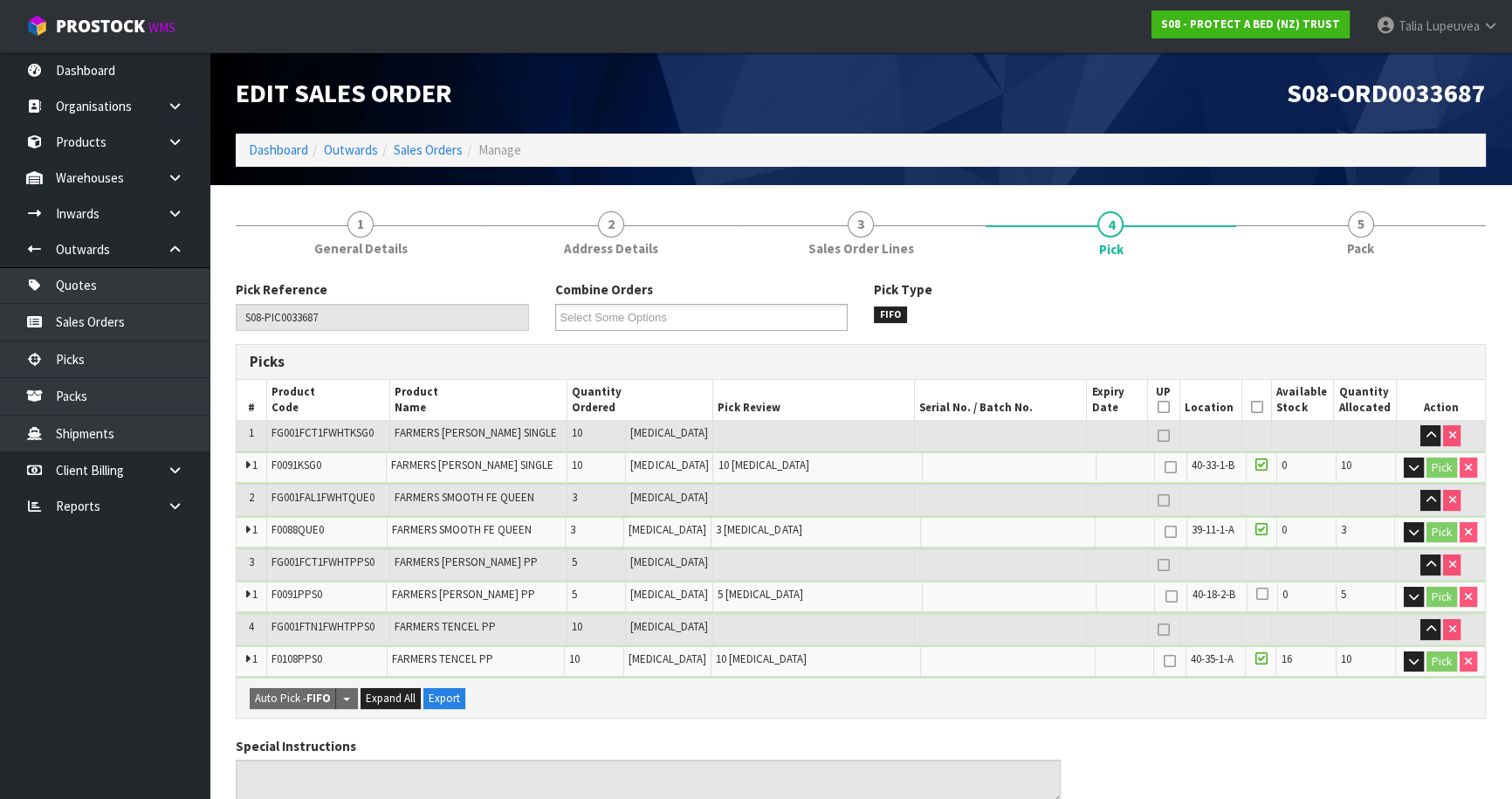
click at [1251, 407] on icon at bounding box center [1257, 407] width 12 height 1
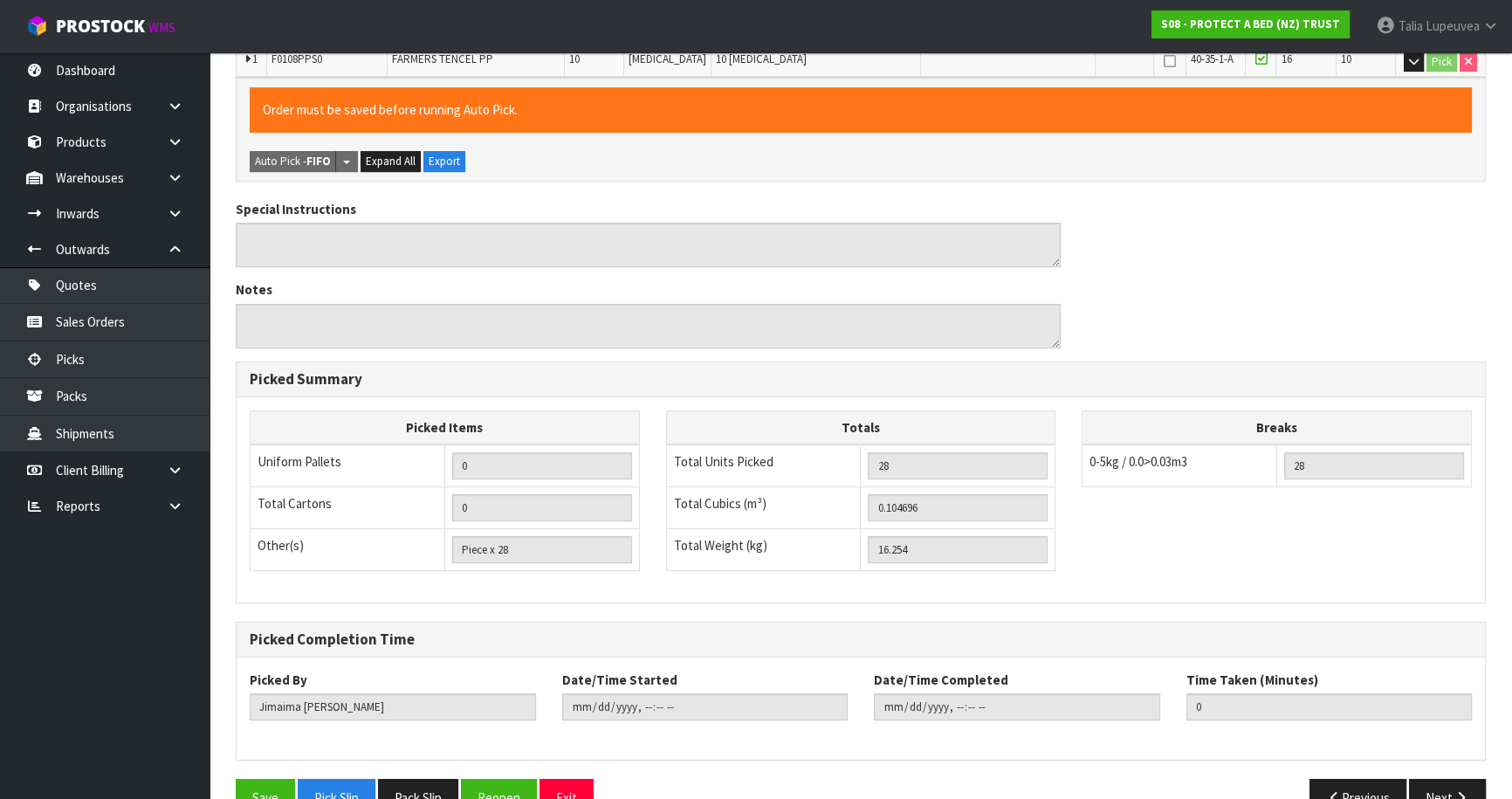
scroll to position [638, 0]
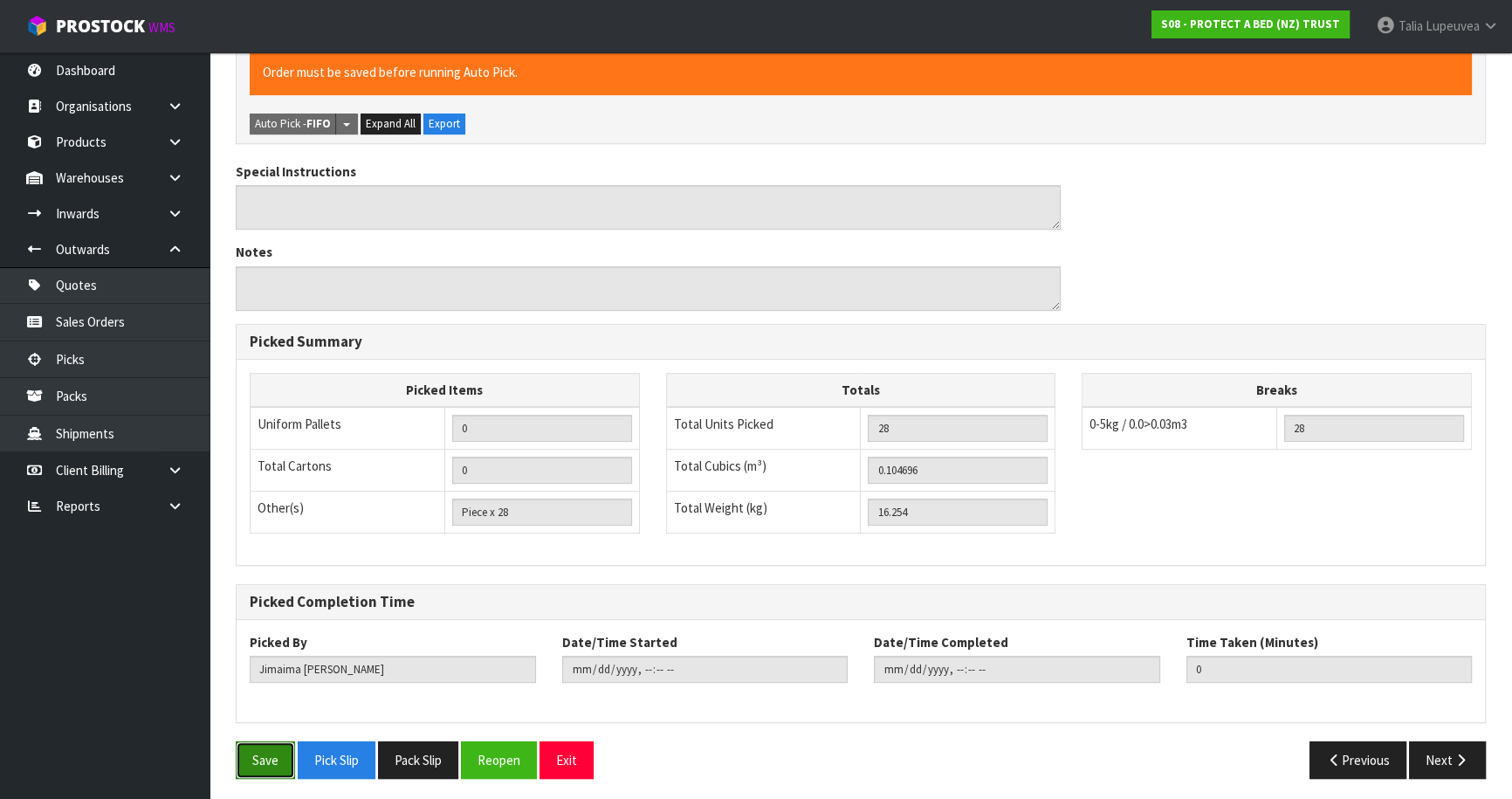
drag, startPoint x: 249, startPoint y: 754, endPoint x: 258, endPoint y: 749, distance: 10.3
click at [250, 754] on button "Save" at bounding box center [266, 760] width 59 height 37
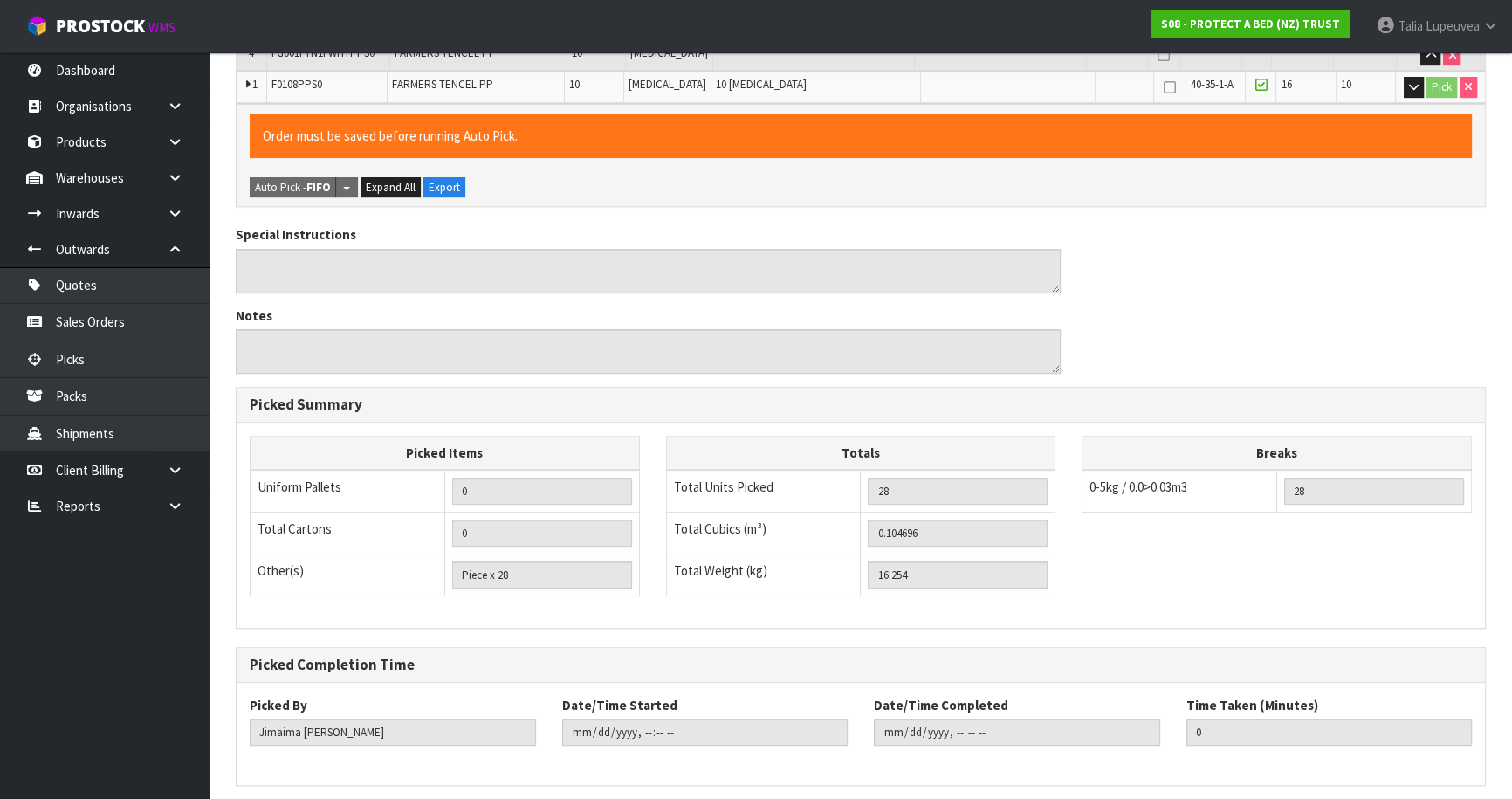
scroll to position [0, 0]
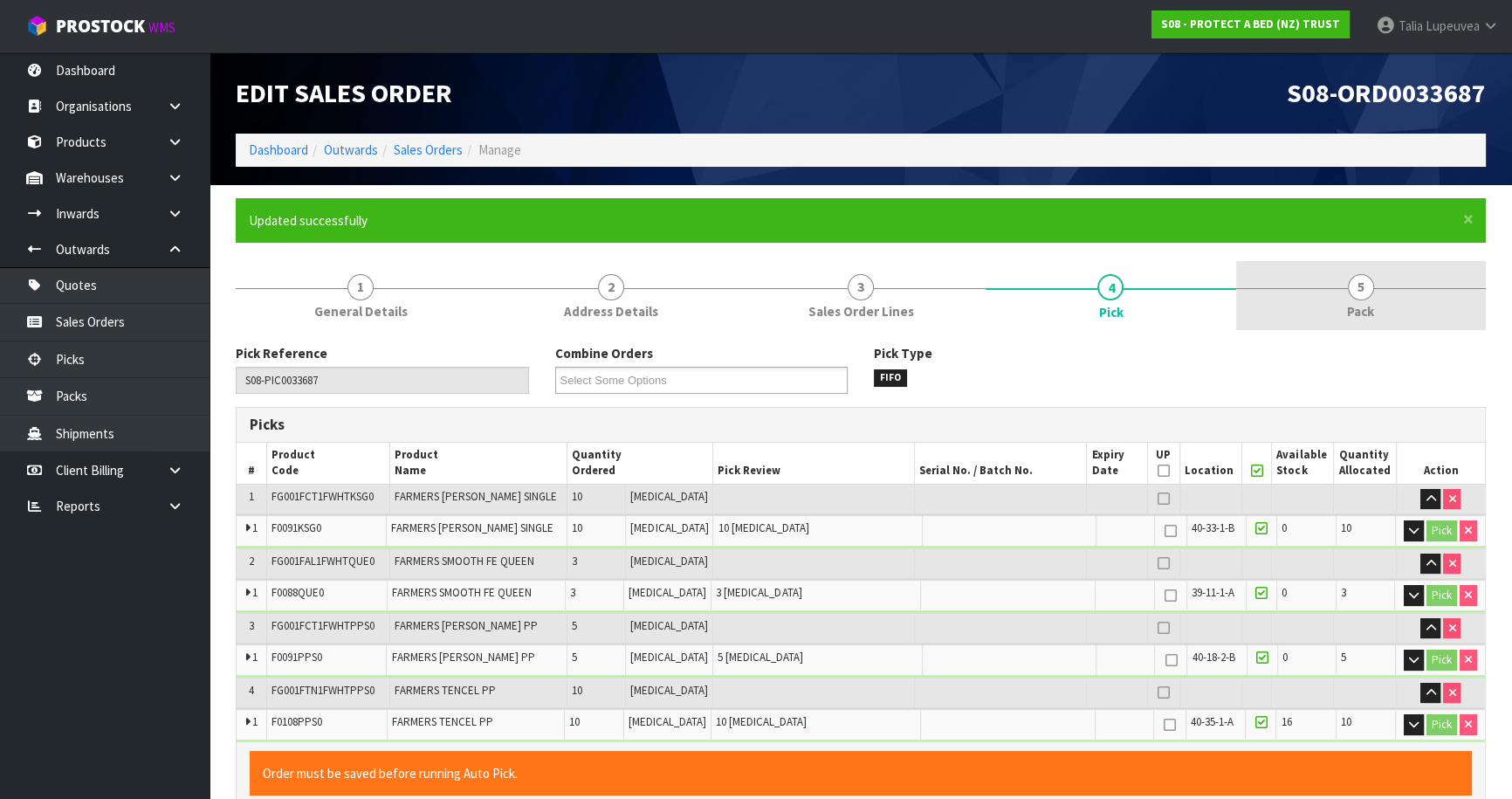
type input "[PERSON_NAME]"
type input "[DATE]T09:09:18"
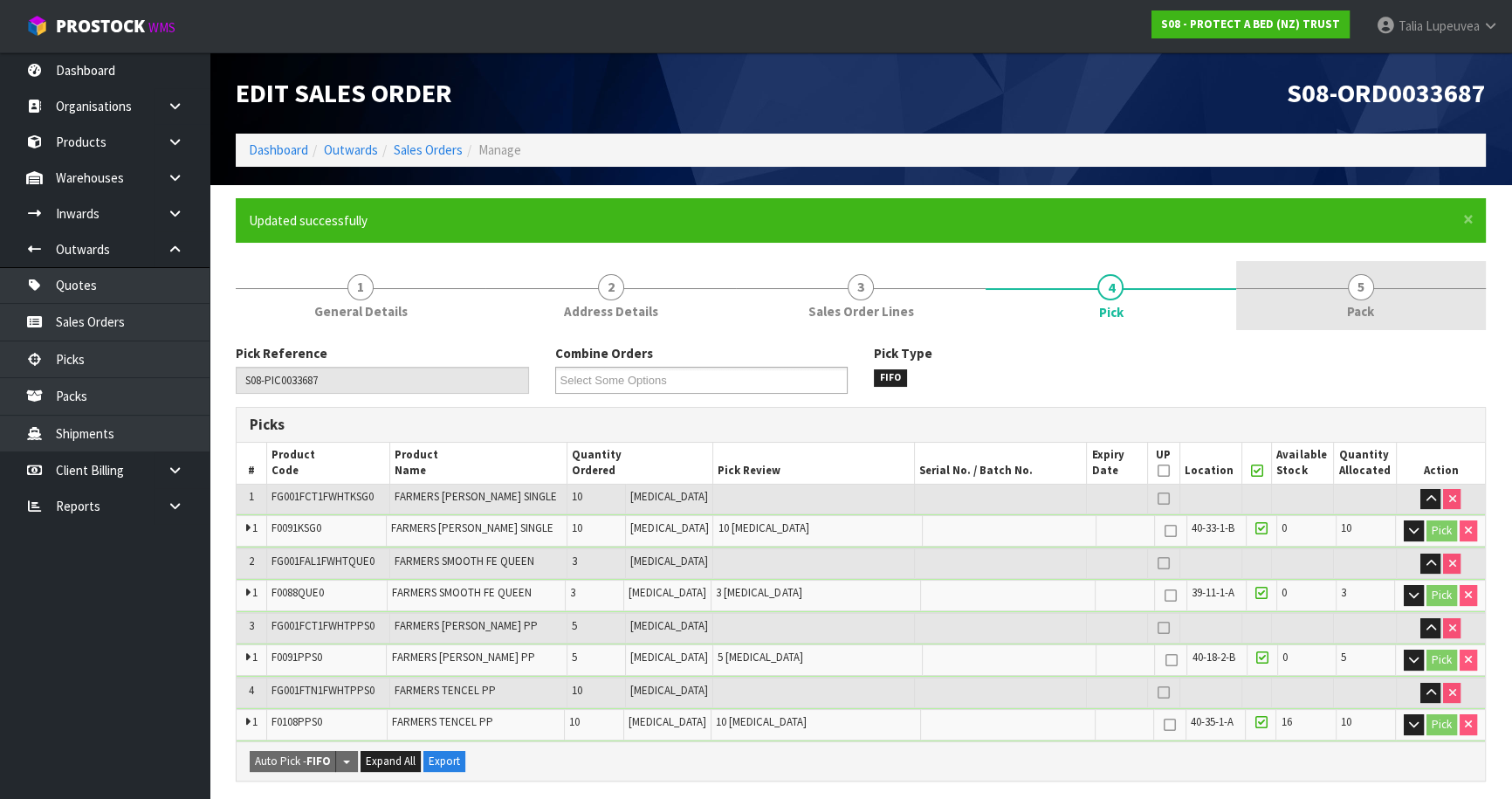
click at [1338, 270] on link "5 Pack" at bounding box center [1361, 295] width 249 height 69
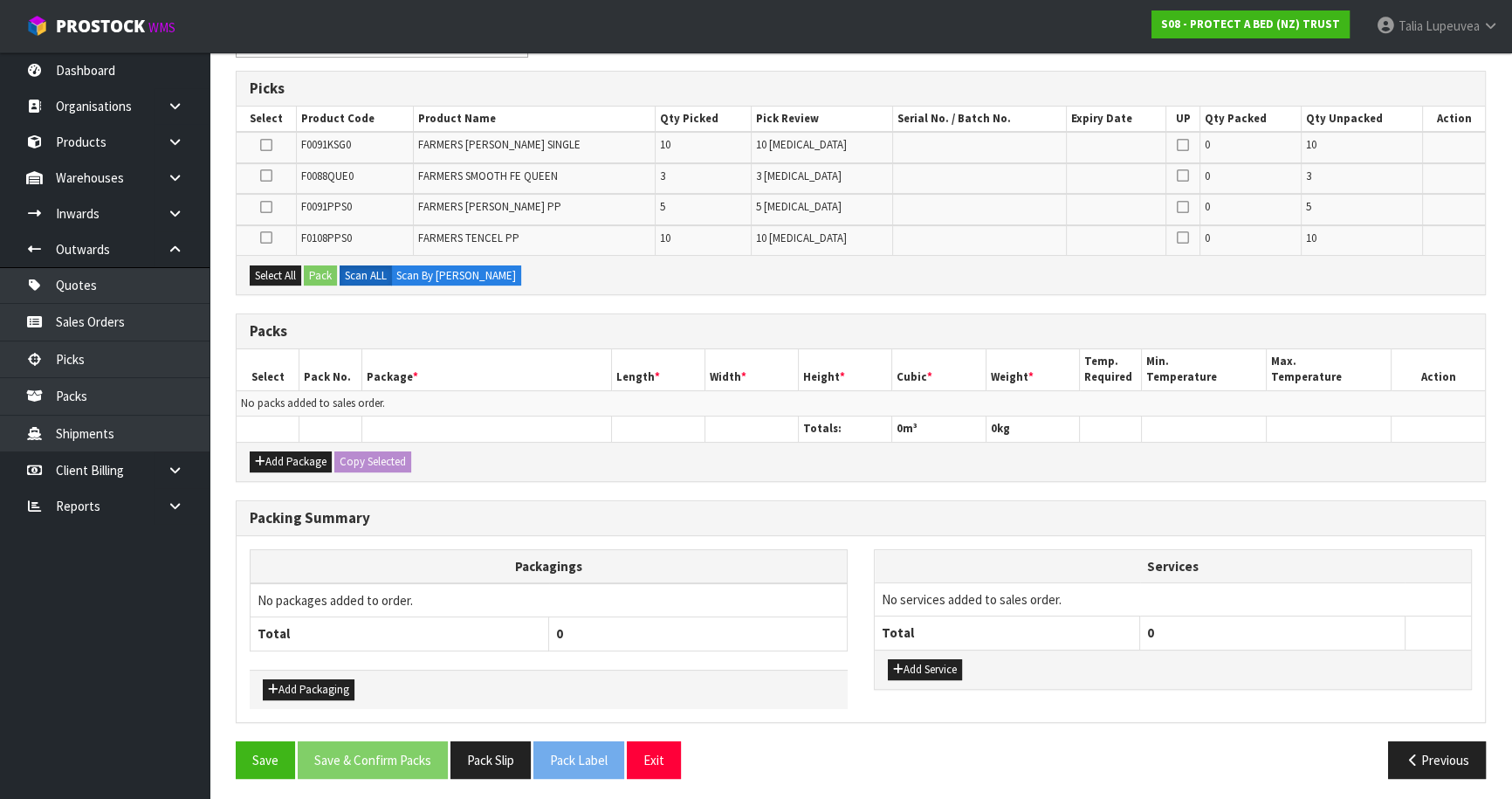
scroll to position [338, 0]
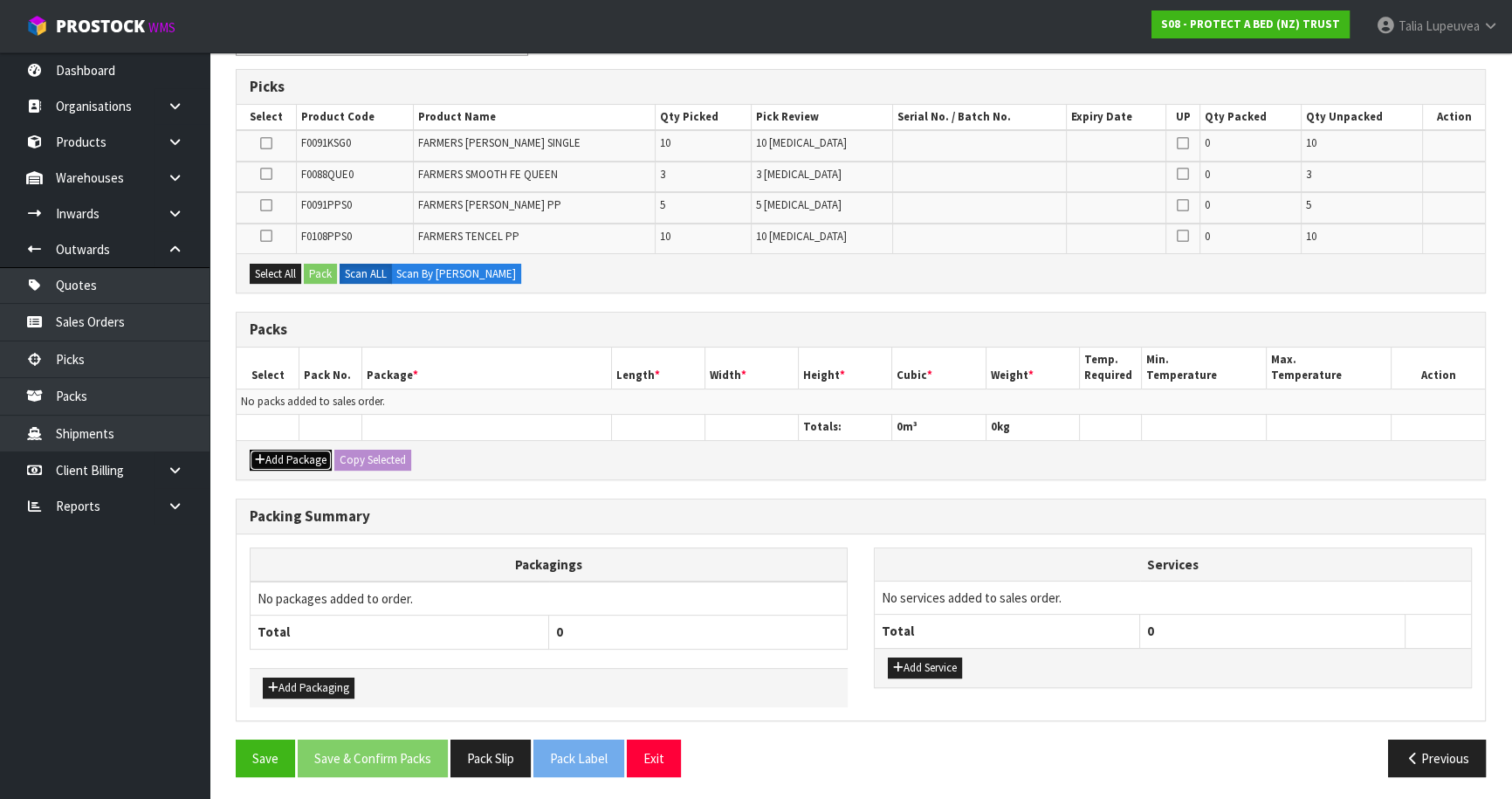
drag, startPoint x: 294, startPoint y: 458, endPoint x: 275, endPoint y: 435, distance: 29.8
click at [291, 453] on button "Add Package" at bounding box center [291, 460] width 82 height 21
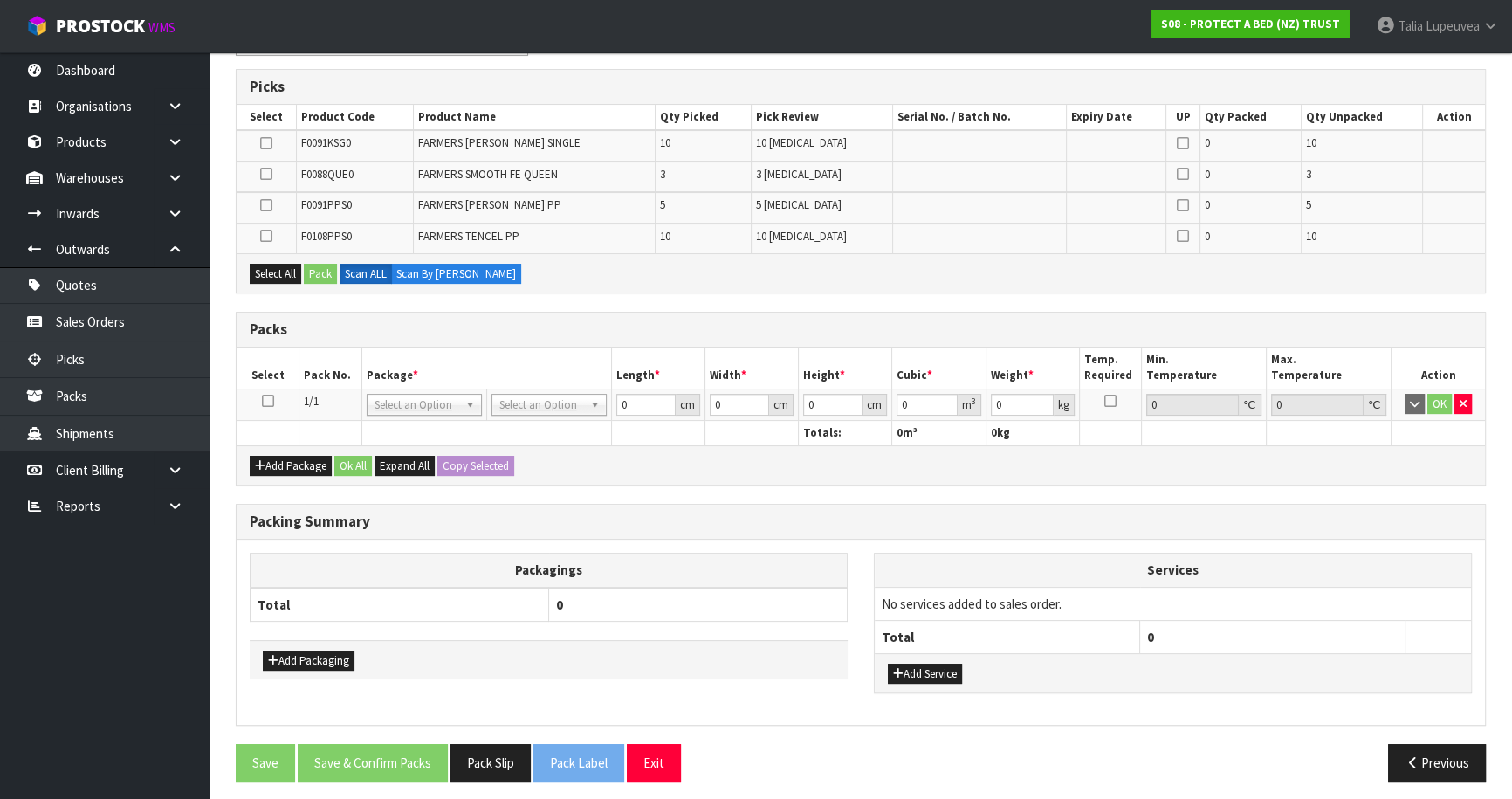
click at [263, 401] on icon at bounding box center [268, 401] width 12 height 1
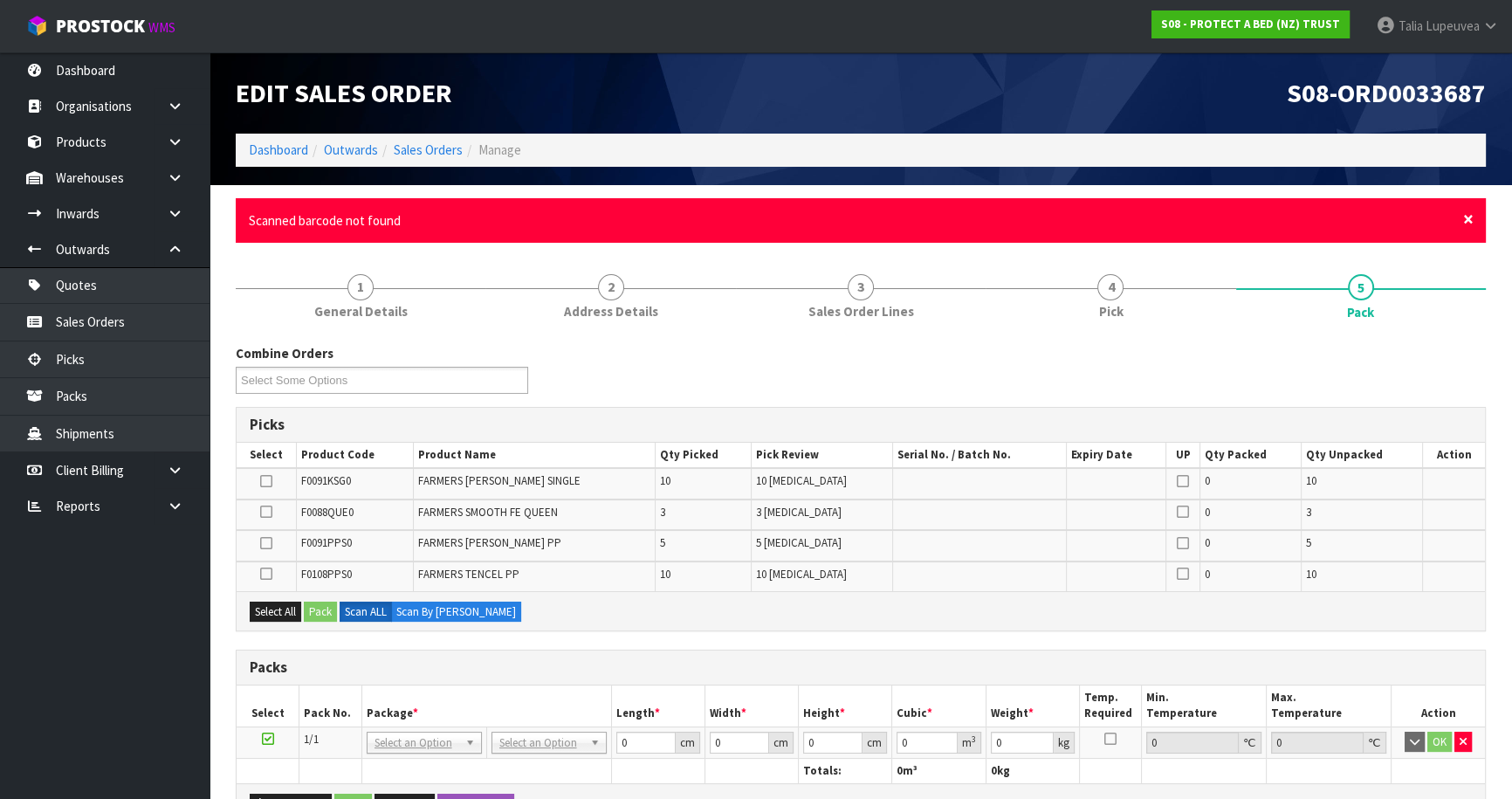
click at [1465, 216] on span "×" at bounding box center [1468, 220] width 11 height 25
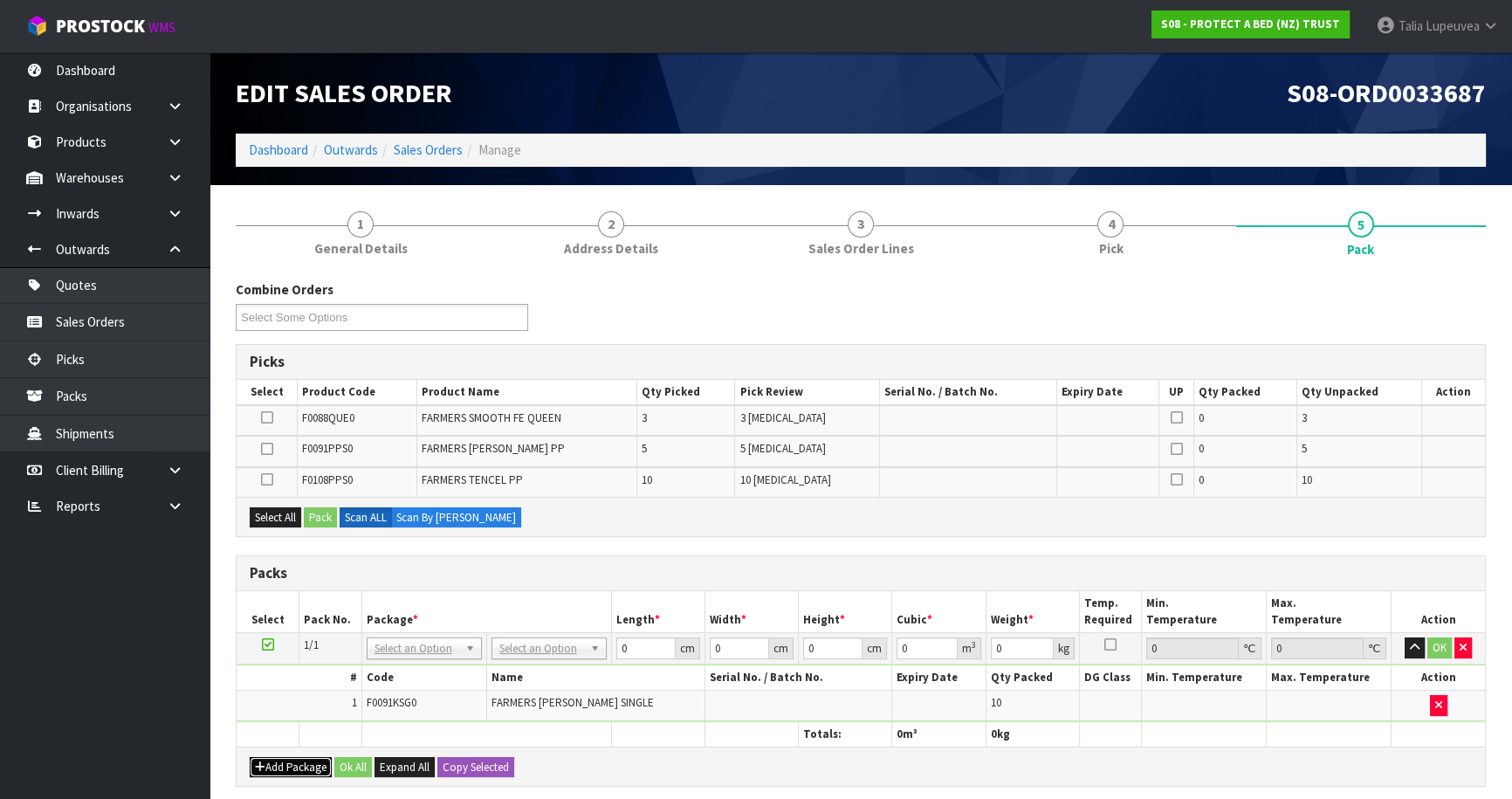
click at [305, 761] on button "Add Package" at bounding box center [291, 768] width 82 height 21
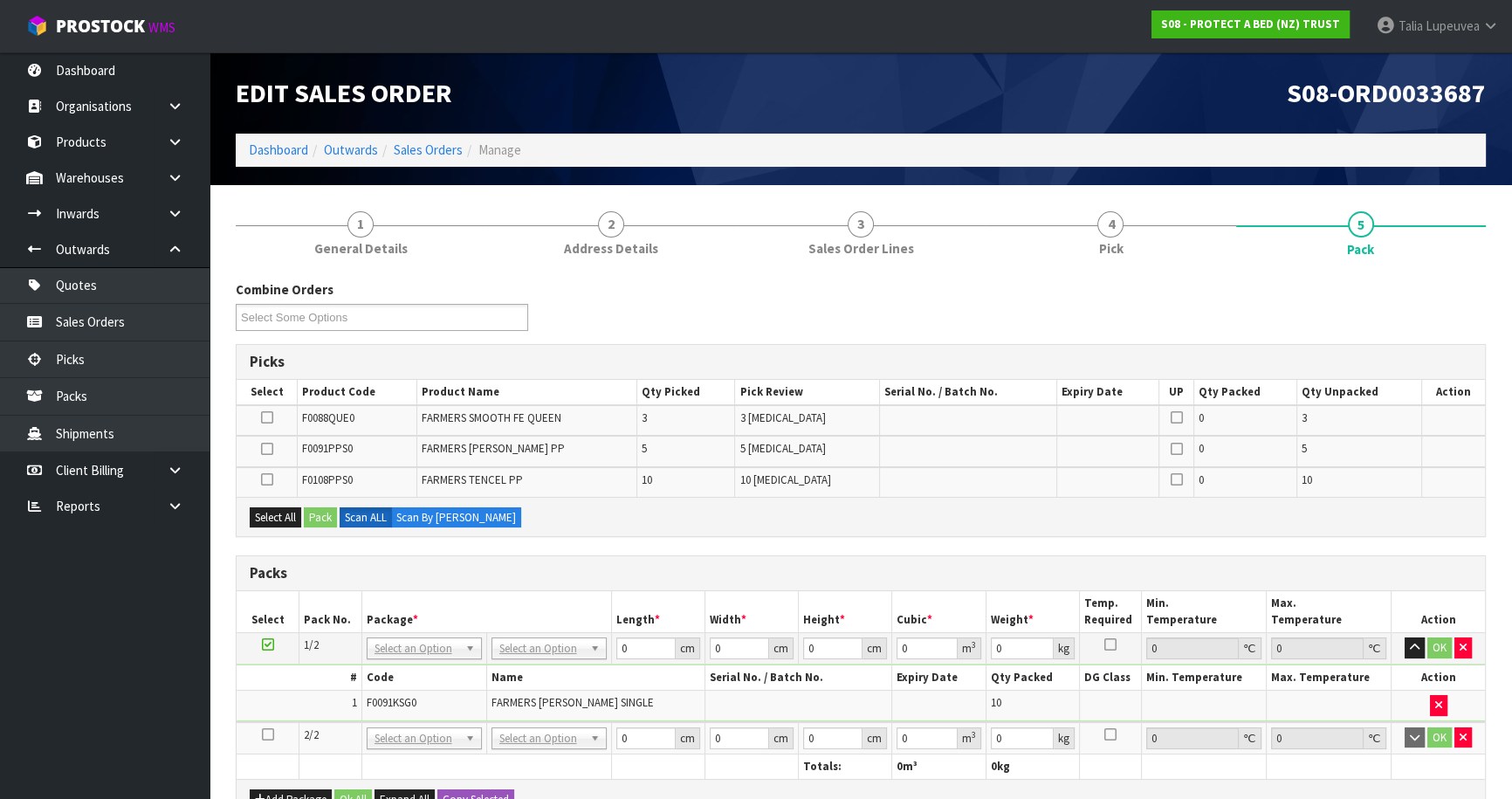
click at [265, 735] on icon at bounding box center [268, 735] width 12 height 1
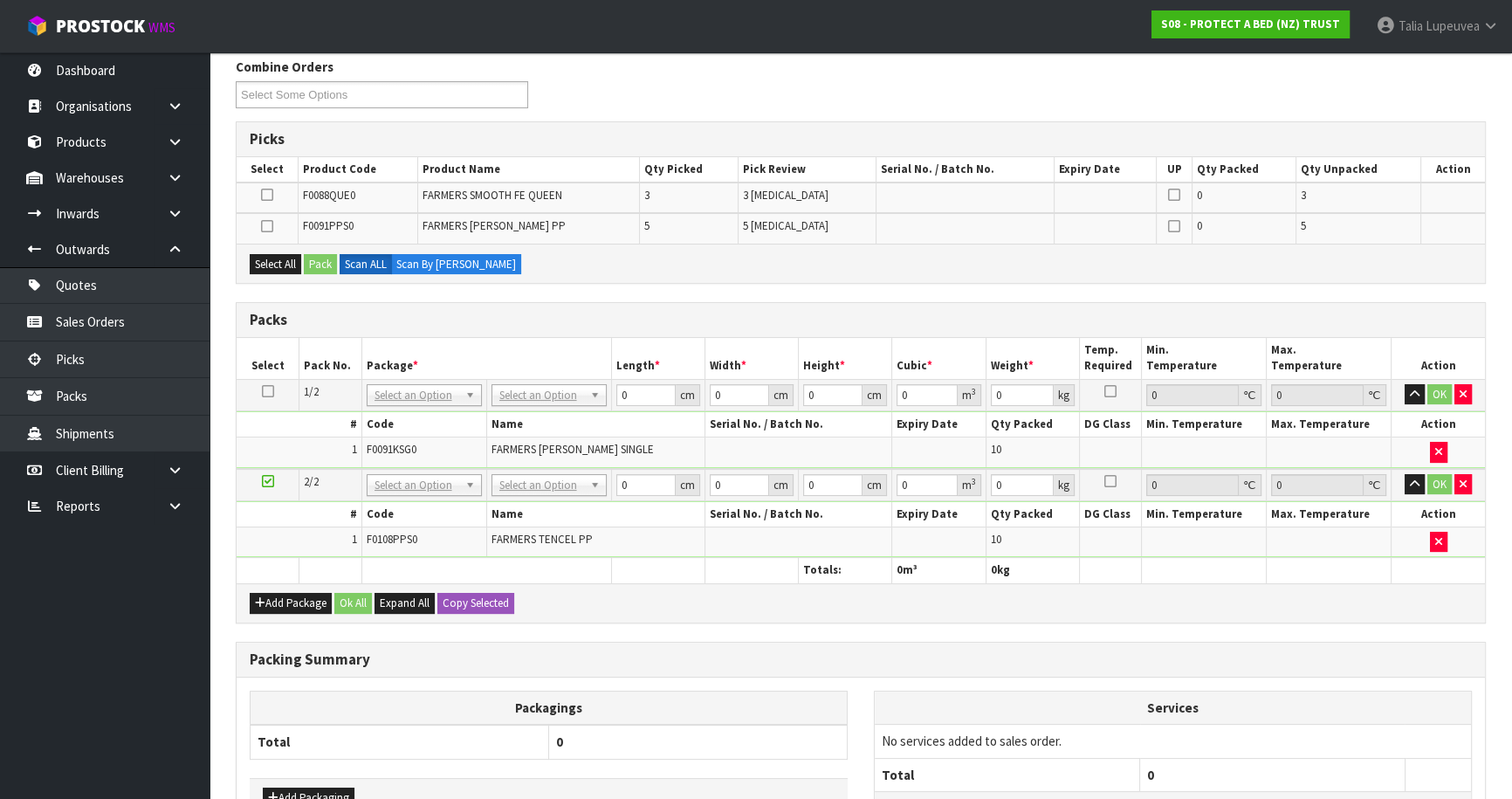
scroll to position [238, 0]
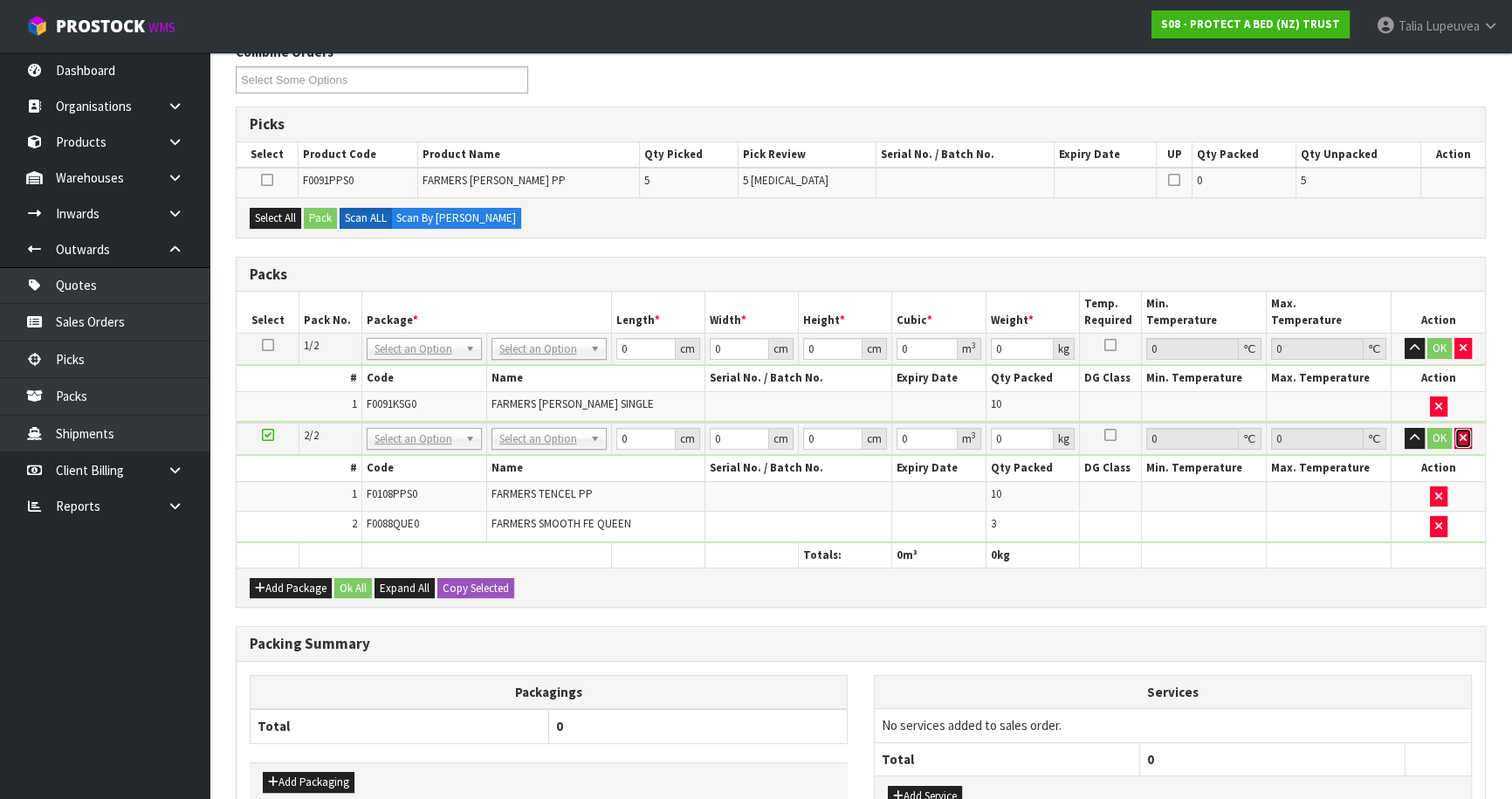
click at [1463, 437] on icon "button" at bounding box center [1463, 438] width 7 height 12
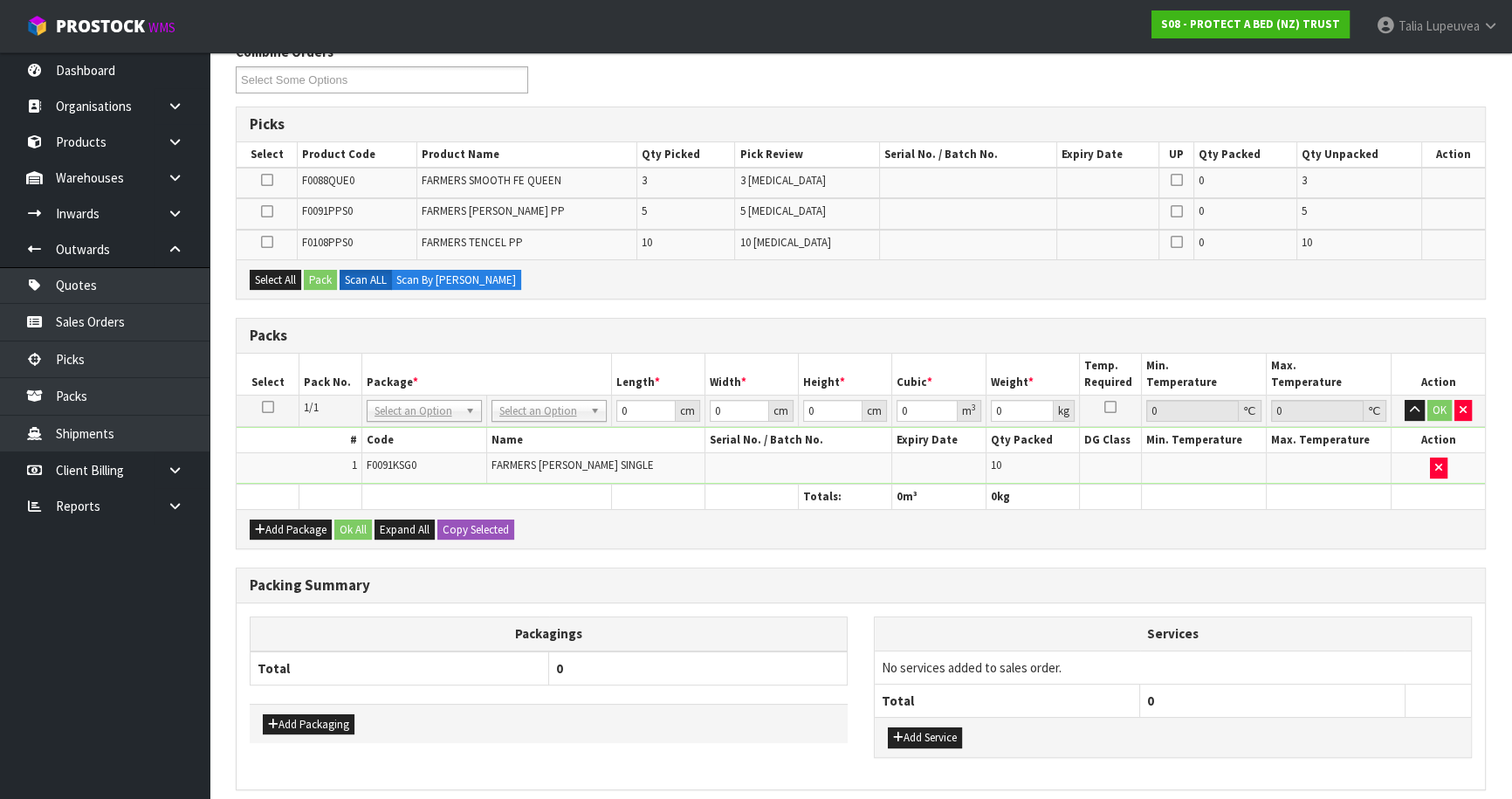
click at [269, 407] on icon at bounding box center [268, 407] width 12 height 1
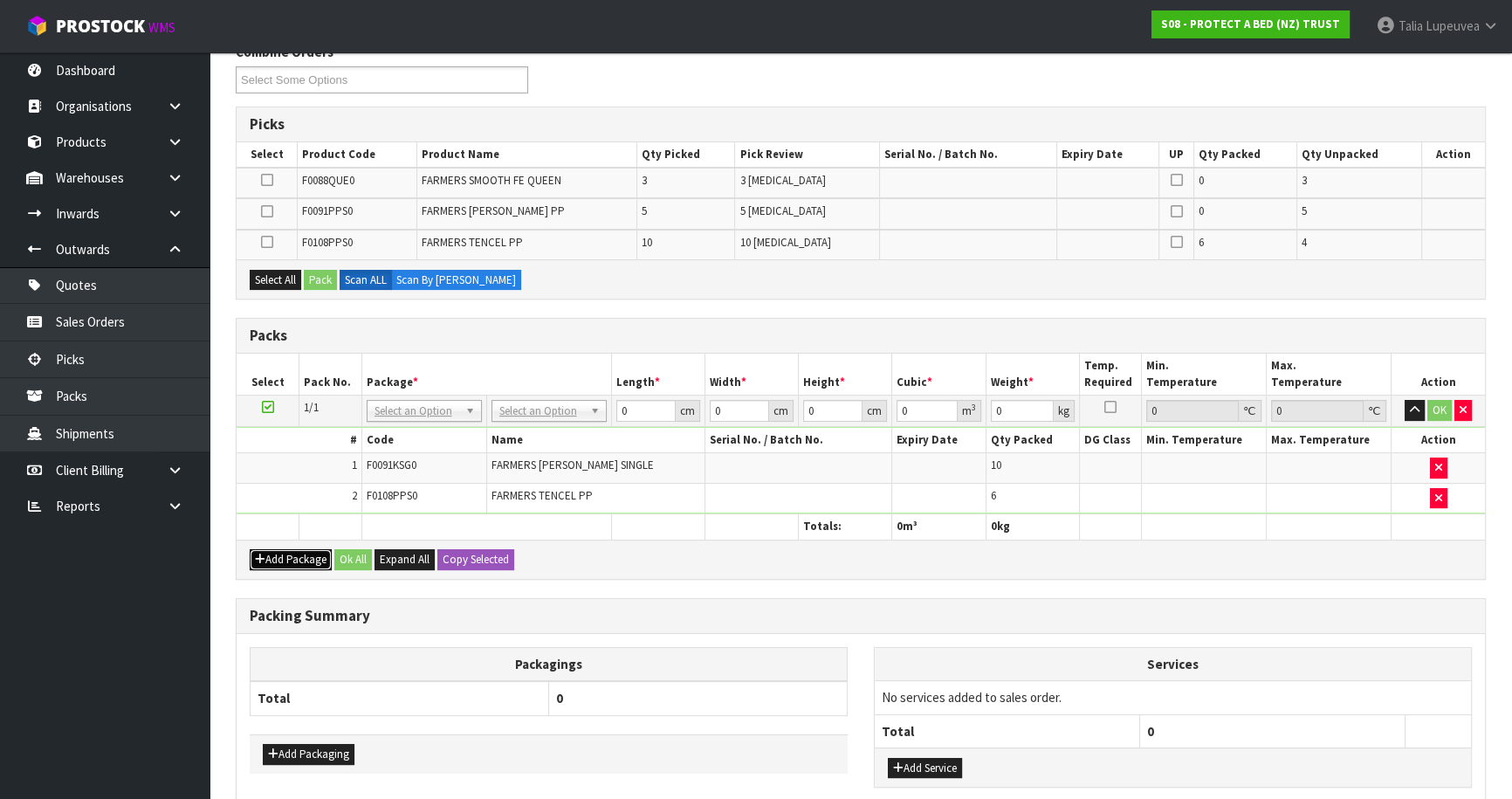
click at [273, 554] on button "Add Package" at bounding box center [291, 560] width 82 height 21
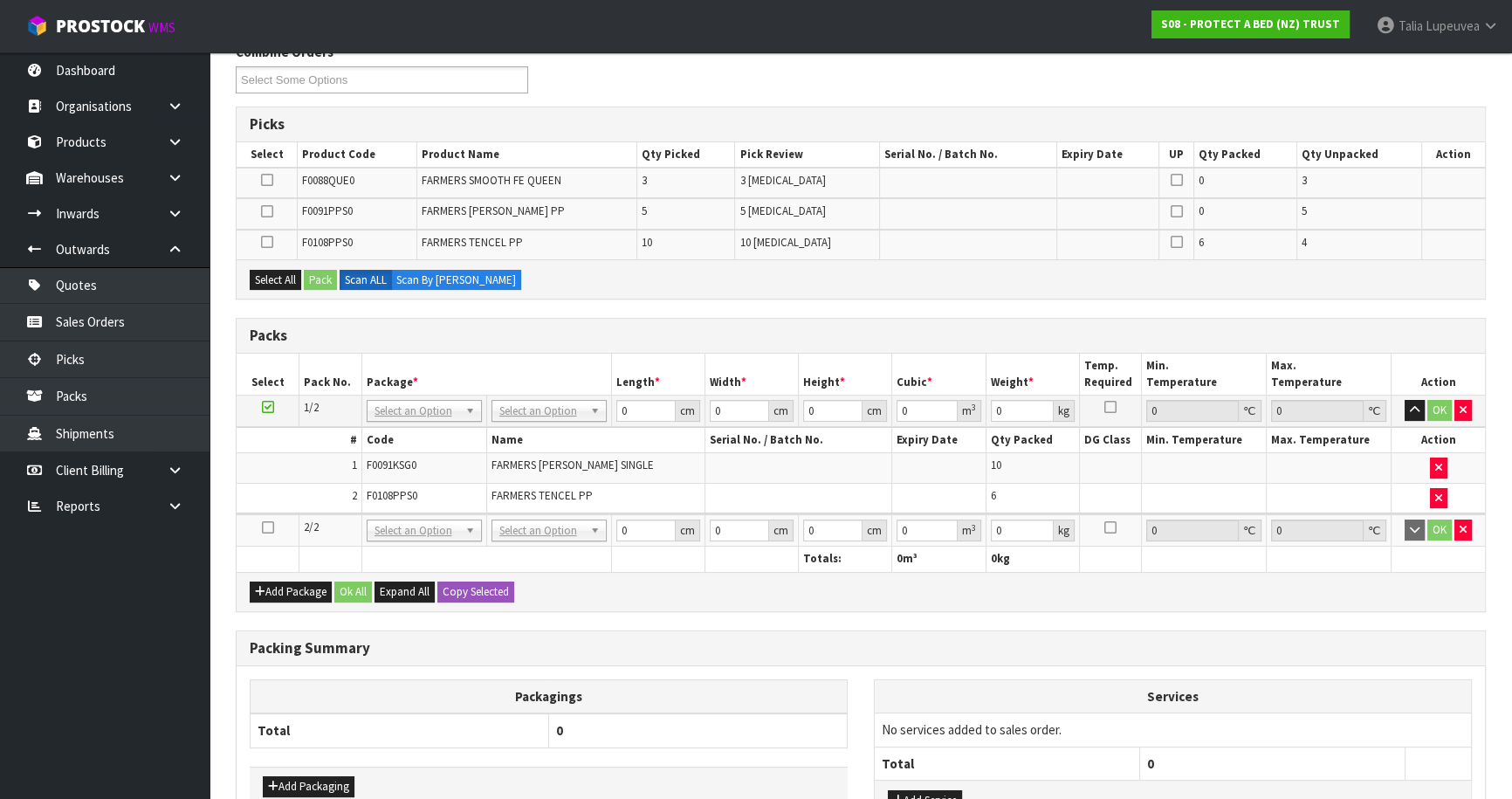
click at [268, 528] on icon at bounding box center [268, 528] width 12 height 1
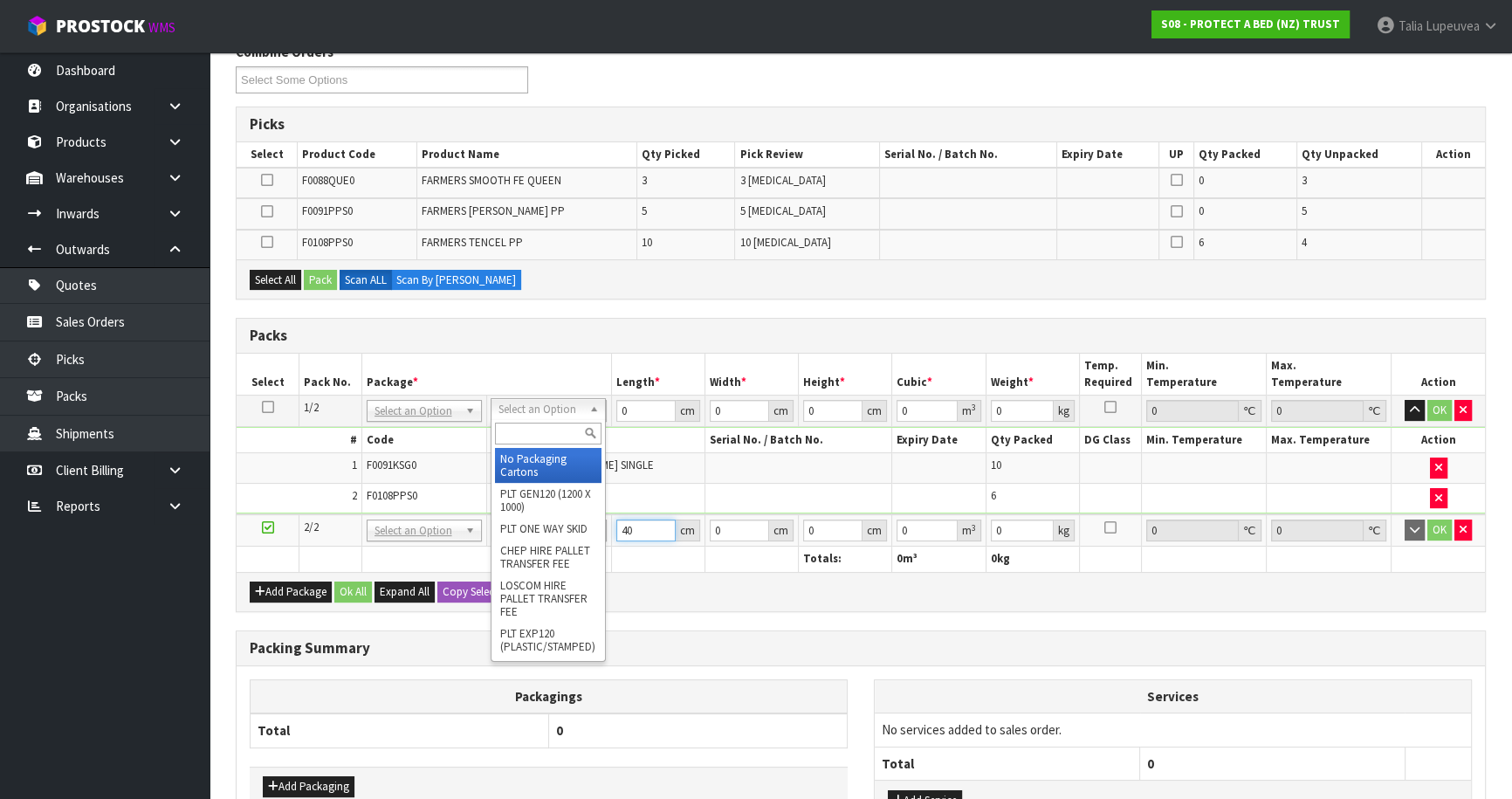
drag, startPoint x: 575, startPoint y: 401, endPoint x: 565, endPoint y: 412, distance: 14.9
type input "40"
click at [554, 430] on input "text" at bounding box center [547, 434] width 106 height 22
type input "OC"
drag, startPoint x: 548, startPoint y: 460, endPoint x: 565, endPoint y: 452, distance: 18.8
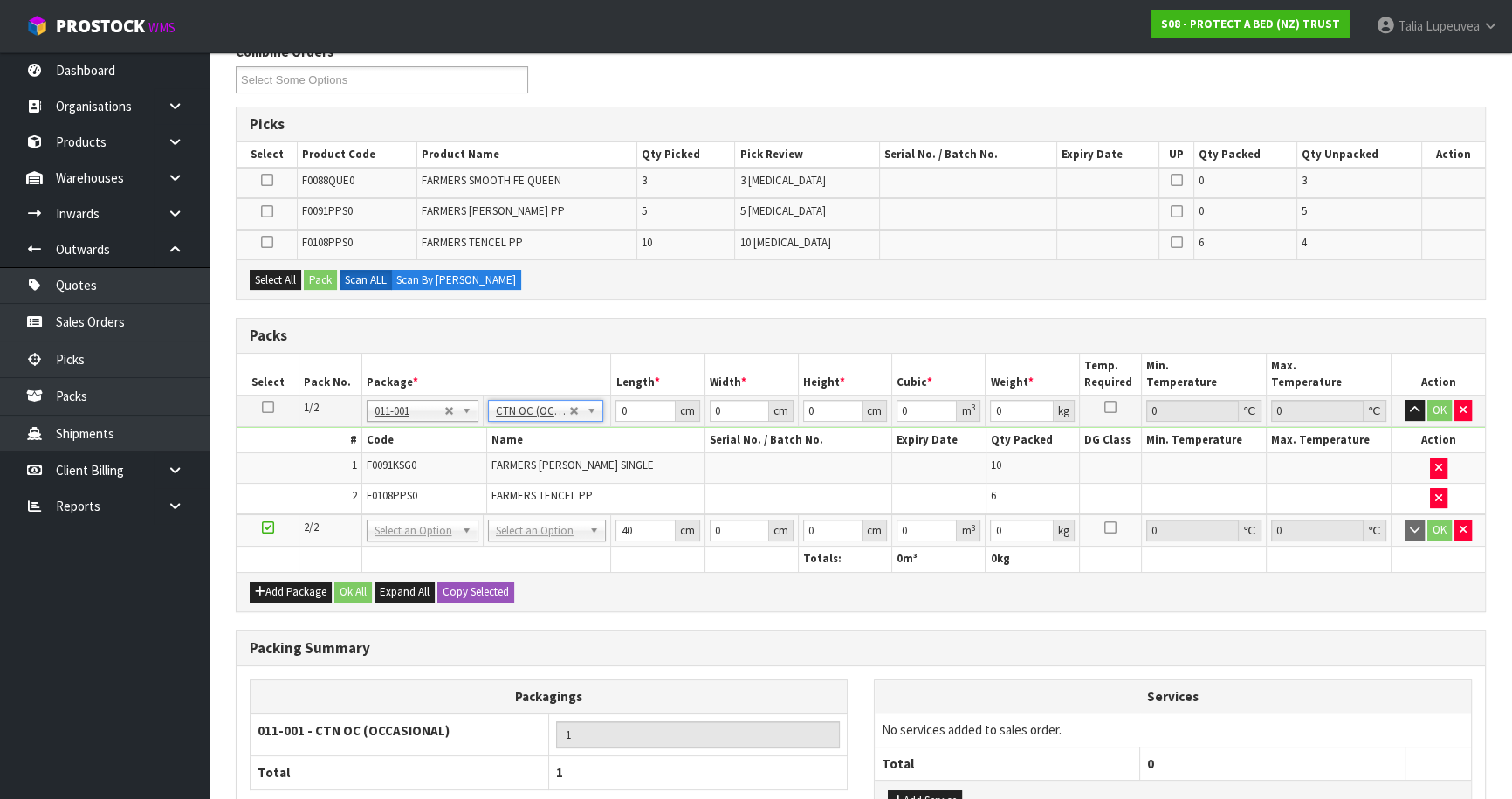
type input "8.89"
drag, startPoint x: 631, startPoint y: 403, endPoint x: 555, endPoint y: 401, distance: 76.0
click at [553, 401] on tr "1/2 NONE 007-001 007-002 007-004 007-009 007-013 007-014 007-015 007-017 007-01…" at bounding box center [861, 411] width 1248 height 32
type input "57"
type input "40"
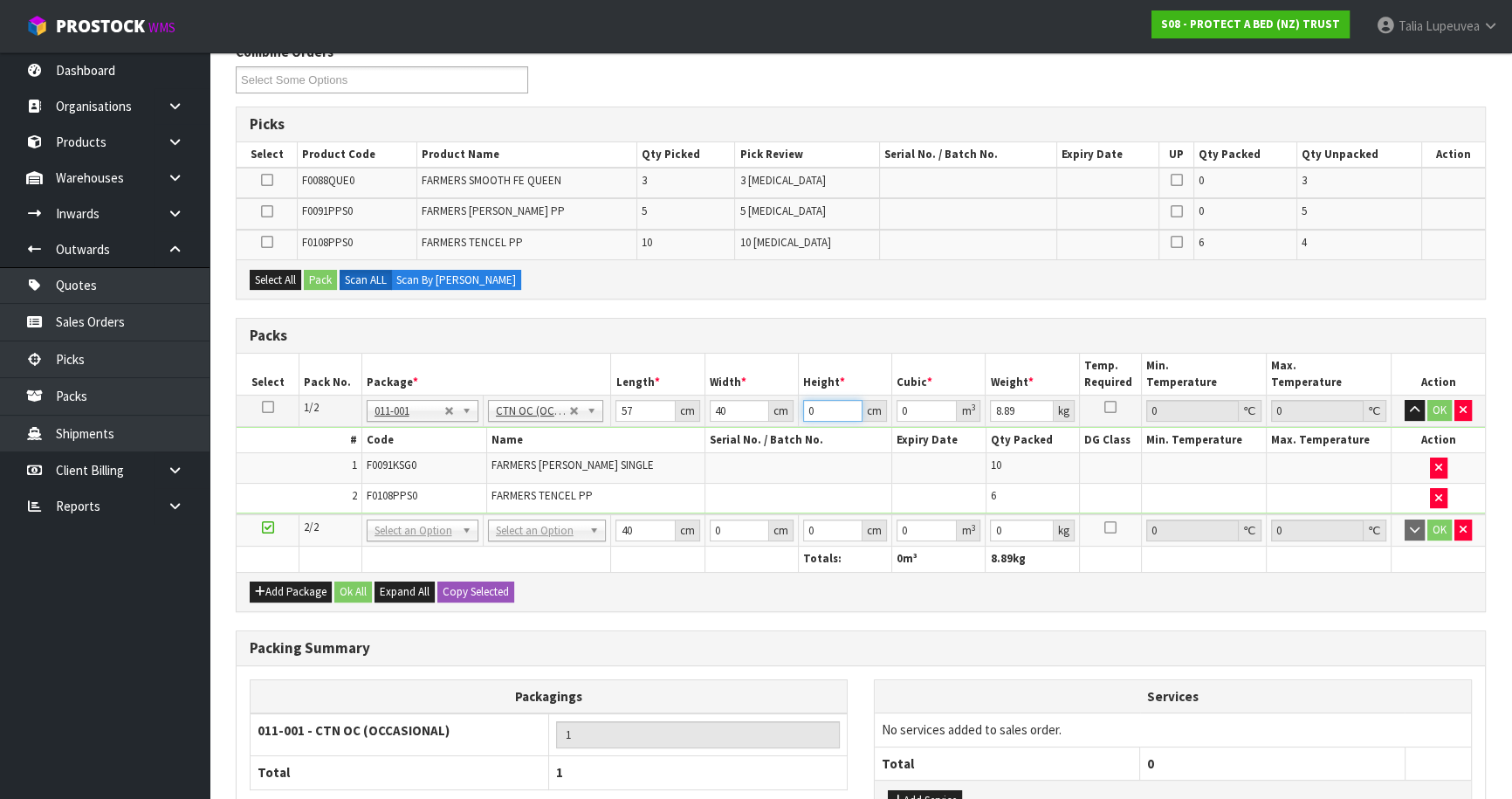
type input "3"
type input "0.00684"
type input "31"
type input "0.07068"
type input "31"
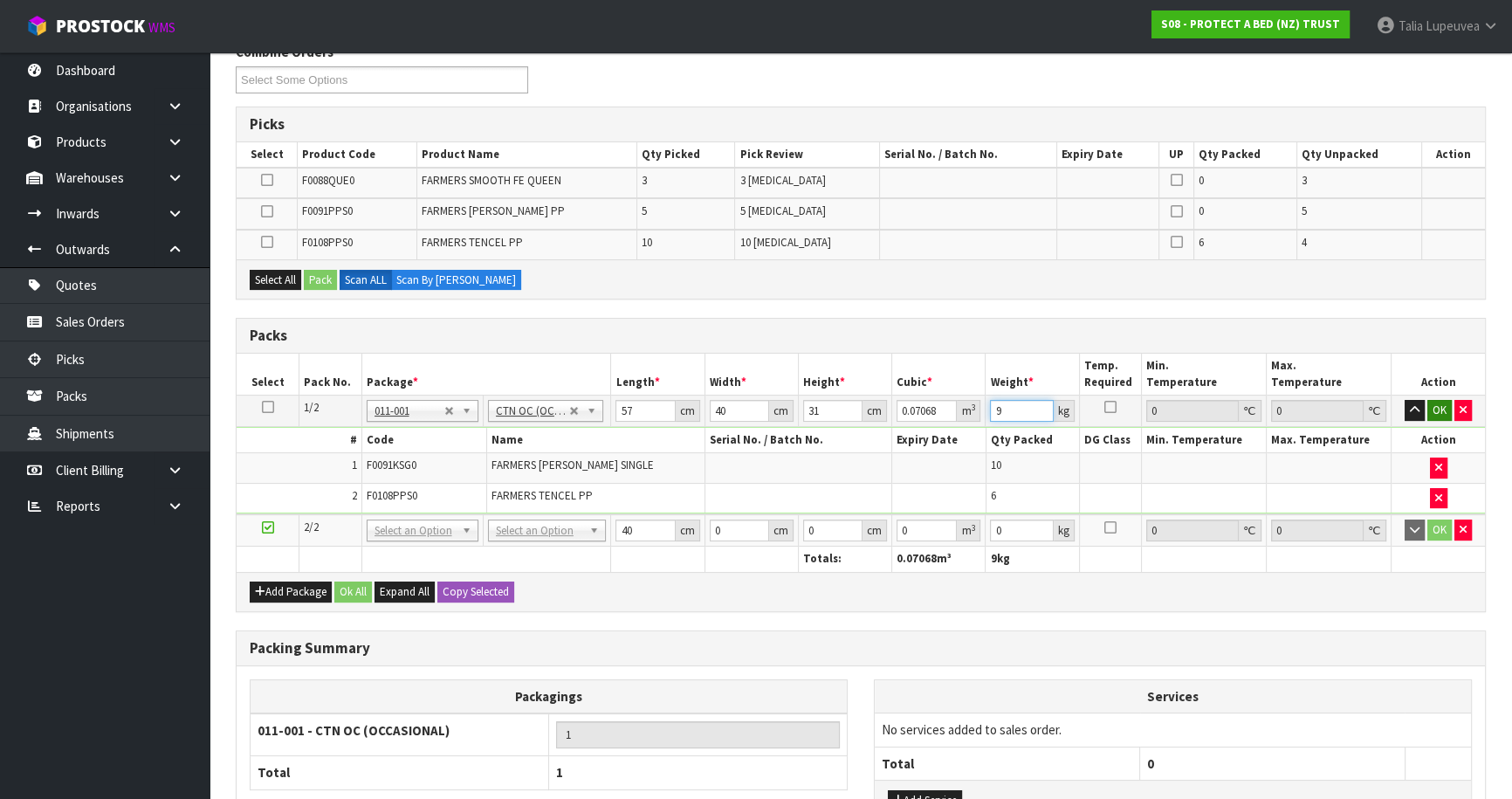
type input "9"
click at [1447, 410] on button "OK" at bounding box center [1440, 411] width 25 height 21
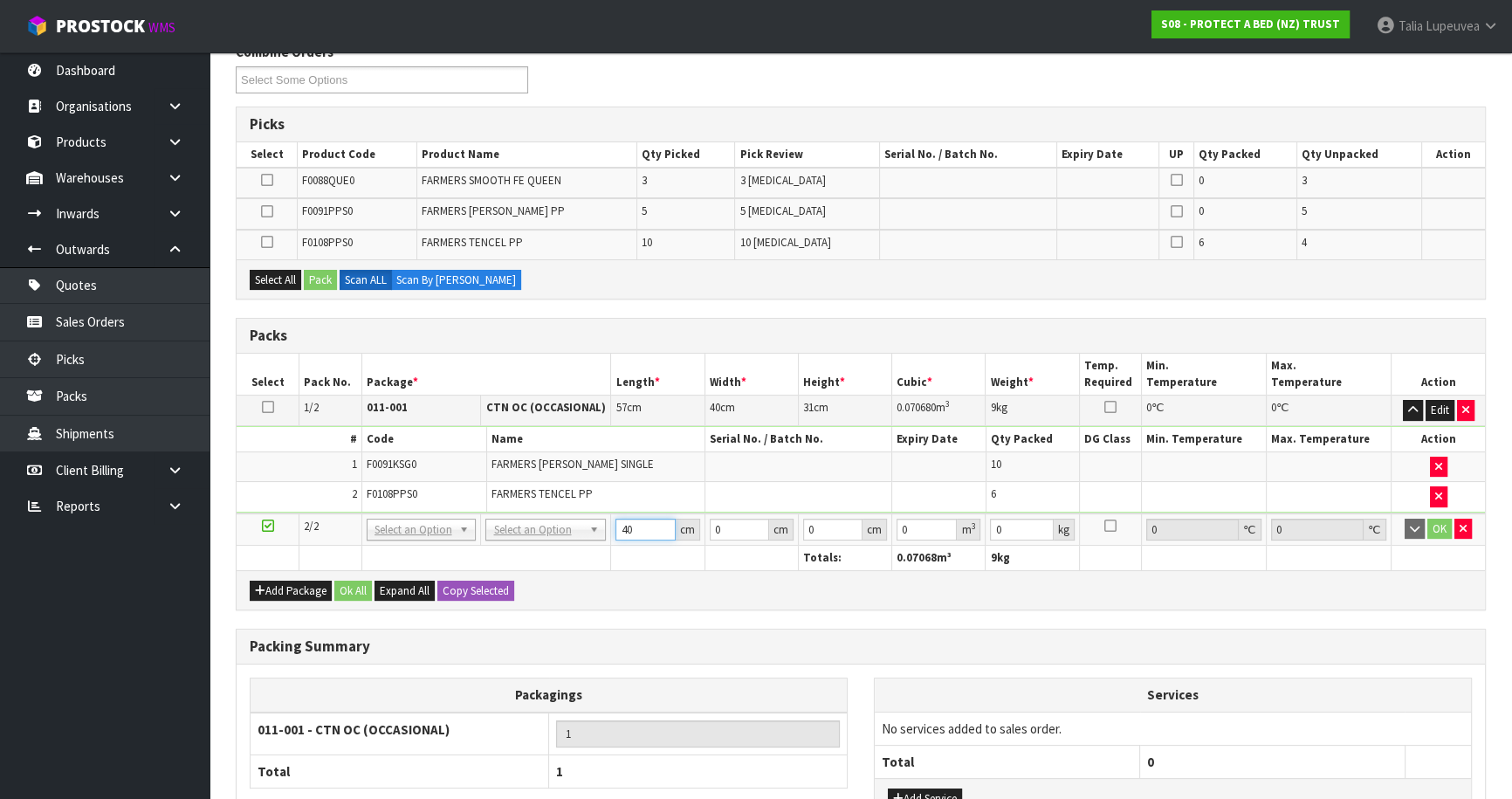
drag, startPoint x: 639, startPoint y: 524, endPoint x: 599, endPoint y: 533, distance: 41.0
click at [599, 533] on tr "2/2 NONE 007-001 007-002 007-004 007-009 007-013 007-014 007-015 007-017 007-01…" at bounding box center [861, 530] width 1248 height 33
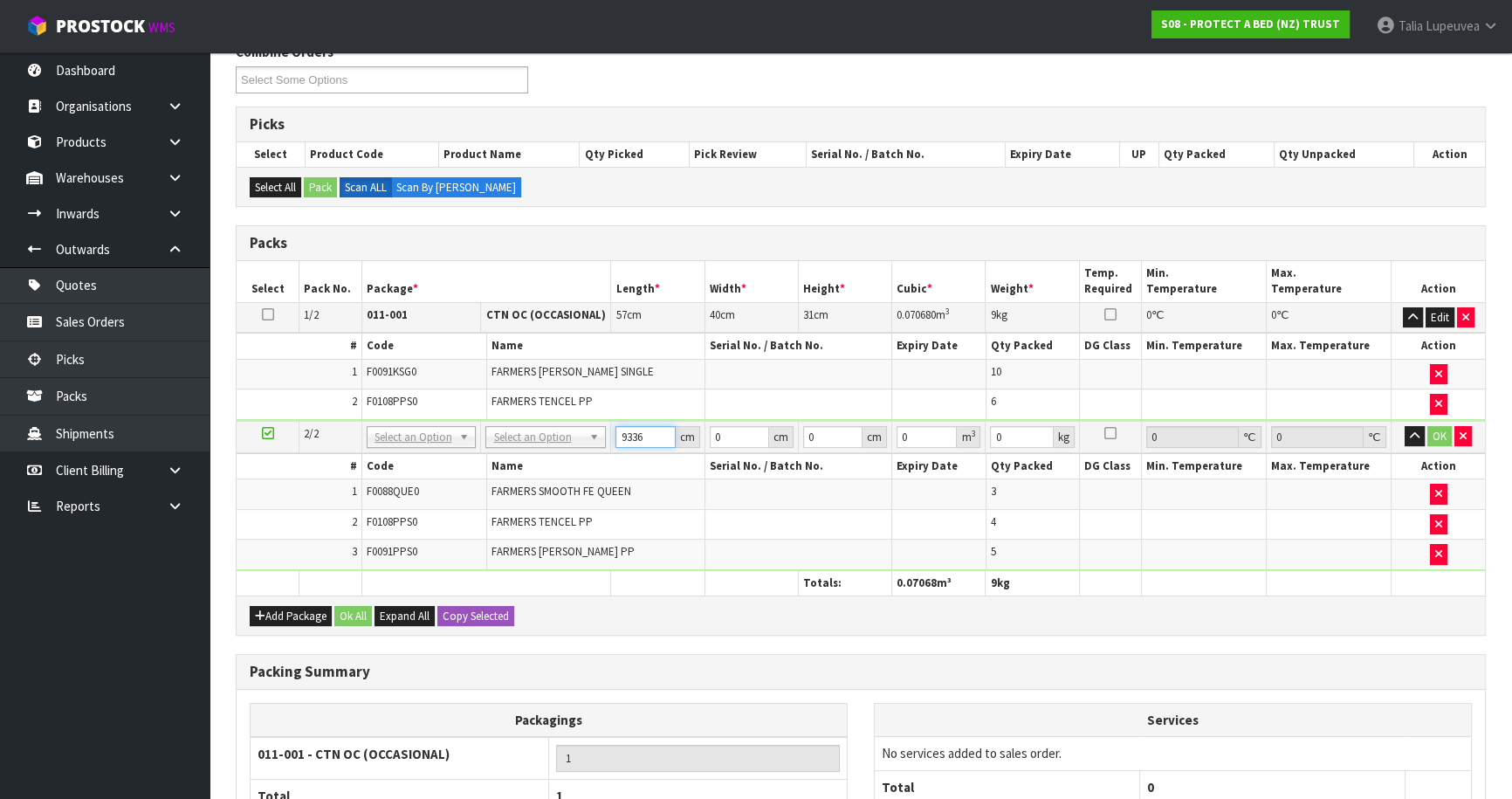
scroll to position [0, 0]
type input "9"
type input "57"
type input "40"
type input "3"
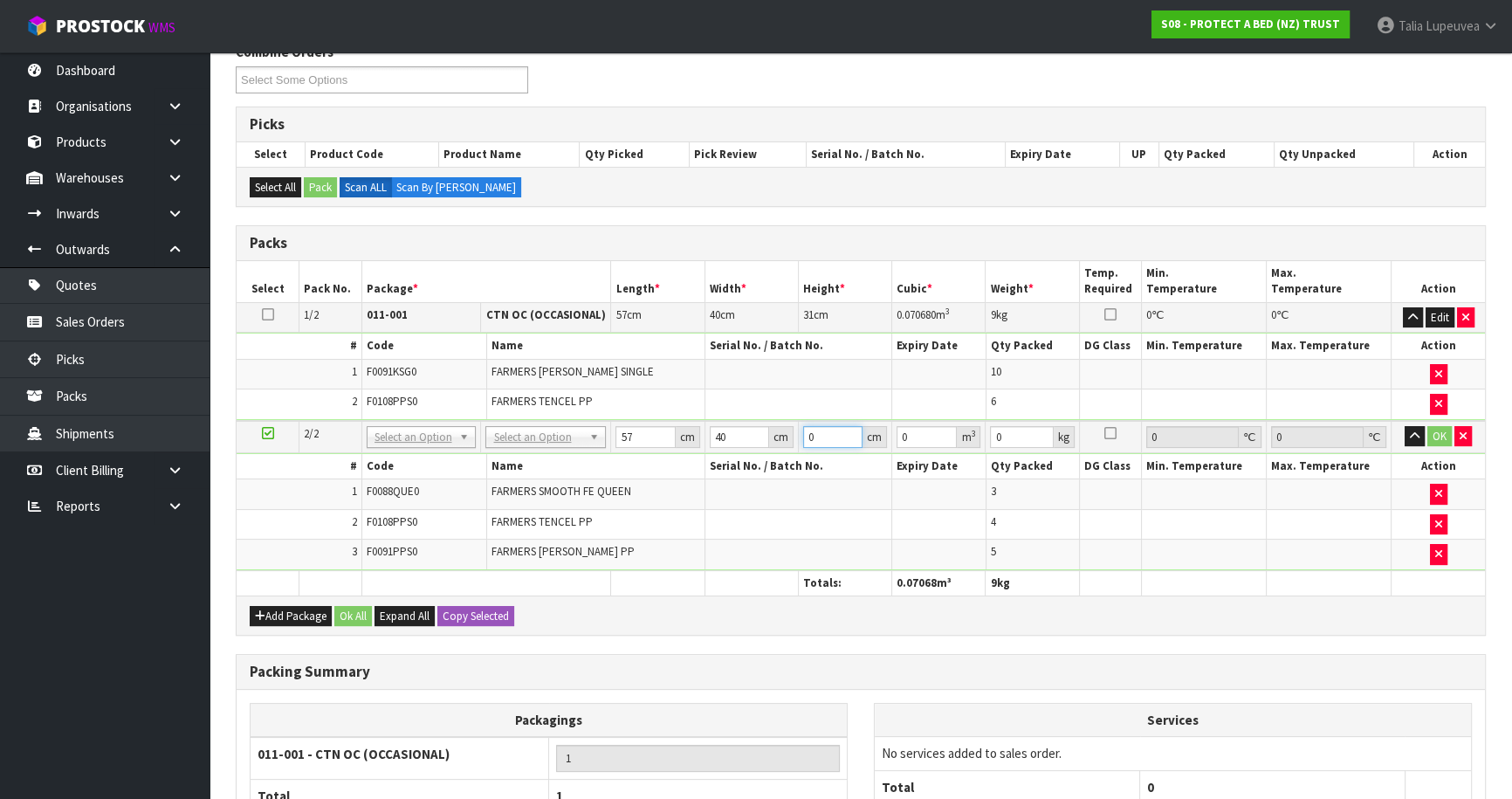
type input "0.00684"
type input "31"
type input "0.07068"
type input "31"
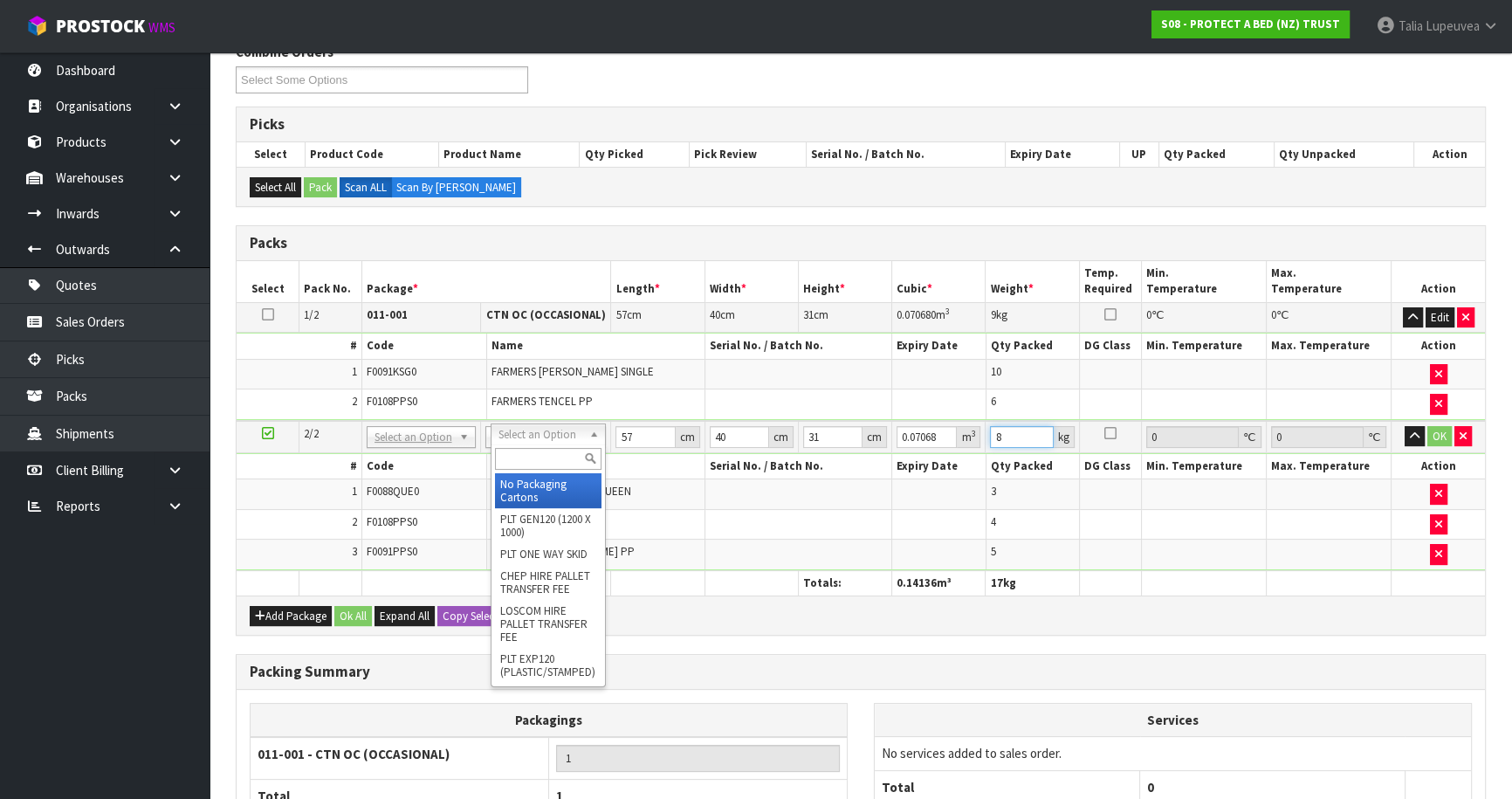
type input "8"
click at [552, 449] on input "text" at bounding box center [548, 458] width 107 height 22
type input "OC"
drag, startPoint x: 553, startPoint y: 492, endPoint x: 626, endPoint y: 453, distance: 82.8
type input "2"
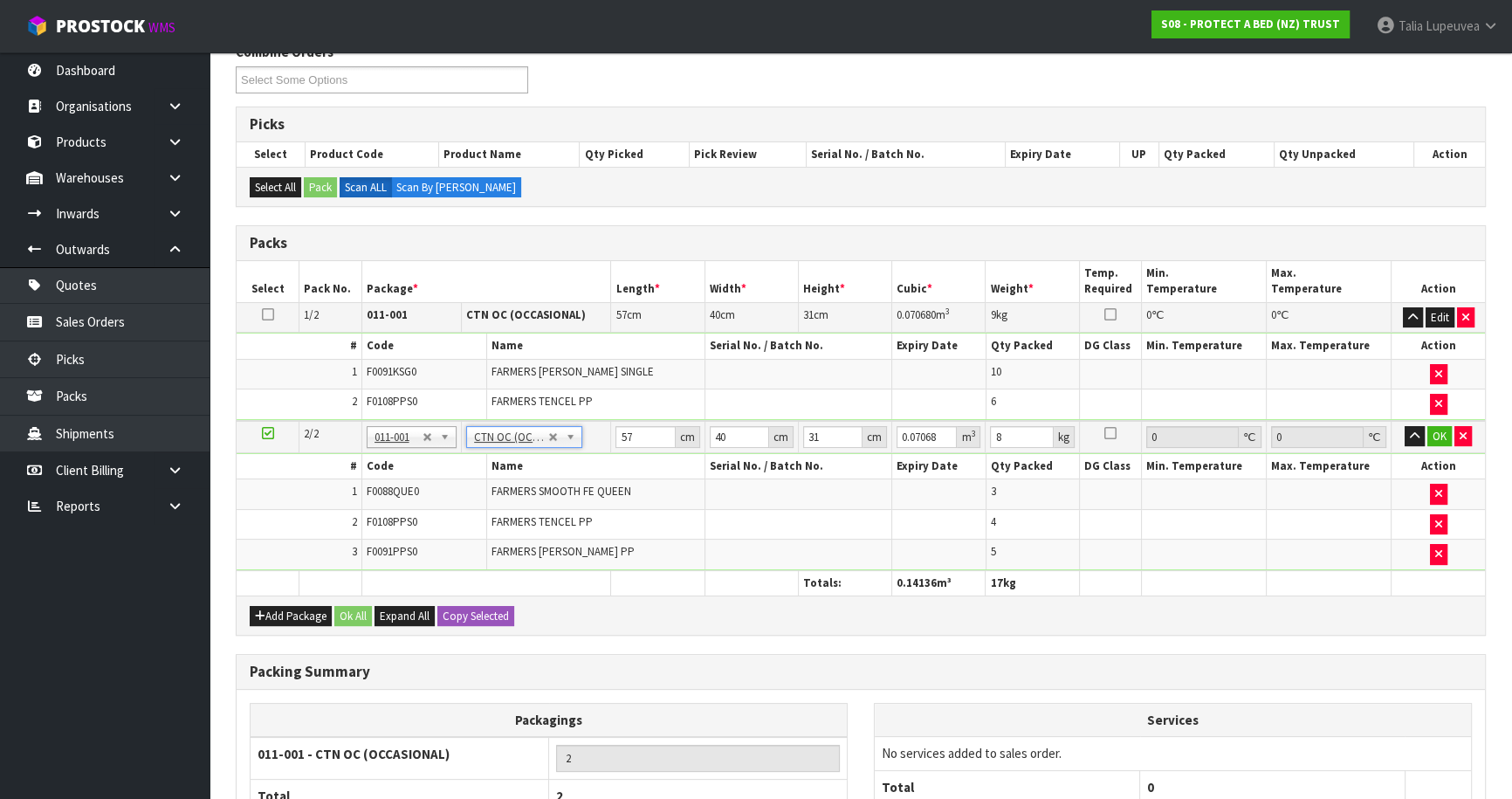
type input "0"
type input "7.364"
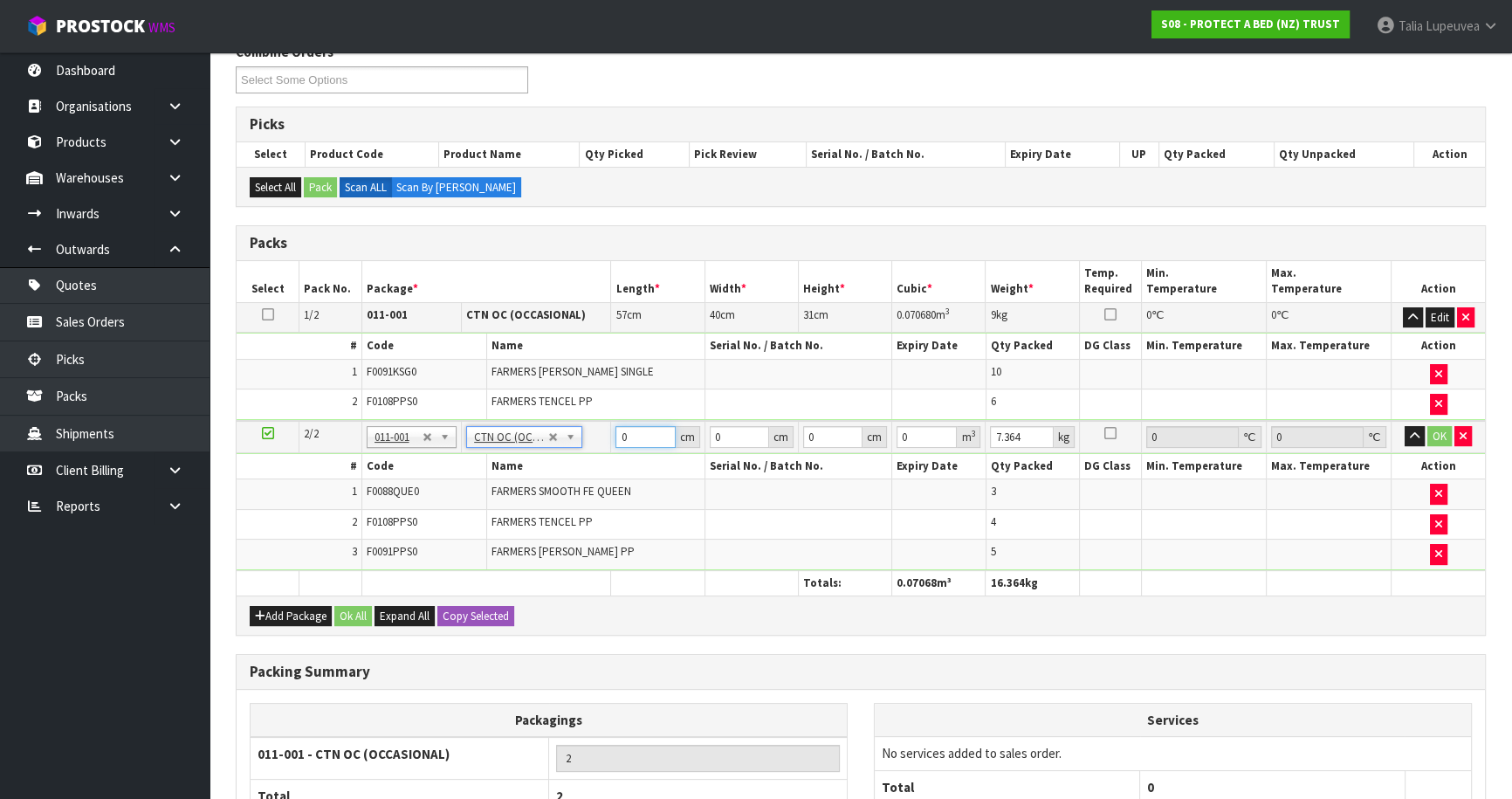
drag, startPoint x: 637, startPoint y: 439, endPoint x: 559, endPoint y: 456, distance: 79.8
click at [559, 456] on tbody "2/2 NONE 007-001 007-002 007-004 007-009 007-013 007-014 007-015 007-017 007-01…" at bounding box center [861, 496] width 1248 height 150
type input "57"
type input "40"
type input "3"
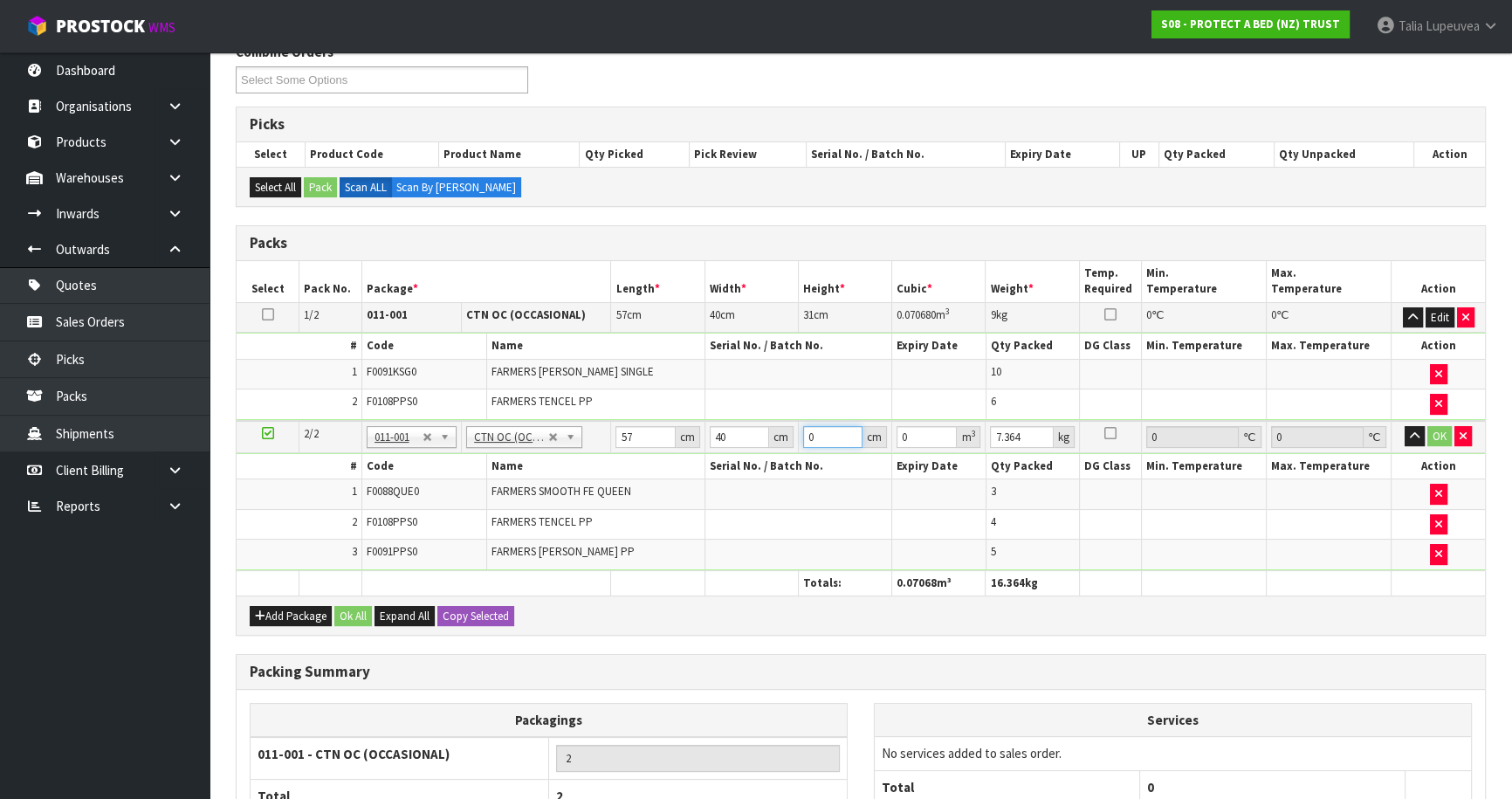
type input "0.00684"
type input "31"
type input "0.07068"
type input "31"
type input "8"
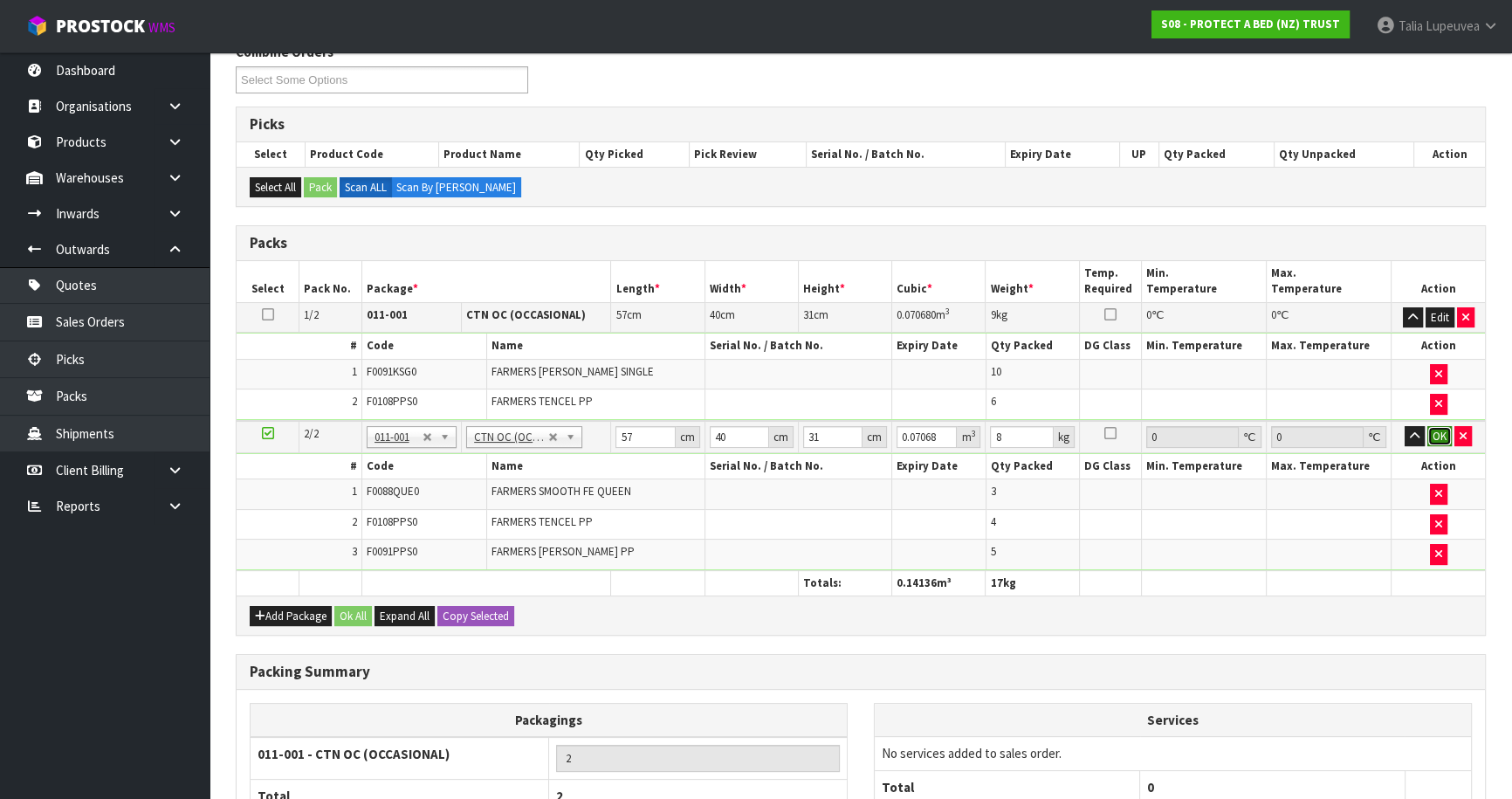
click at [1441, 435] on button "OK" at bounding box center [1440, 436] width 25 height 21
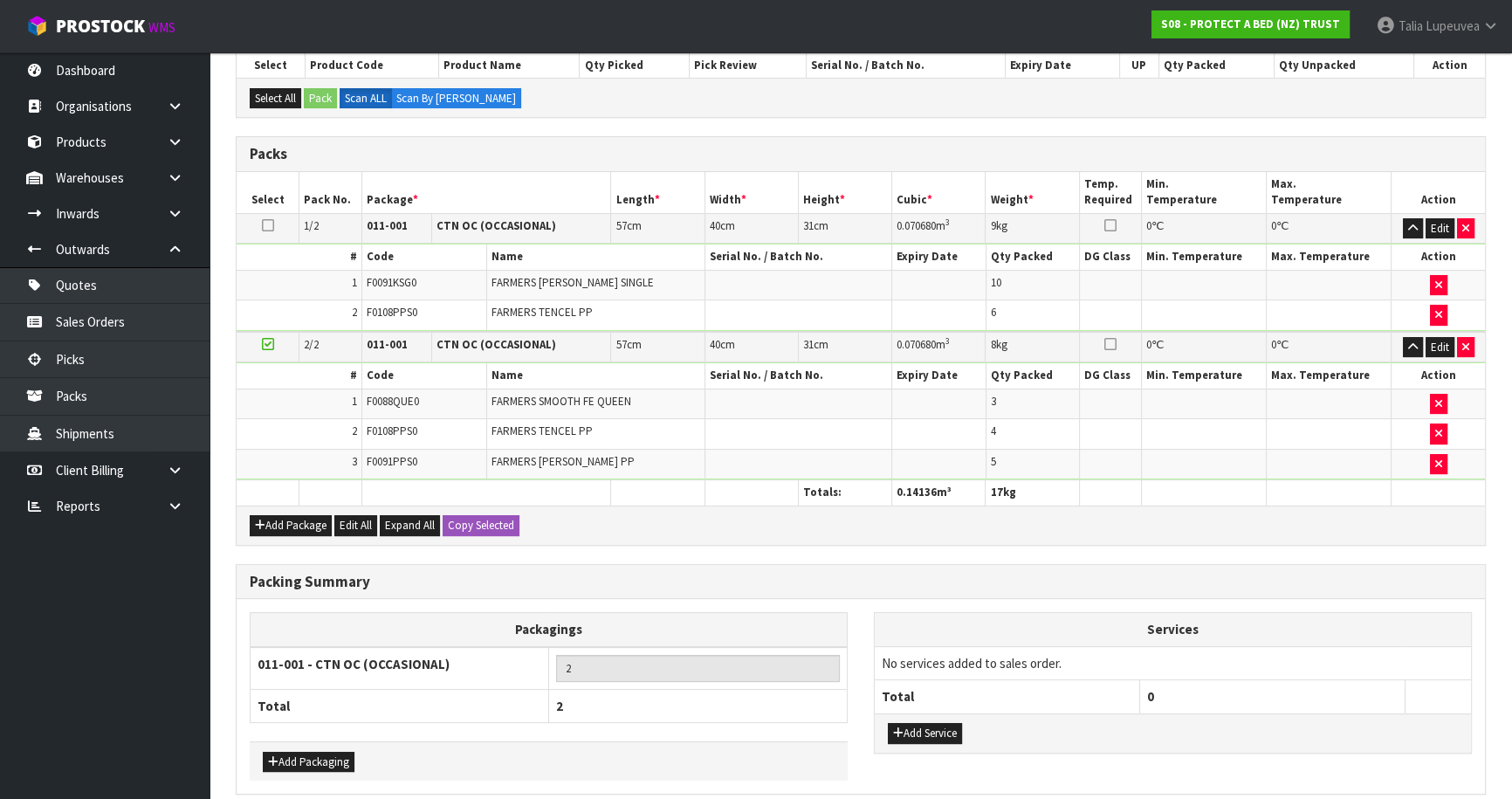
scroll to position [399, 0]
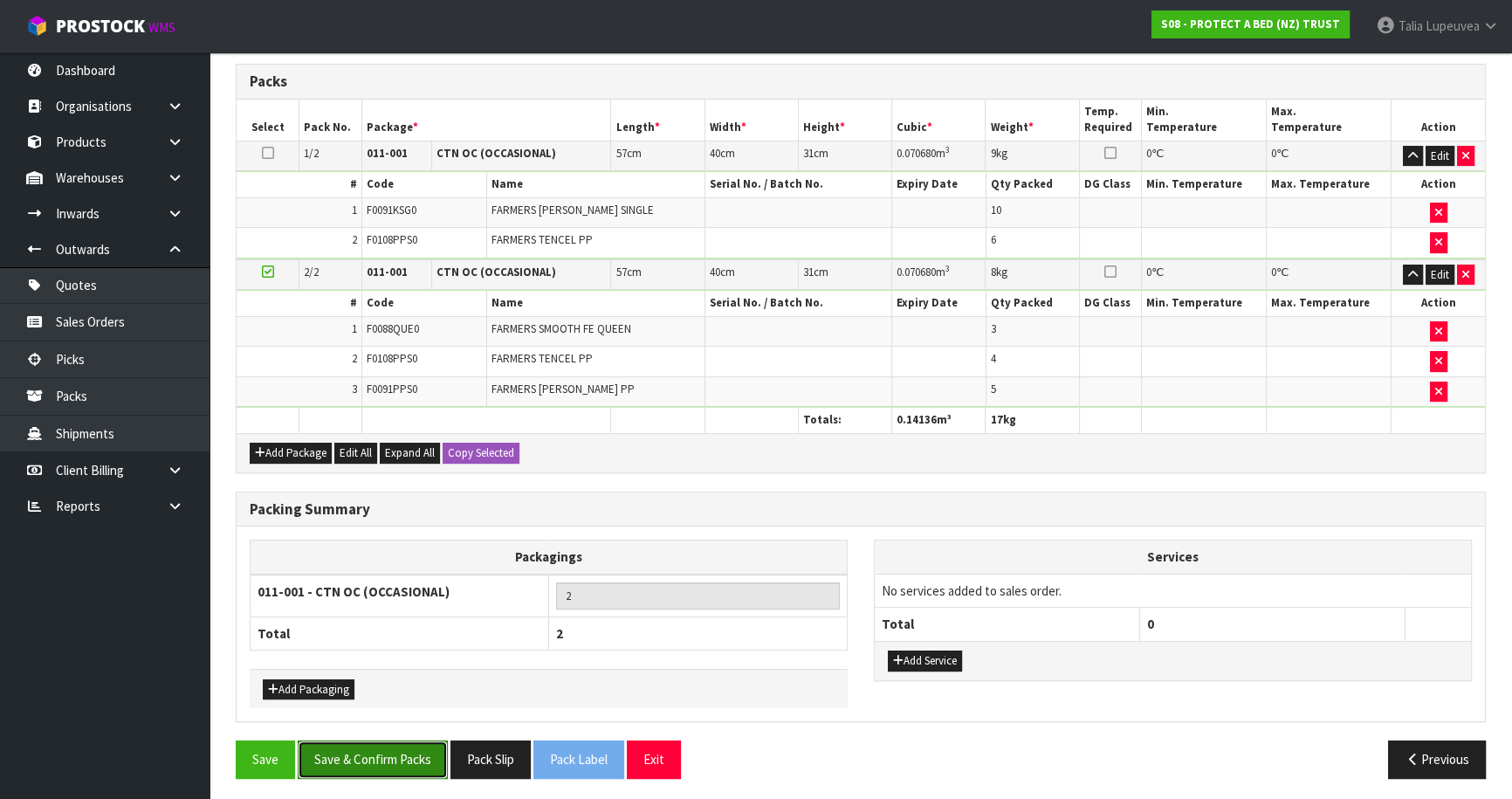
click at [419, 750] on button "Save & Confirm Packs" at bounding box center [373, 759] width 151 height 37
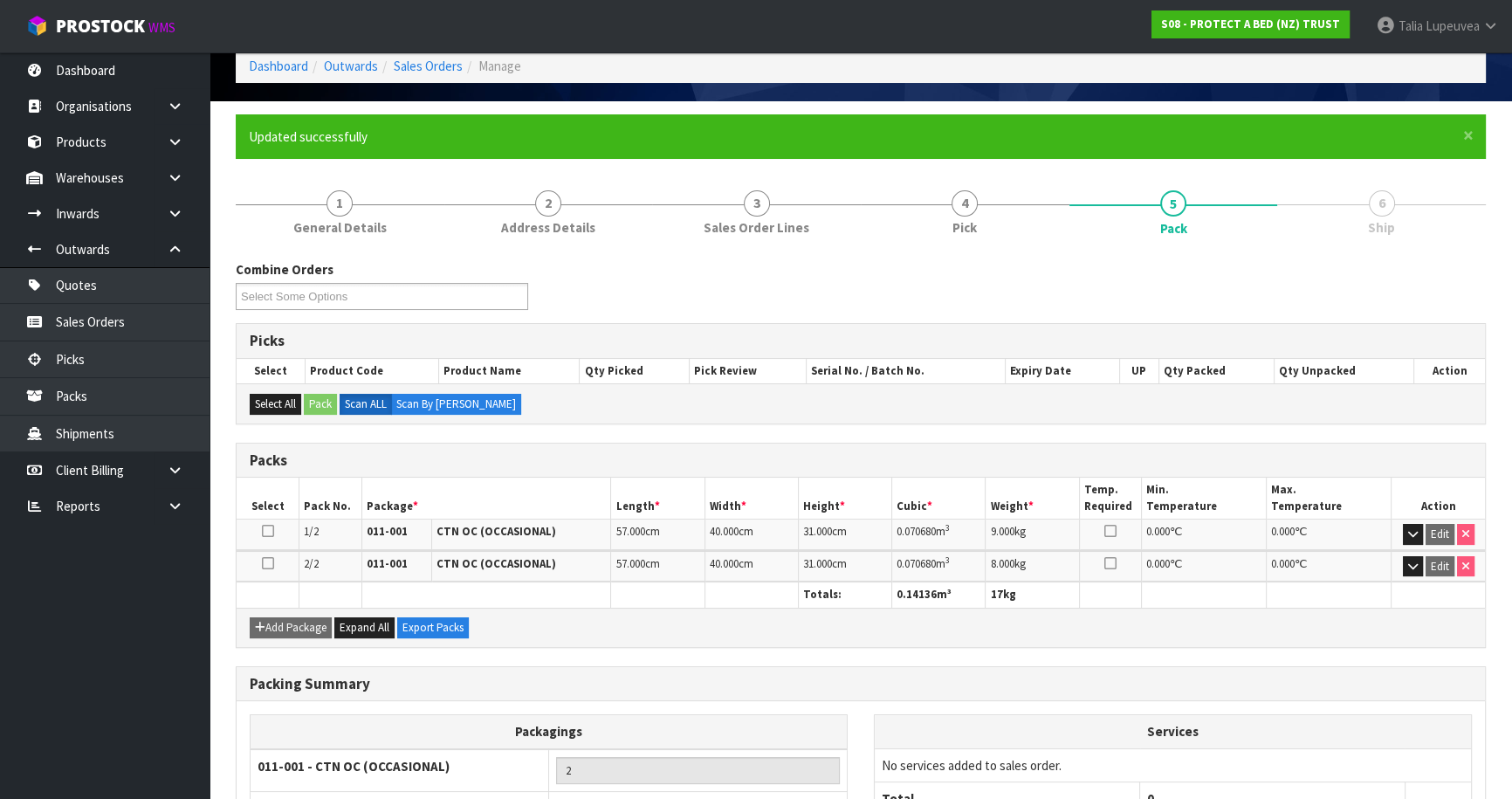
scroll to position [221, 0]
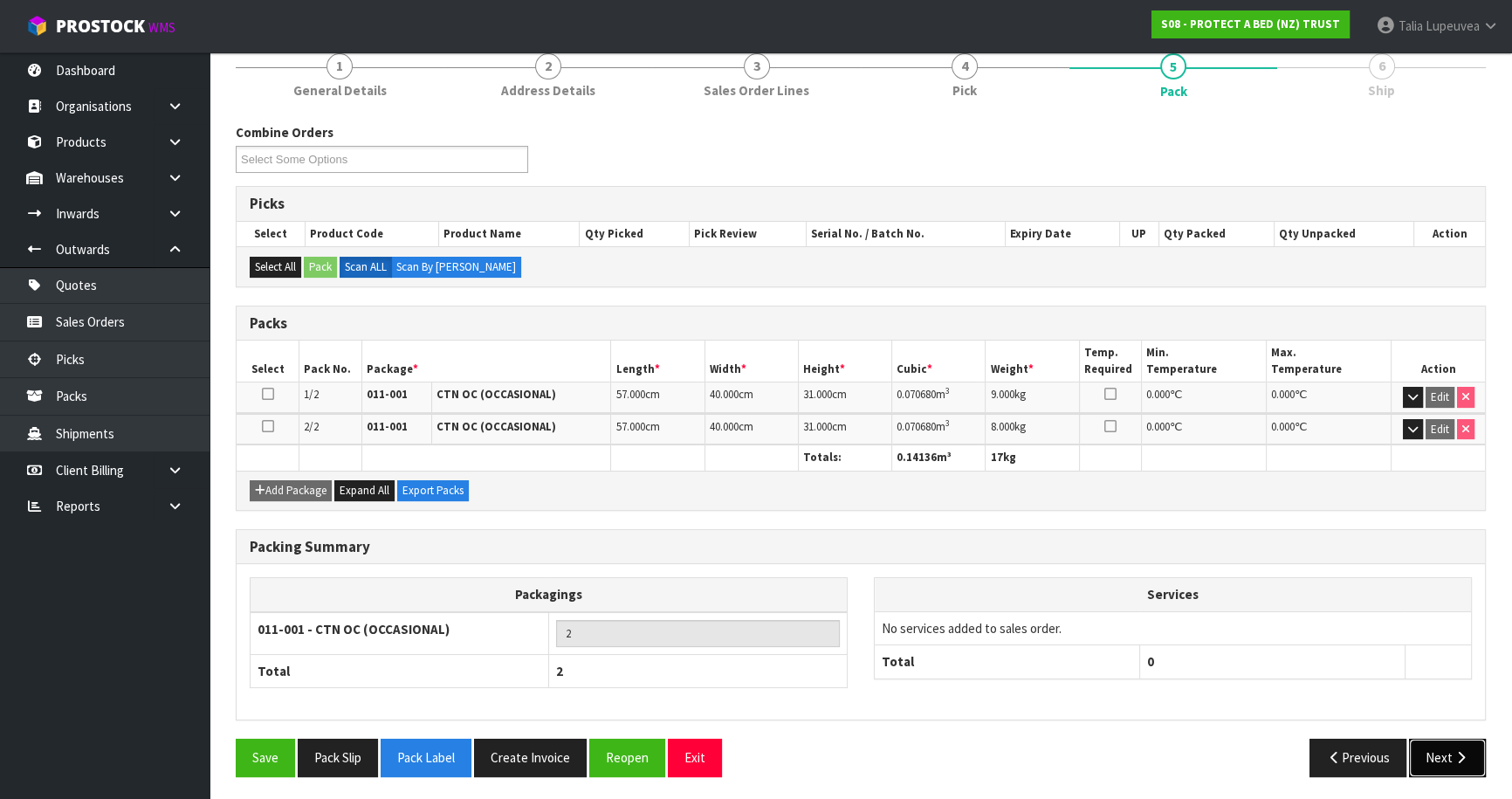
drag, startPoint x: 1462, startPoint y: 748, endPoint x: 1453, endPoint y: 734, distance: 16.6
click at [1453, 739] on button "Next" at bounding box center [1448, 757] width 77 height 37
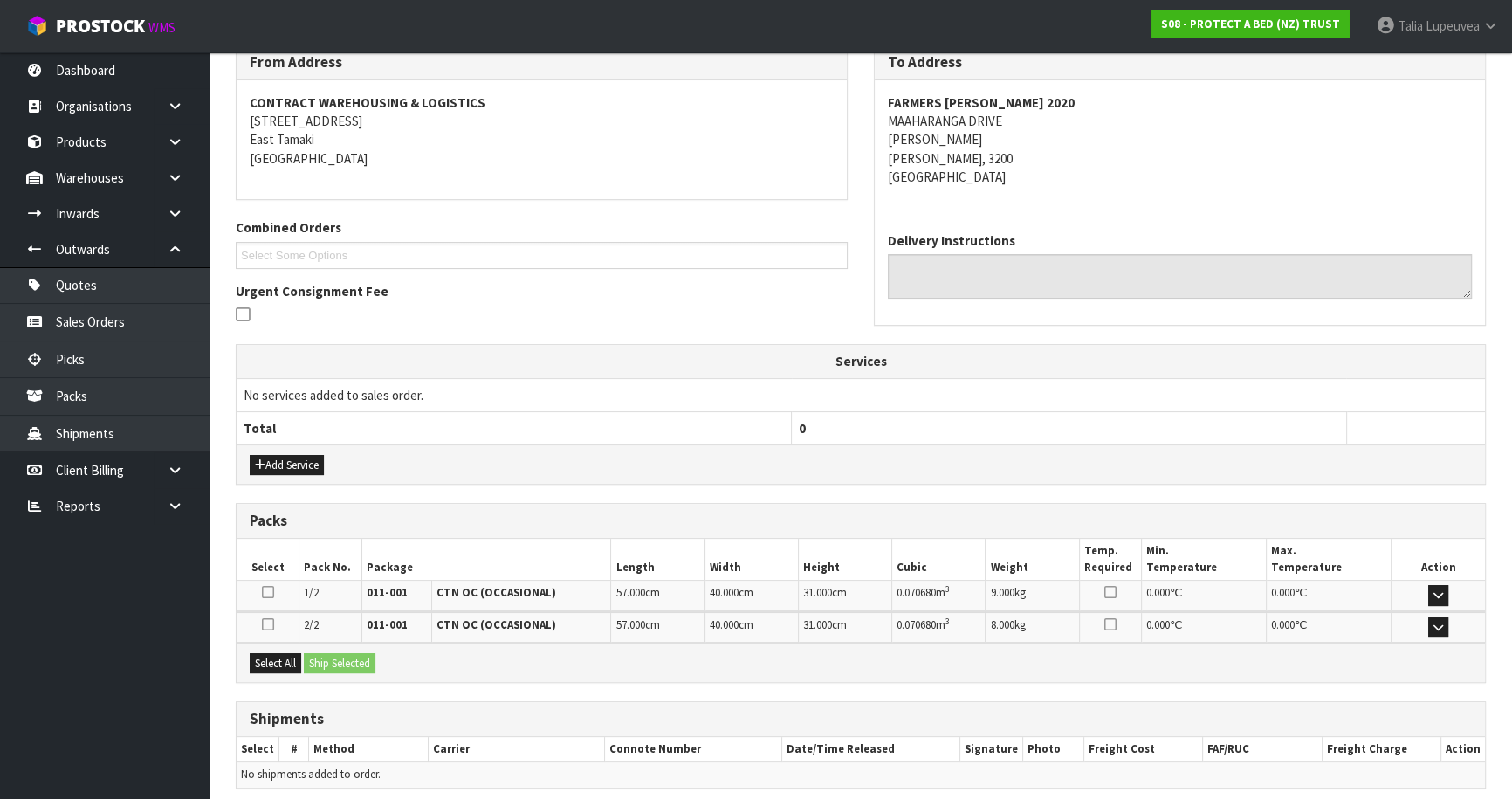
scroll to position [367, 0]
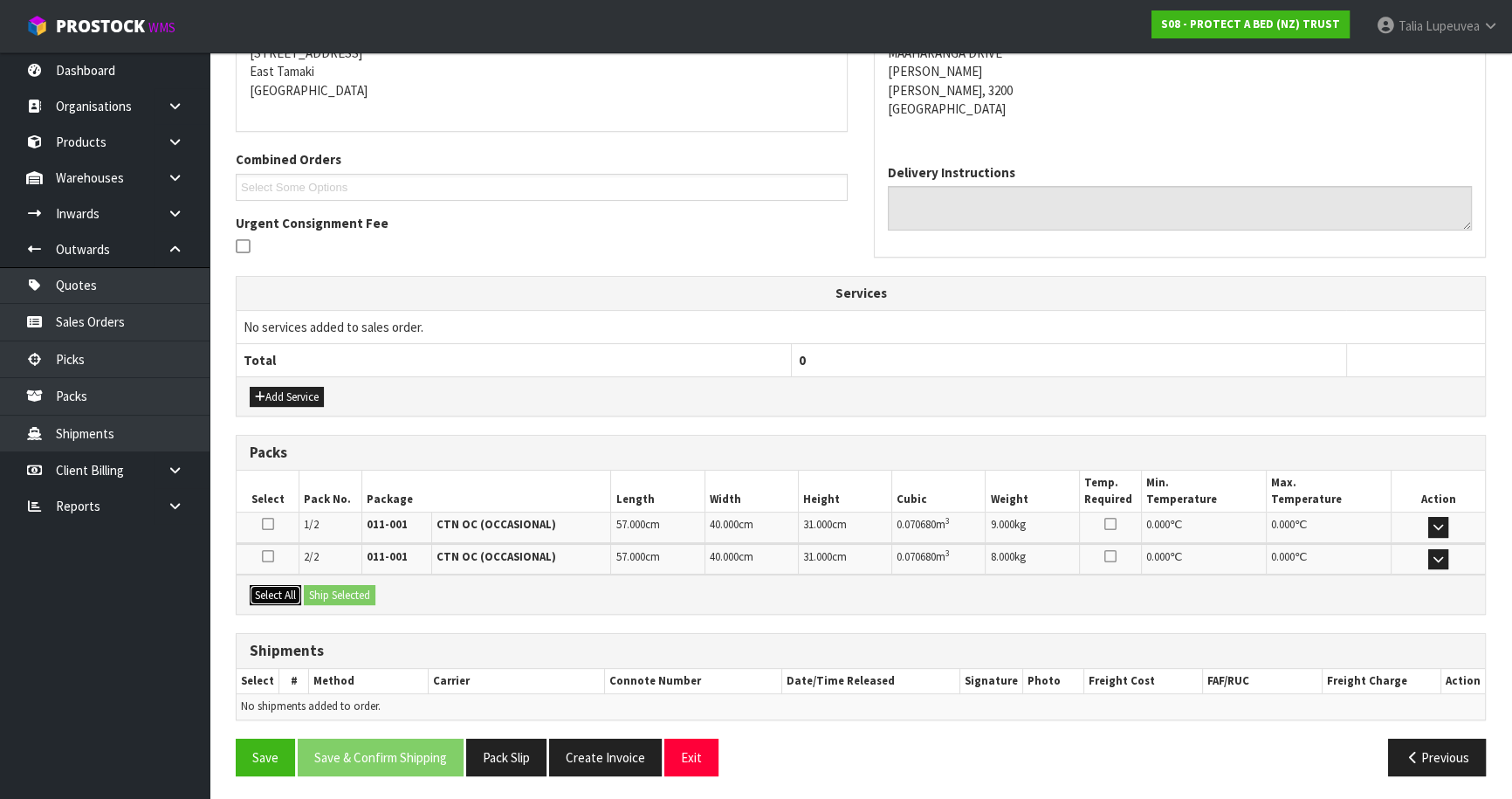
drag, startPoint x: 261, startPoint y: 586, endPoint x: 348, endPoint y: 589, distance: 87.1
click at [282, 587] on button "Select All" at bounding box center [275, 596] width 52 height 21
click at [349, 589] on button "Ship Selected" at bounding box center [339, 596] width 72 height 21
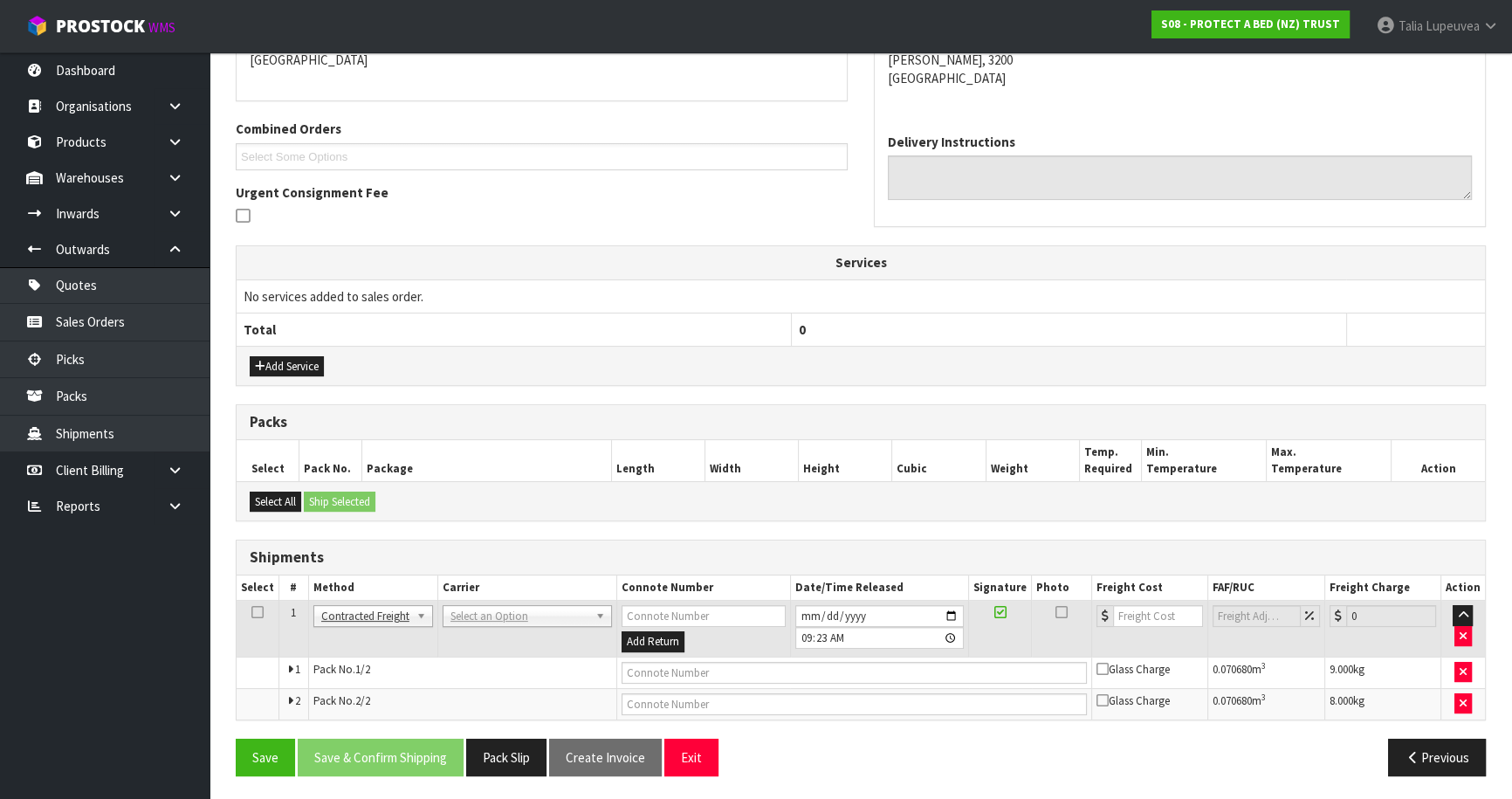
scroll to position [399, 0]
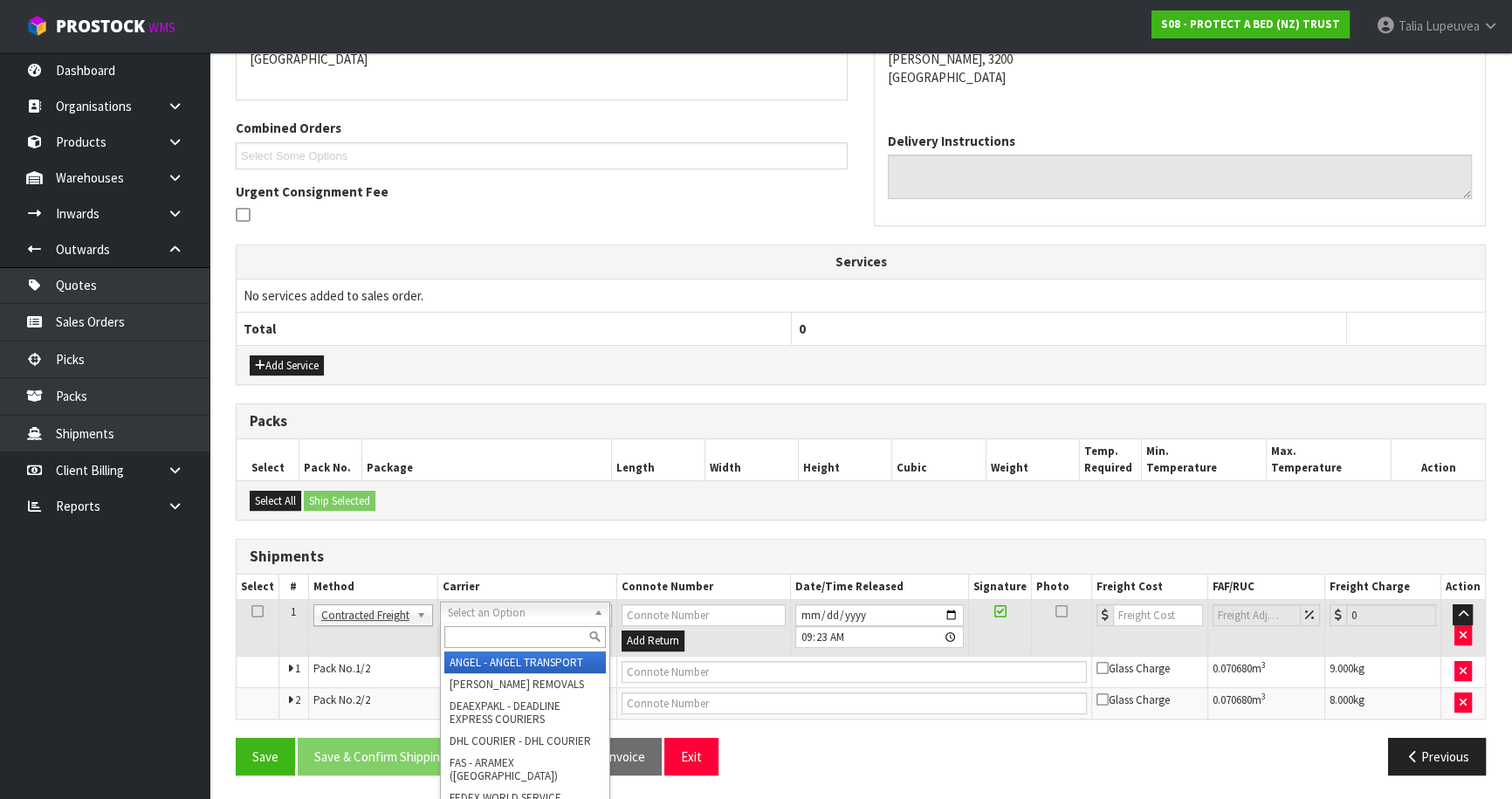
drag, startPoint x: 483, startPoint y: 615, endPoint x: 479, endPoint y: 631, distance: 16.5
click at [481, 632] on input "text" at bounding box center [525, 637] width 161 height 22
type input "NZP"
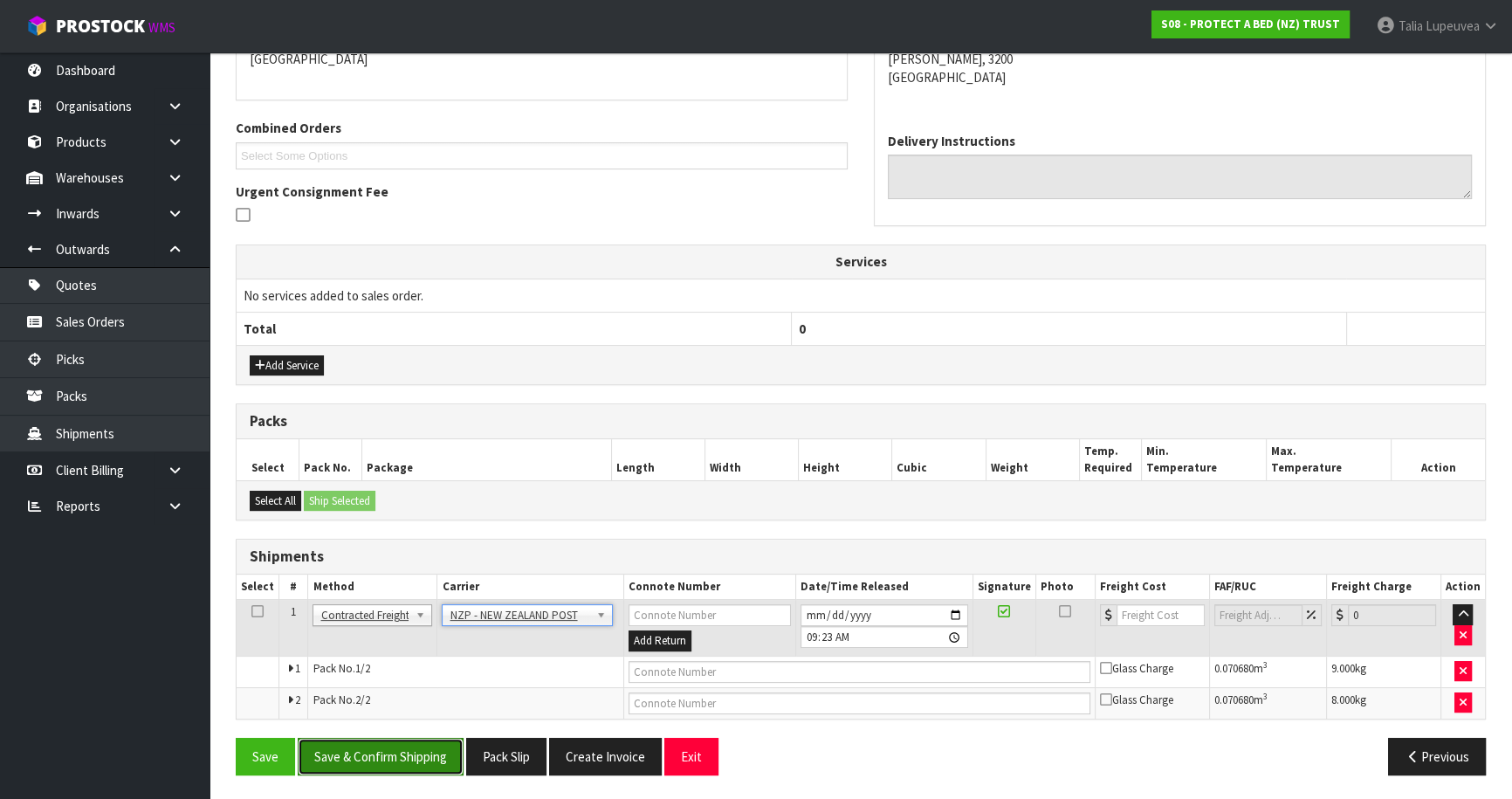
drag, startPoint x: 435, startPoint y: 746, endPoint x: 412, endPoint y: 742, distance: 23.3
click at [435, 746] on button "Save & Confirm Shipping" at bounding box center [381, 757] width 166 height 37
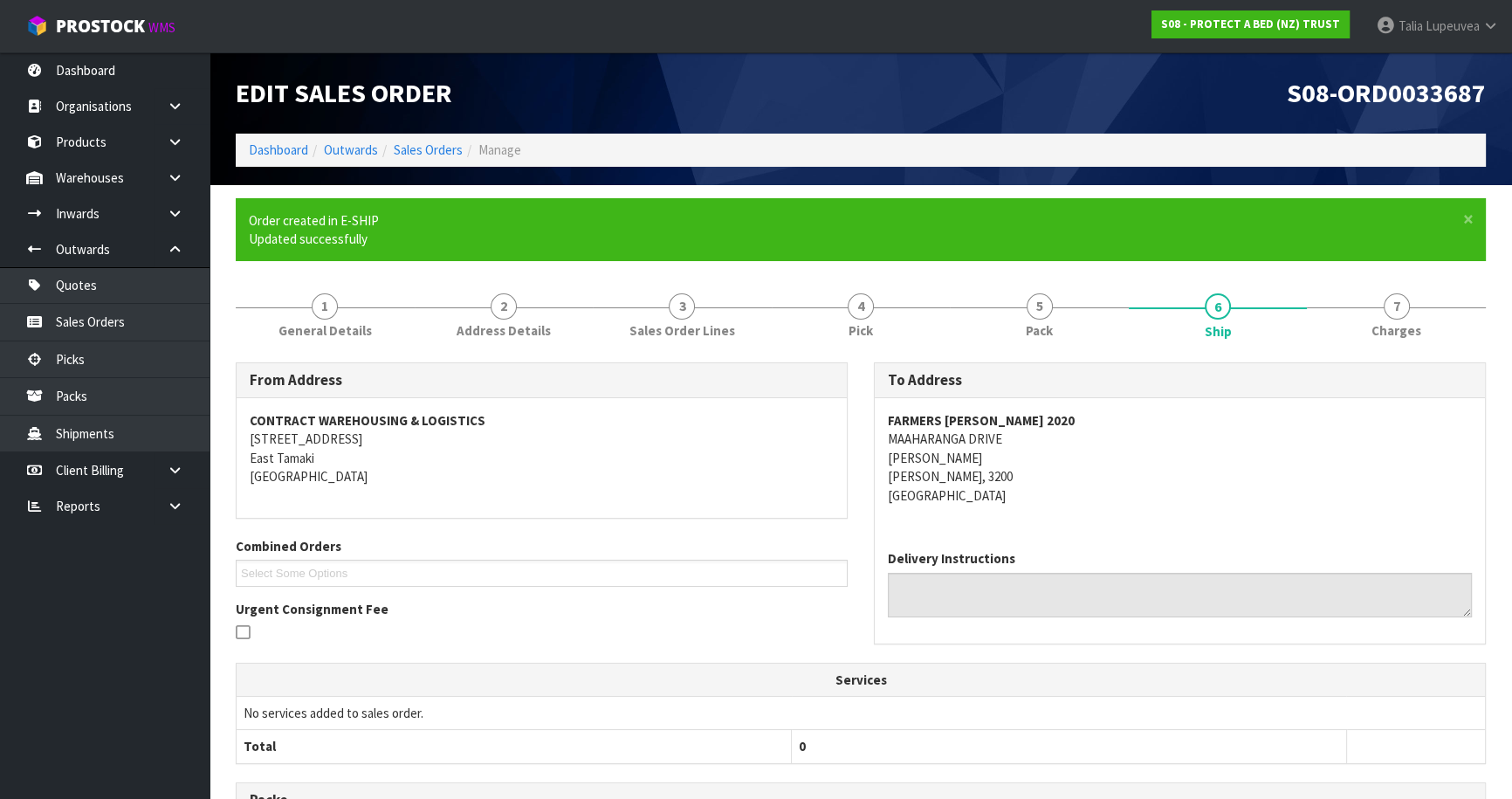
scroll to position [373, 0]
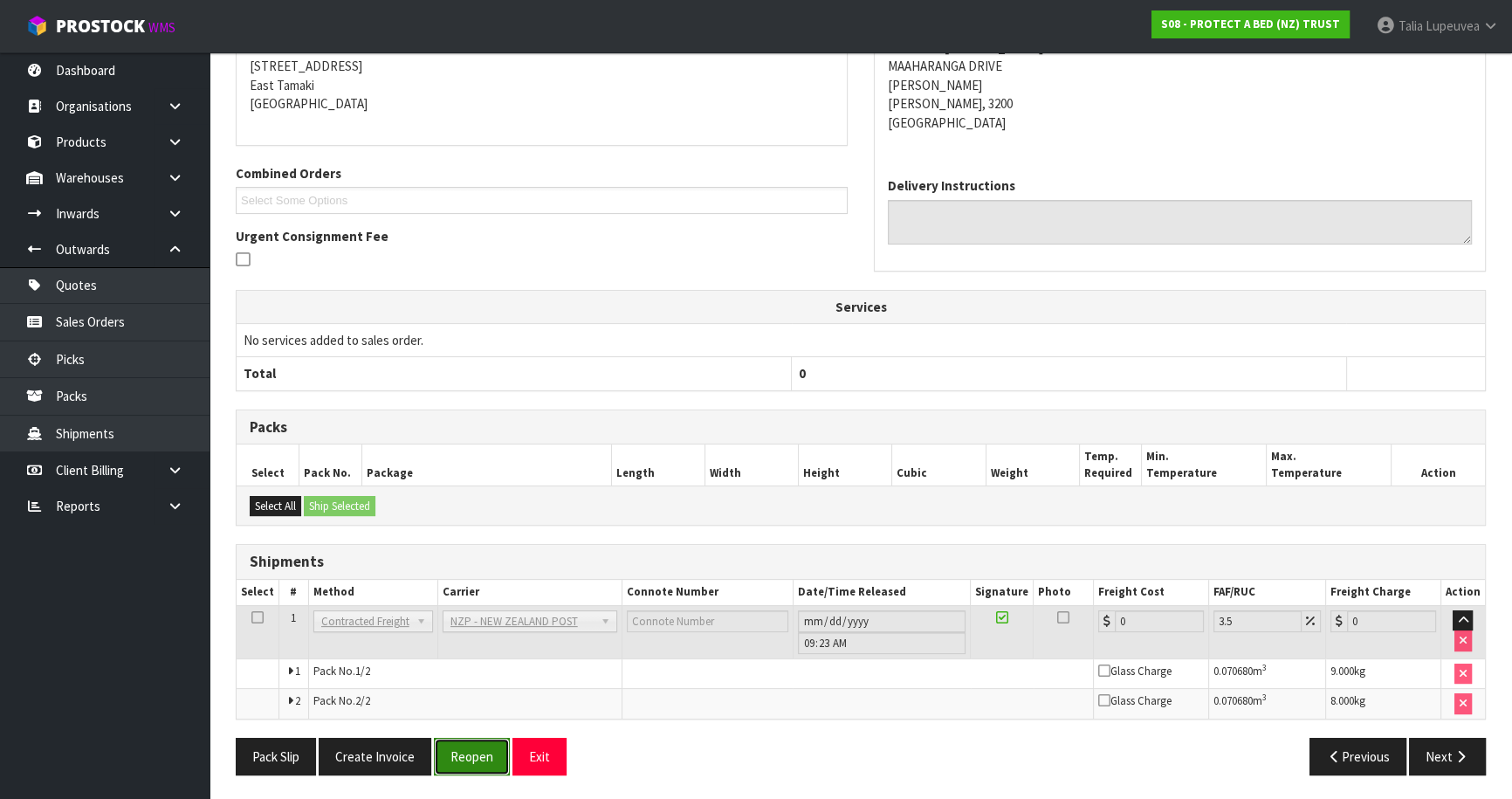
click at [473, 761] on button "Reopen" at bounding box center [472, 757] width 76 height 37
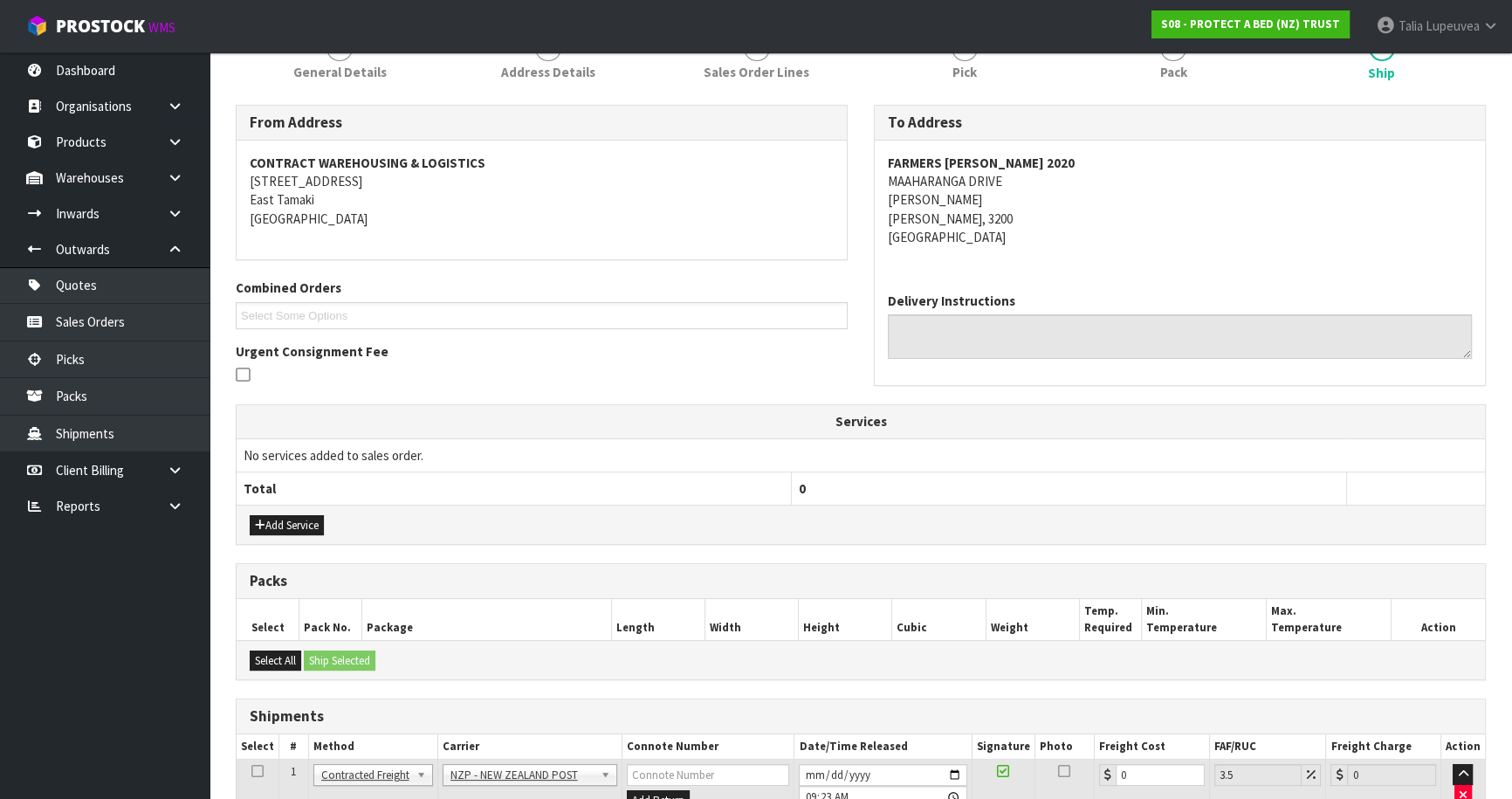
scroll to position [399, 0]
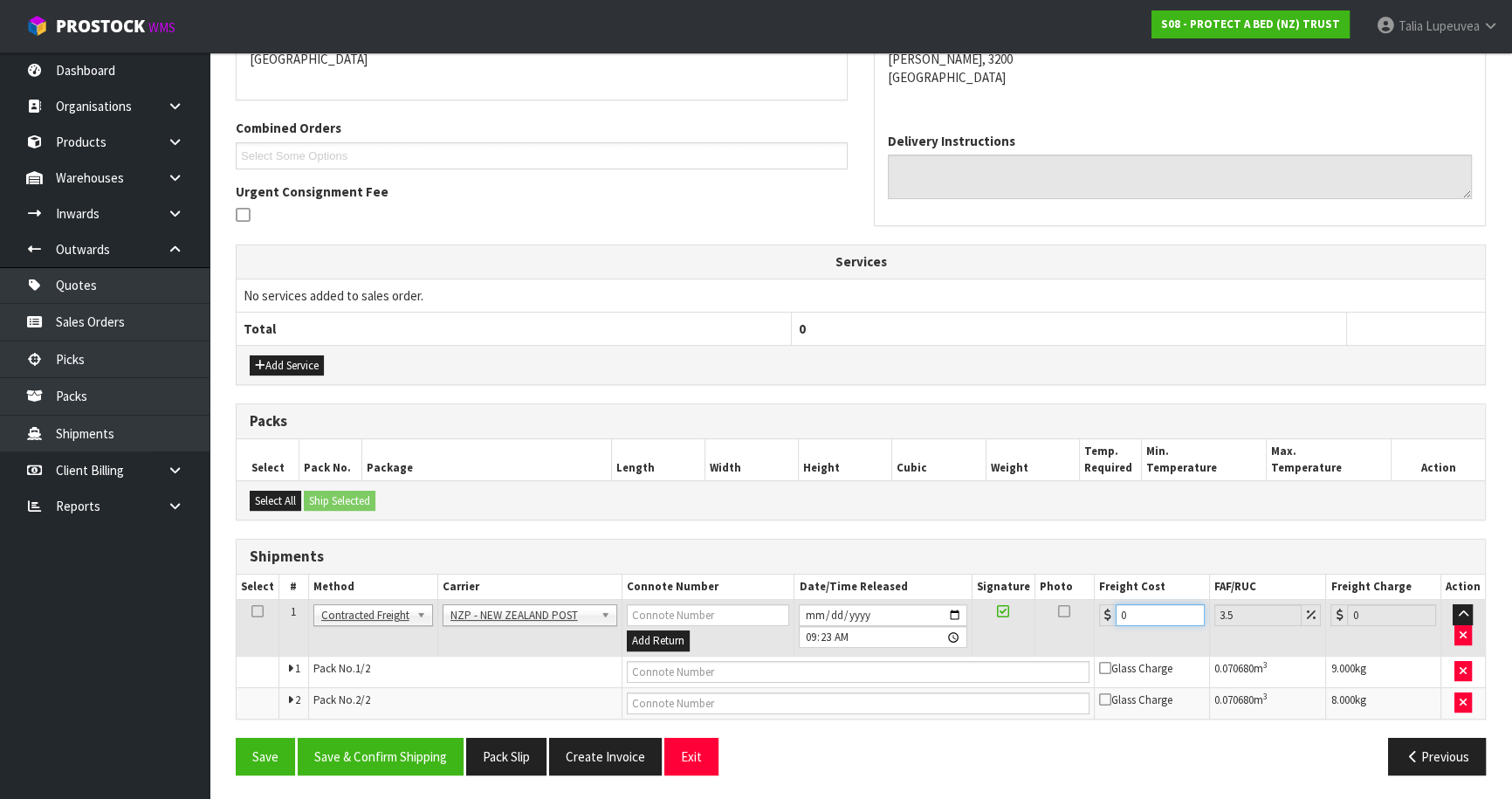
drag, startPoint x: 1144, startPoint y: 612, endPoint x: 1074, endPoint y: 646, distance: 77.8
click at [1074, 646] on tr "1 Client Local Pickup Customer Local Pickup Company Freight Contracted Freight …" at bounding box center [861, 628] width 1248 height 57
type input "1"
type input "1.03"
type input "14"
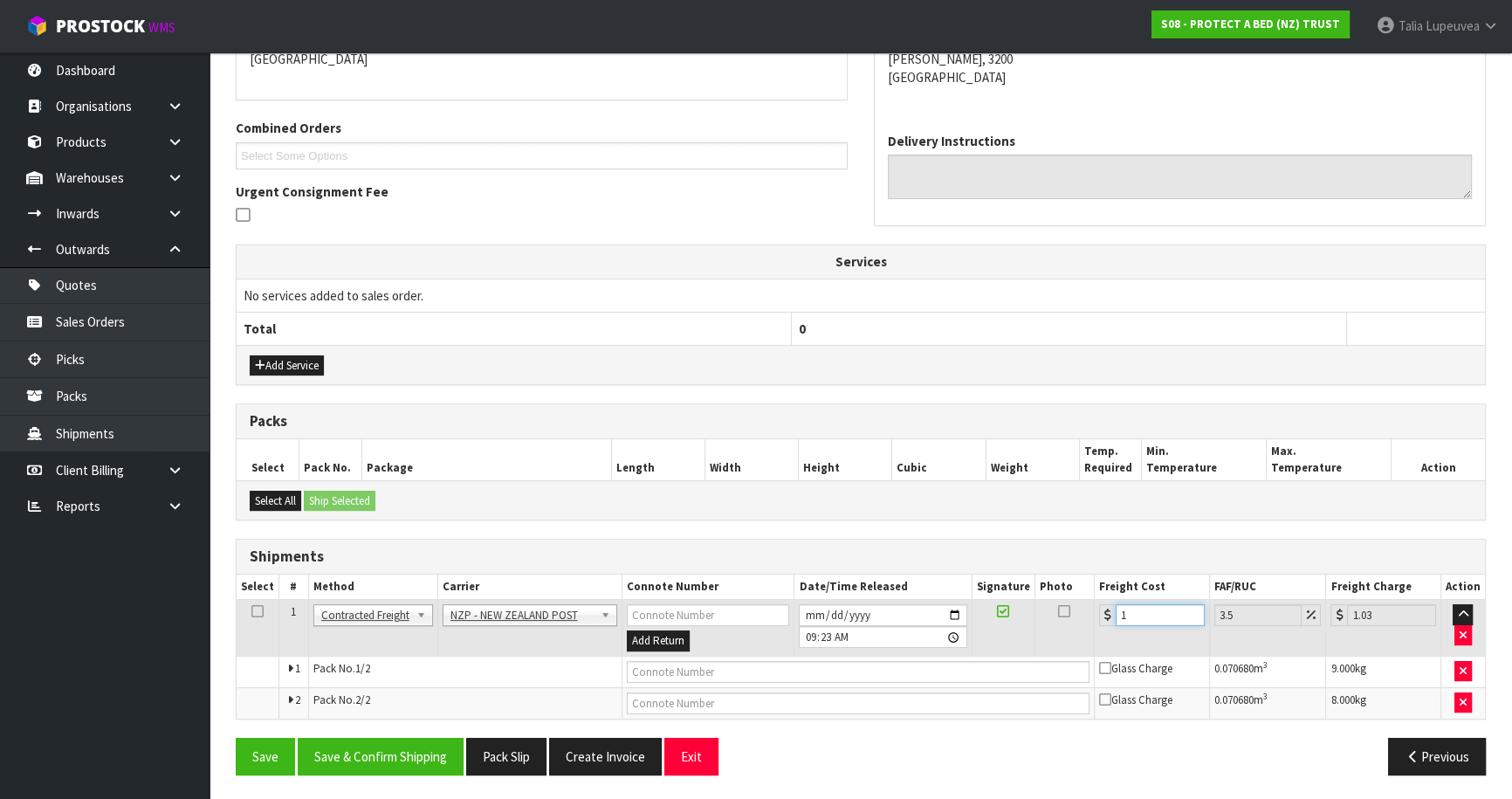
type input "14.49"
type input "14.6"
type input "15.11"
type input "14.62"
type input "15.13"
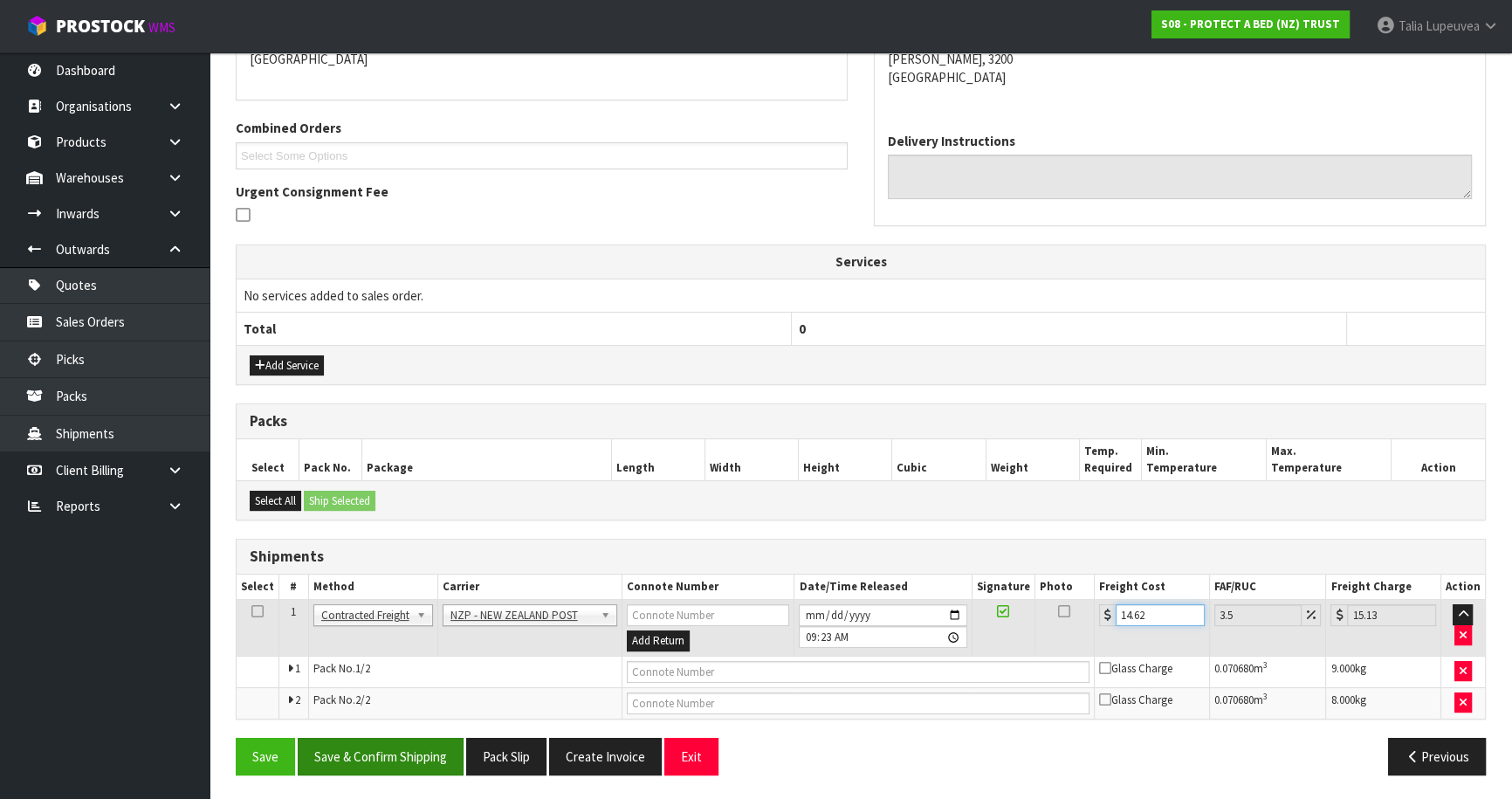
type input "14.62"
click at [404, 768] on button "Save & Confirm Shipping" at bounding box center [381, 757] width 166 height 37
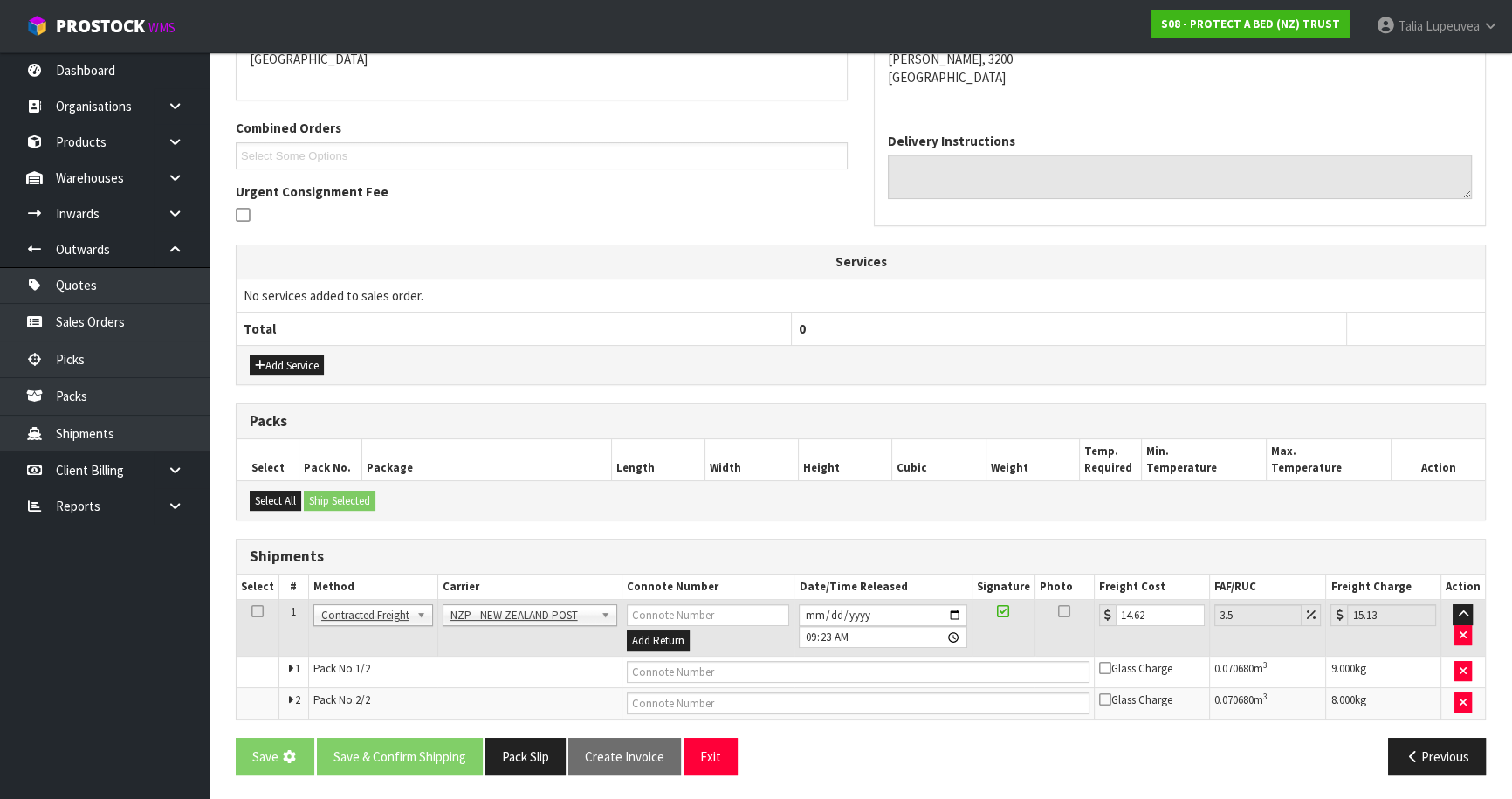
scroll to position [0, 0]
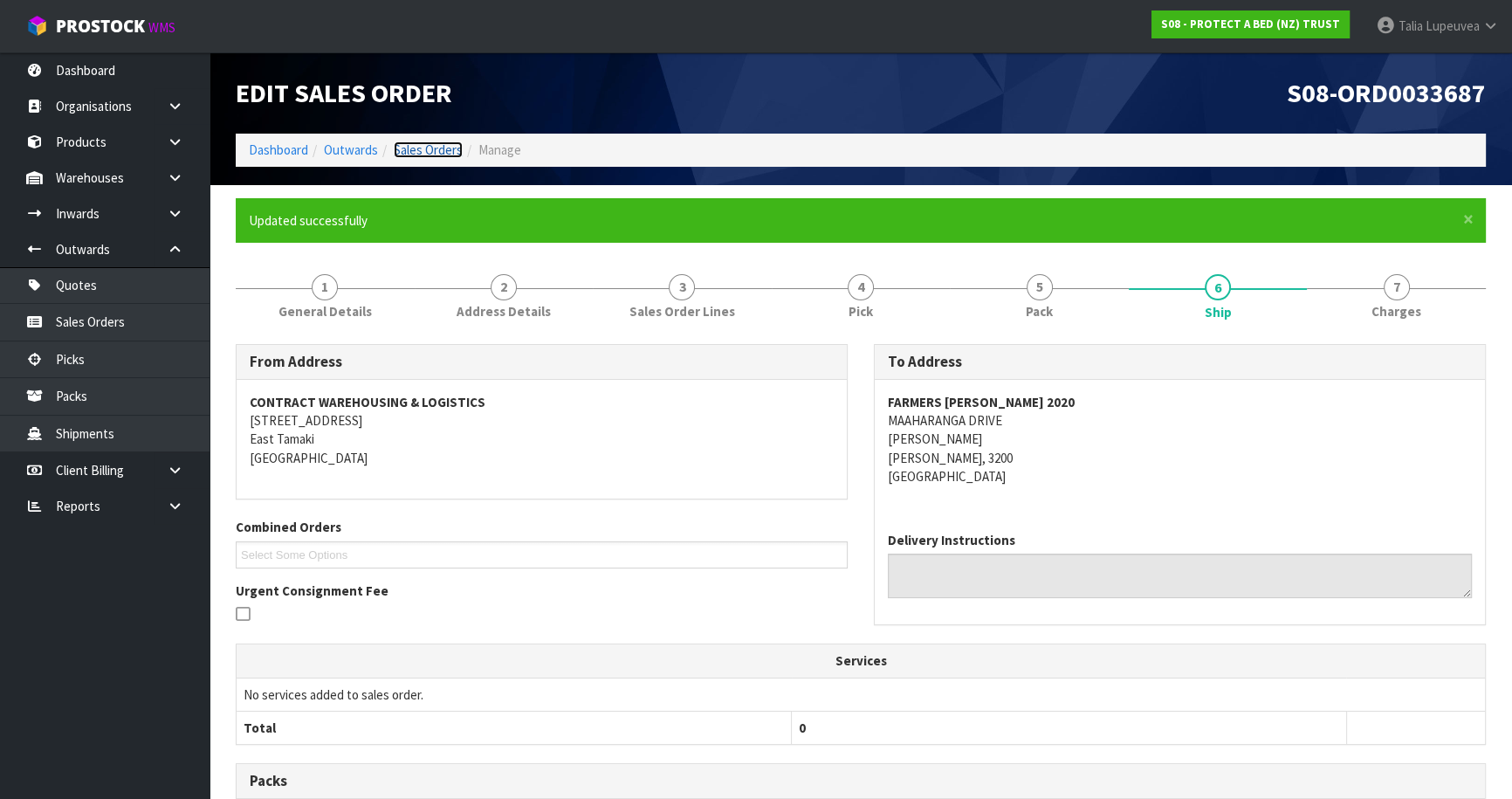
click at [426, 155] on link "Sales Orders" at bounding box center [429, 150] width 69 height 16
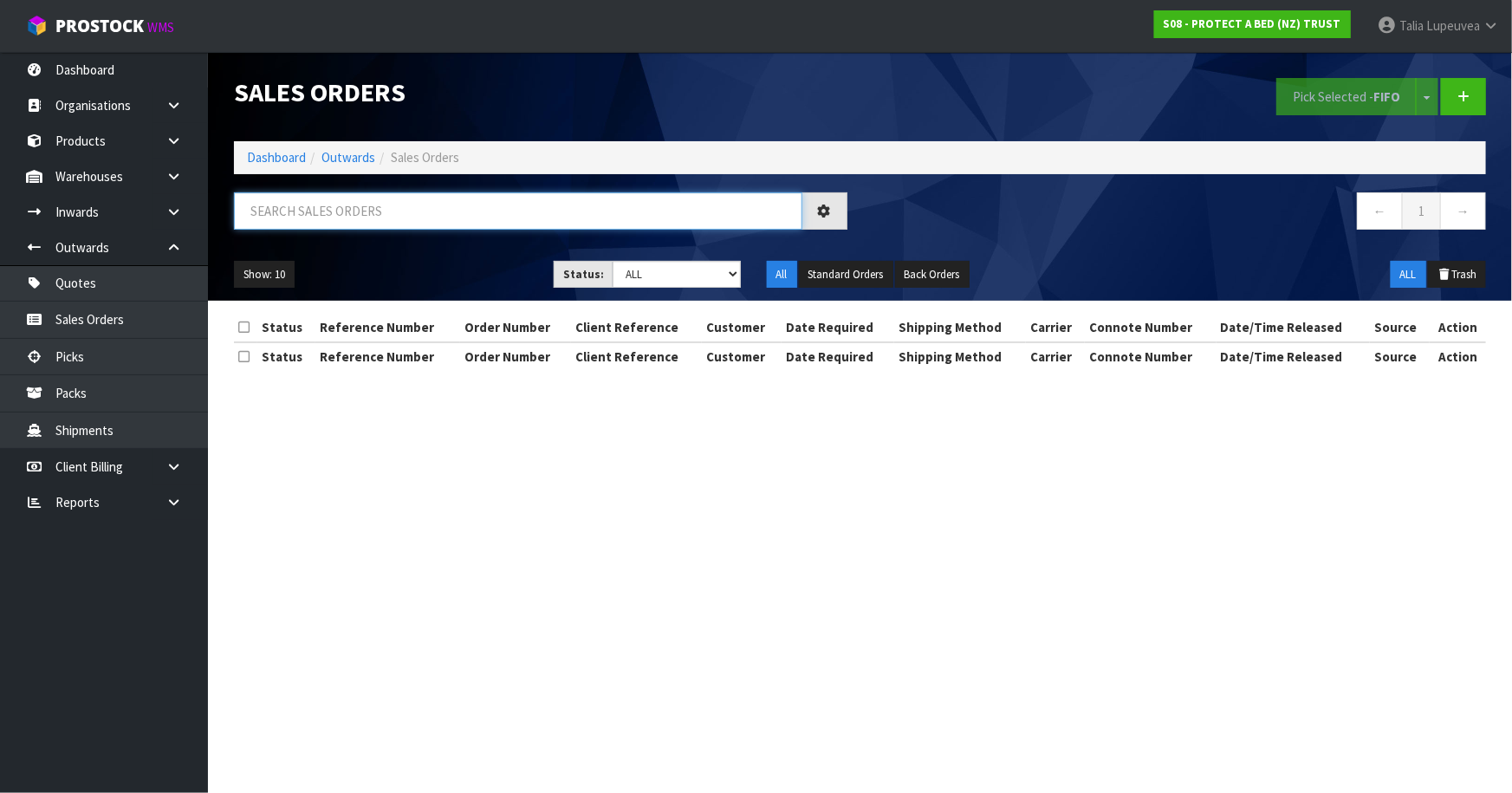
click at [389, 211] on input "text" at bounding box center [518, 210] width 568 height 37
type input "JOB-0415936"
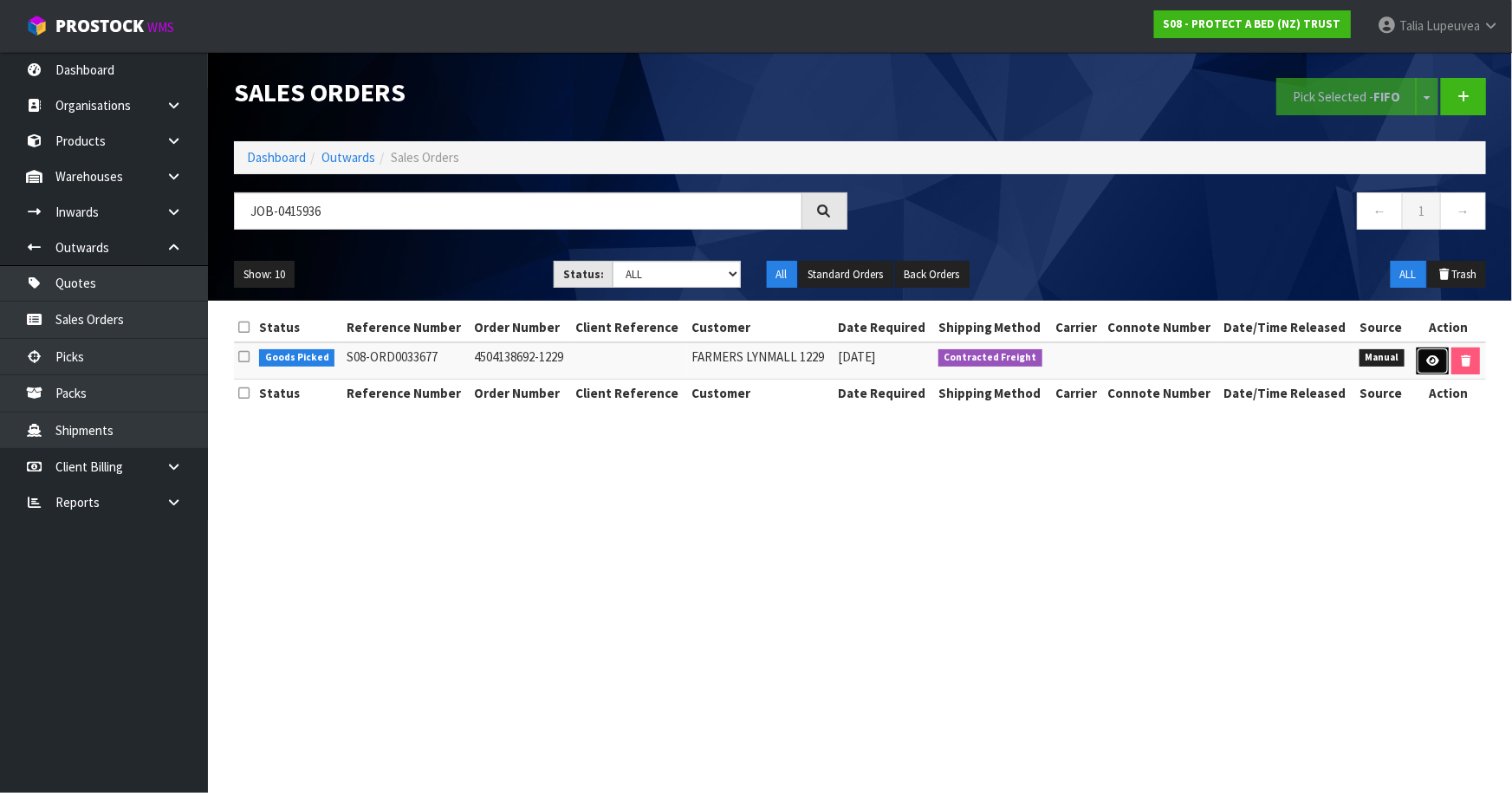
click at [1430, 355] on icon at bounding box center [1433, 361] width 13 height 11
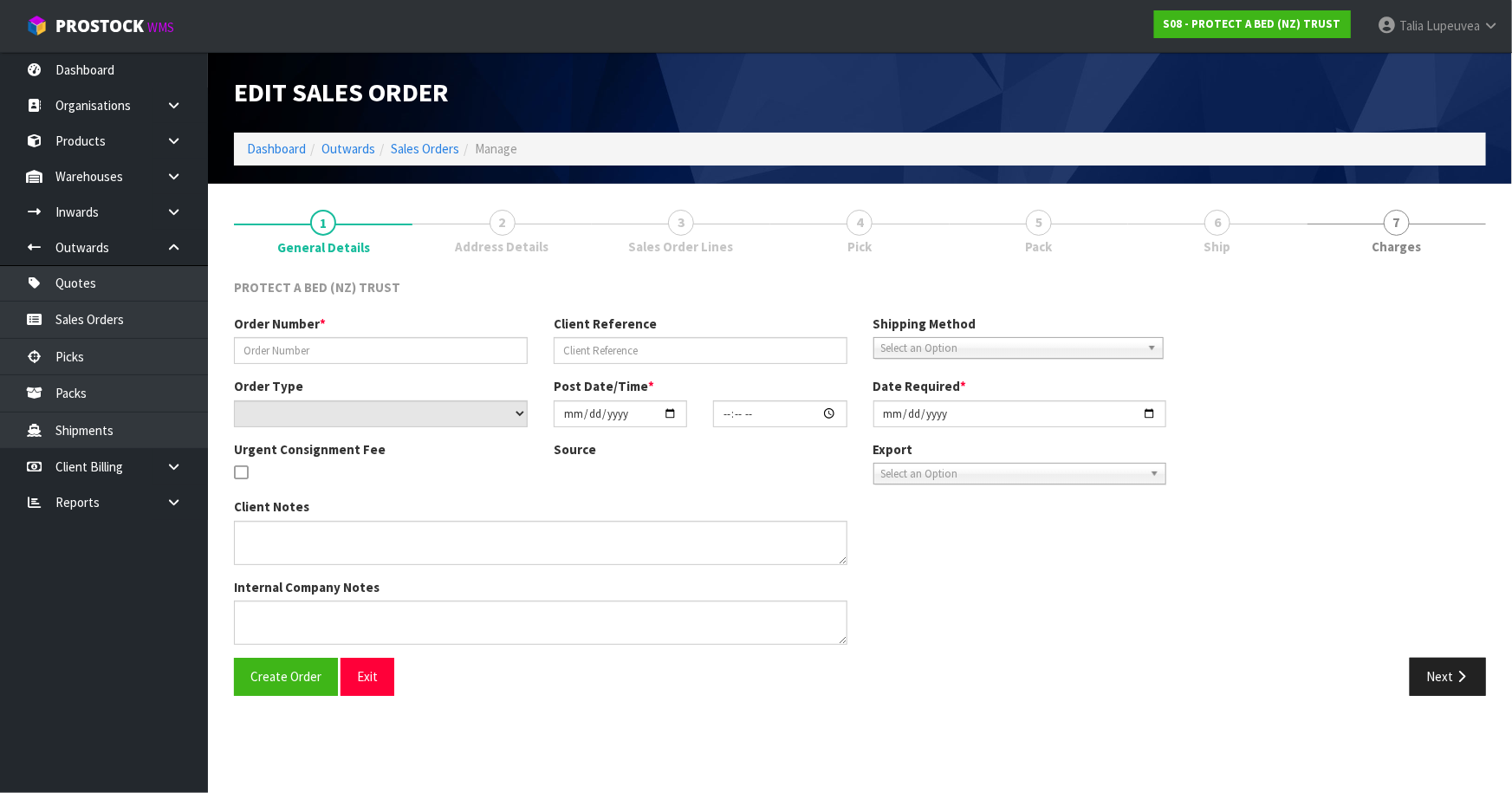
type input "4504138692-1229"
select select "number:0"
type input "[DATE]"
type input "16:16:00.000"
type input "[DATE]"
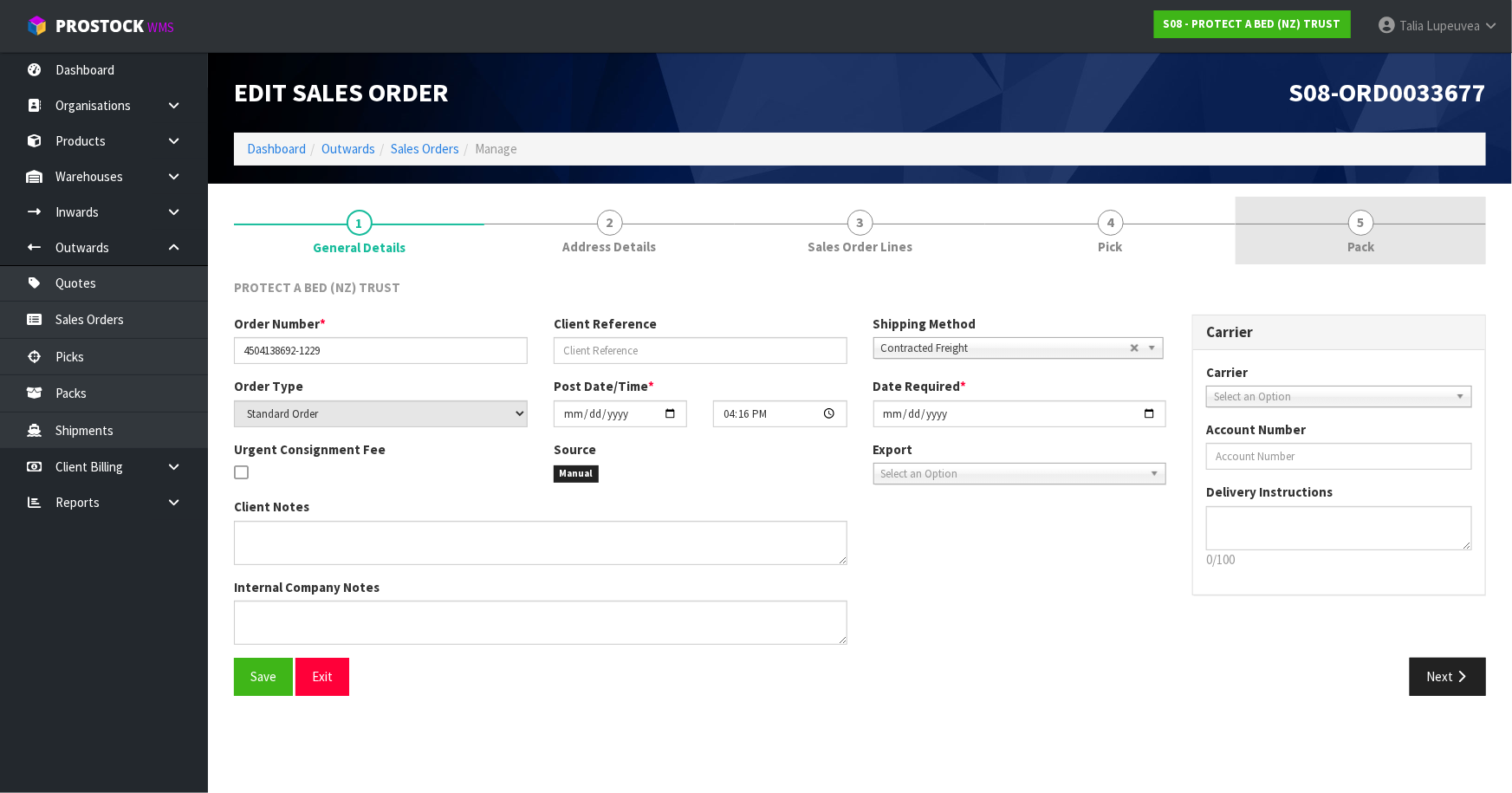
click at [1331, 231] on link "5 Pack" at bounding box center [1361, 231] width 250 height 69
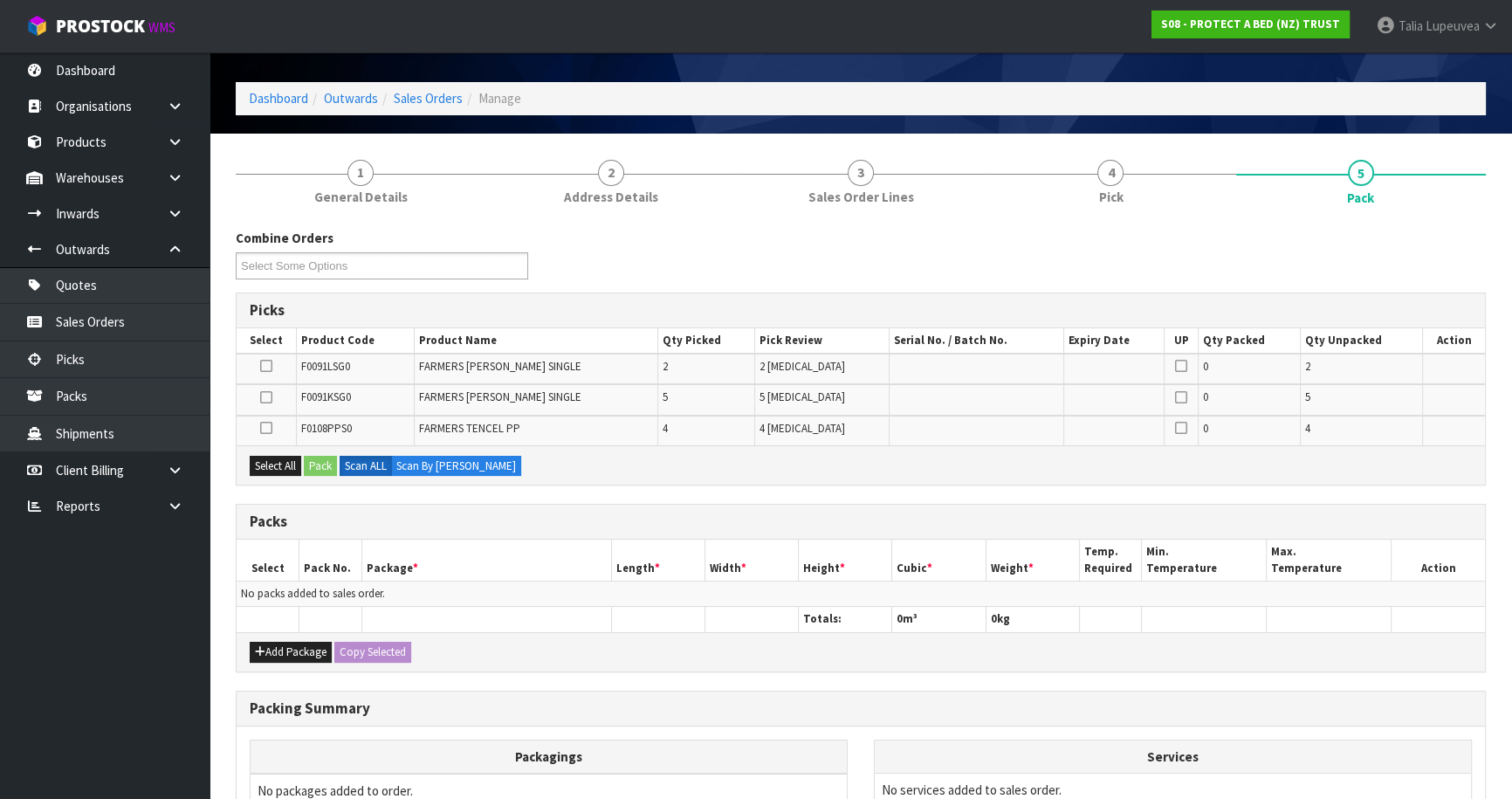
scroll to position [79, 0]
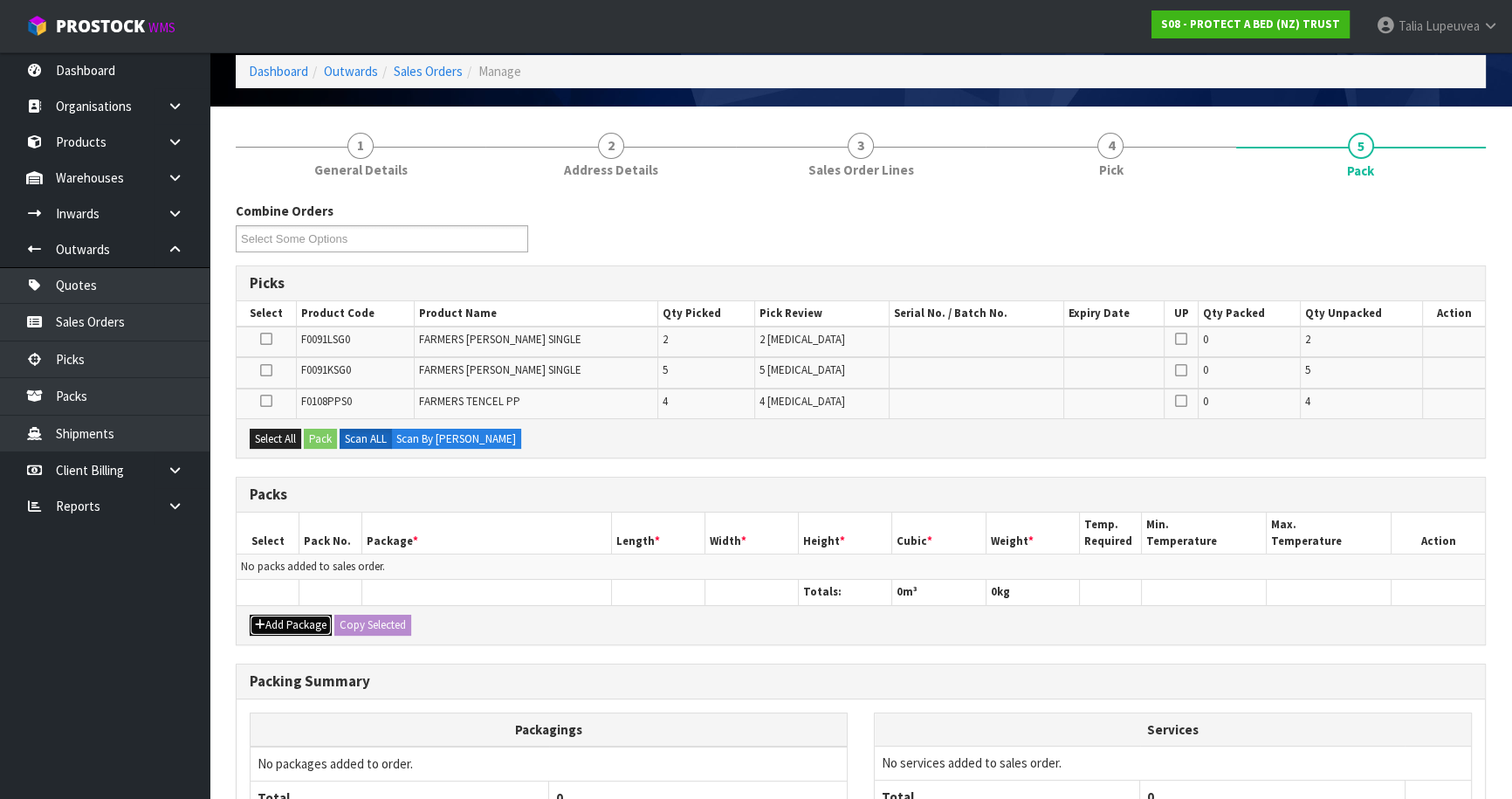
click at [285, 615] on button "Add Package" at bounding box center [291, 625] width 82 height 21
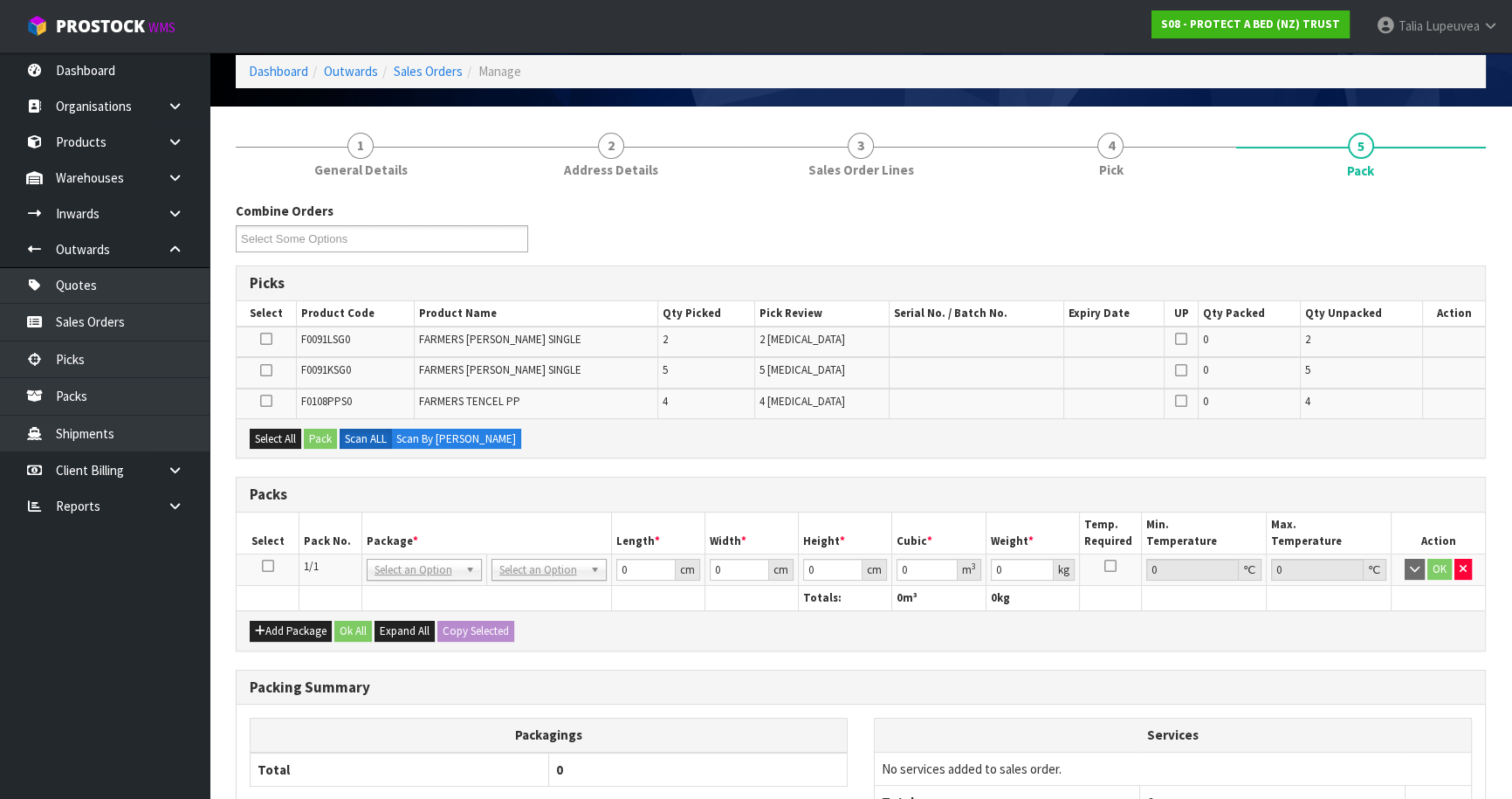
click at [268, 566] on icon at bounding box center [268, 566] width 12 height 1
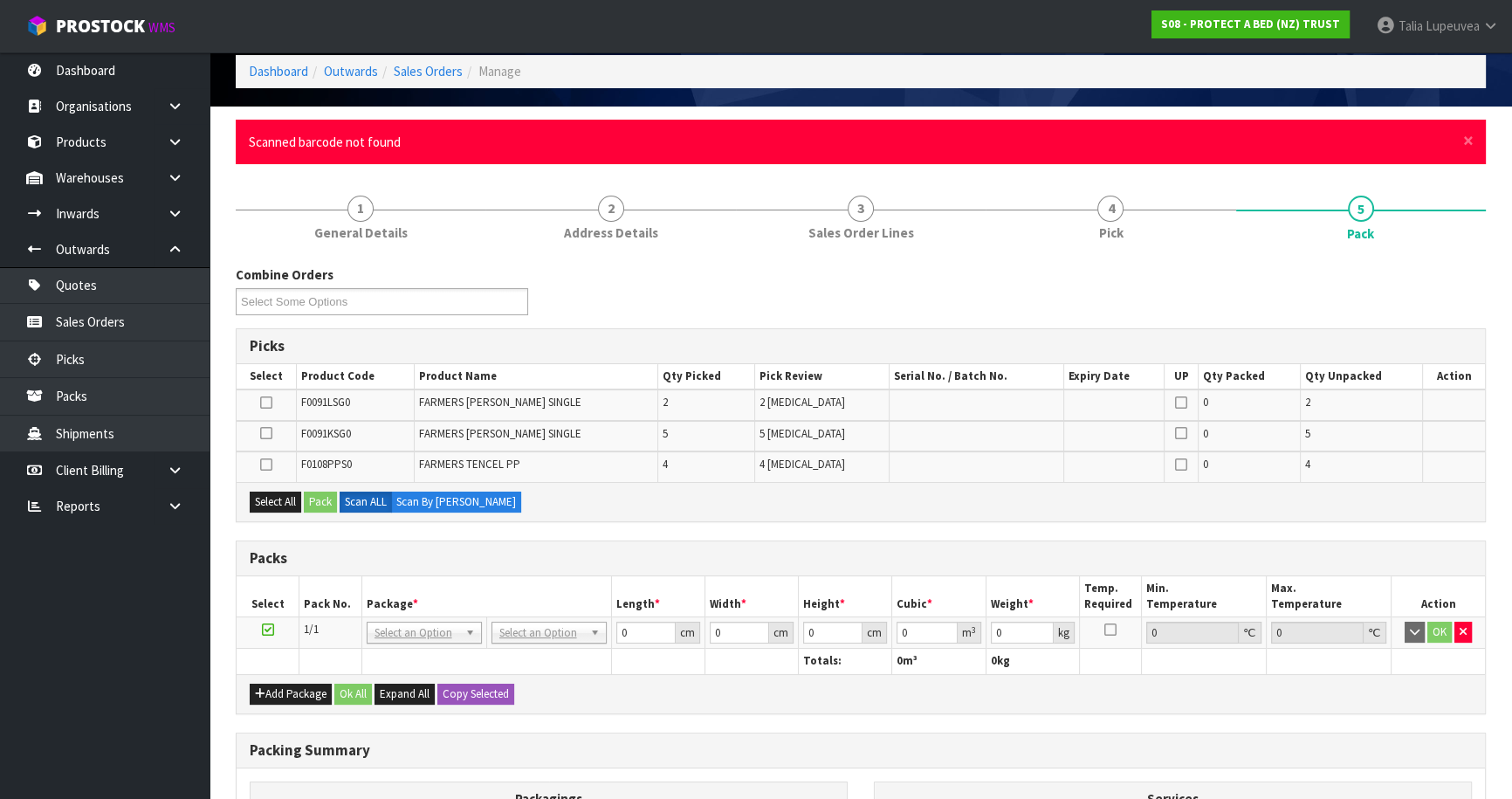
scroll to position [0, 0]
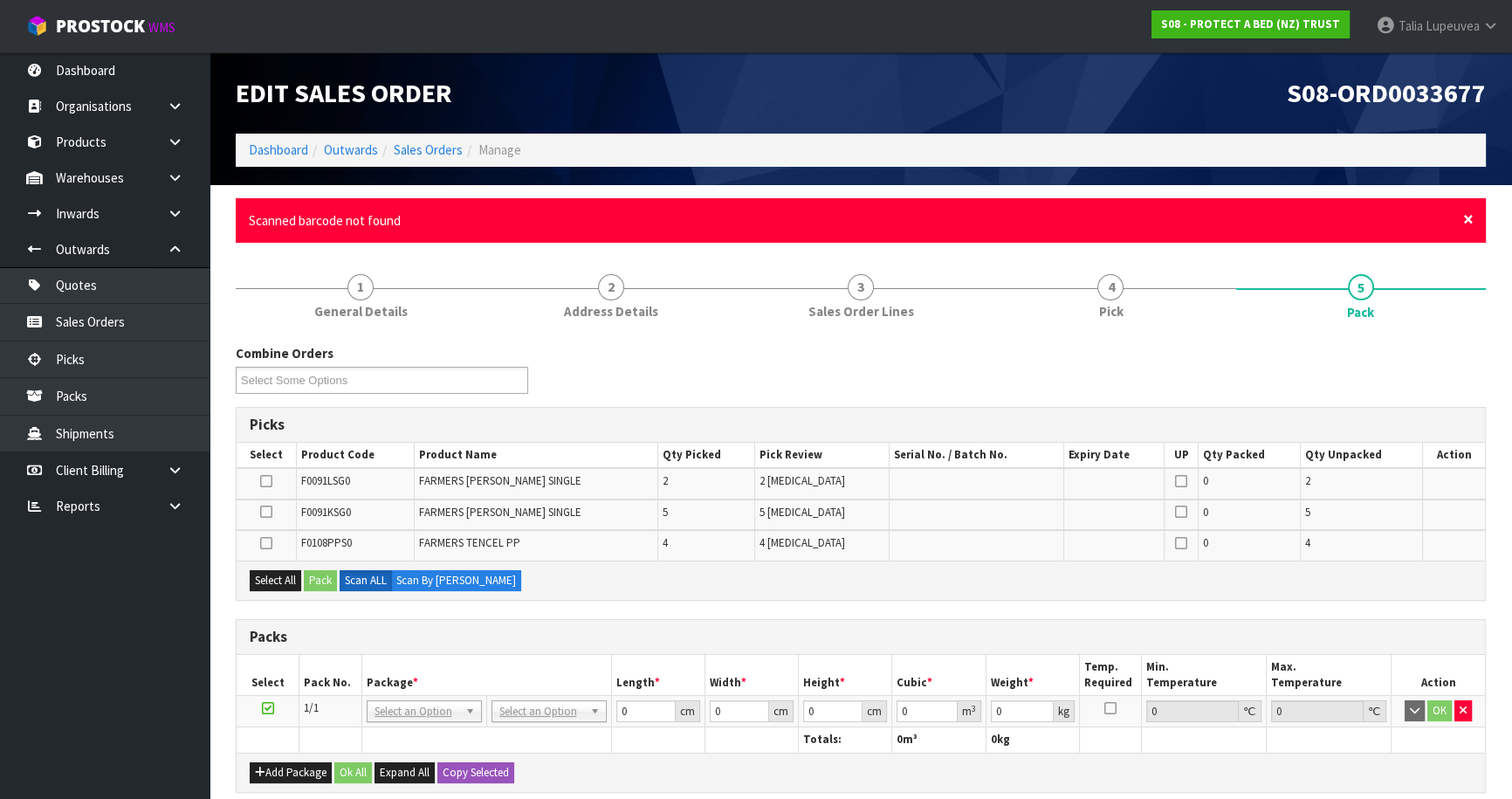
click at [1465, 213] on span "×" at bounding box center [1468, 220] width 11 height 25
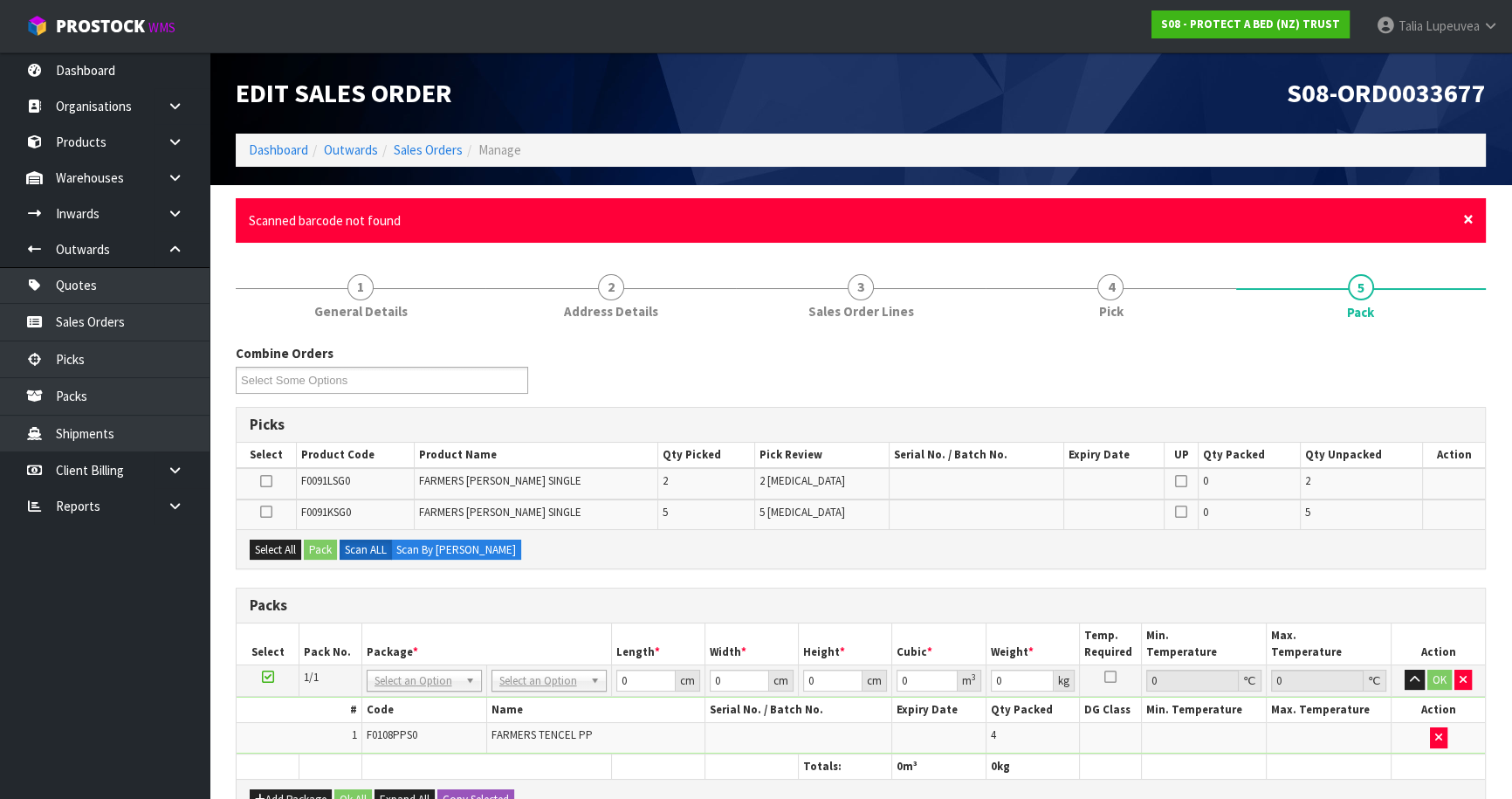
click at [1464, 224] on span "×" at bounding box center [1468, 220] width 11 height 25
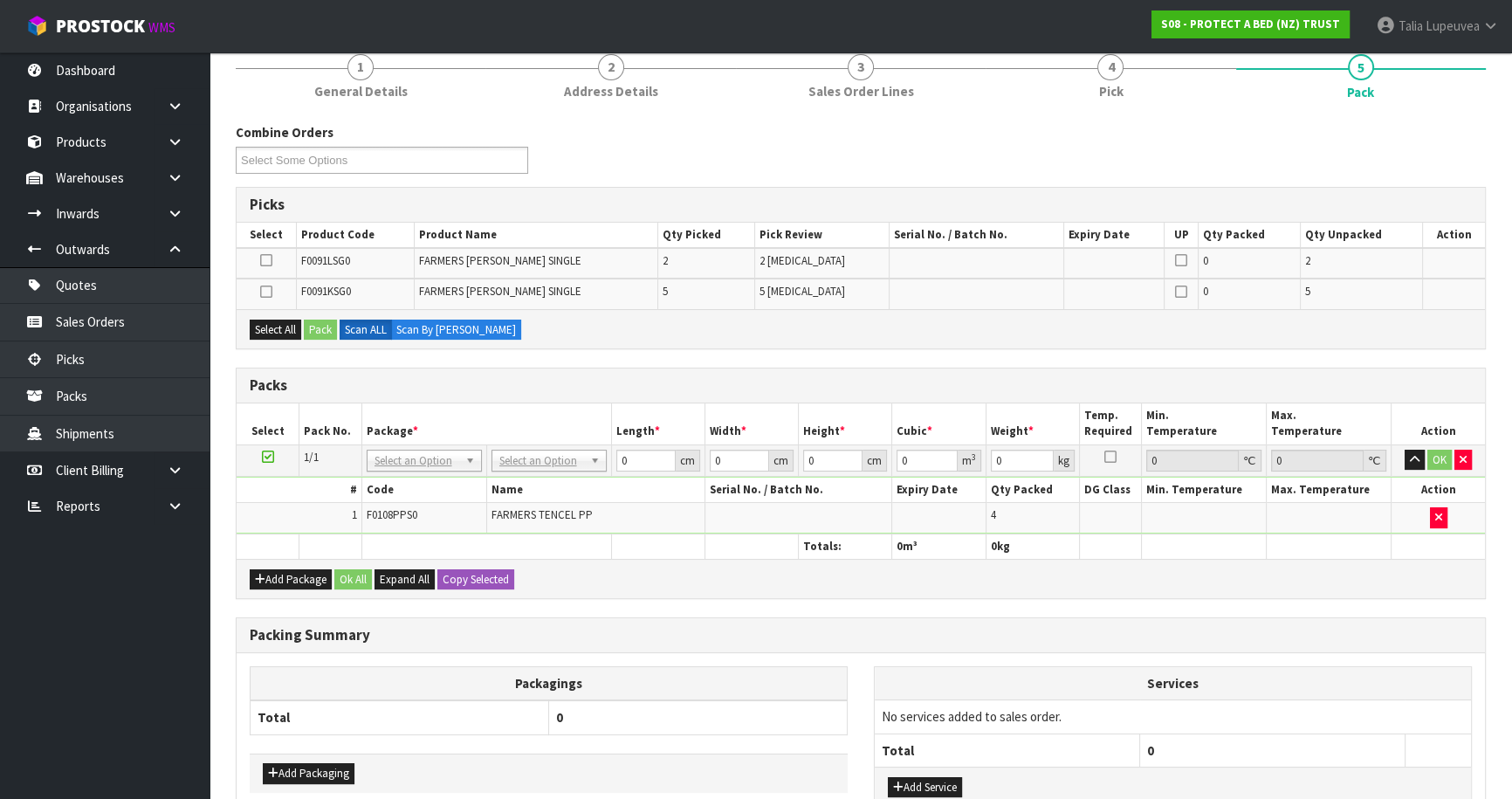
scroll to position [158, 0]
click at [1467, 455] on button "button" at bounding box center [1463, 459] width 17 height 21
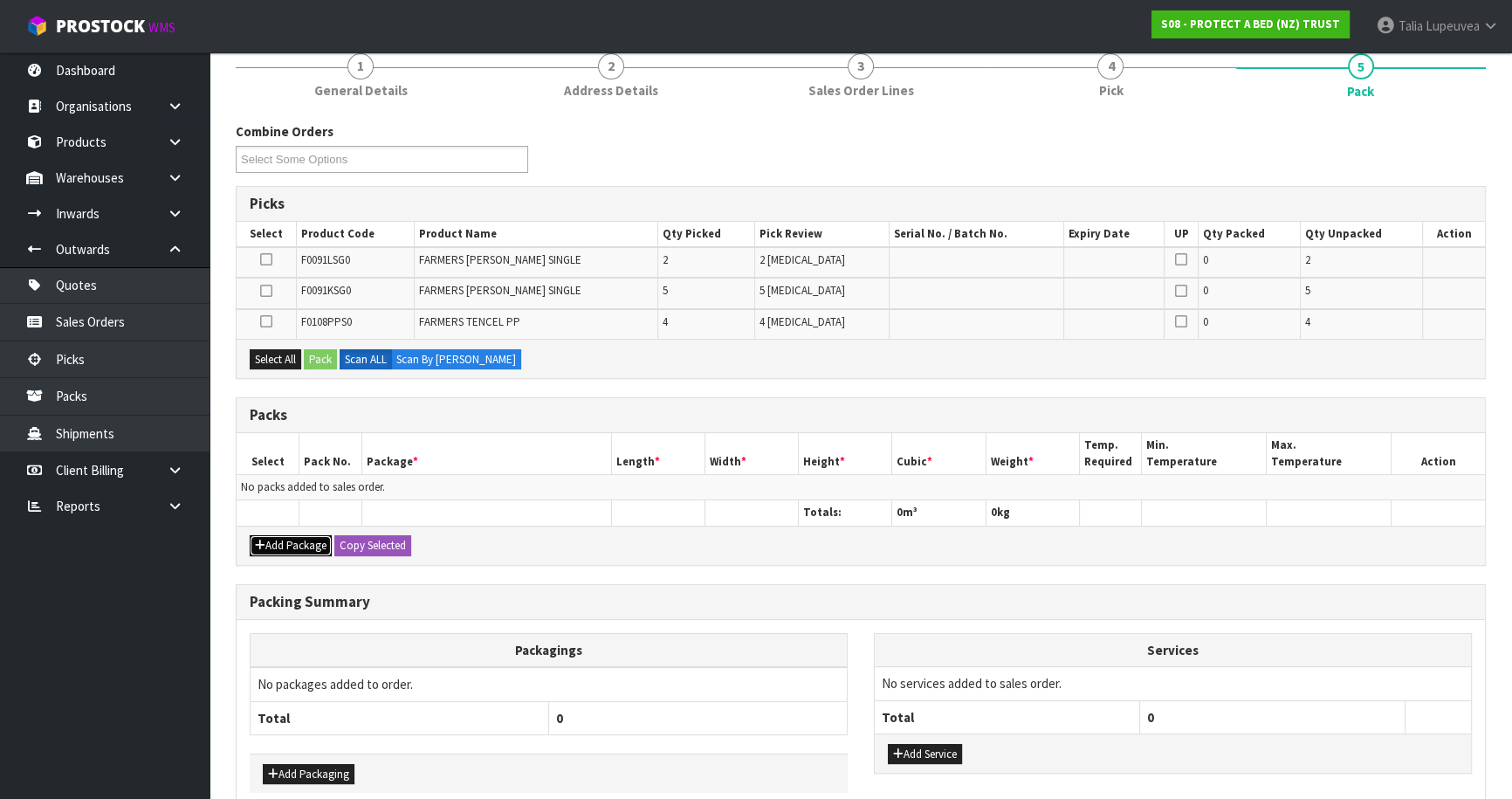
drag, startPoint x: 270, startPoint y: 544, endPoint x: 279, endPoint y: 521, distance: 24.7
click at [275, 536] on button "Add Package" at bounding box center [291, 546] width 82 height 21
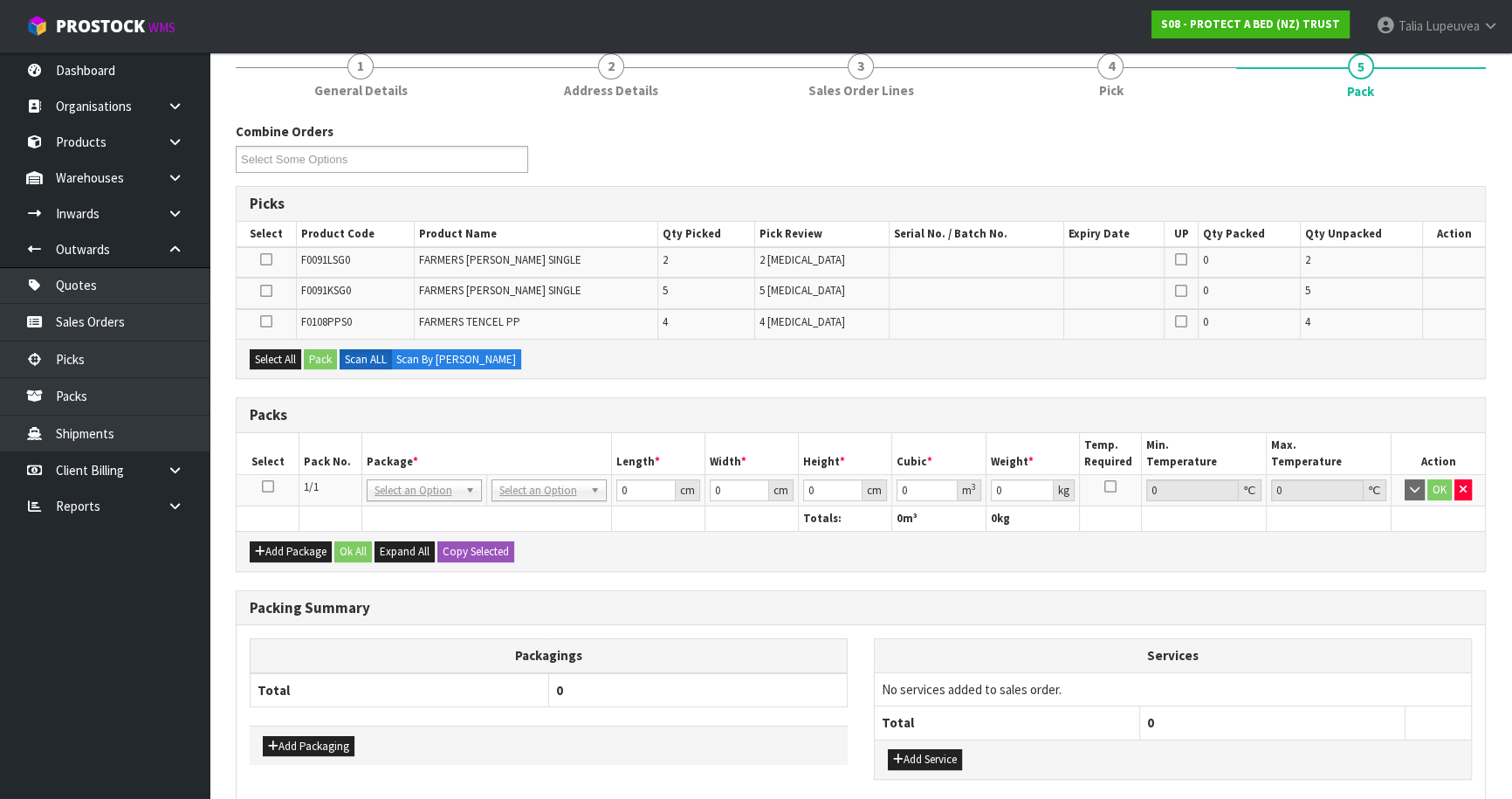
drag, startPoint x: 269, startPoint y: 481, endPoint x: 269, endPoint y: 470, distance: 11.0
click at [269, 475] on td at bounding box center [268, 490] width 63 height 32
click at [263, 486] on icon at bounding box center [268, 486] width 12 height 1
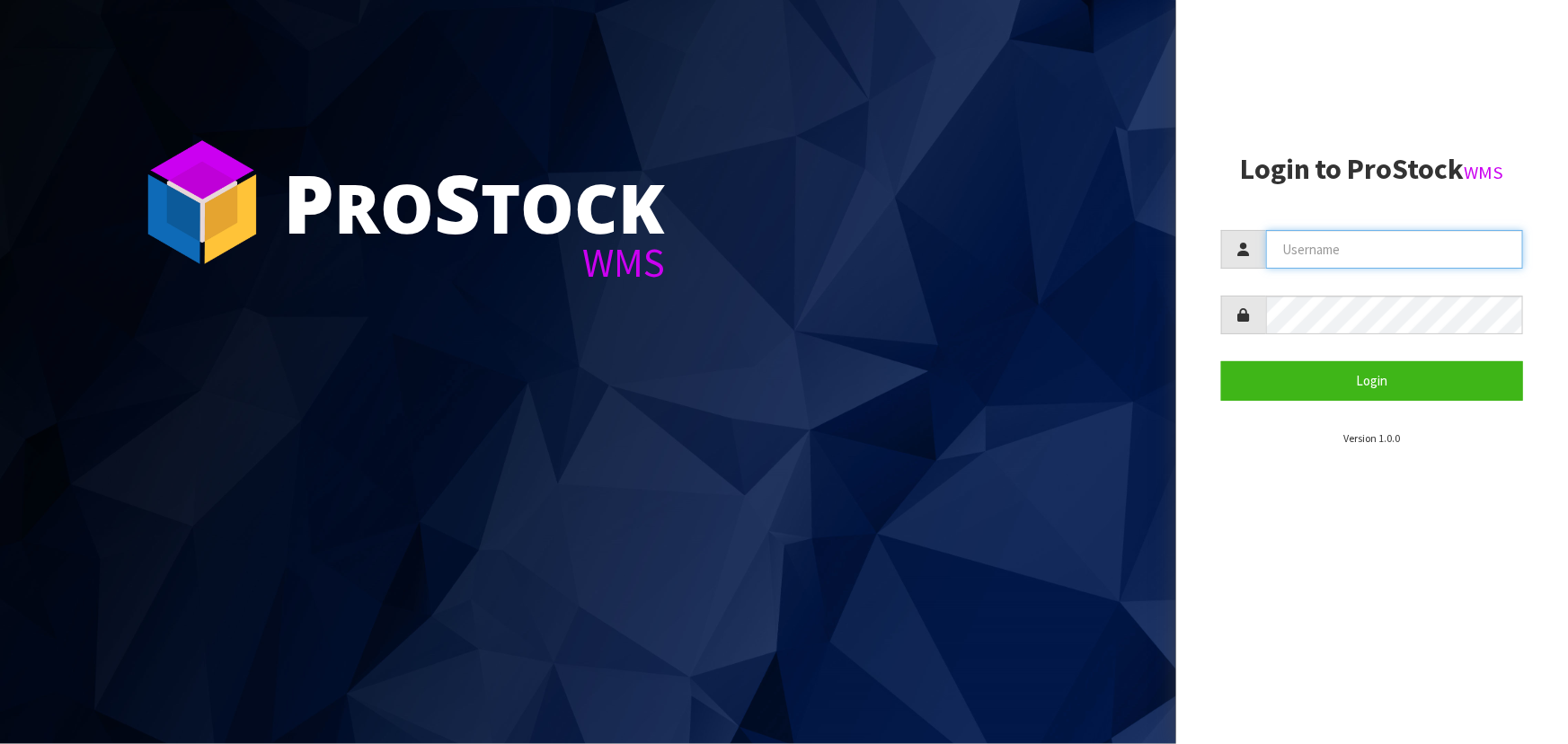
click at [1415, 240] on input "text" at bounding box center [1394, 249] width 257 height 38
type input "t"
type input "Talia"
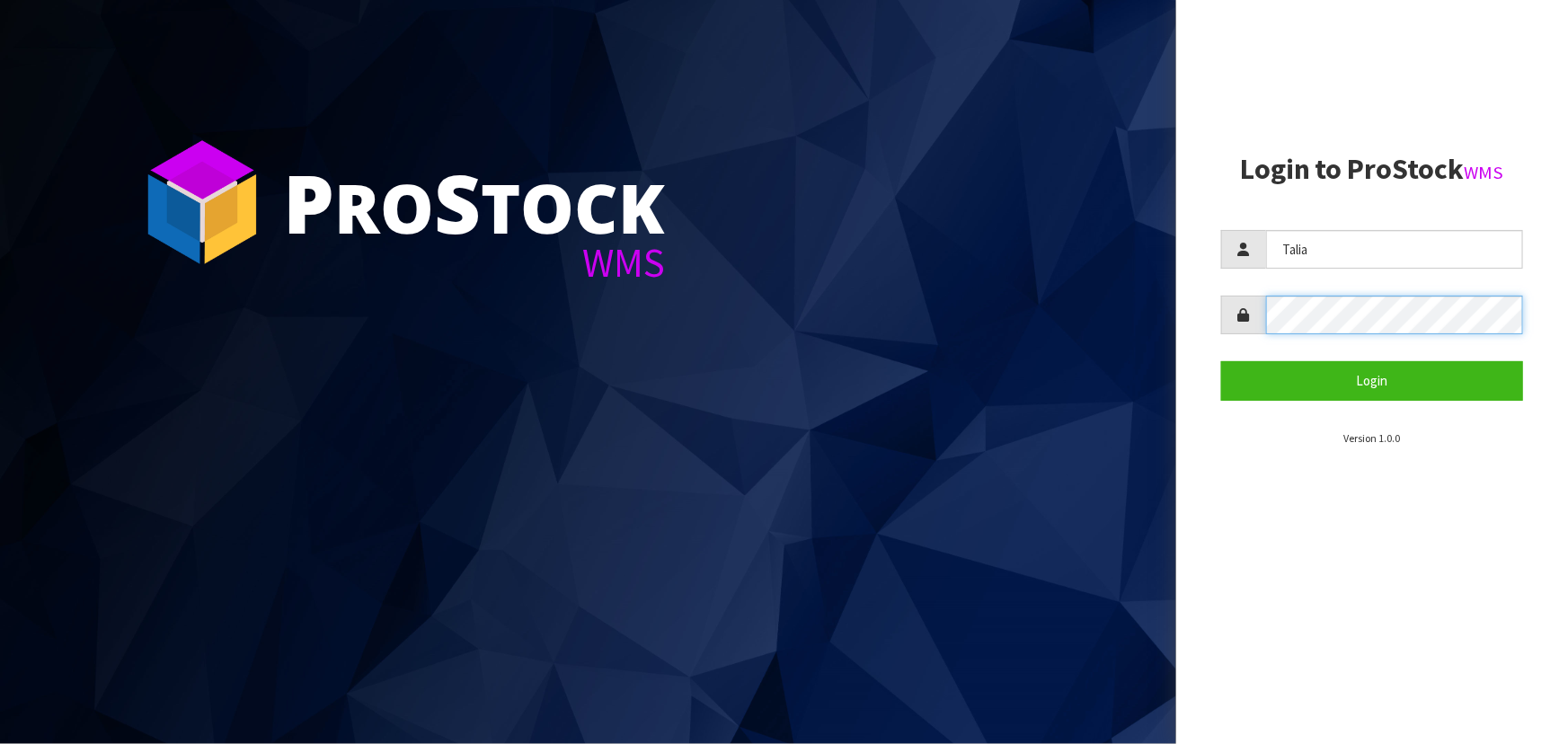
click at [1222, 361] on button "Login" at bounding box center [1373, 380] width 302 height 38
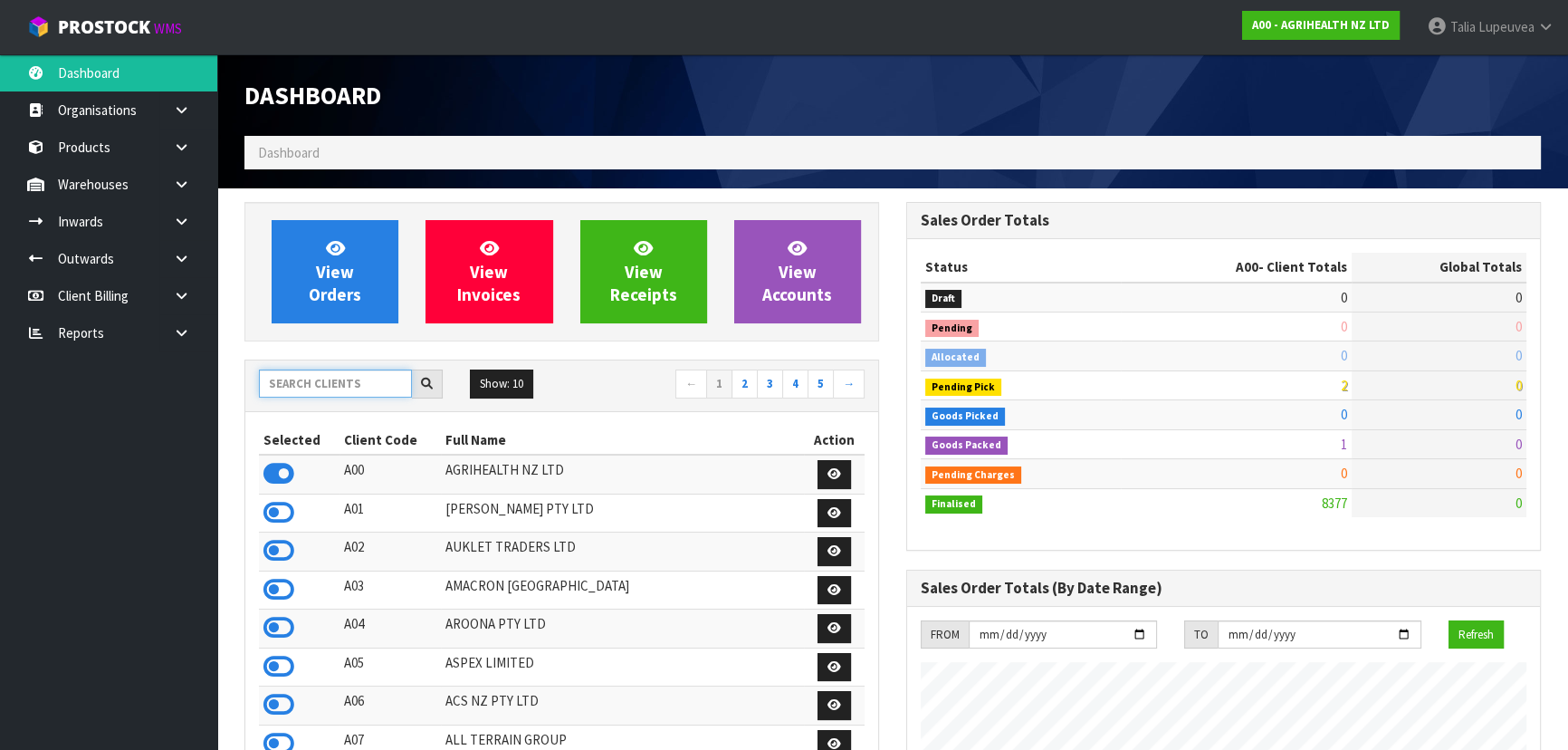
scroll to position [1370, 661]
click at [337, 380] on input "text" at bounding box center [335, 384] width 153 height 28
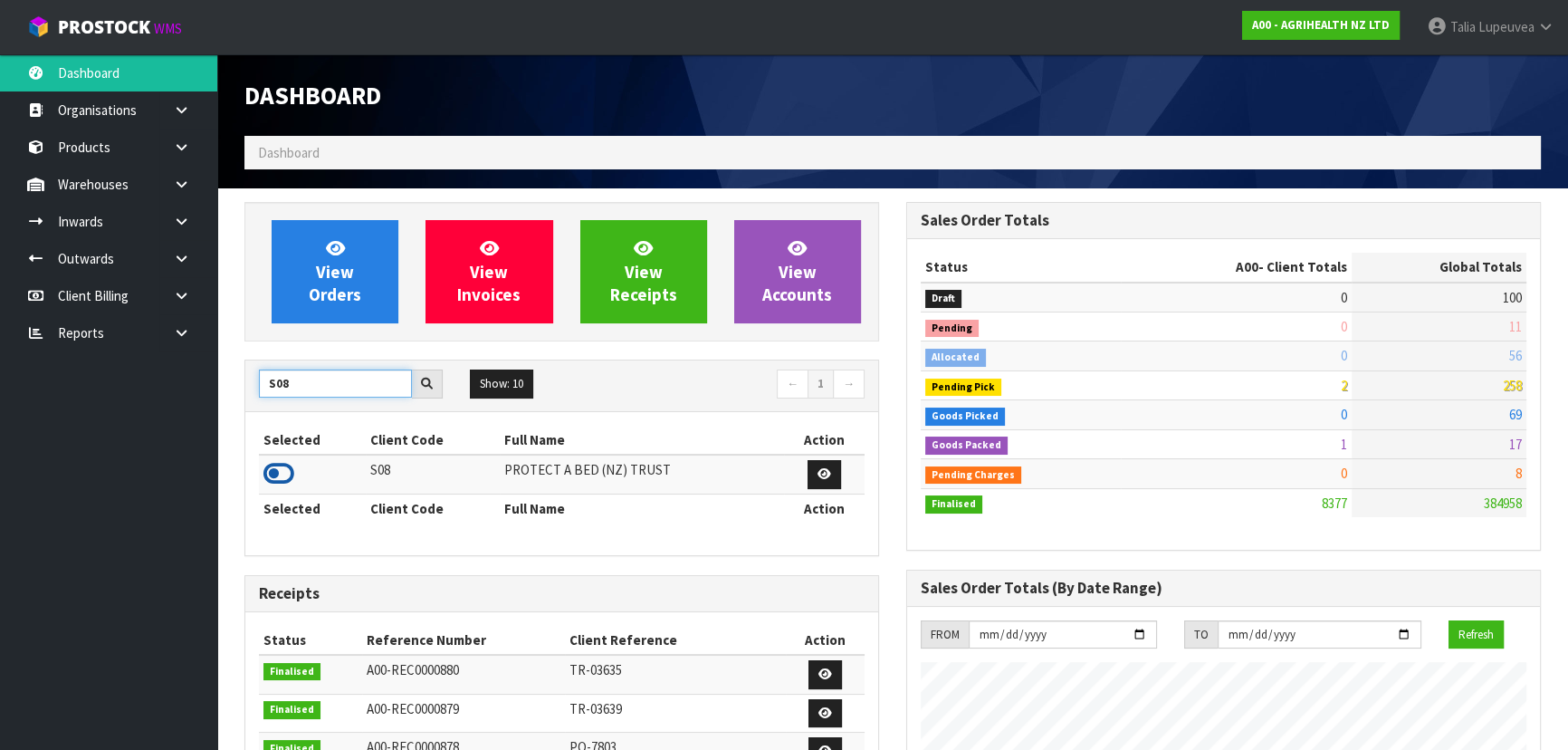
type input "S08"
click at [277, 469] on icon at bounding box center [278, 473] width 31 height 27
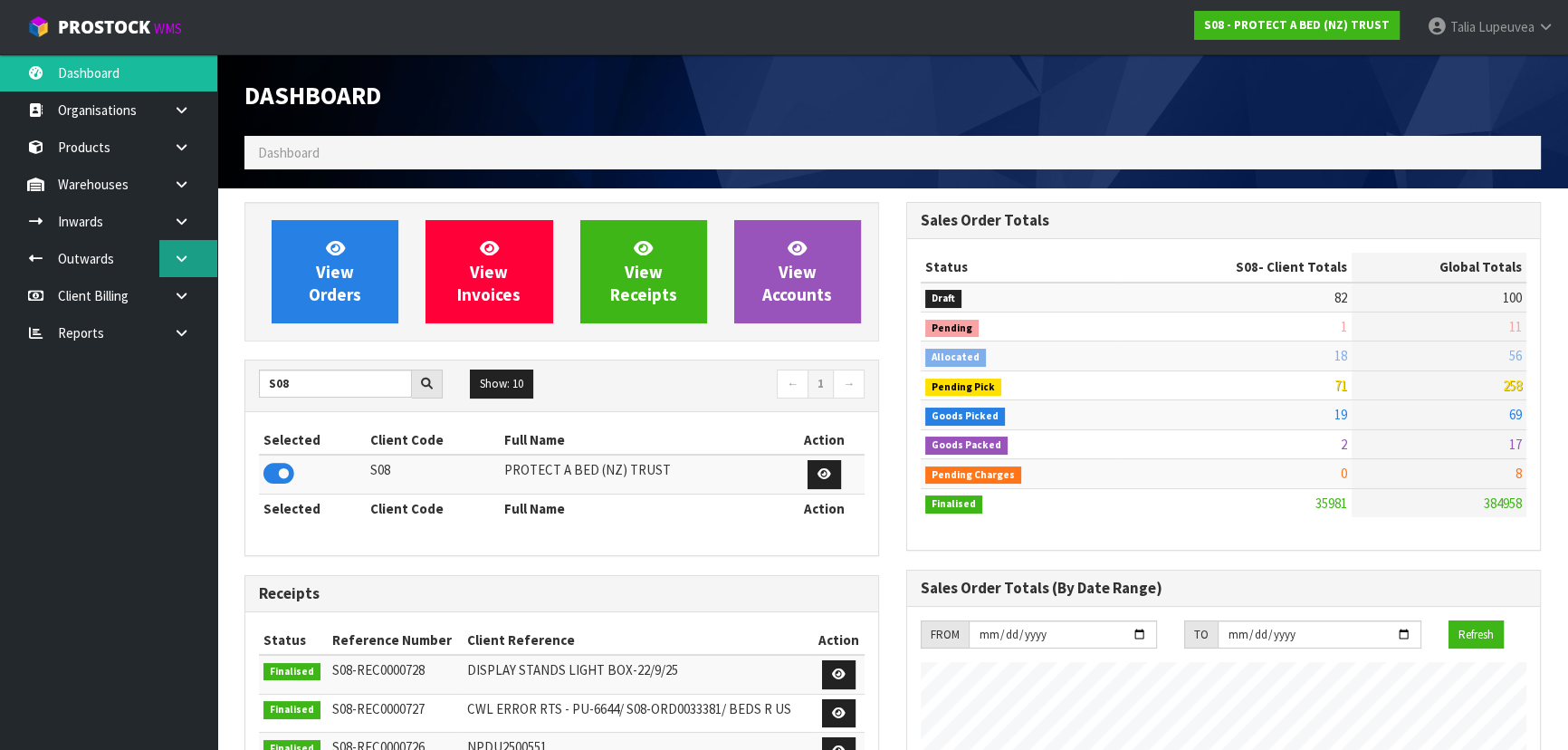
click at [186, 259] on icon at bounding box center [181, 259] width 17 height 14
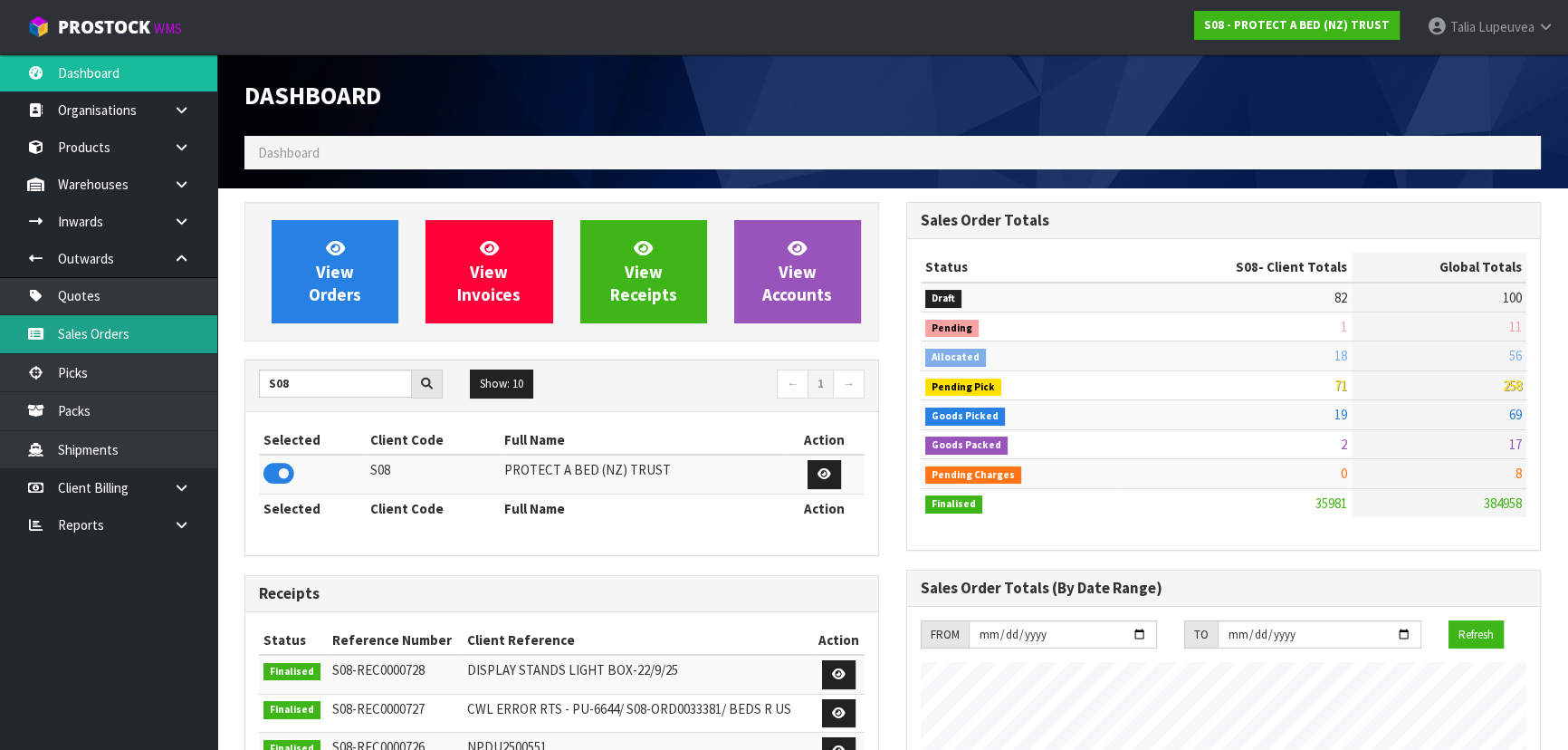
click at [133, 325] on link "Sales Orders" at bounding box center [108, 333] width 218 height 37
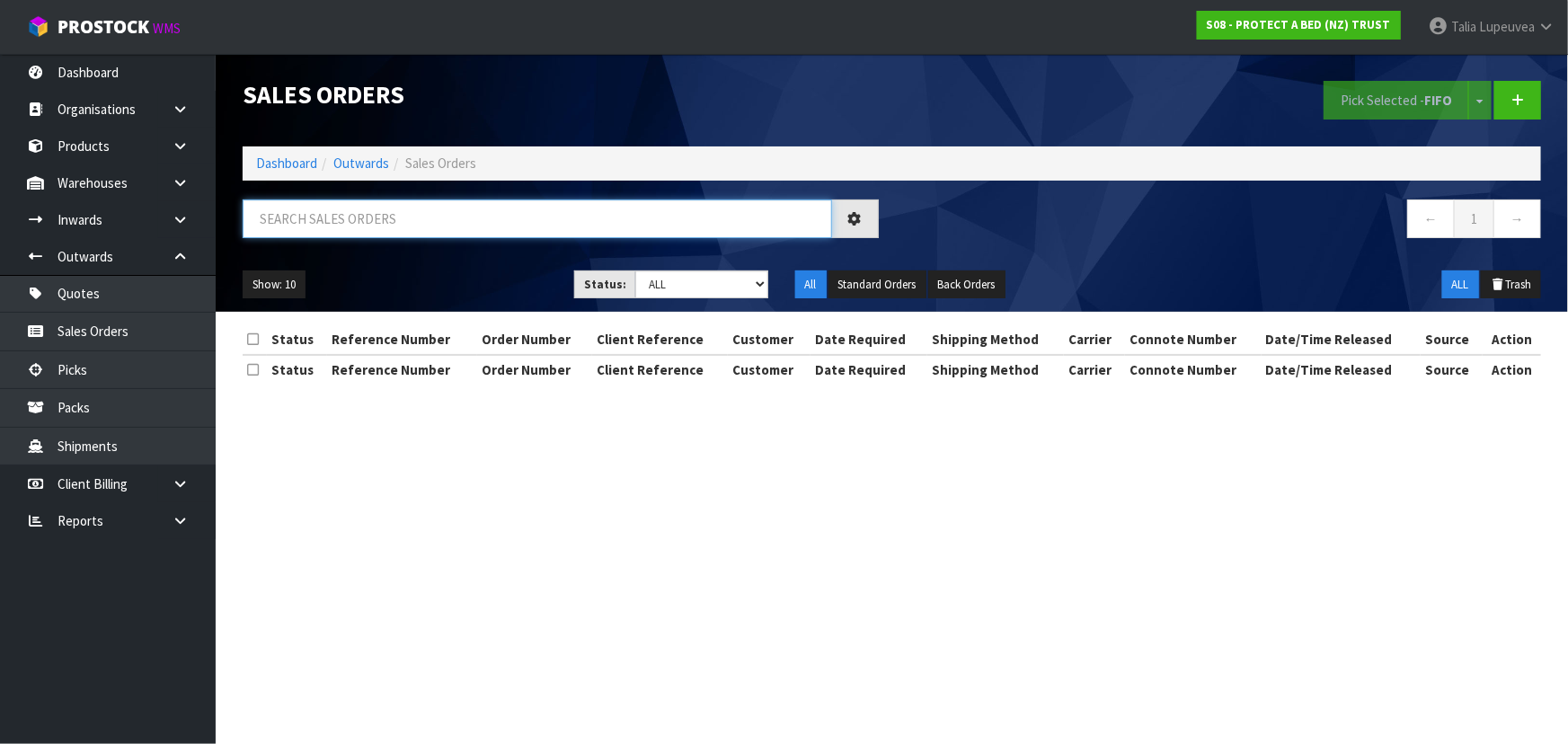
click at [364, 221] on input "text" at bounding box center [537, 218] width 589 height 38
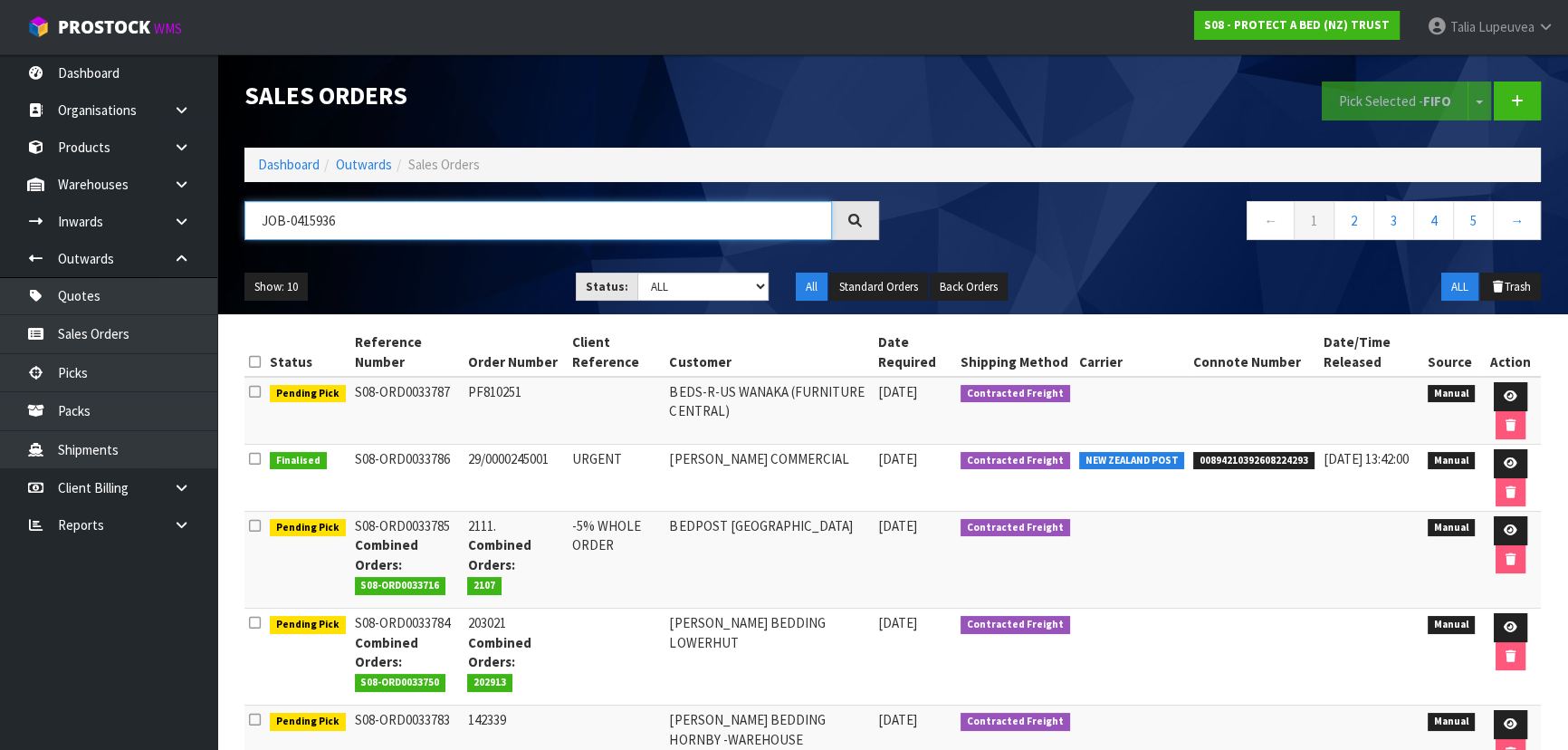
type input "JOB-0415936"
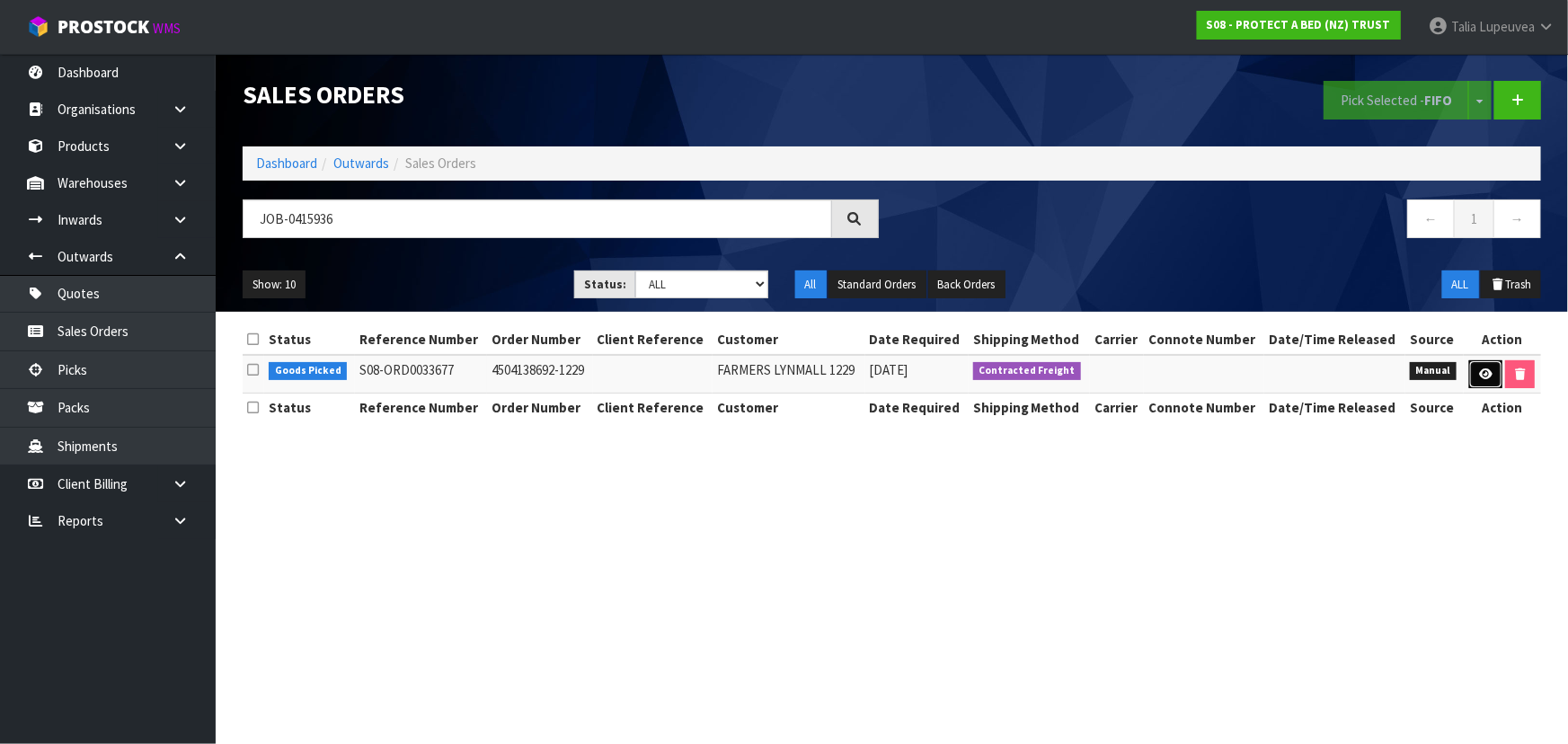
click at [1490, 368] on icon at bounding box center [1486, 374] width 14 height 12
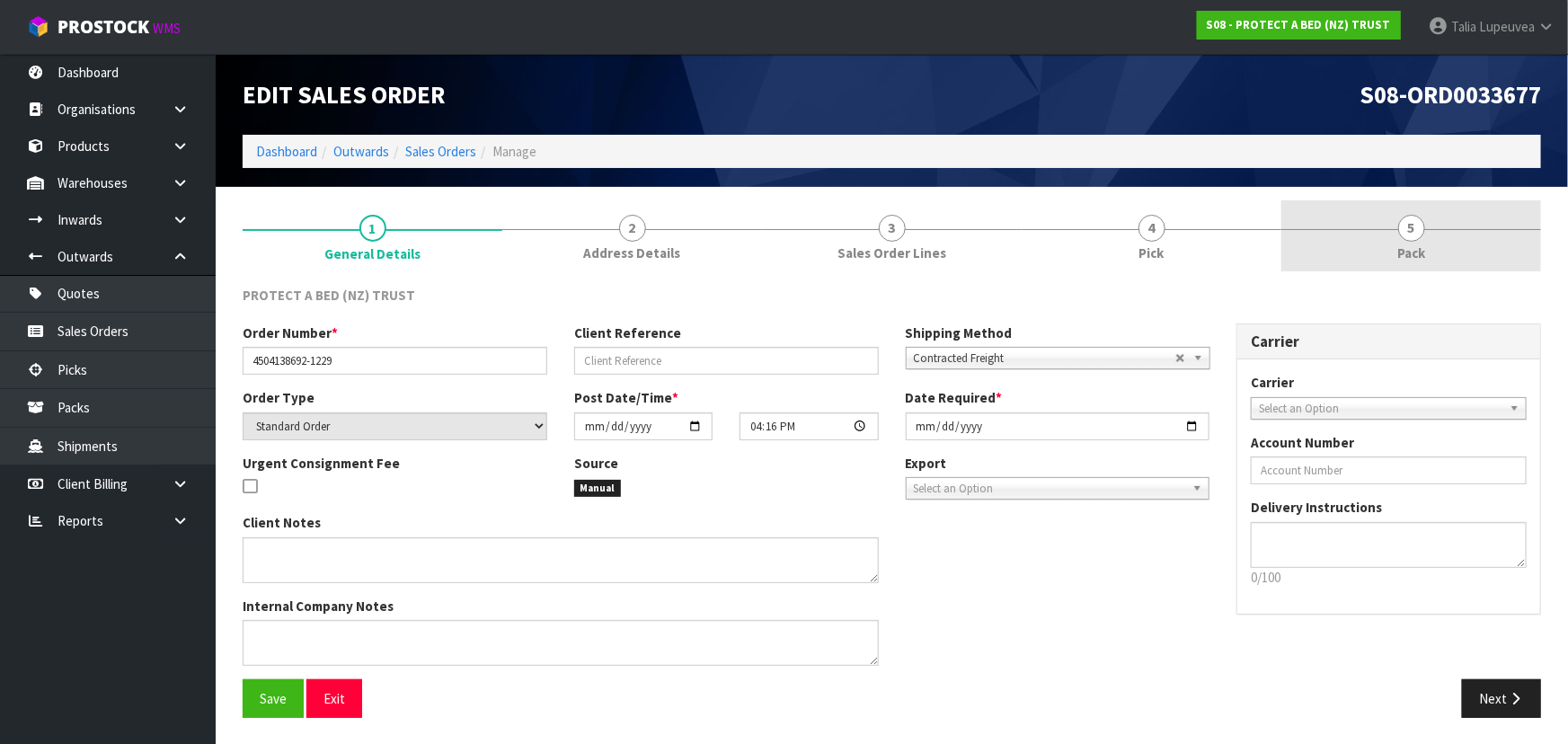
click at [1425, 249] on span "Pack" at bounding box center [1411, 253] width 28 height 19
